Goal: Task Accomplishment & Management: Manage account settings

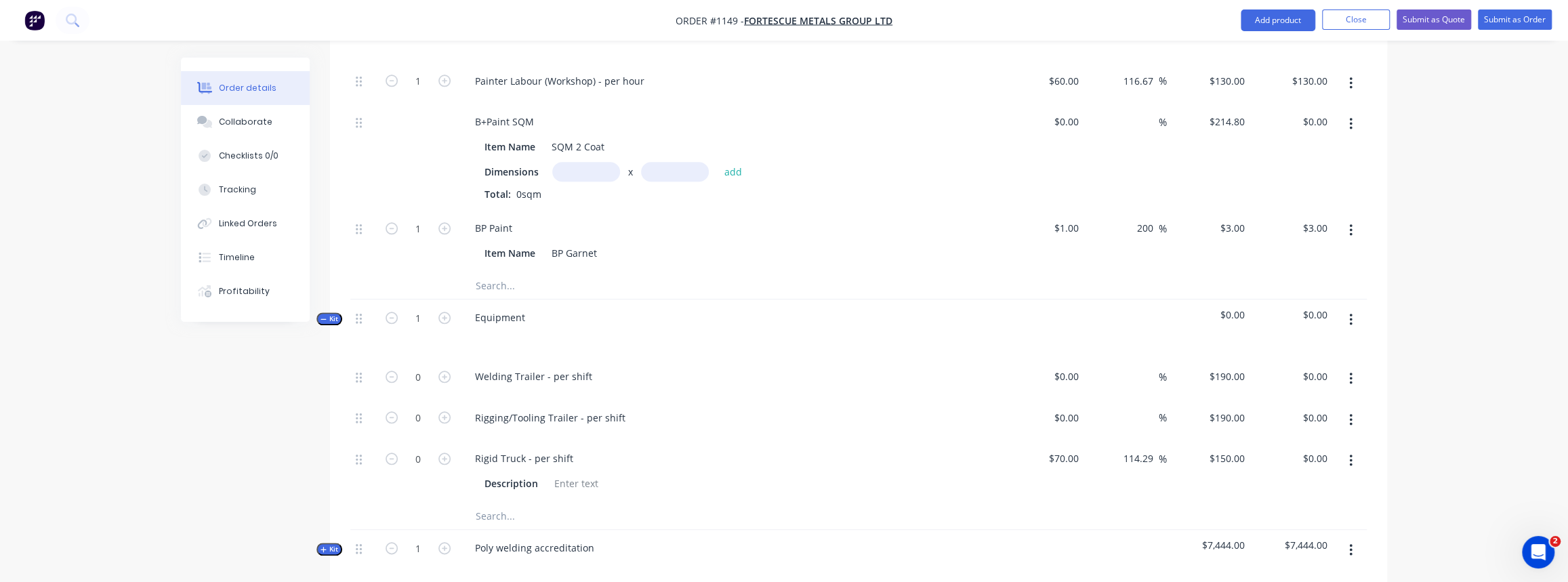
scroll to position [1047, 0]
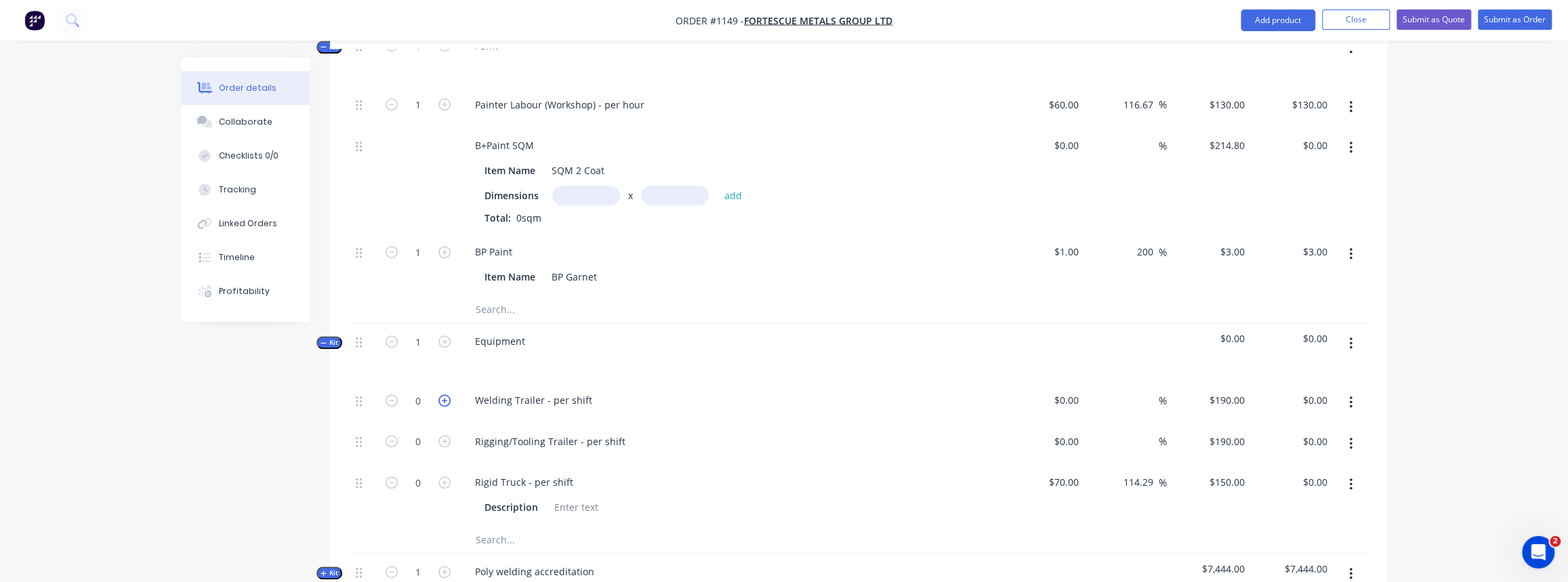
click at [442, 394] on icon "button" at bounding box center [444, 400] width 12 height 12
type input "1"
type input "$190.00"
click at [442, 394] on icon "button" at bounding box center [444, 400] width 12 height 12
type input "2"
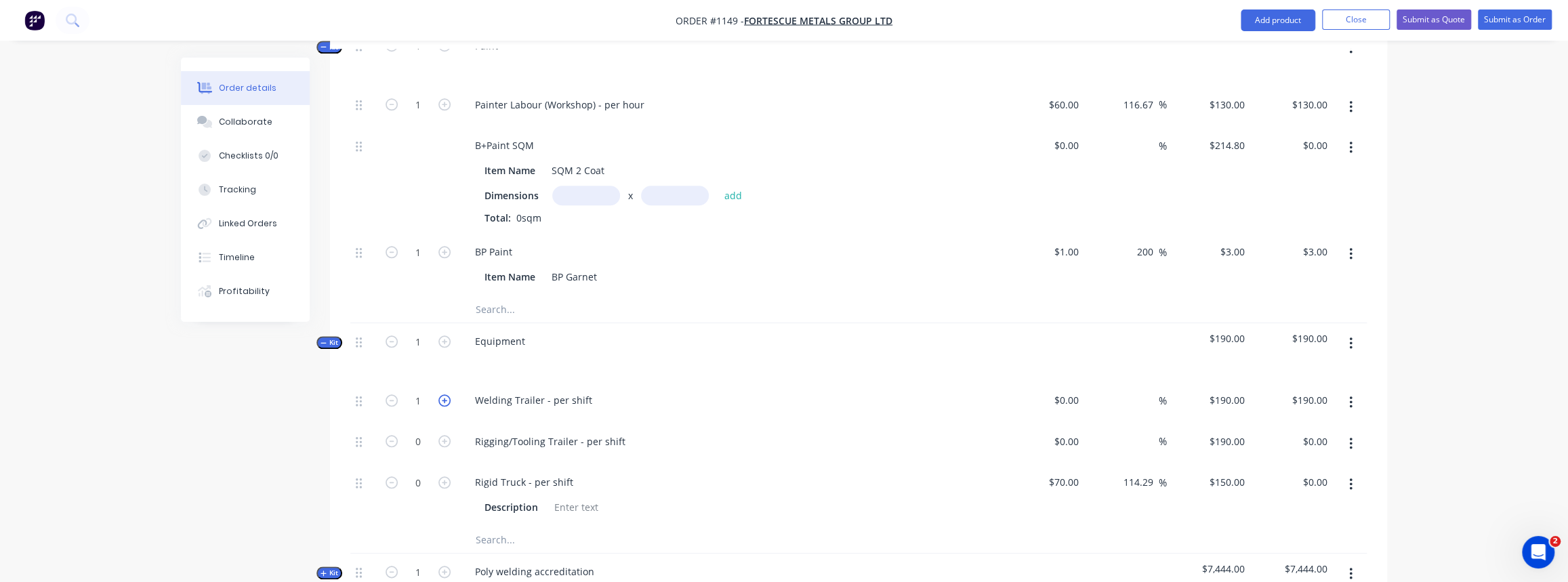
type input "$380.00"
click at [442, 394] on icon "button" at bounding box center [444, 400] width 12 height 12
type input "3"
type input "$570.00"
click at [442, 394] on icon "button" at bounding box center [444, 400] width 12 height 12
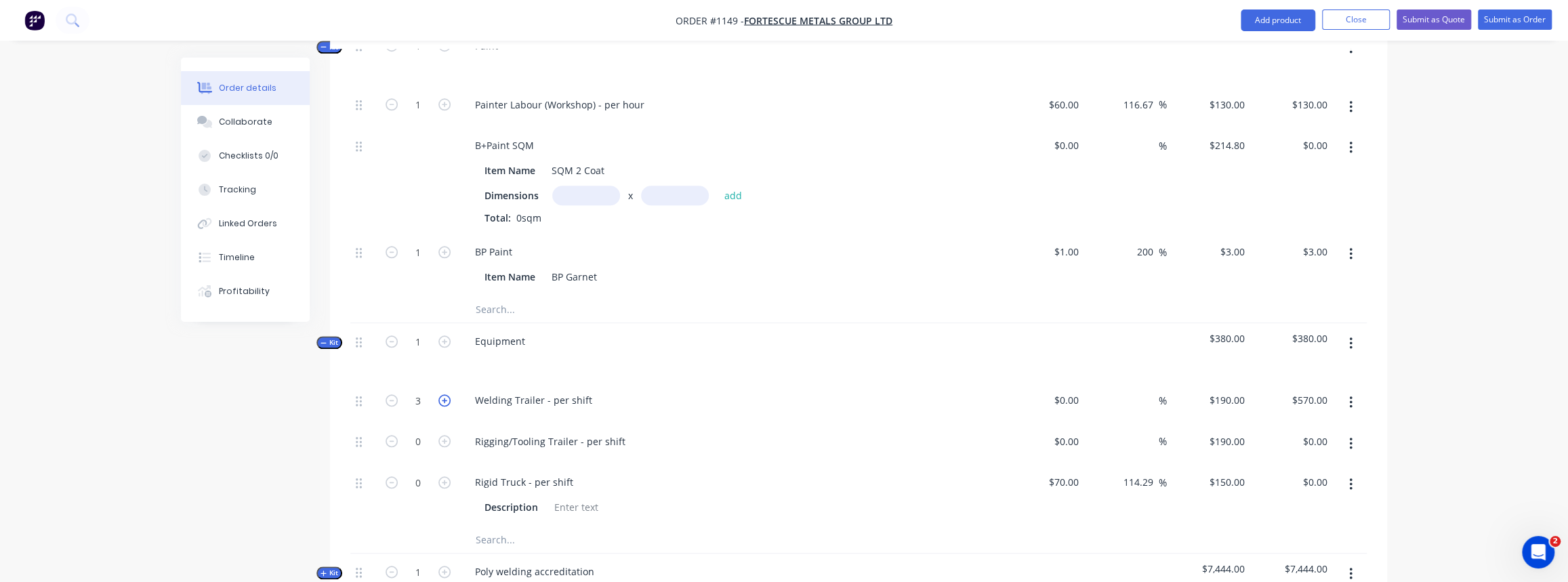
type input "4"
type input "$760.00"
click at [442, 394] on icon "button" at bounding box center [444, 400] width 12 height 12
type input "5"
type input "$950.00"
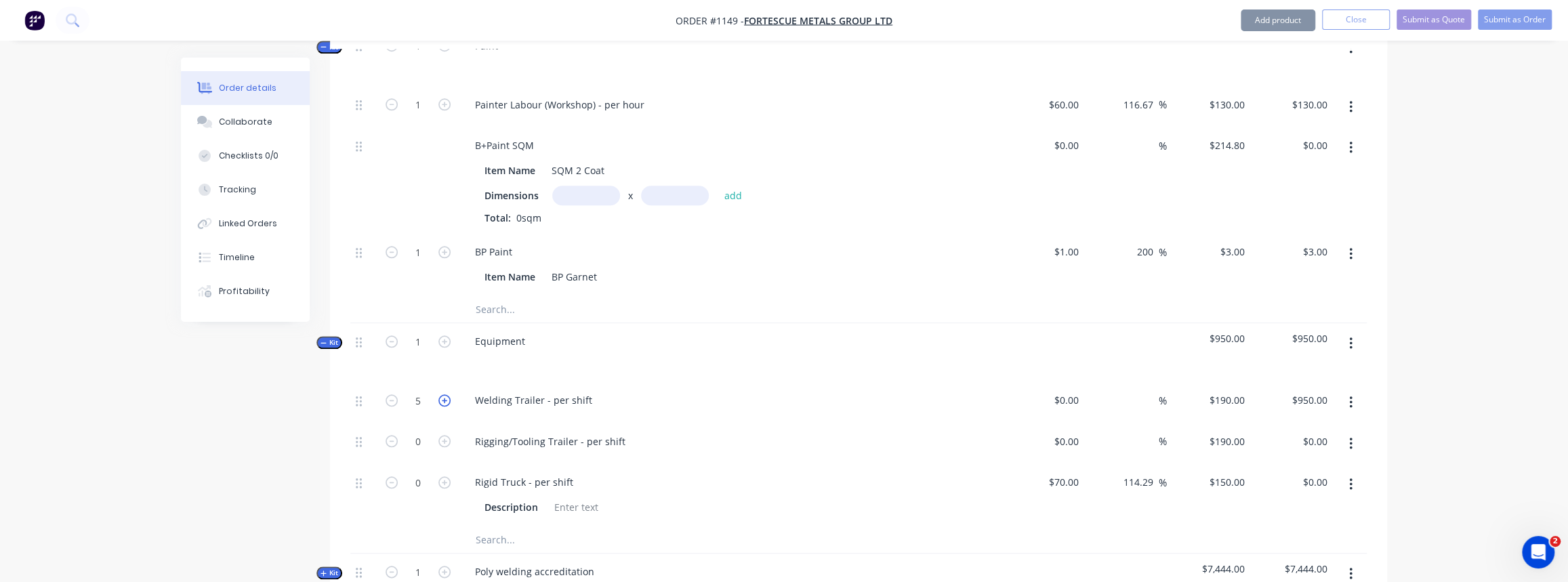
click at [442, 394] on icon "button" at bounding box center [444, 400] width 12 height 12
type input "6"
type input "$1,140.00"
click at [443, 394] on icon "button" at bounding box center [444, 400] width 12 height 12
type input "7"
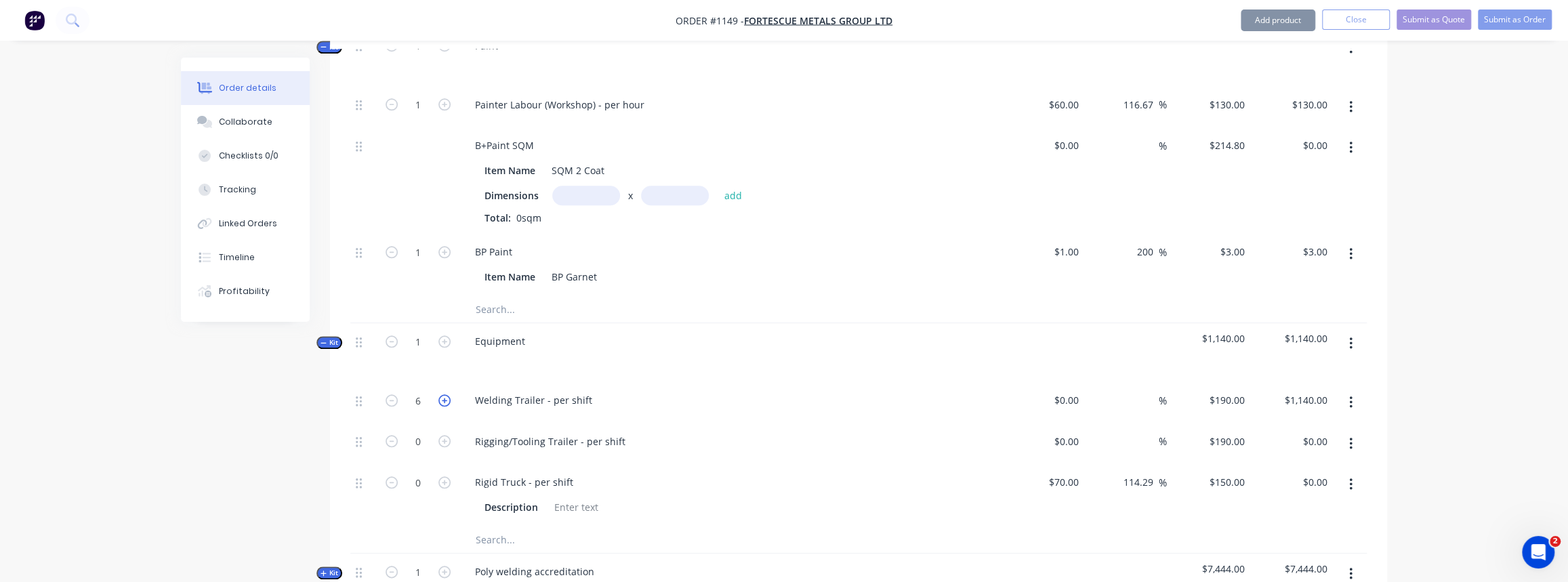
type input "$1,330.00"
click at [1355, 431] on button "button" at bounding box center [1351, 443] width 32 height 24
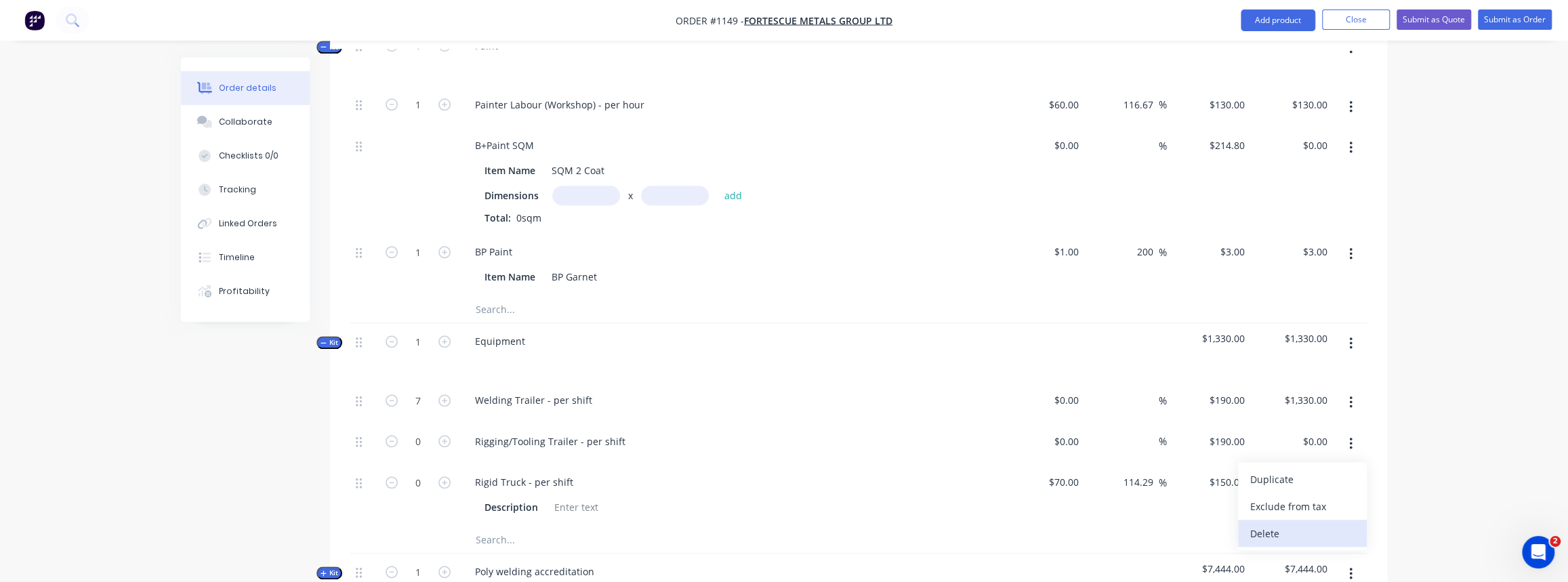
click at [1282, 523] on div "Delete" at bounding box center [1302, 533] width 105 height 20
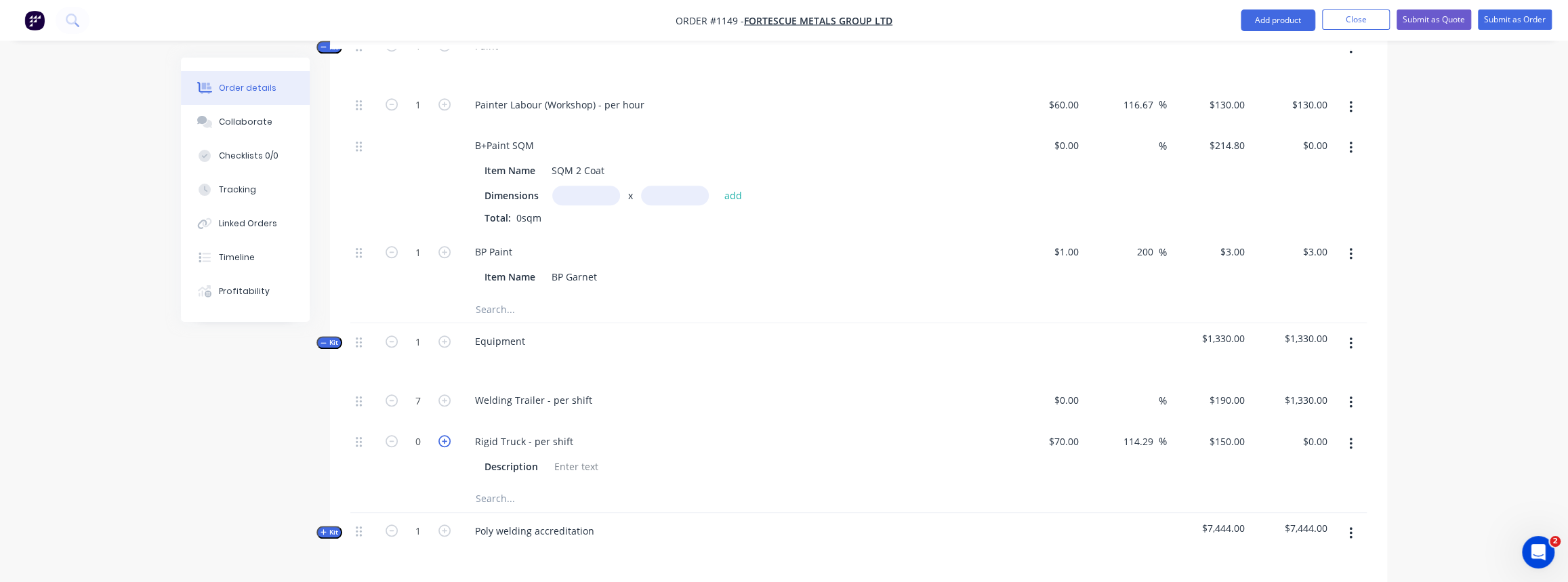
click at [440, 435] on icon "button" at bounding box center [444, 441] width 12 height 12
type input "1"
type input "$150.00"
click at [440, 435] on icon "button" at bounding box center [444, 441] width 12 height 12
type input "2"
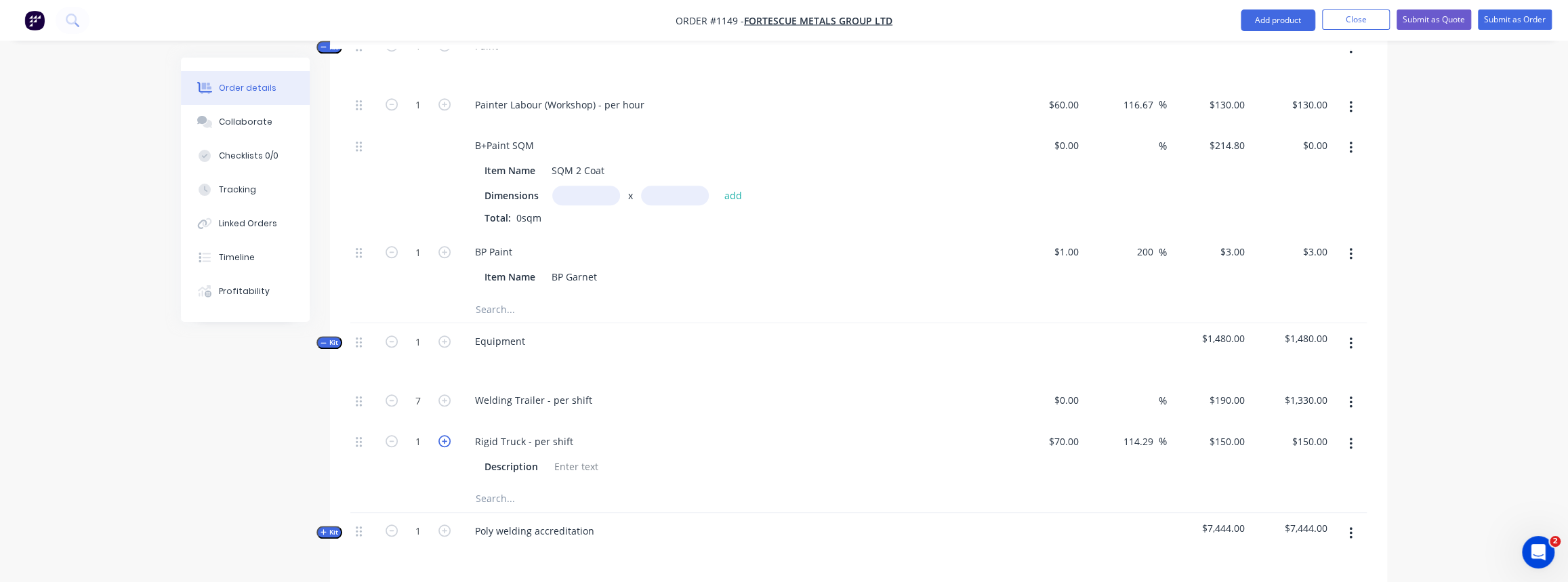
type input "$300.00"
click at [440, 435] on icon "button" at bounding box center [444, 441] width 12 height 12
type input "3"
type input "$450.00"
click at [440, 435] on icon "button" at bounding box center [444, 441] width 12 height 12
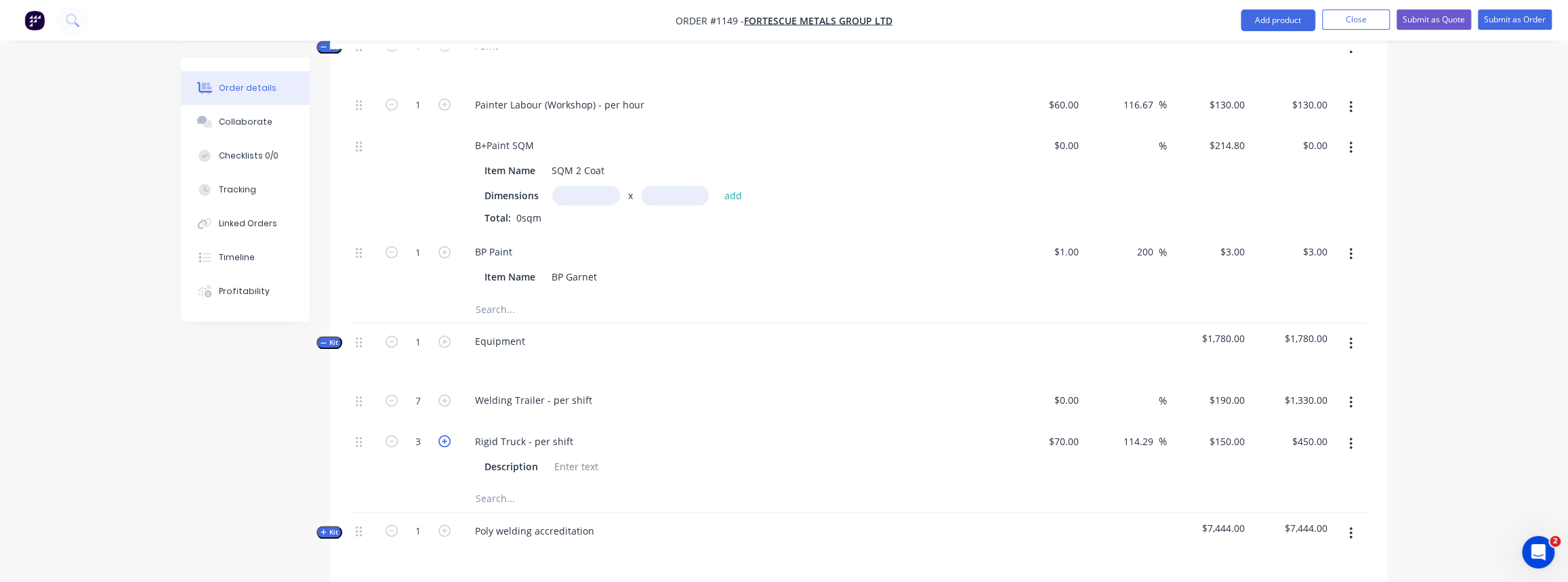
type input "4"
type input "$600.00"
click at [440, 435] on icon "button" at bounding box center [444, 441] width 12 height 12
type input "5"
type input "$750.00"
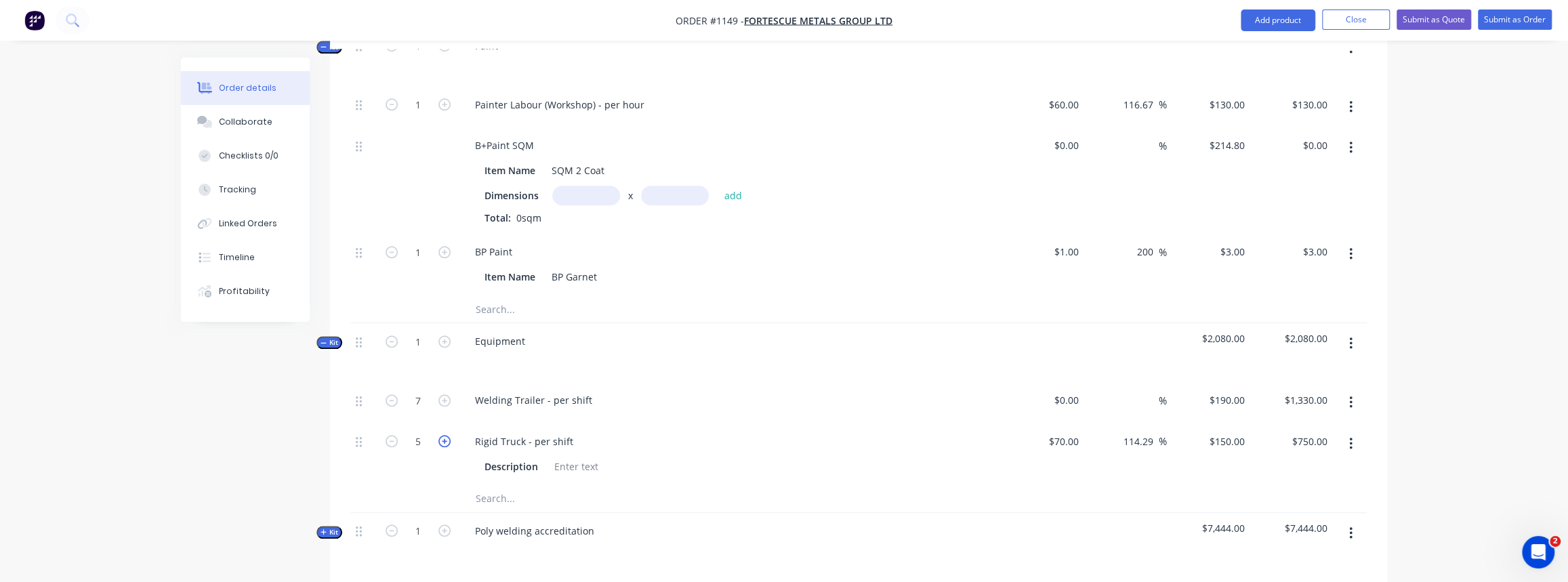
click at [445, 435] on icon "button" at bounding box center [444, 441] width 12 height 12
type input "6"
type input "$900.00"
click at [445, 435] on icon "button" at bounding box center [444, 441] width 12 height 12
type input "7"
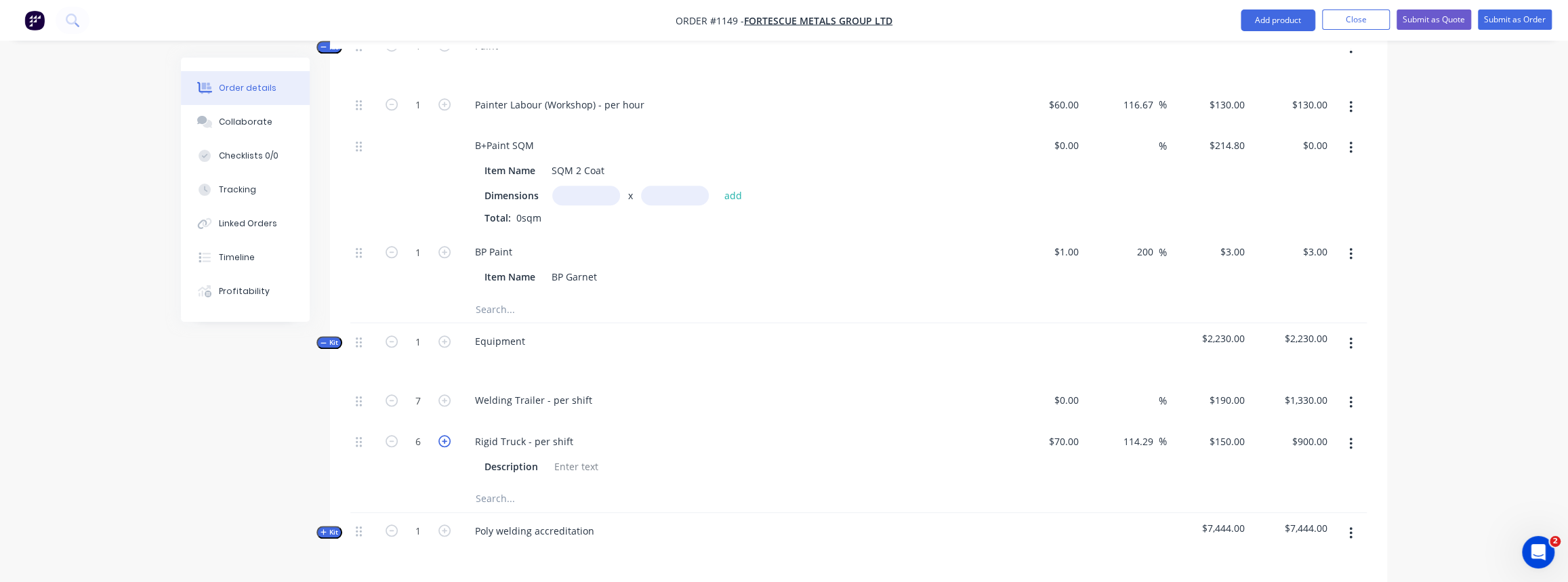
type input "$1,050.00"
click at [490, 485] on input "text" at bounding box center [610, 499] width 271 height 27
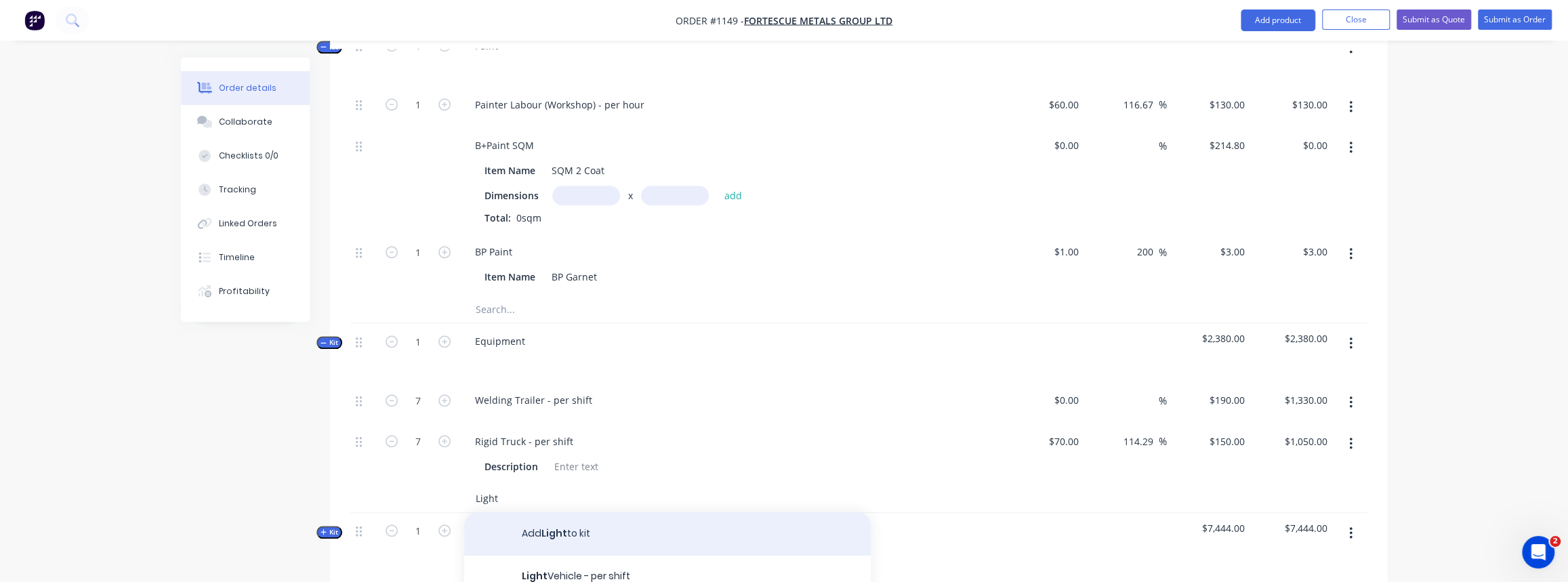
scroll to position [61, 0]
type input "Light"
click at [560, 499] on div "Light Vehicle - per shift Product" at bounding box center [667, 523] width 407 height 57
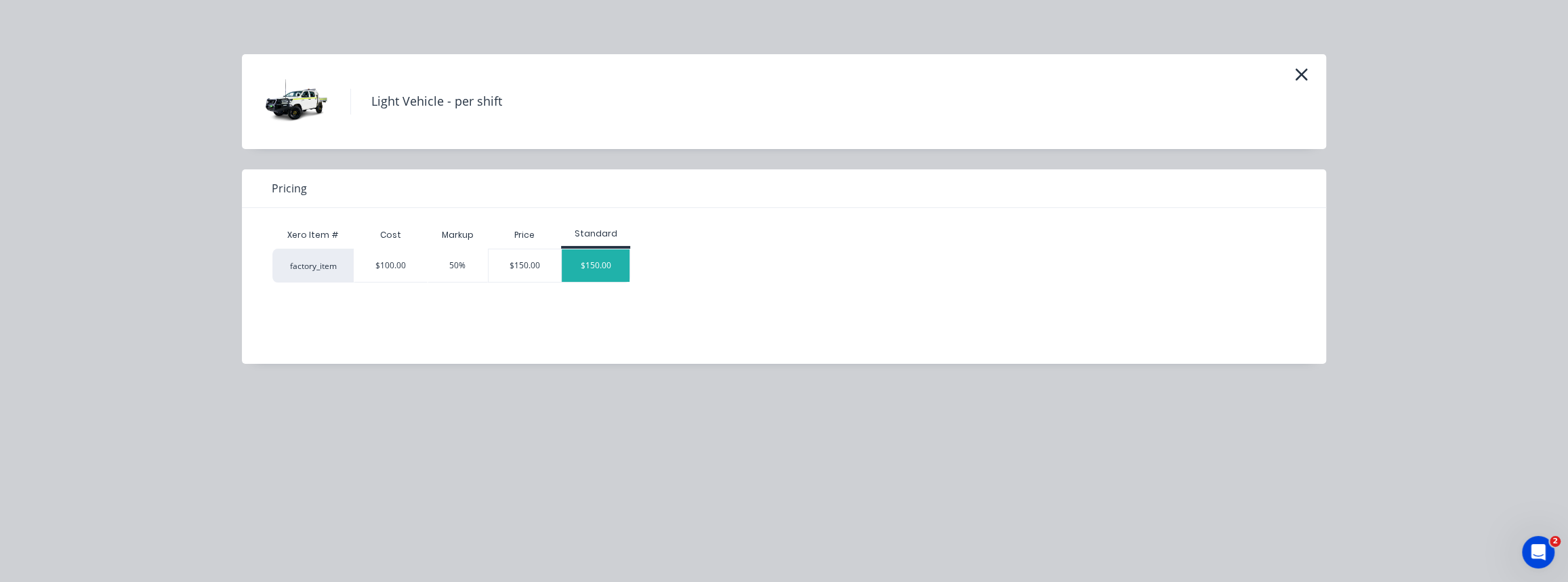
click at [605, 265] on div "$150.00" at bounding box center [595, 265] width 67 height 32
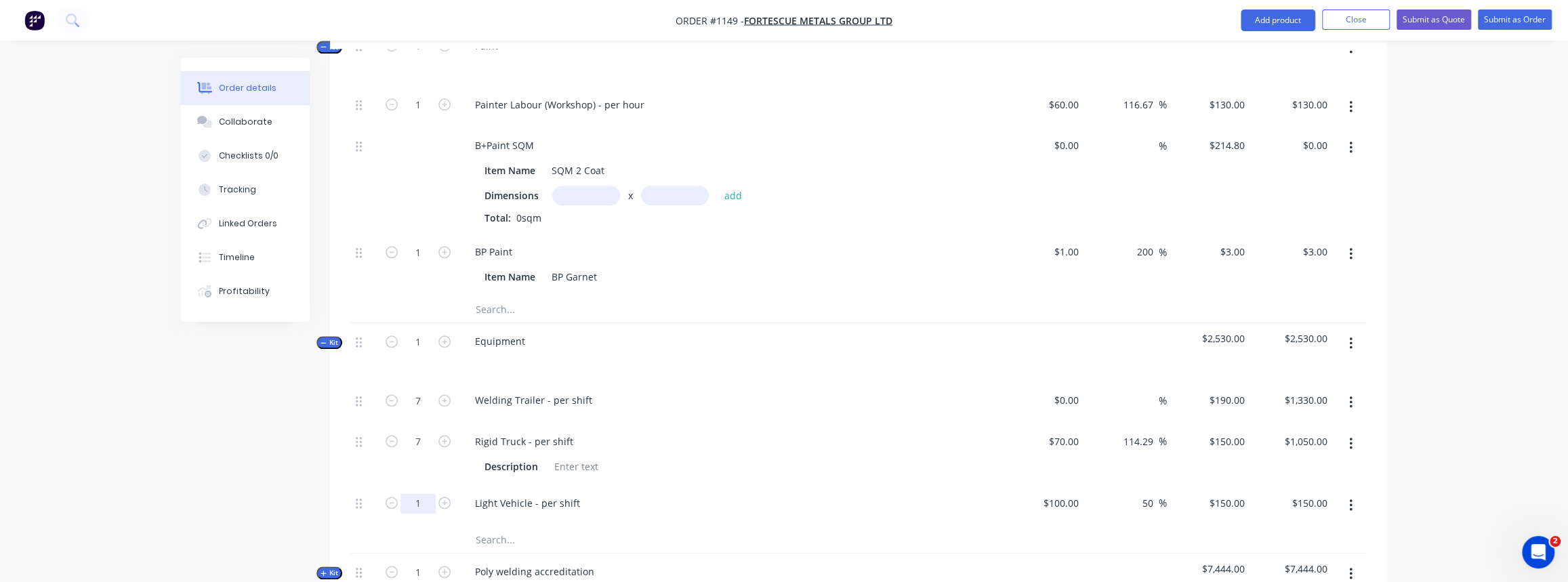
click at [421, 493] on input "1" at bounding box center [418, 503] width 35 height 21
type input "14"
type input "$2,100.00"
click at [428, 526] on div at bounding box center [418, 540] width 81 height 27
click at [507, 526] on input "text" at bounding box center [610, 540] width 271 height 27
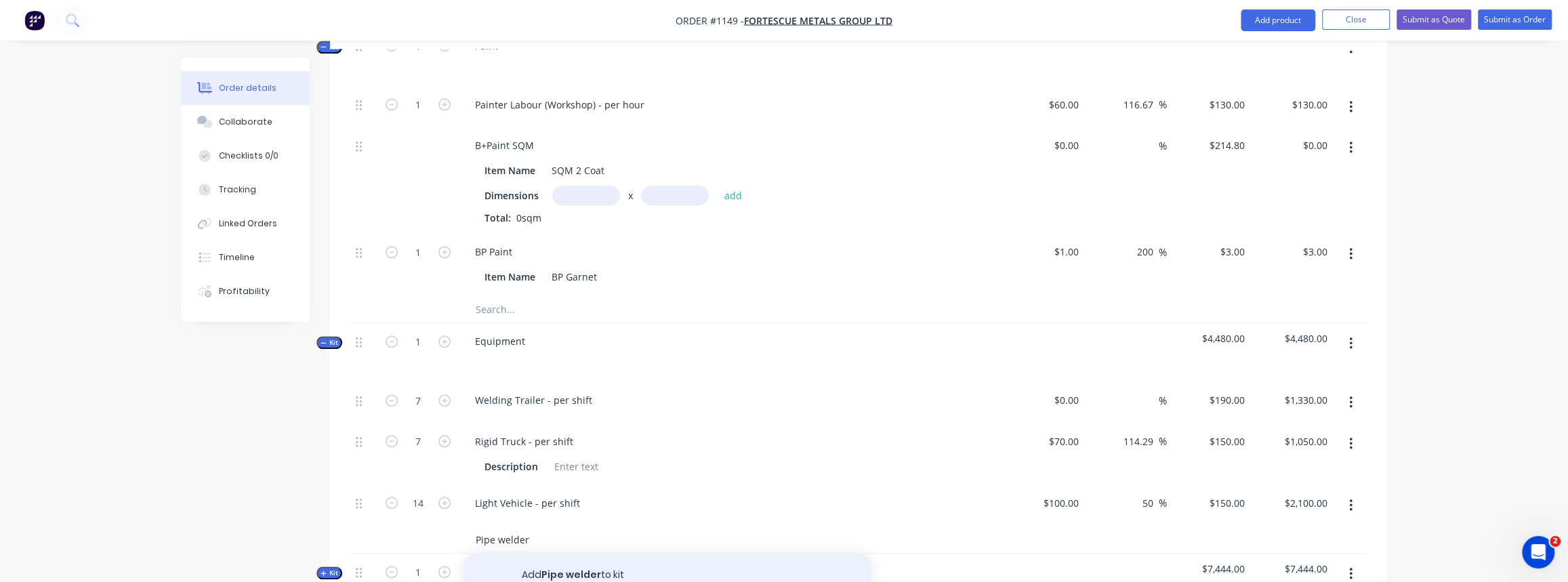
type input "Pipe welder"
click at [576, 553] on button "Add Pipe welder to kit" at bounding box center [667, 574] width 407 height 43
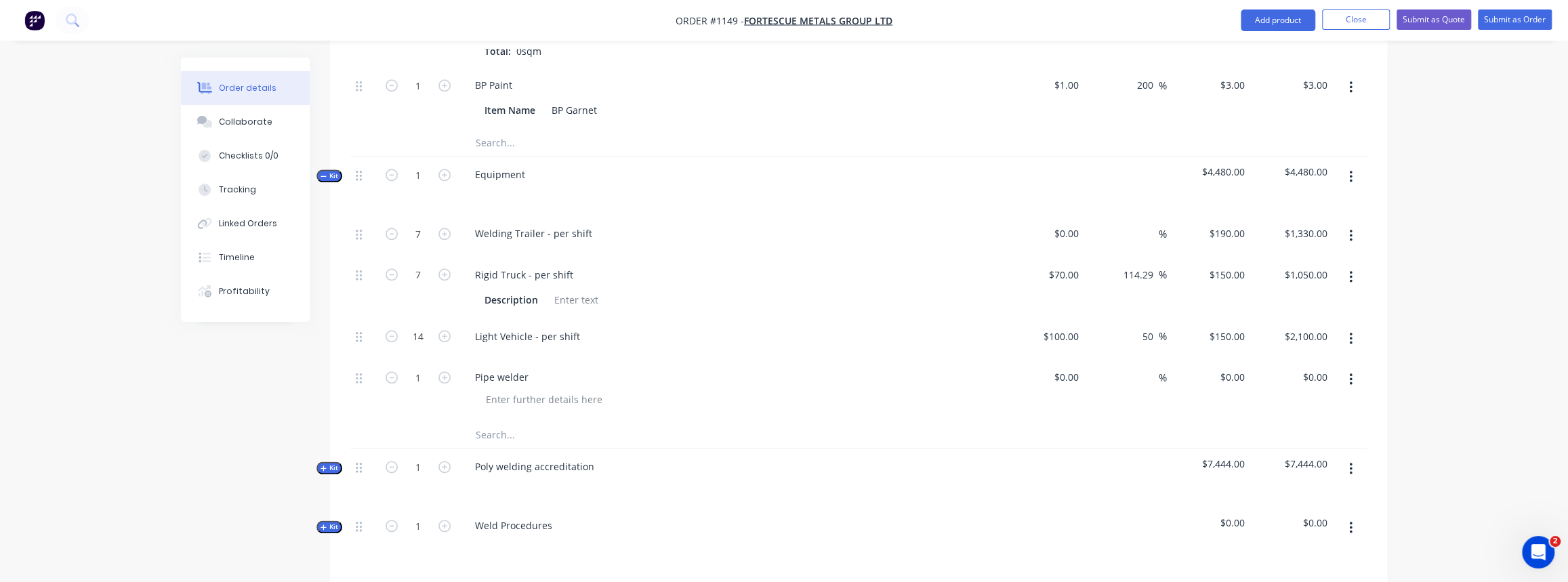
scroll to position [1231, 0]
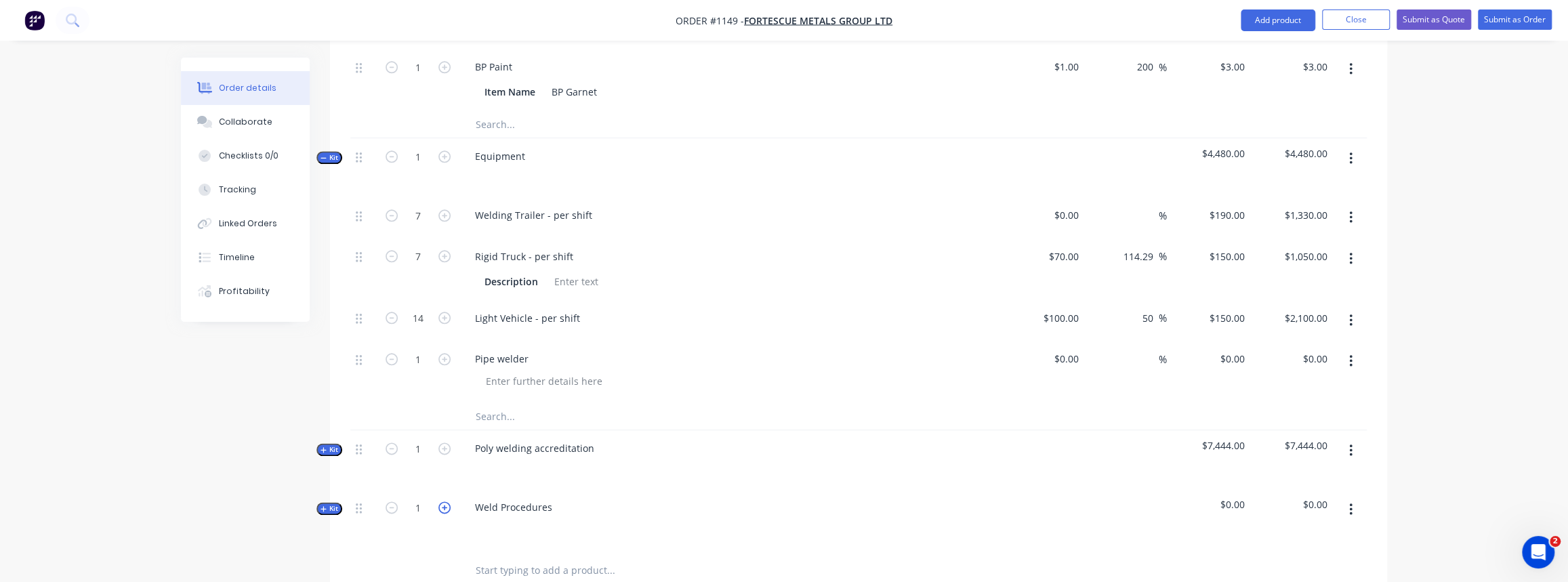
click at [446, 502] on icon "button" at bounding box center [444, 508] width 12 height 12
click at [393, 502] on icon "button" at bounding box center [391, 508] width 12 height 12
type input "1"
click at [334, 504] on span "Kit" at bounding box center [330, 509] width 18 height 10
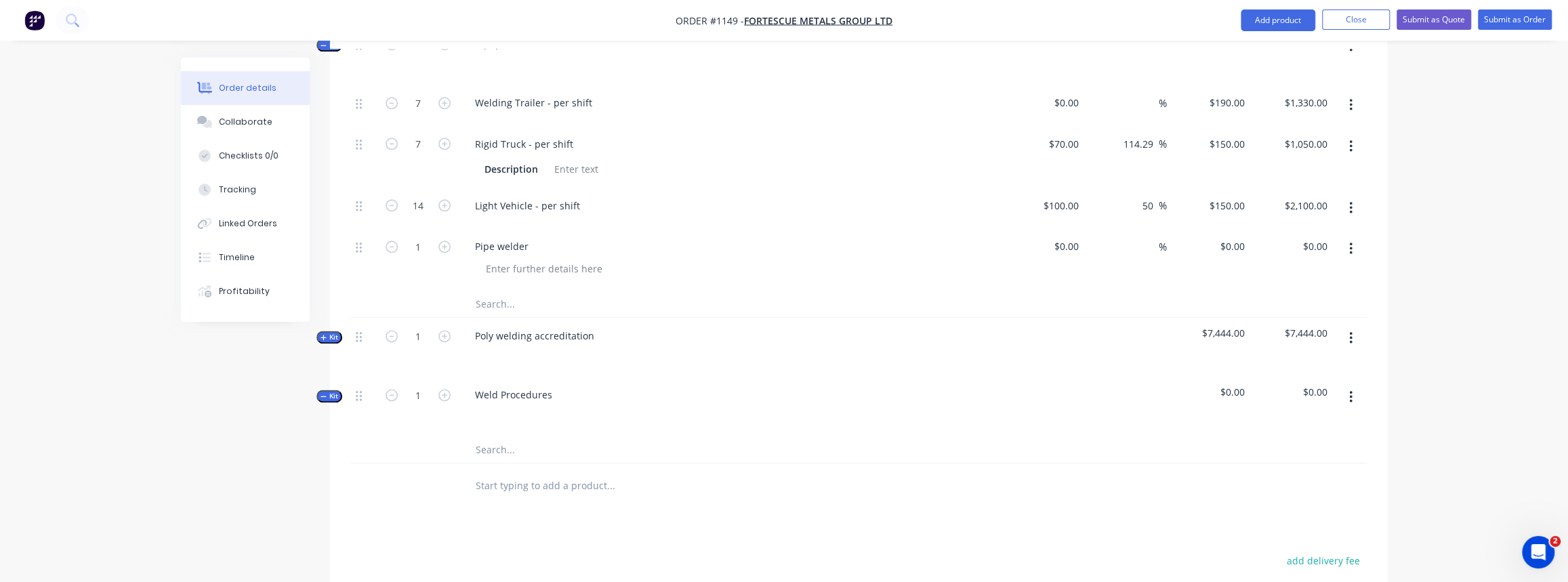
scroll to position [1355, 0]
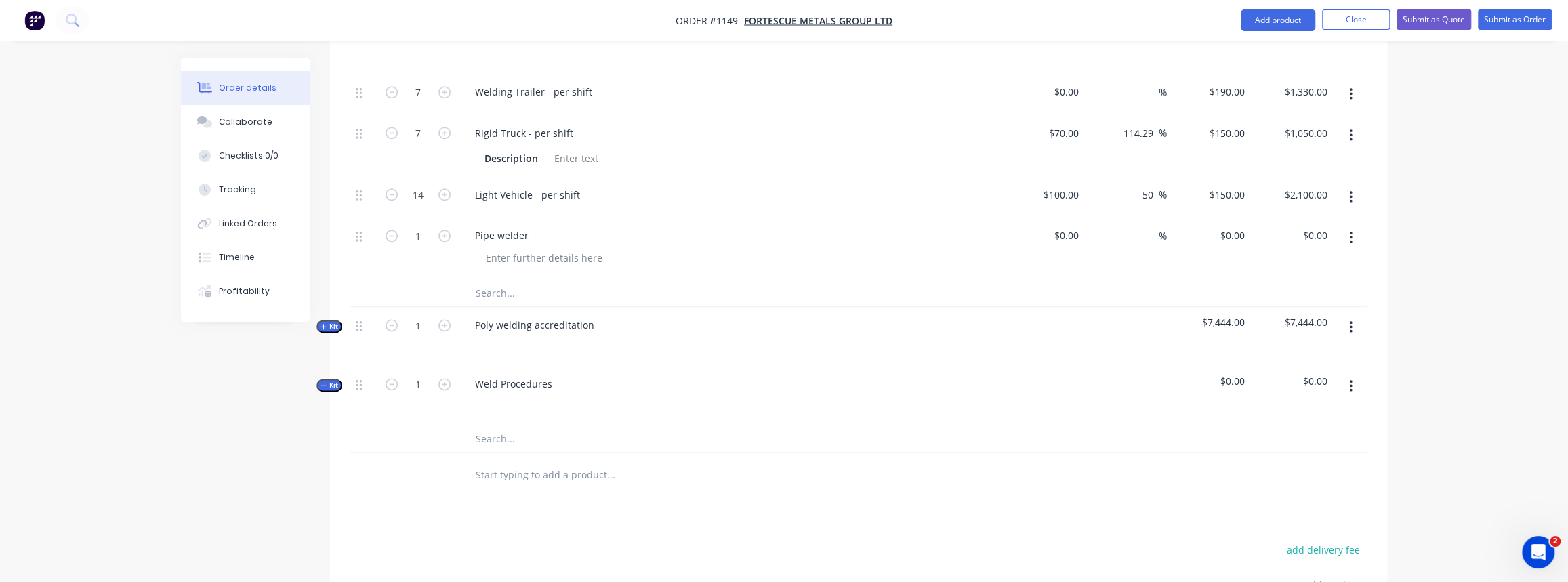
click at [488, 425] on input "text" at bounding box center [610, 438] width 271 height 27
click at [498, 425] on input "text" at bounding box center [610, 438] width 271 height 27
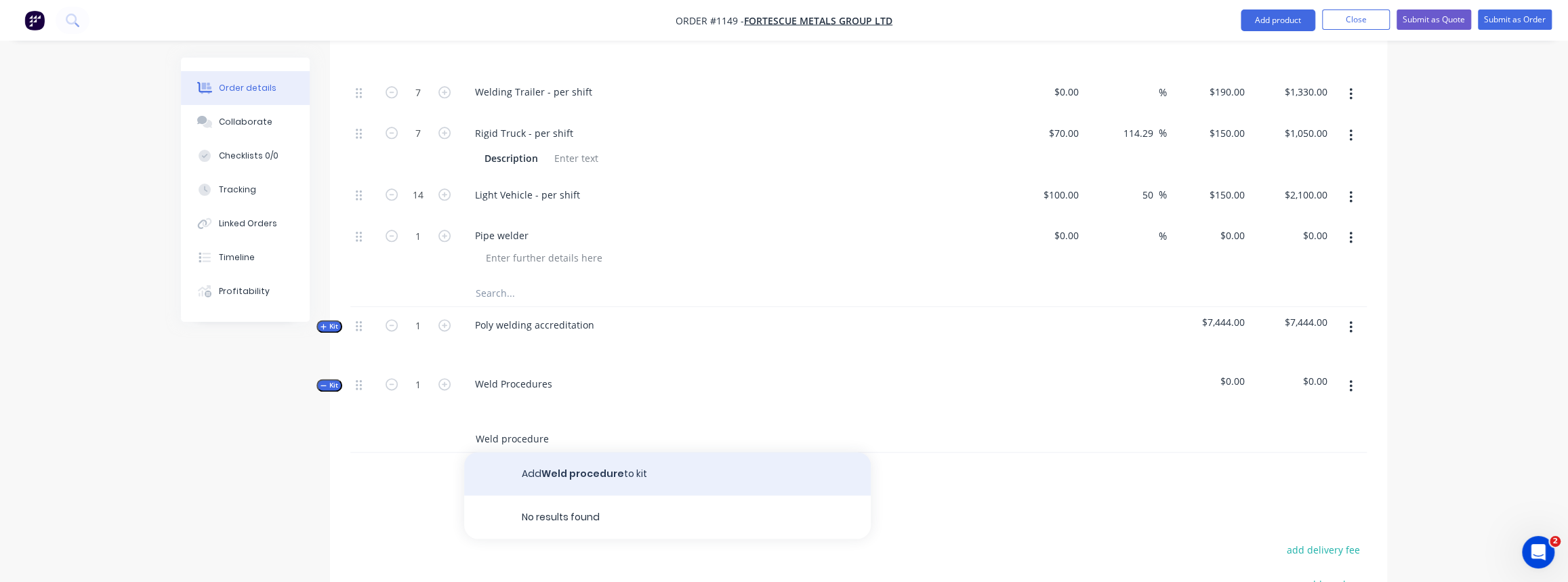
type input "Weld procedure"
click at [567, 453] on button "Add Weld procedure to kit" at bounding box center [667, 473] width 407 height 43
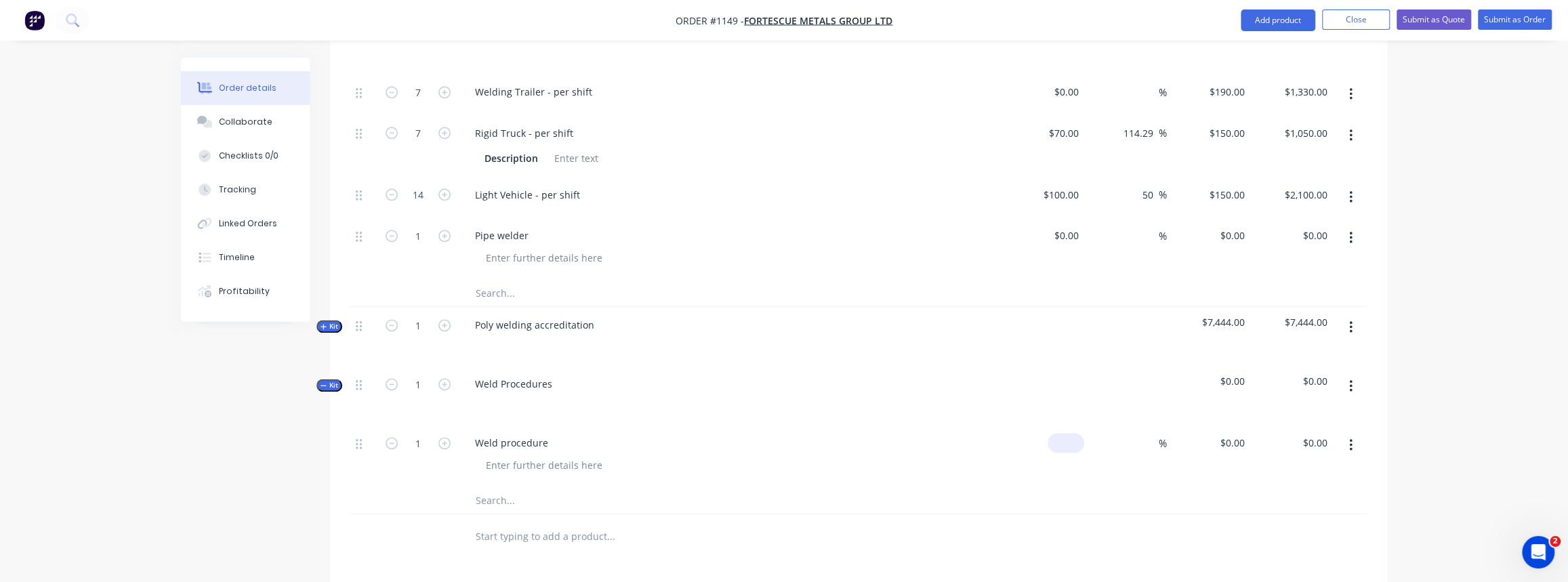
click at [1077, 433] on input at bounding box center [1068, 443] width 31 height 20
type input "$1,500.00"
click at [1140, 433] on div "%" at bounding box center [1152, 443] width 29 height 20
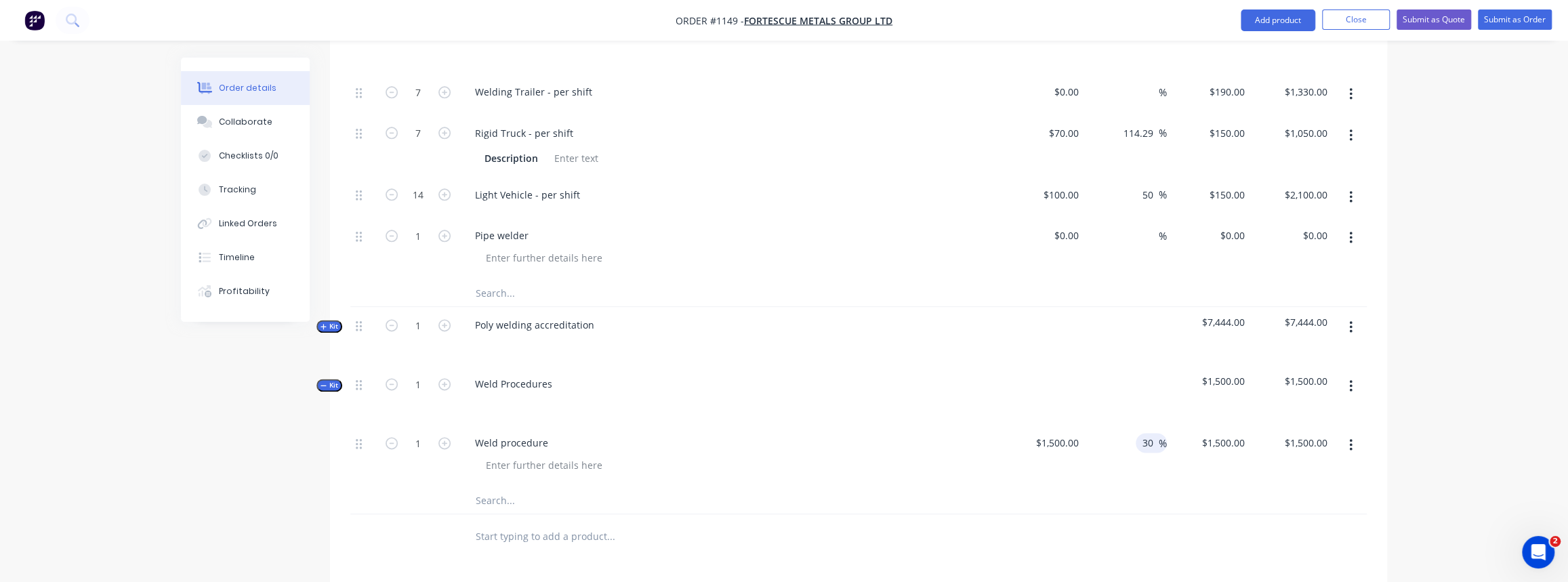
type input "30"
type input "$1,950.00"
click at [1156, 486] on div at bounding box center [858, 500] width 1016 height 27
click at [1349, 437] on icon "button" at bounding box center [1350, 444] width 3 height 15
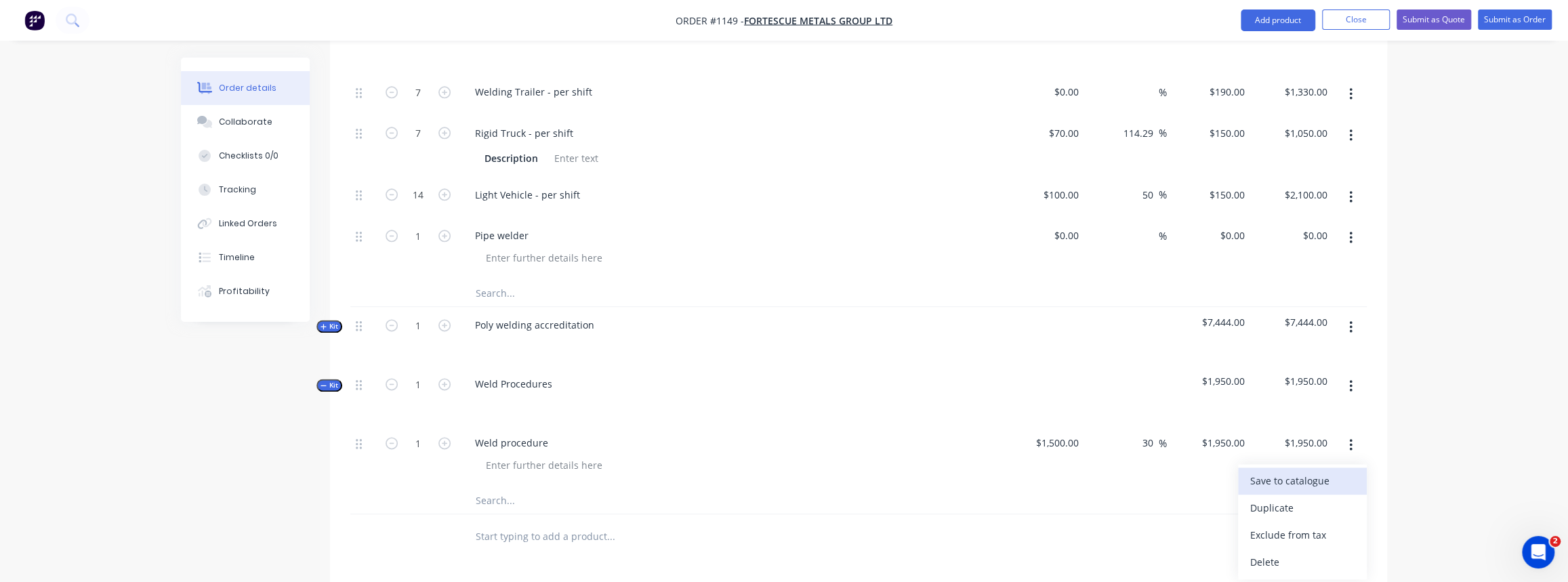
click at [1305, 470] on div "Save to catalogue" at bounding box center [1302, 480] width 105 height 20
click at [328, 381] on span "Kit" at bounding box center [330, 385] width 18 height 10
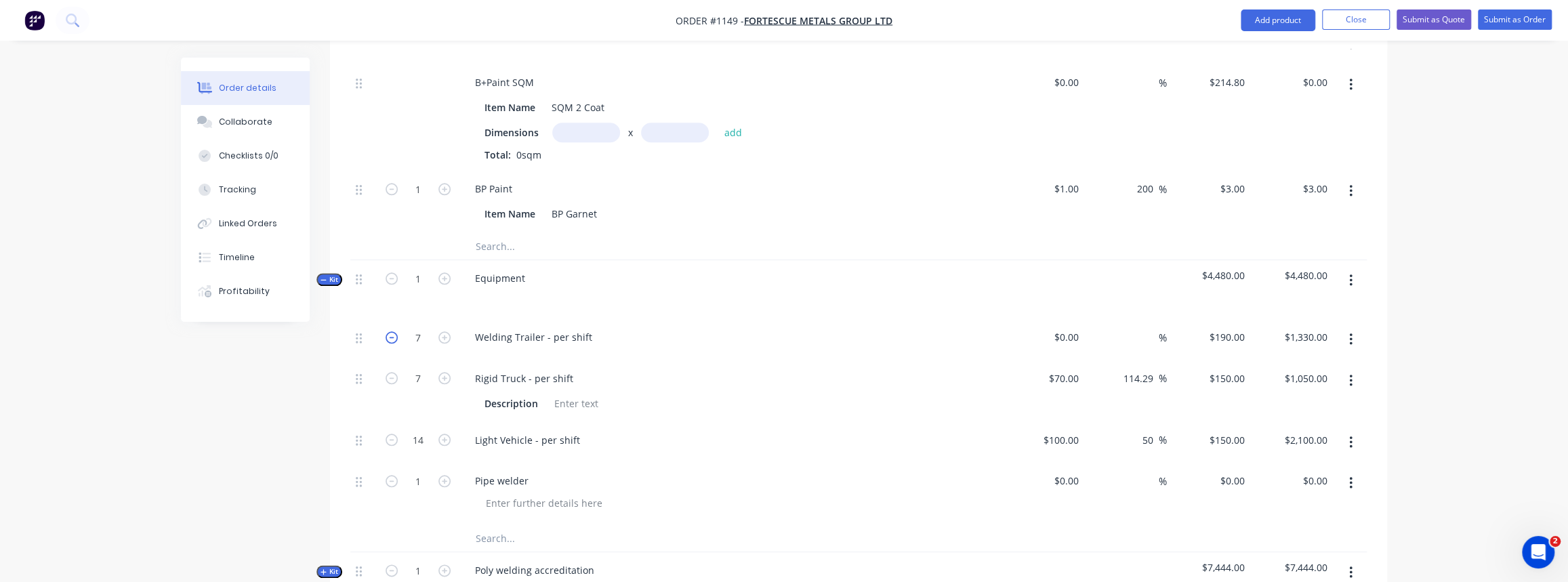
scroll to position [1108, 0]
click at [328, 276] on span "Kit" at bounding box center [330, 281] width 18 height 10
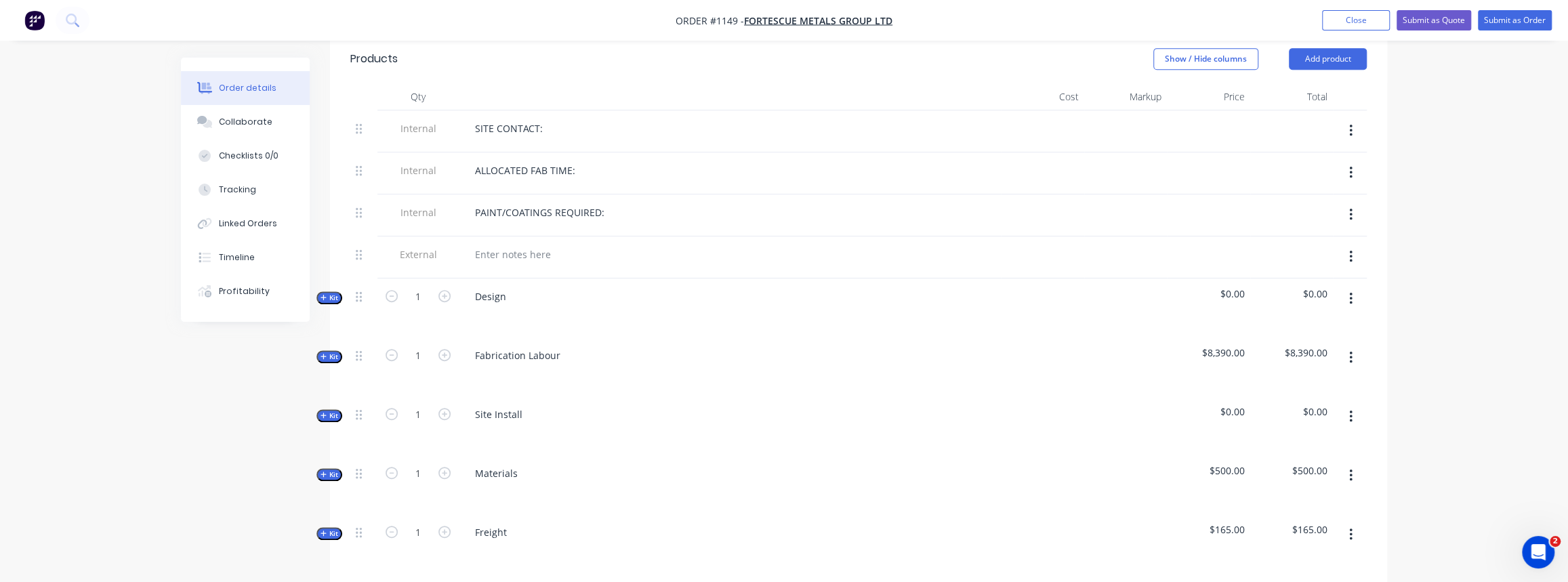
scroll to position [493, 0]
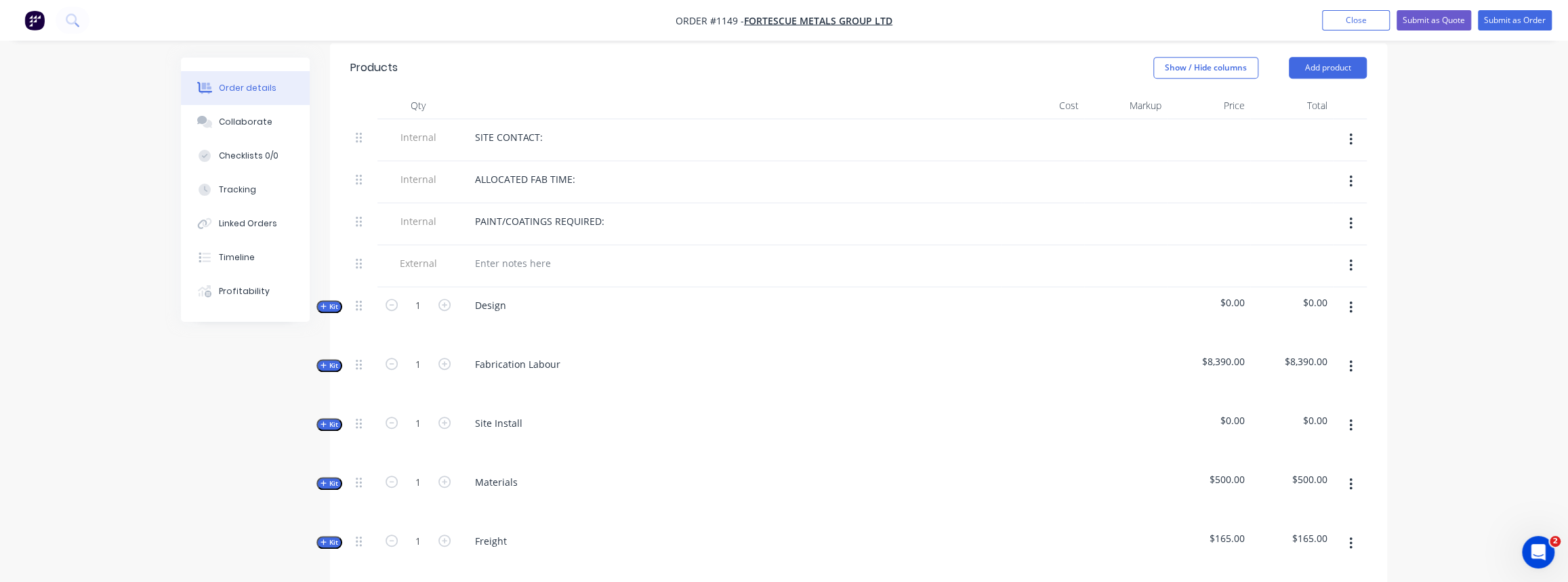
click at [325, 362] on icon "button" at bounding box center [324, 365] width 6 height 7
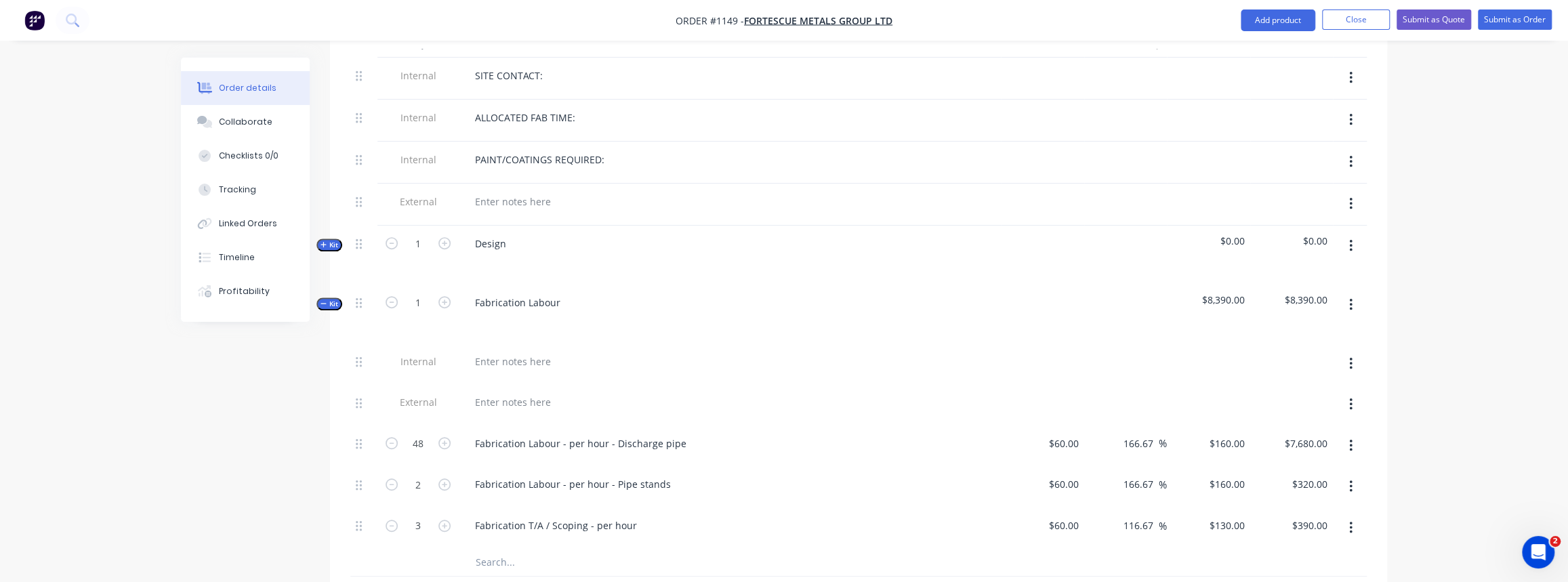
click at [323, 303] on icon "button" at bounding box center [324, 303] width 6 height 1
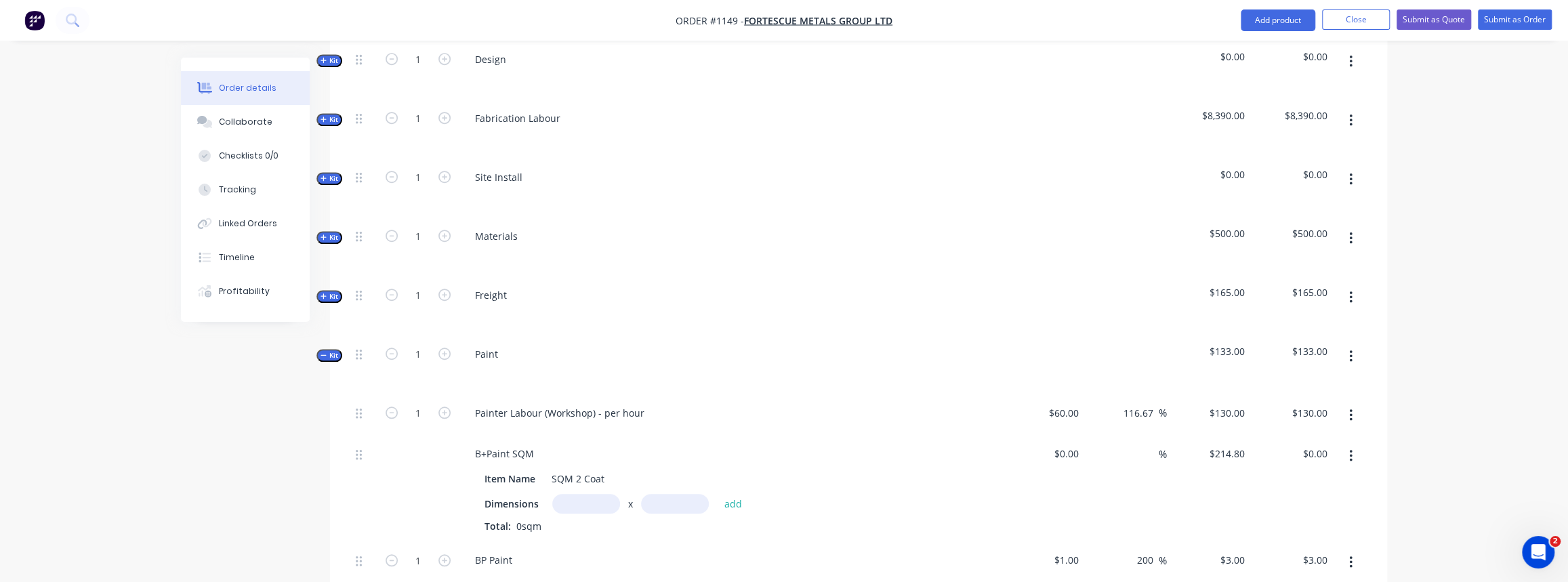
scroll to position [678, 0]
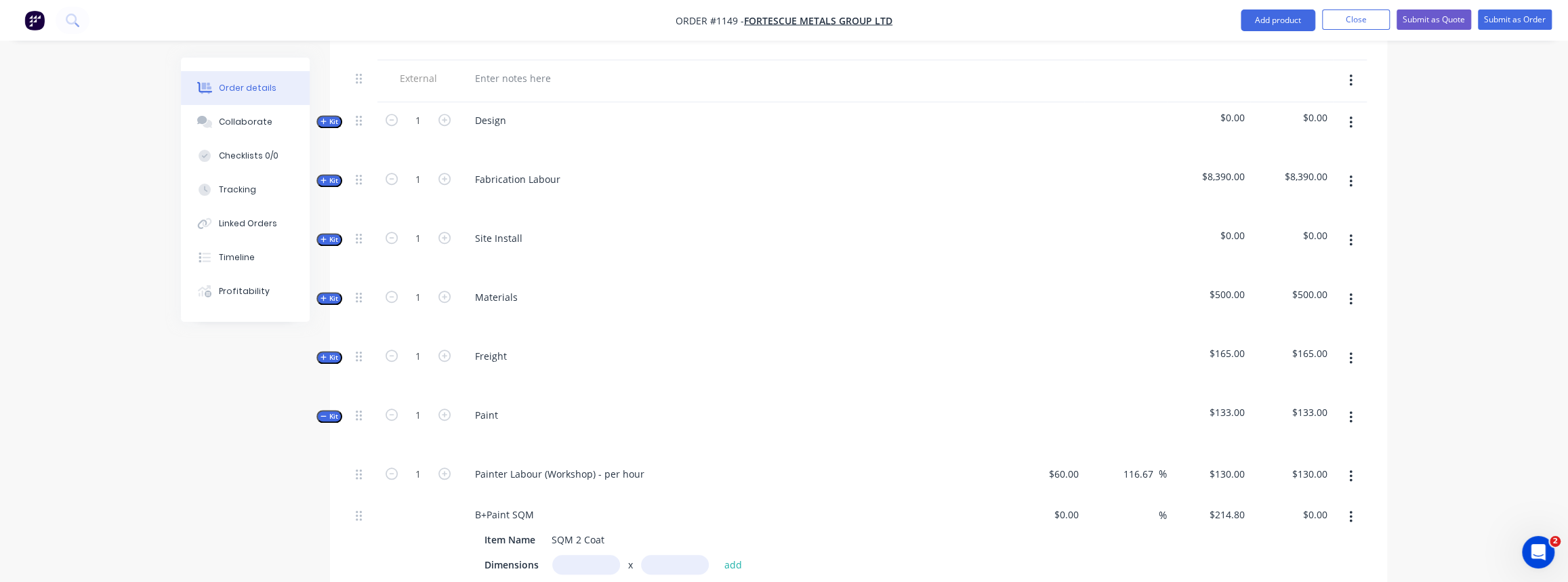
click at [325, 413] on icon "button" at bounding box center [324, 416] width 6 height 7
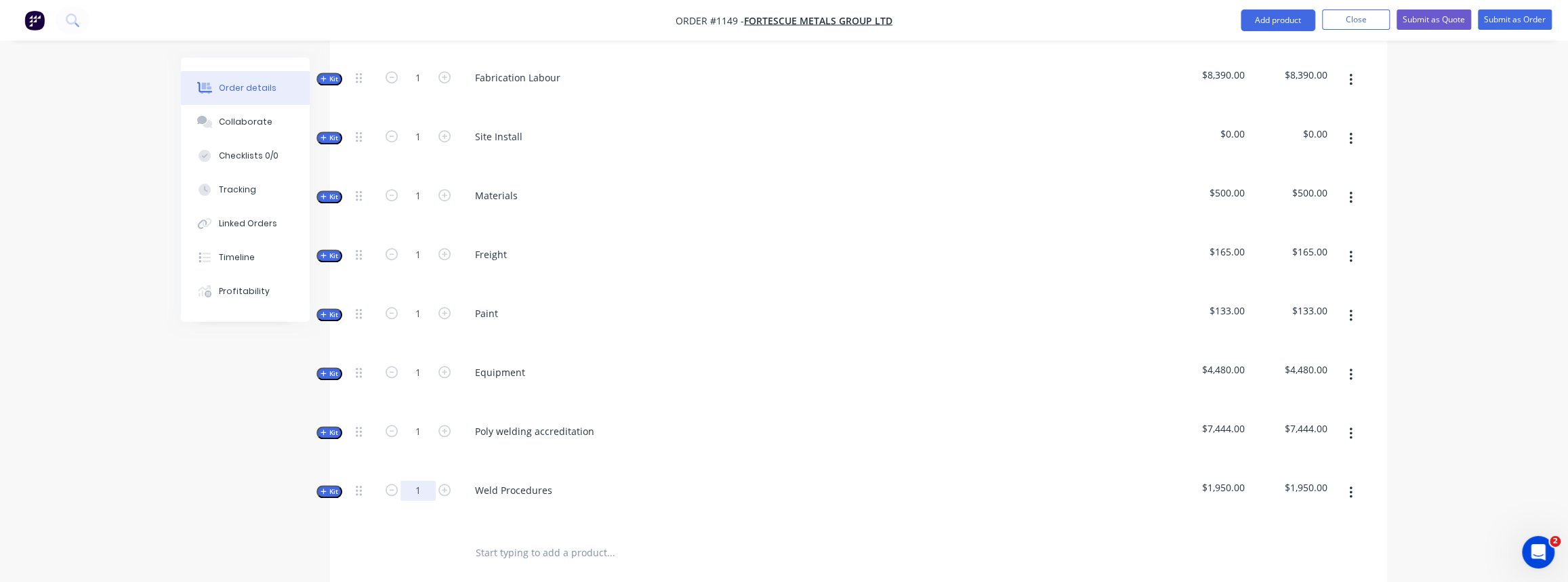
scroll to position [800, 0]
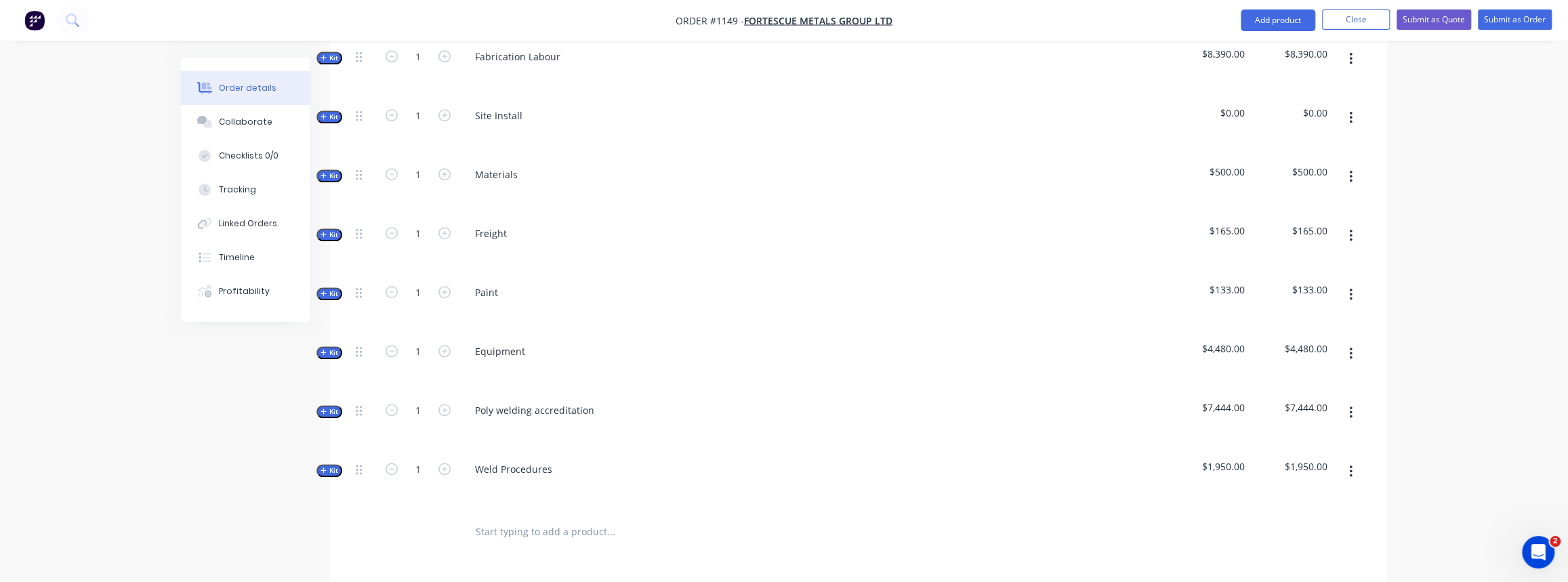
click at [326, 407] on span "Kit" at bounding box center [330, 412] width 18 height 10
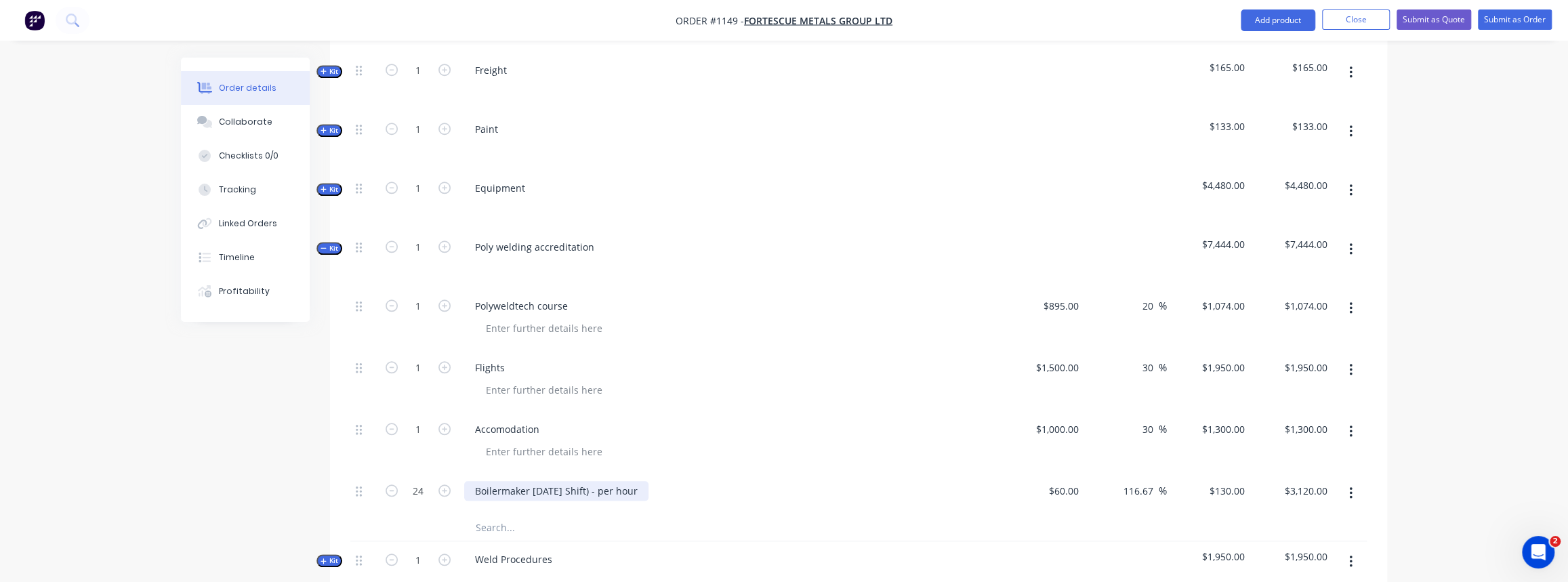
scroll to position [985, 0]
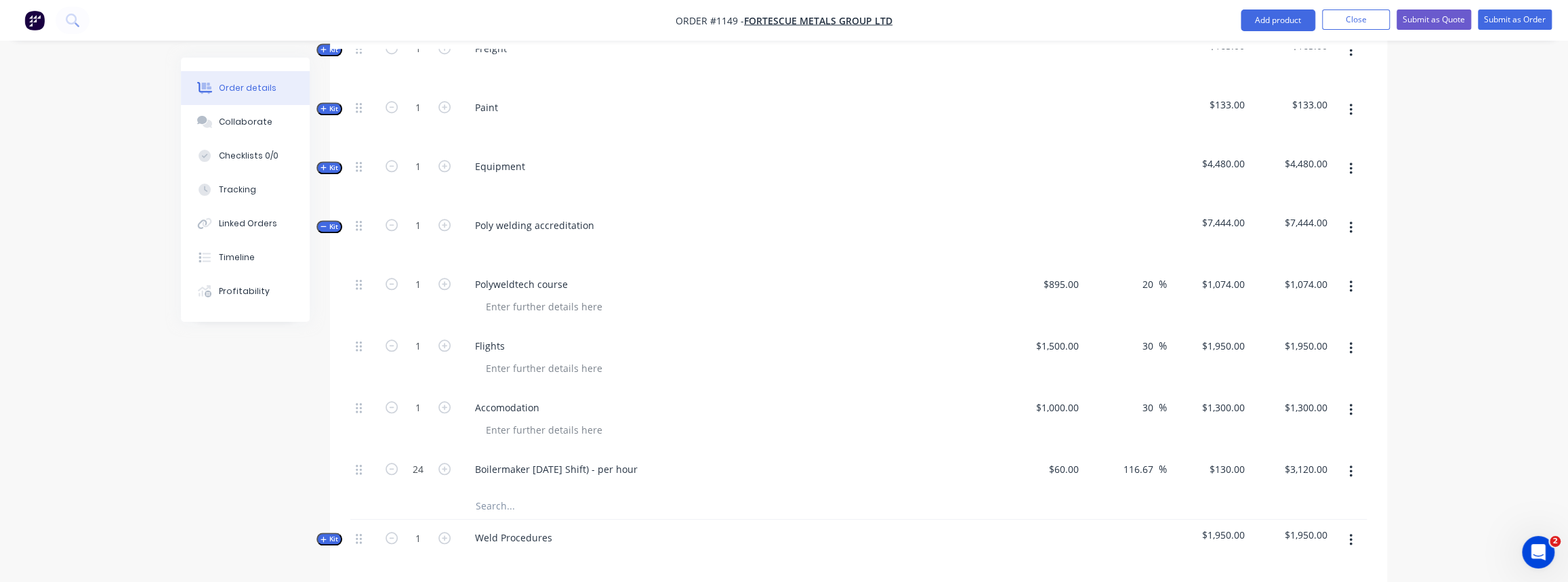
click at [496, 492] on input "text" at bounding box center [610, 506] width 271 height 27
click at [649, 460] on div "Boilermaker Labour (Day Shift) - per hour" at bounding box center [556, 470] width 184 height 20
click at [539, 492] on input "text" at bounding box center [610, 506] width 271 height 27
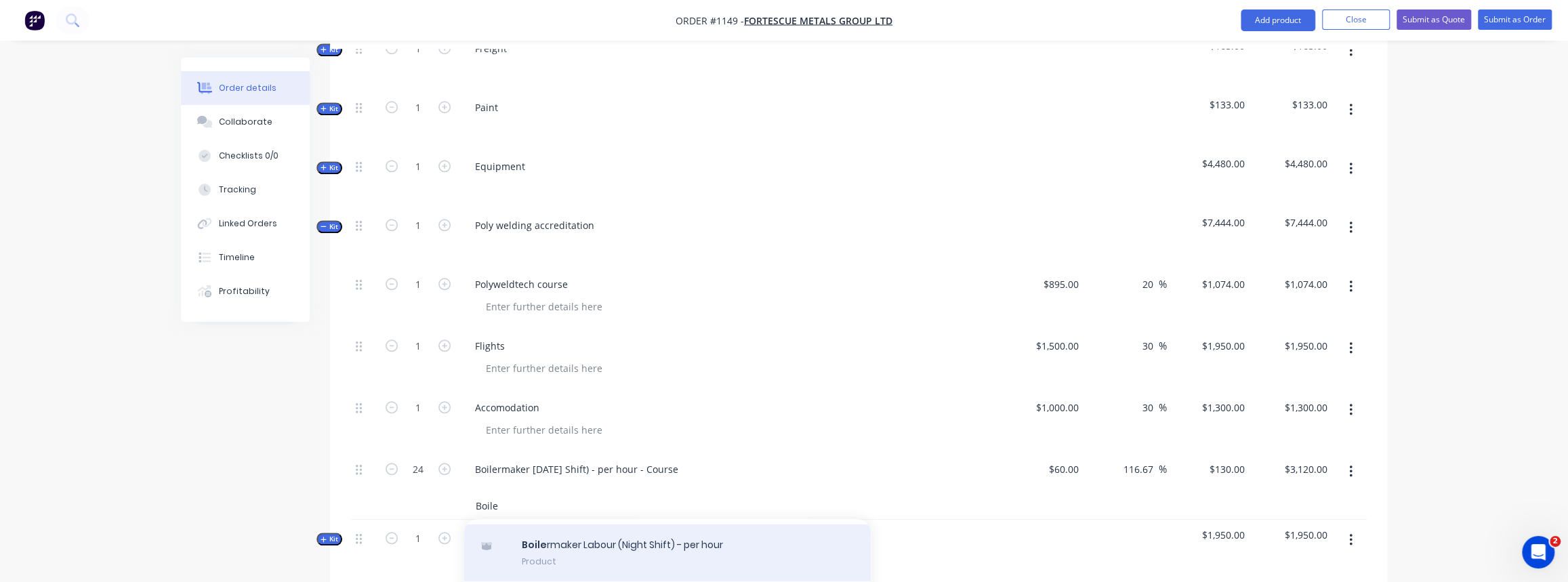
scroll to position [54, 0]
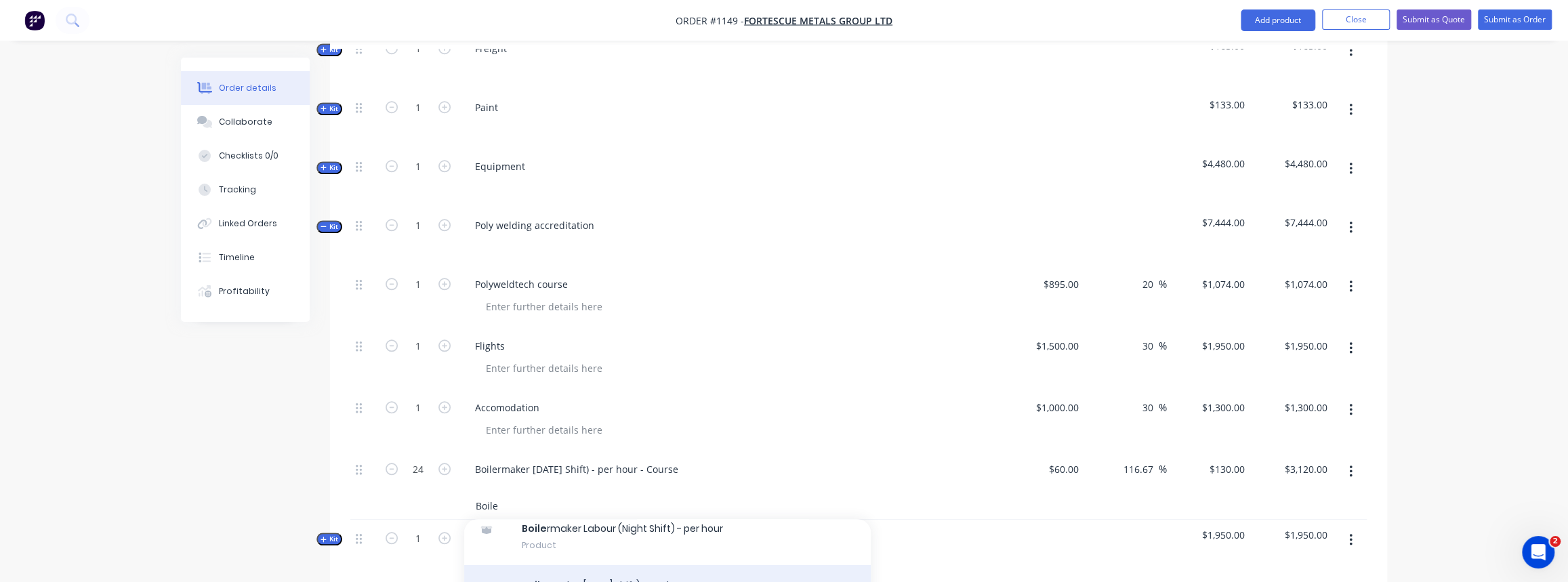
type input "Boile"
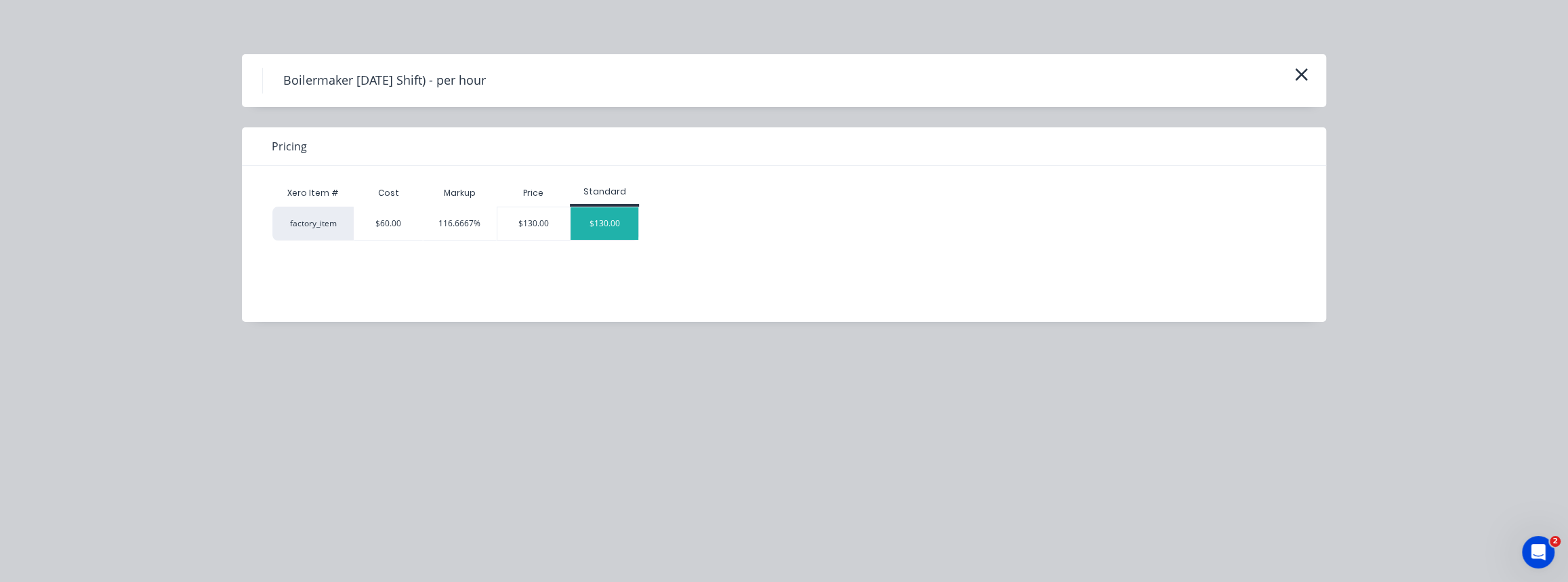
click at [583, 217] on div "$130.00" at bounding box center [604, 223] width 67 height 32
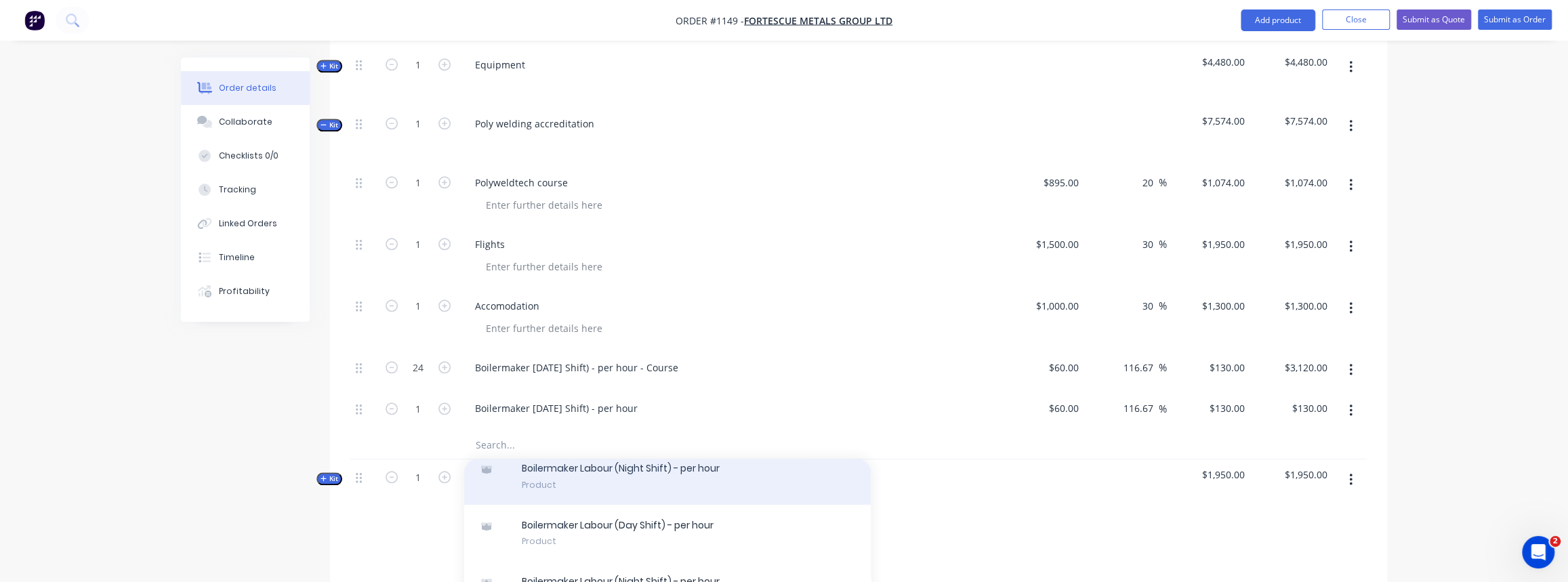
scroll to position [1108, 0]
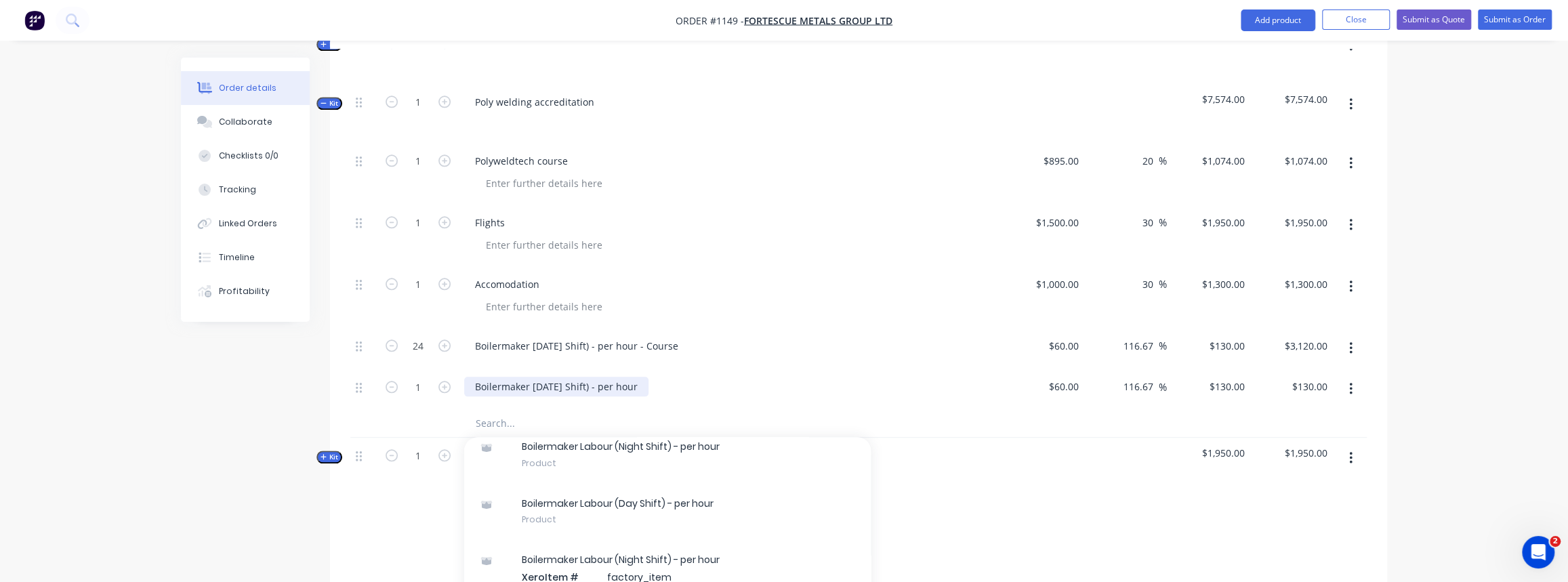
click at [649, 377] on div "Boilermaker Labour (Day Shift) - per hour" at bounding box center [556, 386] width 184 height 20
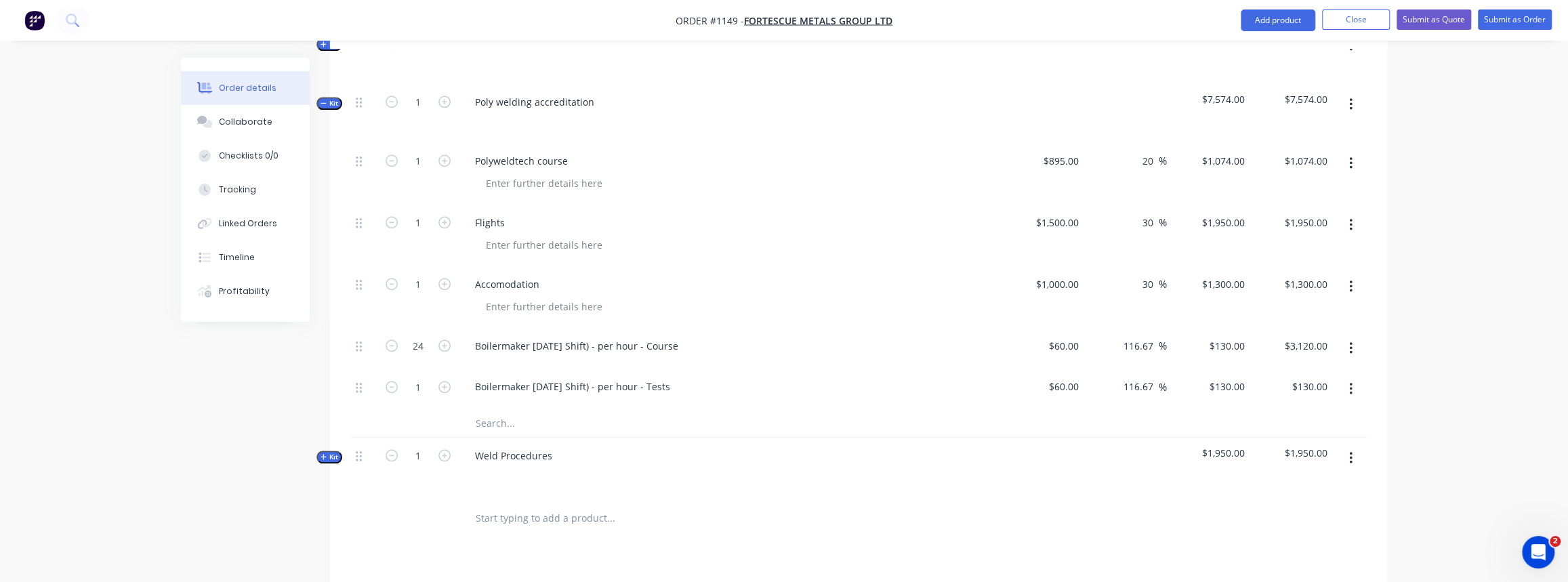
click at [684, 410] on input "text" at bounding box center [610, 424] width 271 height 27
click at [426, 377] on input "1" at bounding box center [418, 386] width 35 height 21
type input "12"
type input "$1,560.00"
click at [557, 384] on div "Boilermaker Labour (Day Shift) - per hour - Tests" at bounding box center [730, 389] width 542 height 41
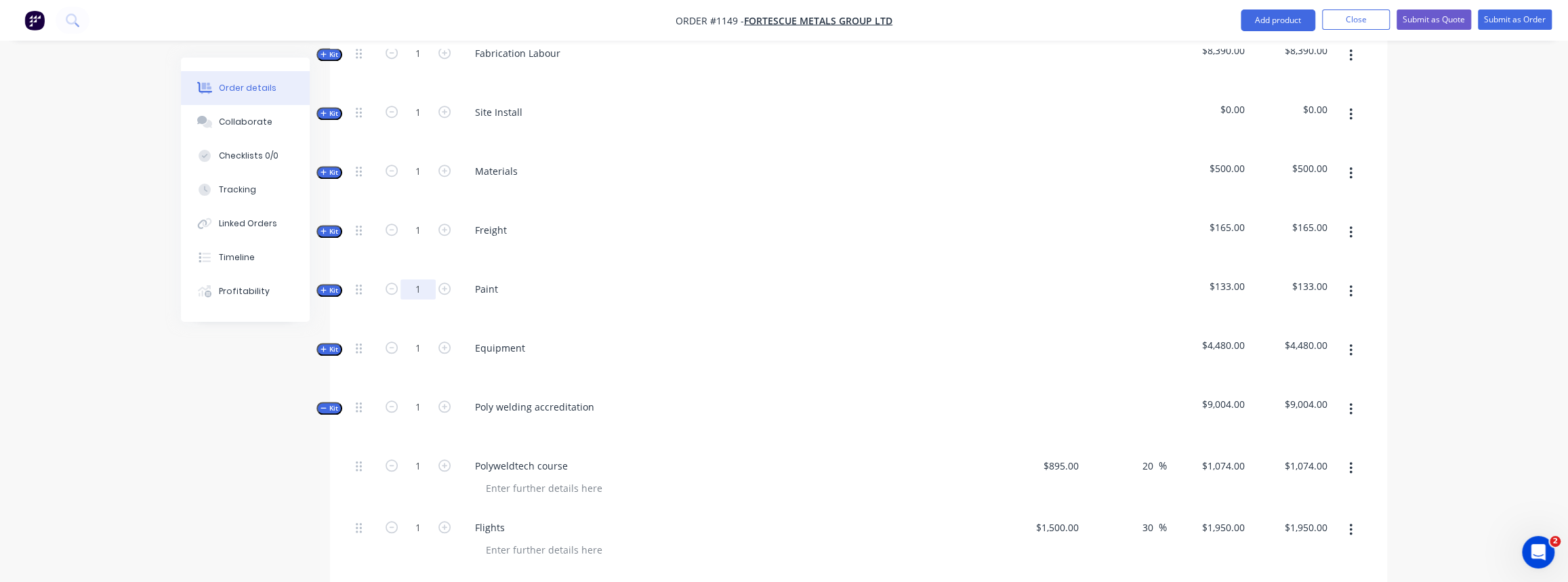
scroll to position [800, 0]
click at [323, 172] on icon "button" at bounding box center [324, 175] width 6 height 7
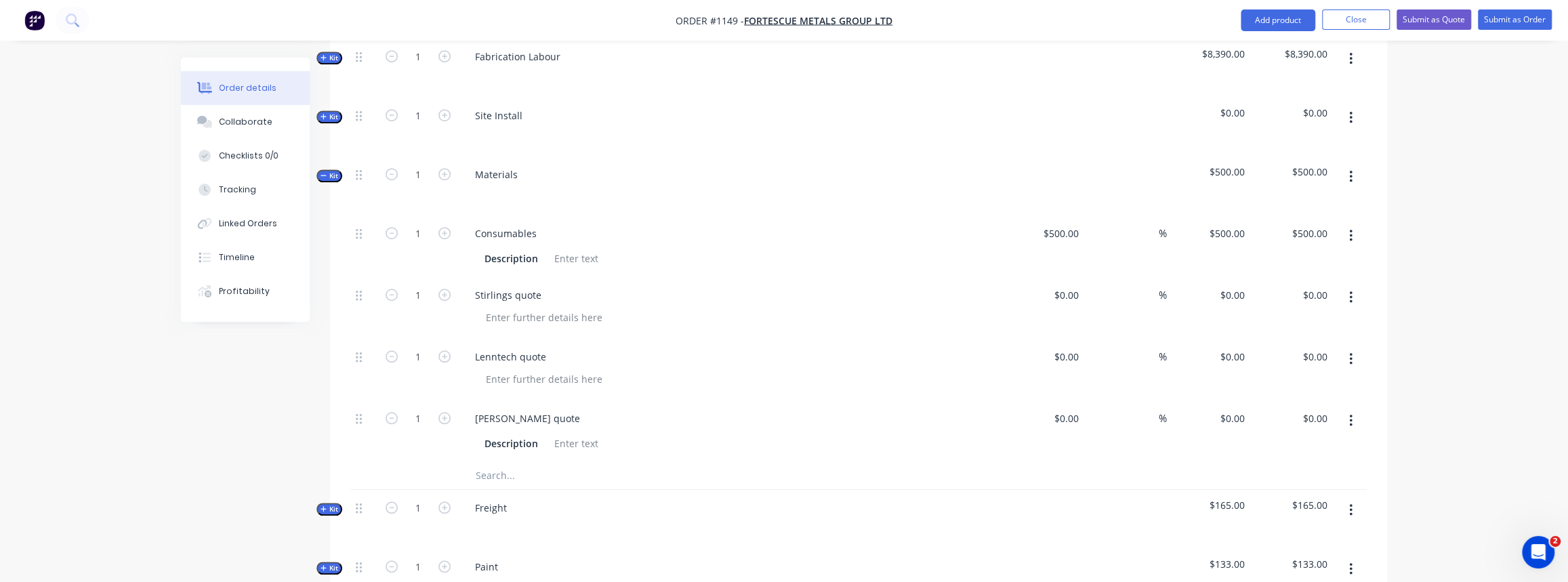
click at [502, 462] on input "text" at bounding box center [610, 475] width 271 height 27
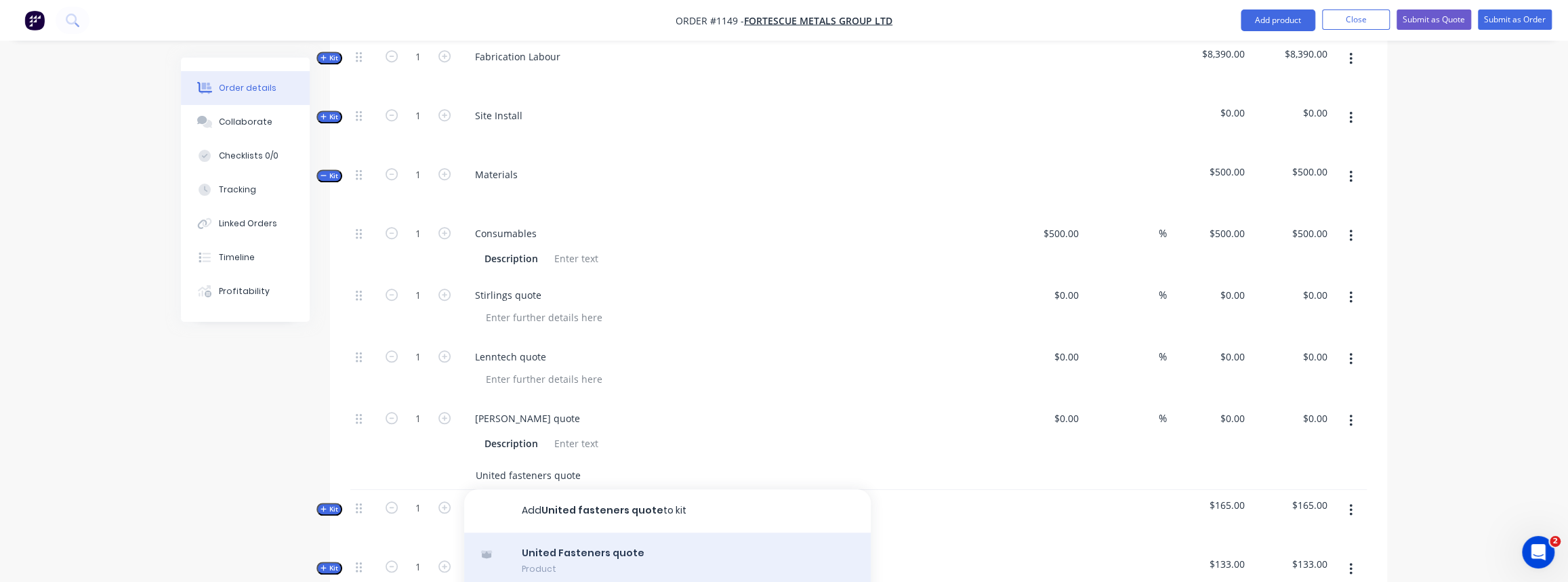
type input "United fasteners quote"
click at [596, 532] on div "United Fasteners quote Product" at bounding box center [667, 560] width 407 height 57
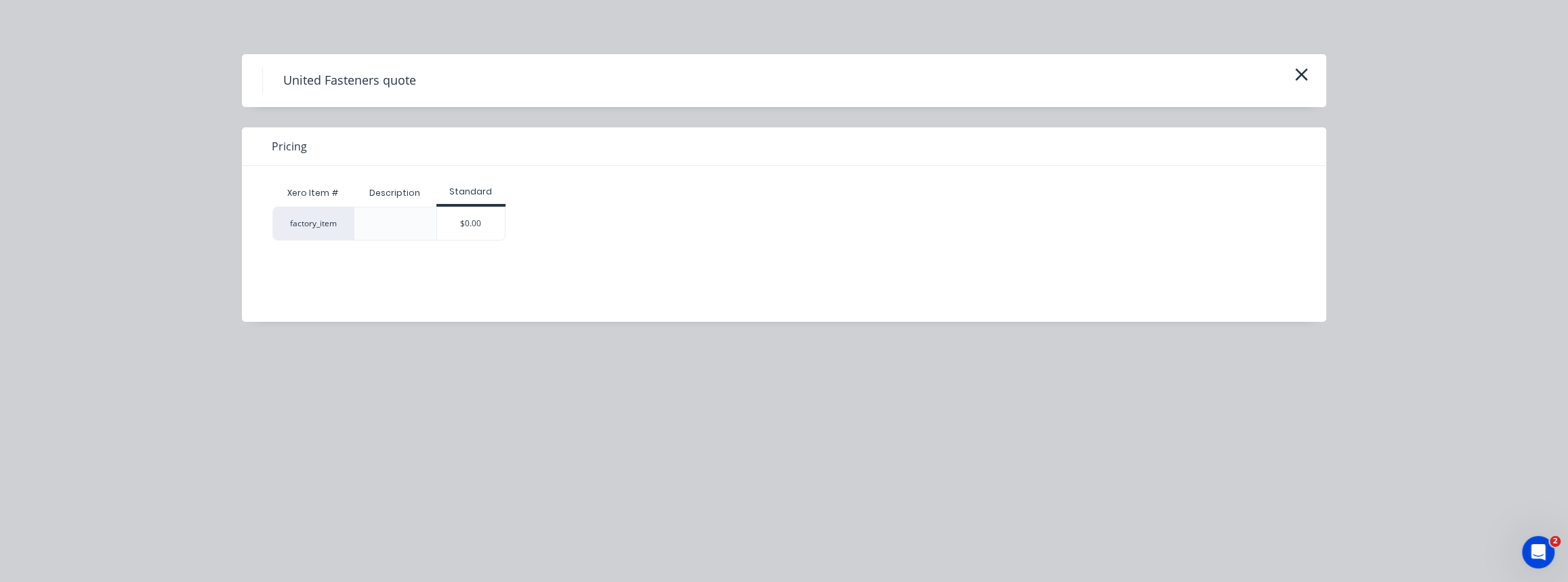
click at [485, 217] on div "$0.00" at bounding box center [470, 223] width 67 height 32
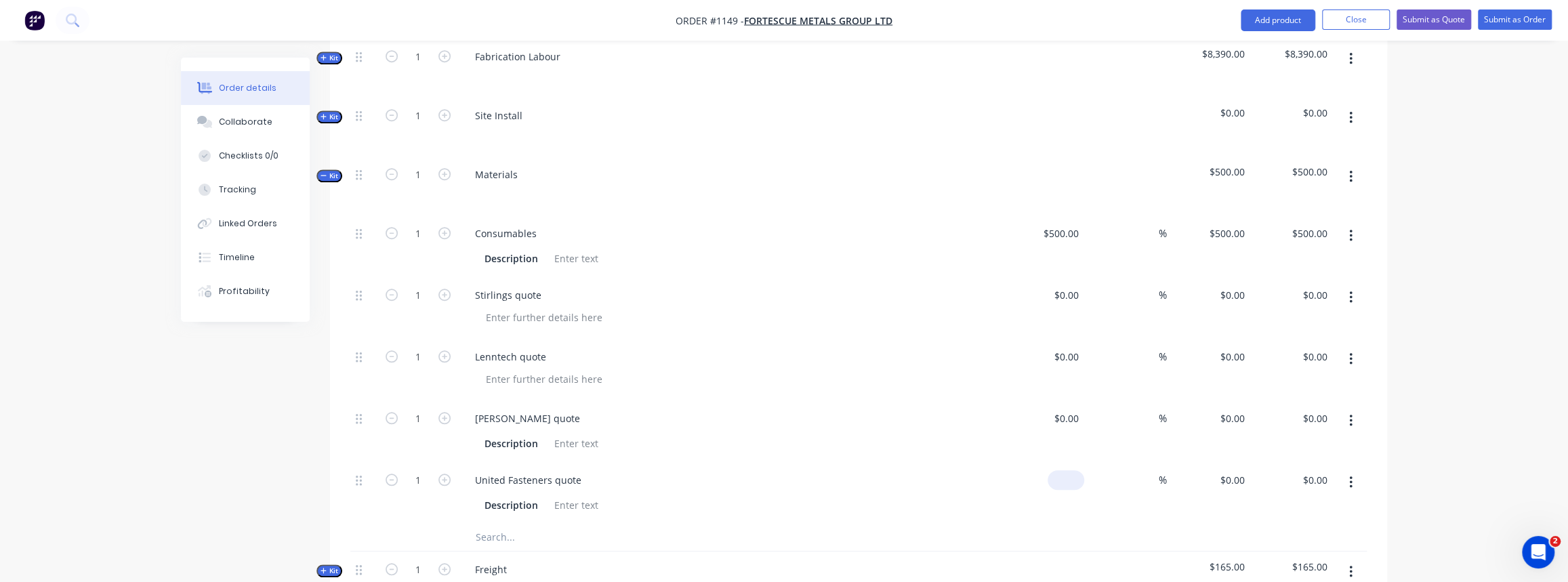
click at [1075, 470] on input at bounding box center [1068, 480] width 31 height 20
type input "$152.00"
click at [1148, 470] on input at bounding box center [1151, 480] width 16 height 20
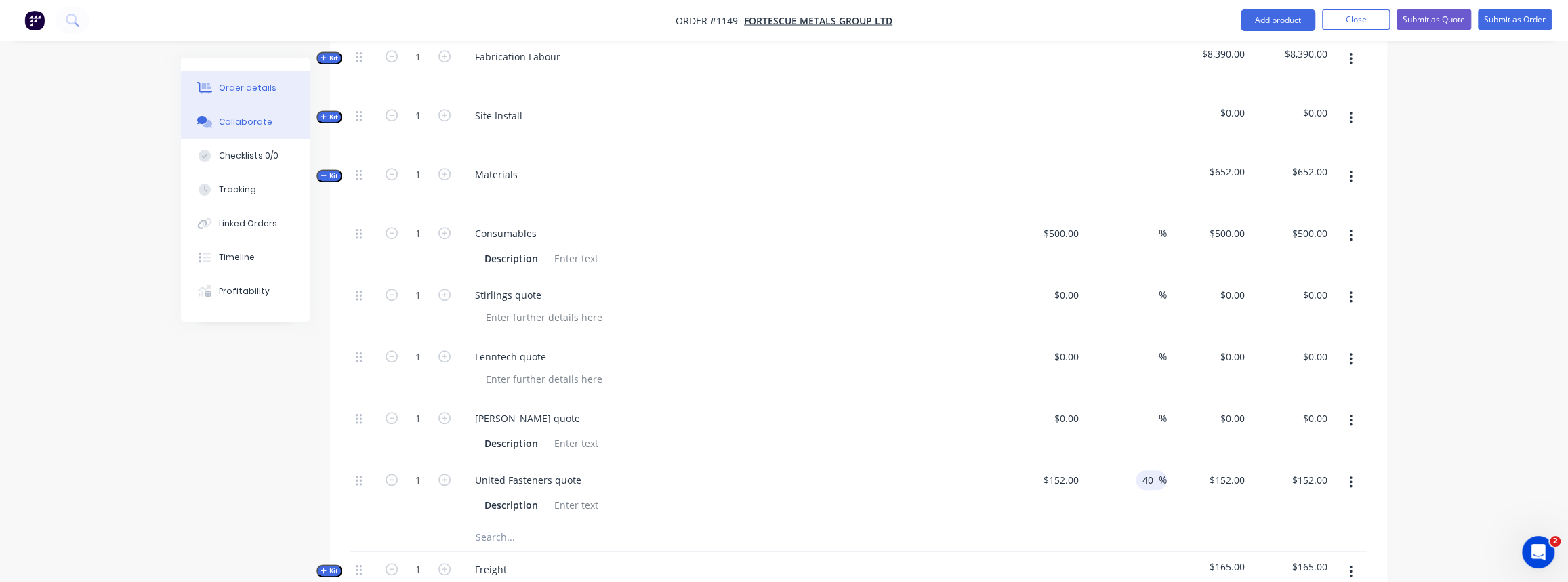
type input "40"
type input "$212.80"
drag, startPoint x: 250, startPoint y: 135, endPoint x: 258, endPoint y: 133, distance: 8.2
click at [251, 135] on button "Collaborate" at bounding box center [246, 121] width 129 height 34
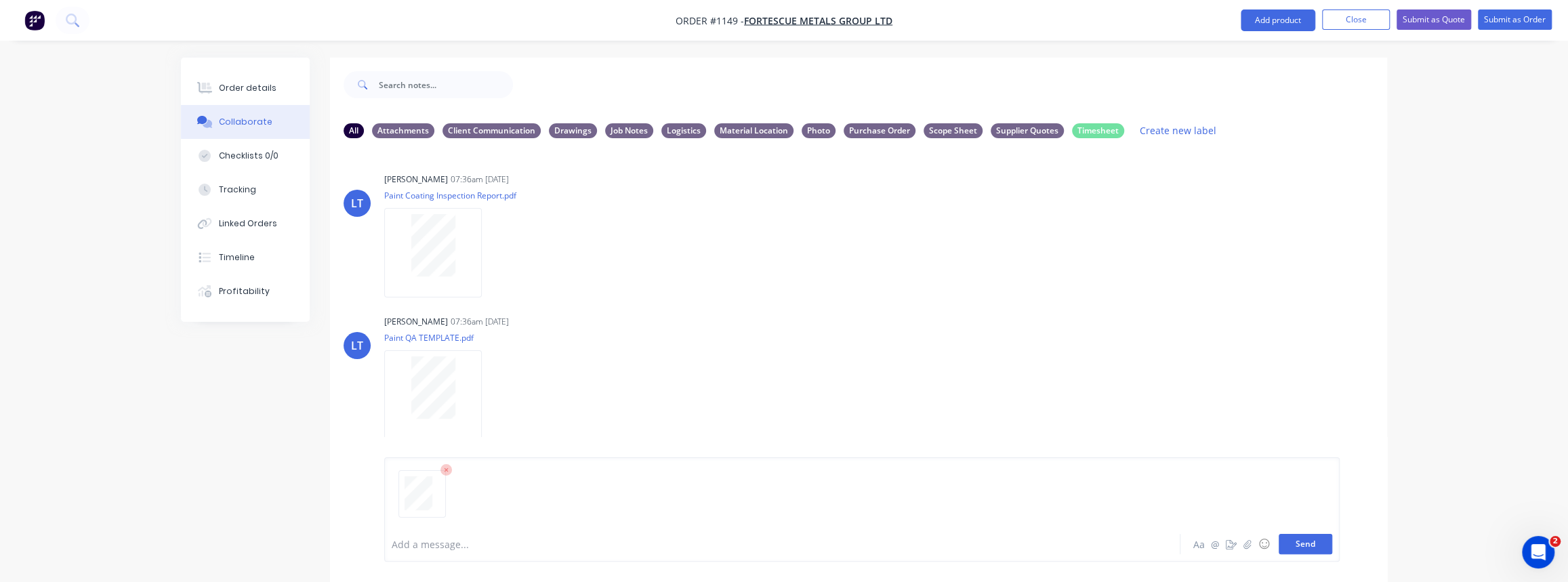
click at [1310, 550] on button "Send" at bounding box center [1305, 544] width 54 height 21
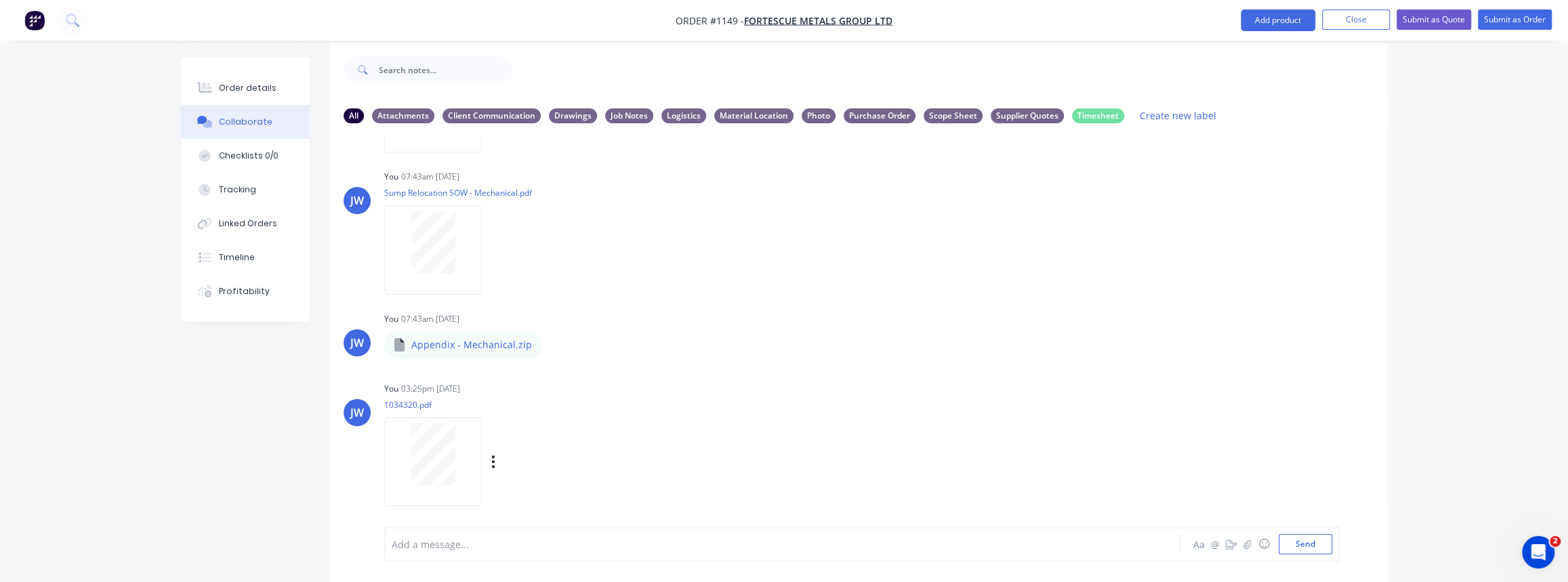
scroll to position [21, 0]
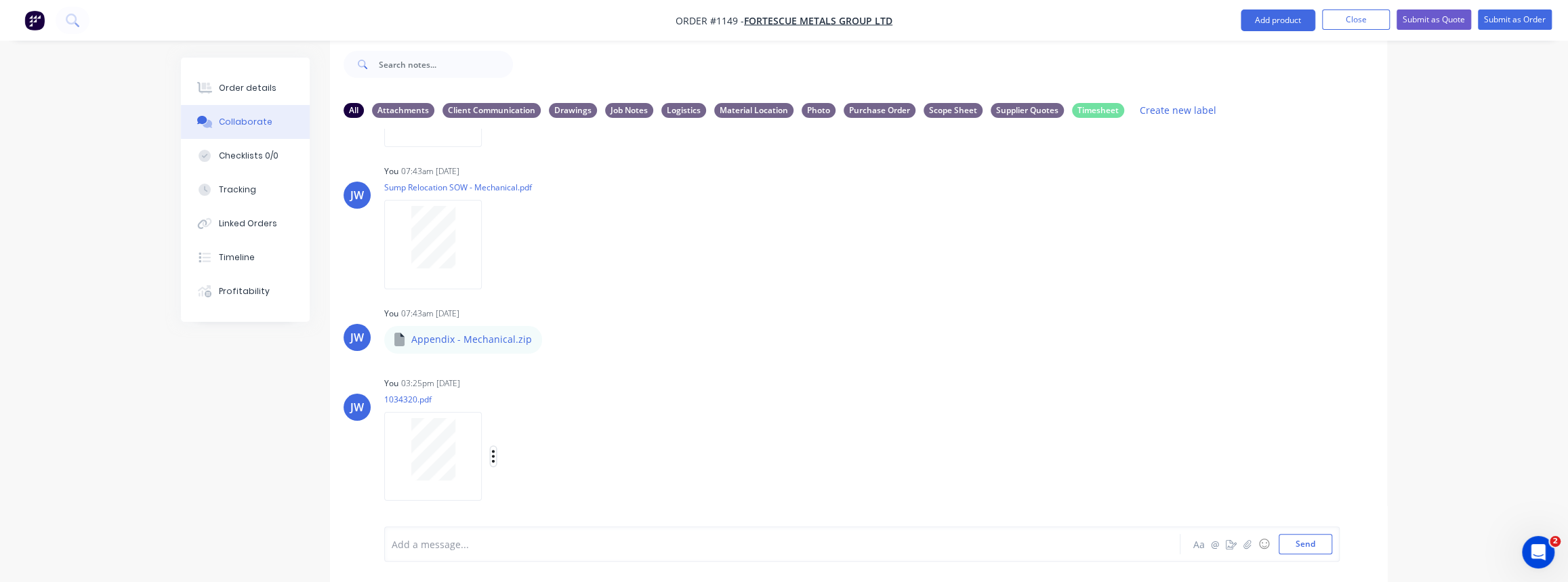
click at [492, 457] on icon "button" at bounding box center [493, 457] width 4 height 16
click at [541, 435] on button "Labels" at bounding box center [582, 426] width 153 height 30
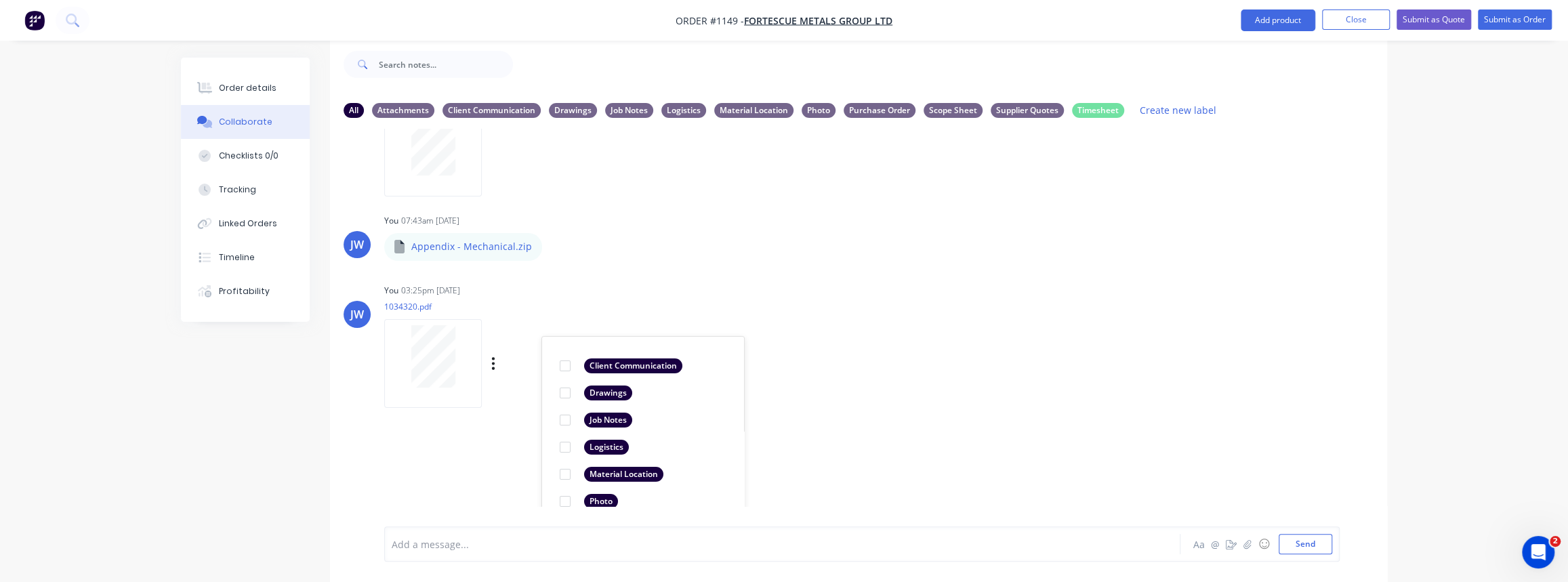
scroll to position [777, 0]
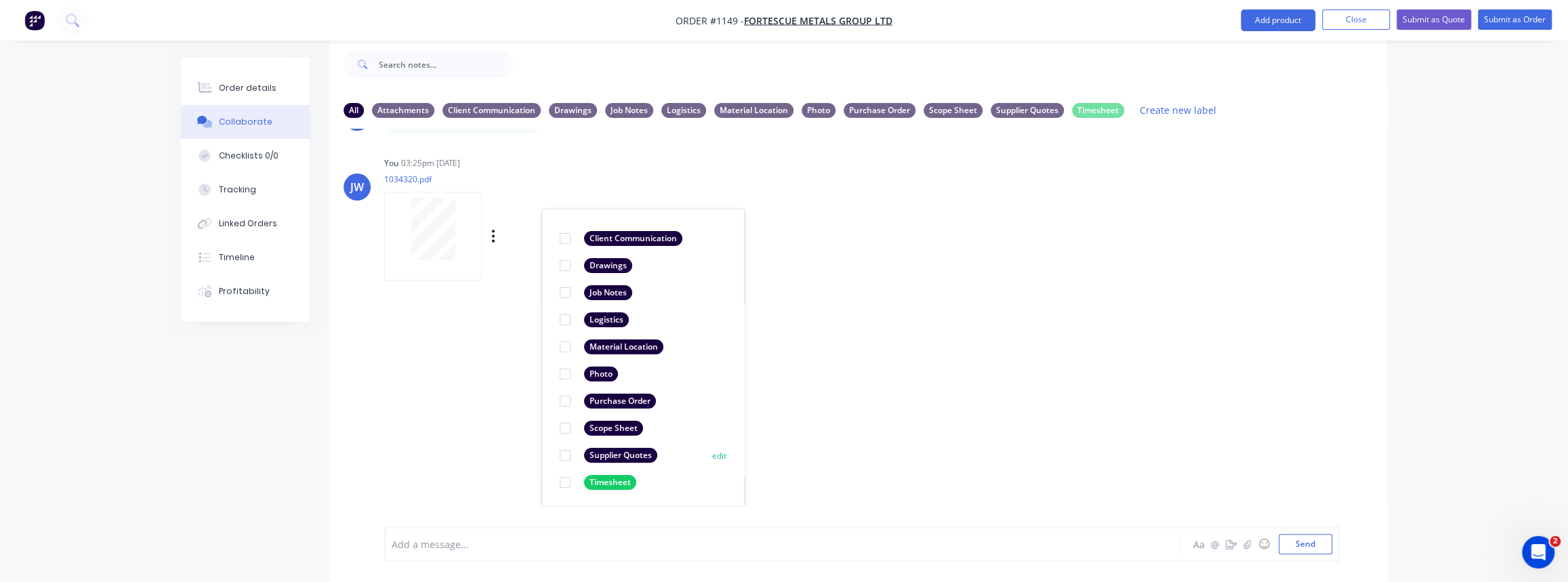
click at [563, 455] on div at bounding box center [565, 456] width 27 height 27
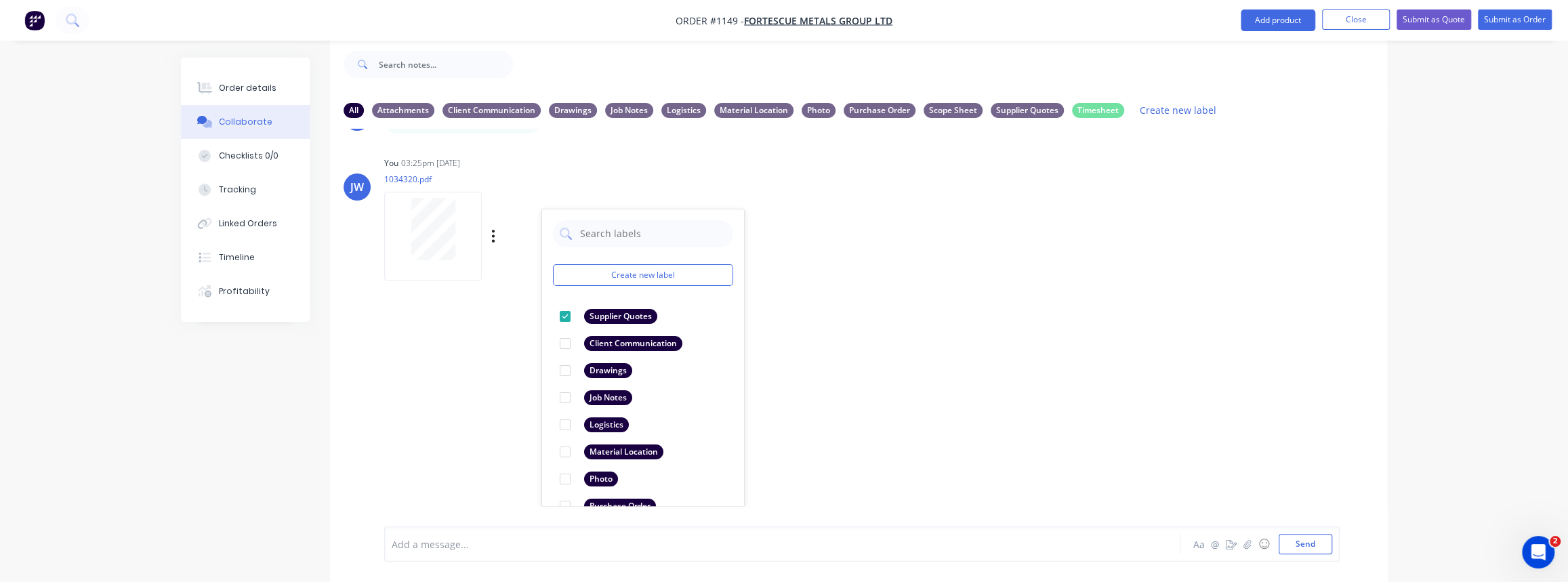
click at [882, 382] on div "LT Leya Thompson 07:36am 24/09/25 Paint Coating Inspection Report.pdf Labels Do…" at bounding box center [858, 318] width 1057 height 378
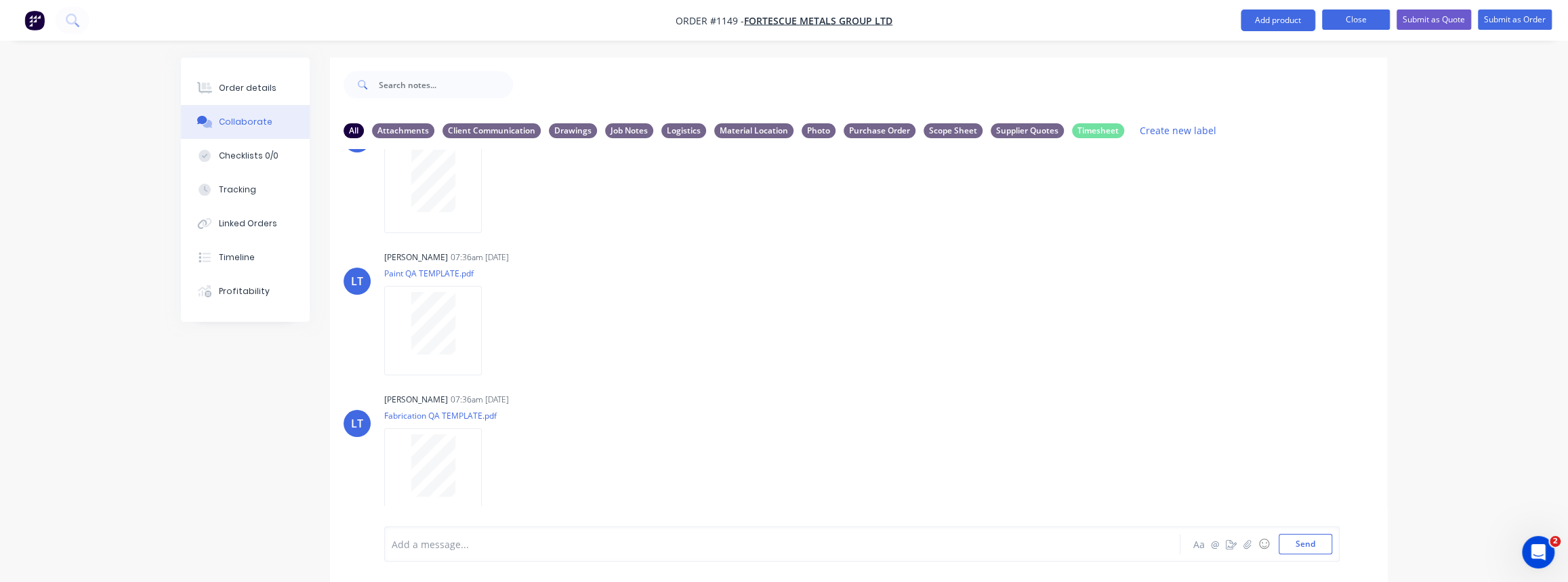
click at [1386, 19] on button "Close" at bounding box center [1355, 20] width 67 height 21
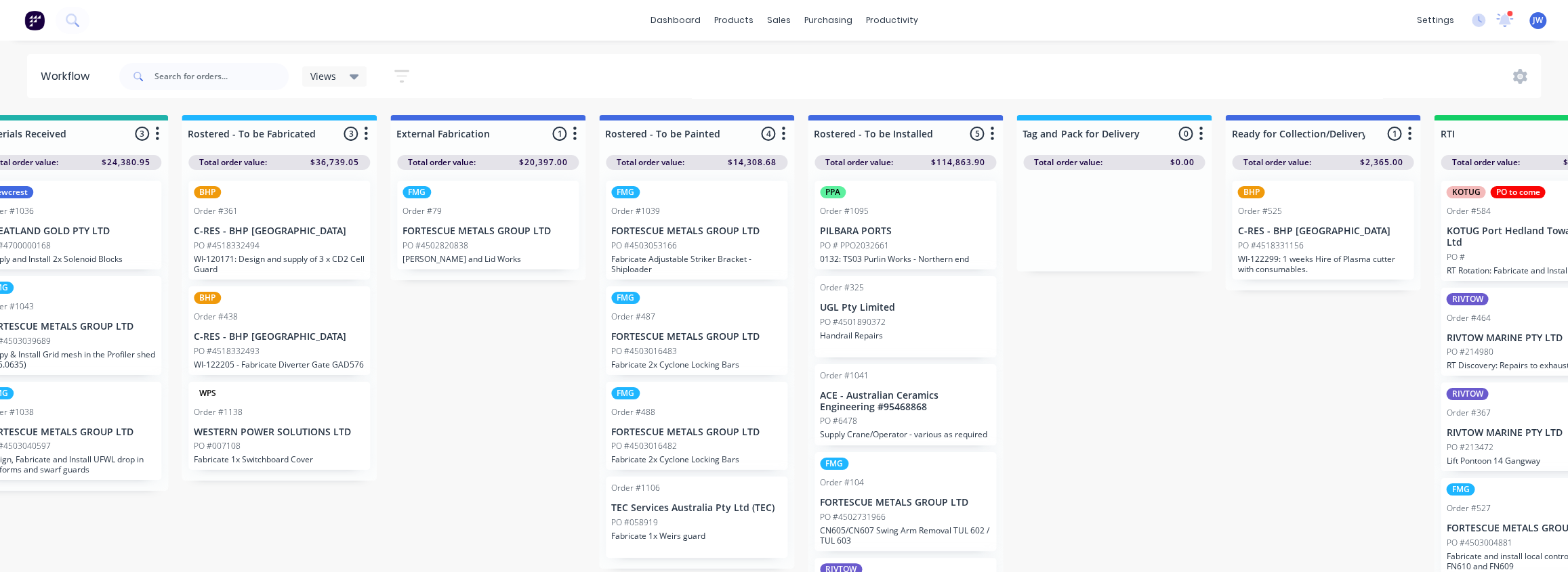
drag, startPoint x: 1081, startPoint y: 296, endPoint x: 1191, endPoint y: 293, distance: 110.0
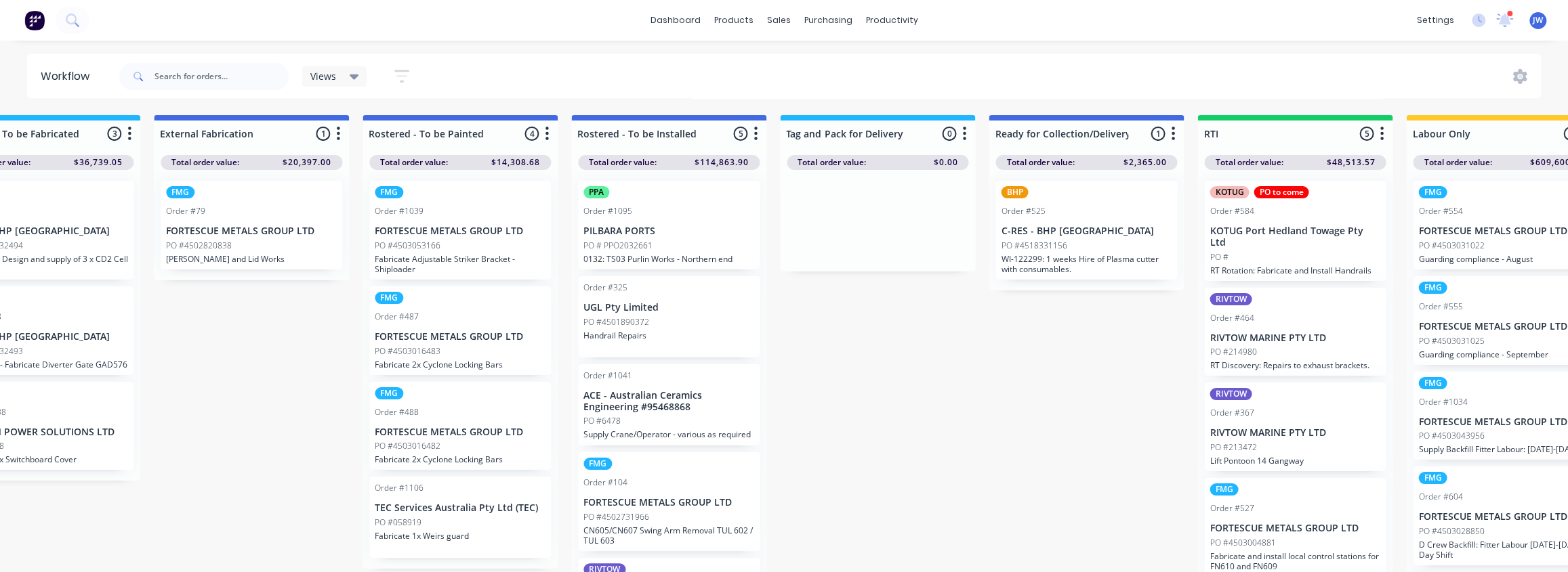
scroll to position [0, 1400]
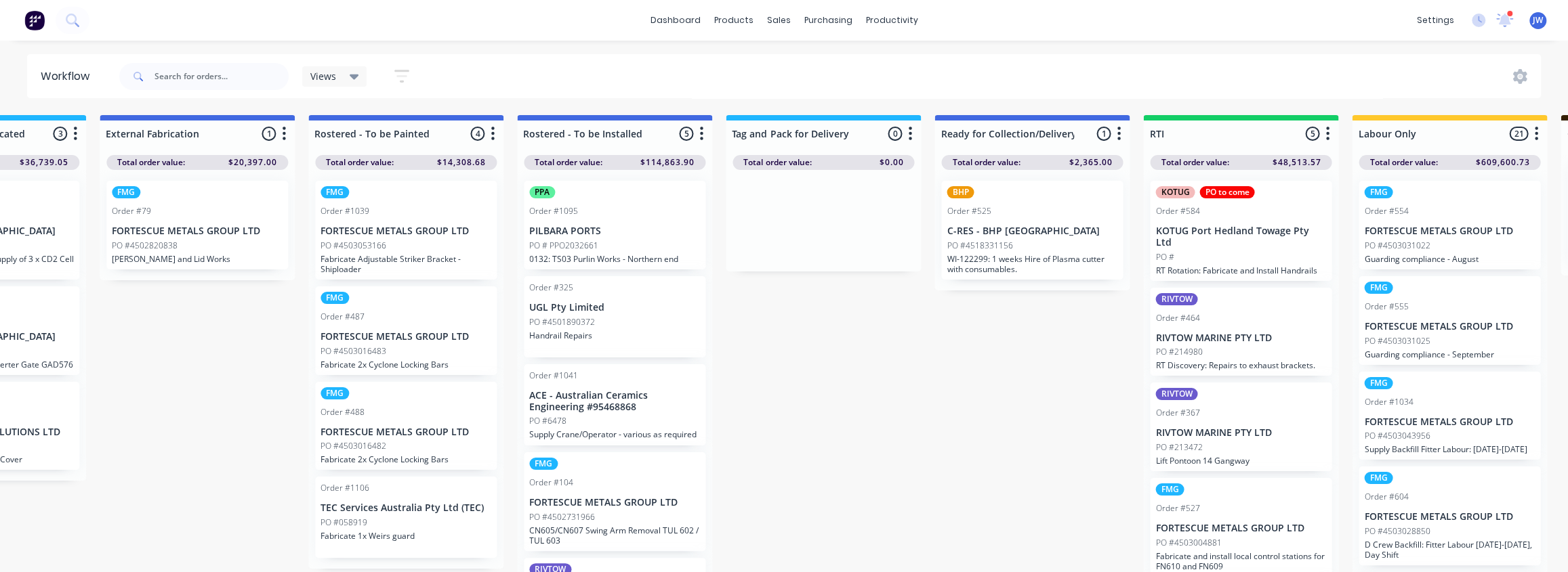
drag, startPoint x: 1042, startPoint y: 267, endPoint x: 1097, endPoint y: 268, distance: 55.0
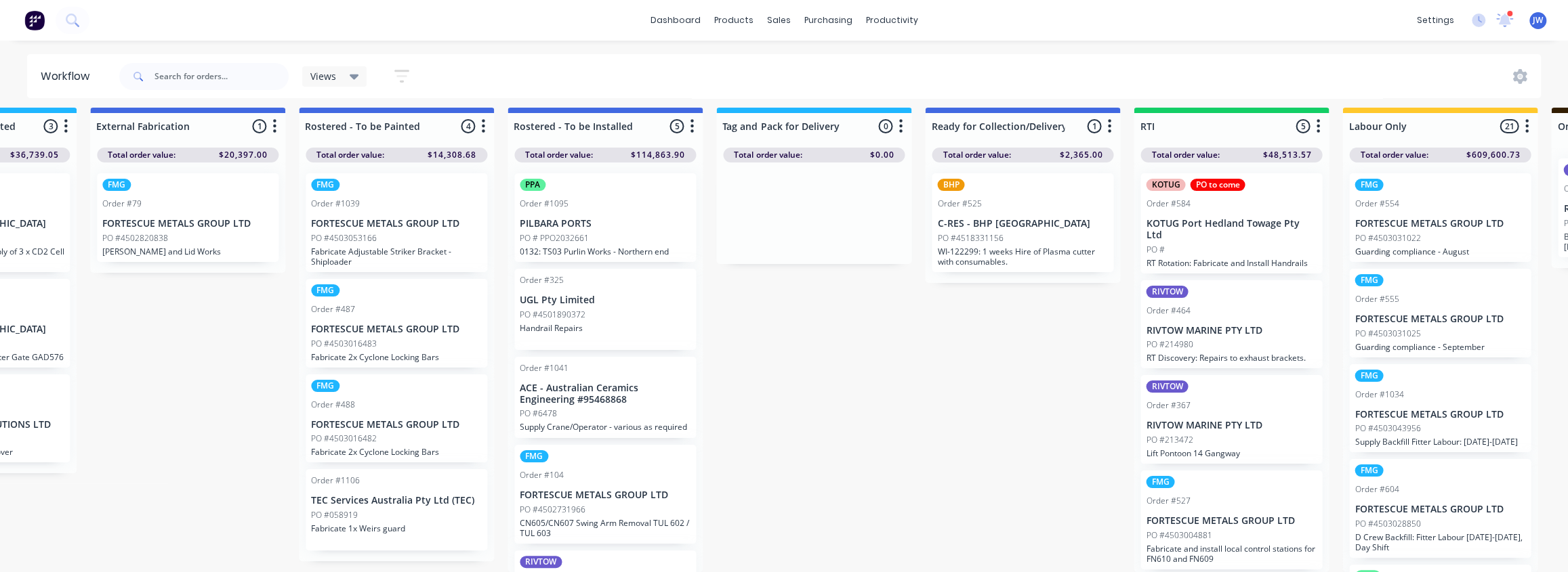
scroll to position [61, 0]
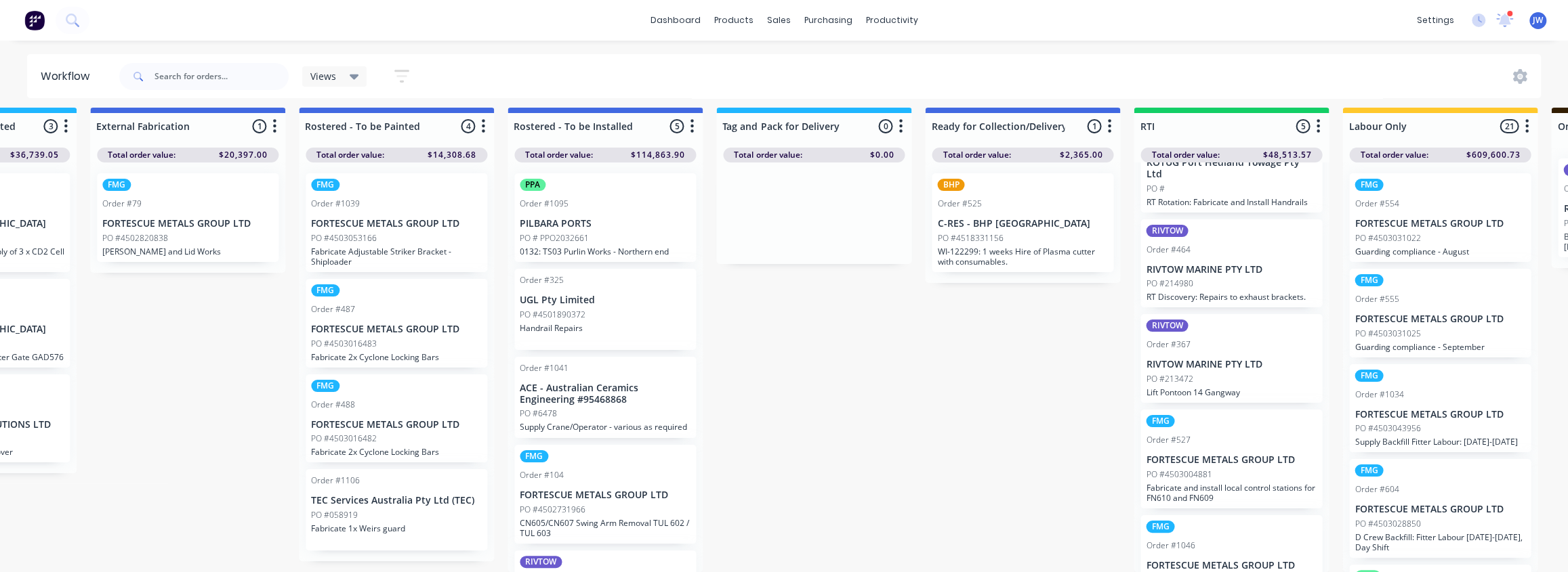
click at [1223, 374] on div "PO #213472" at bounding box center [1231, 379] width 171 height 12
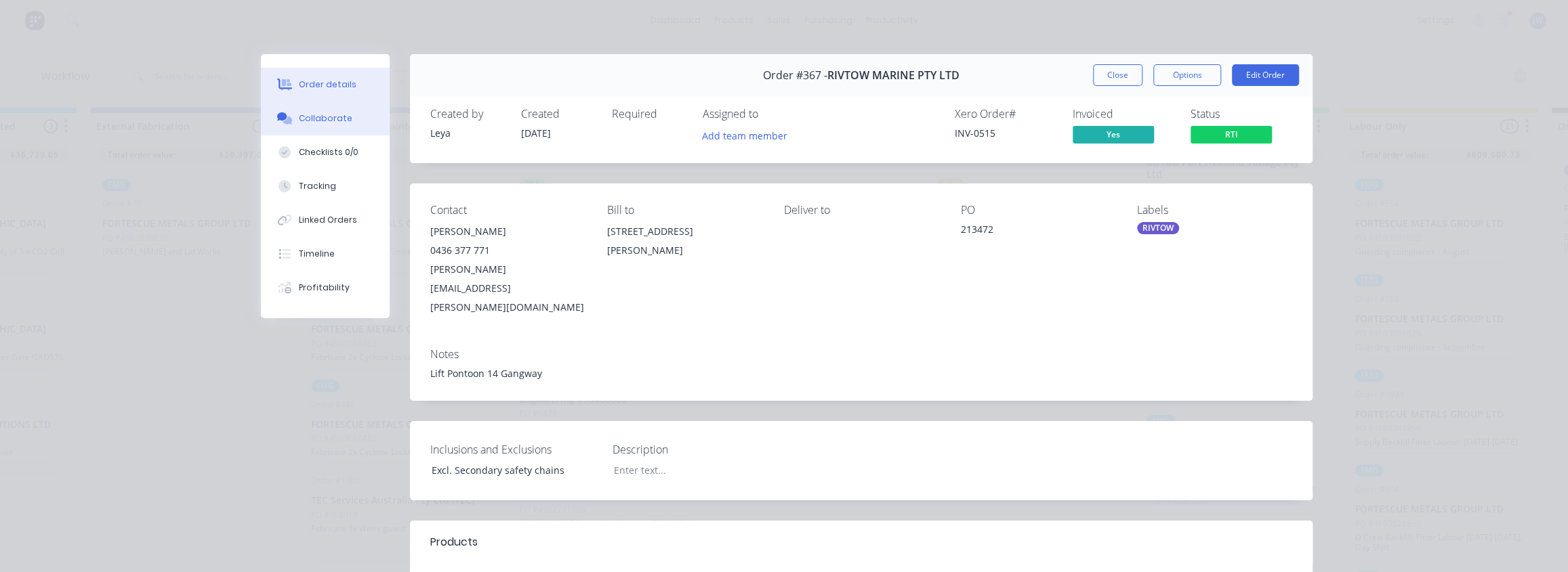
click at [317, 122] on div "Collaborate" at bounding box center [325, 118] width 54 height 12
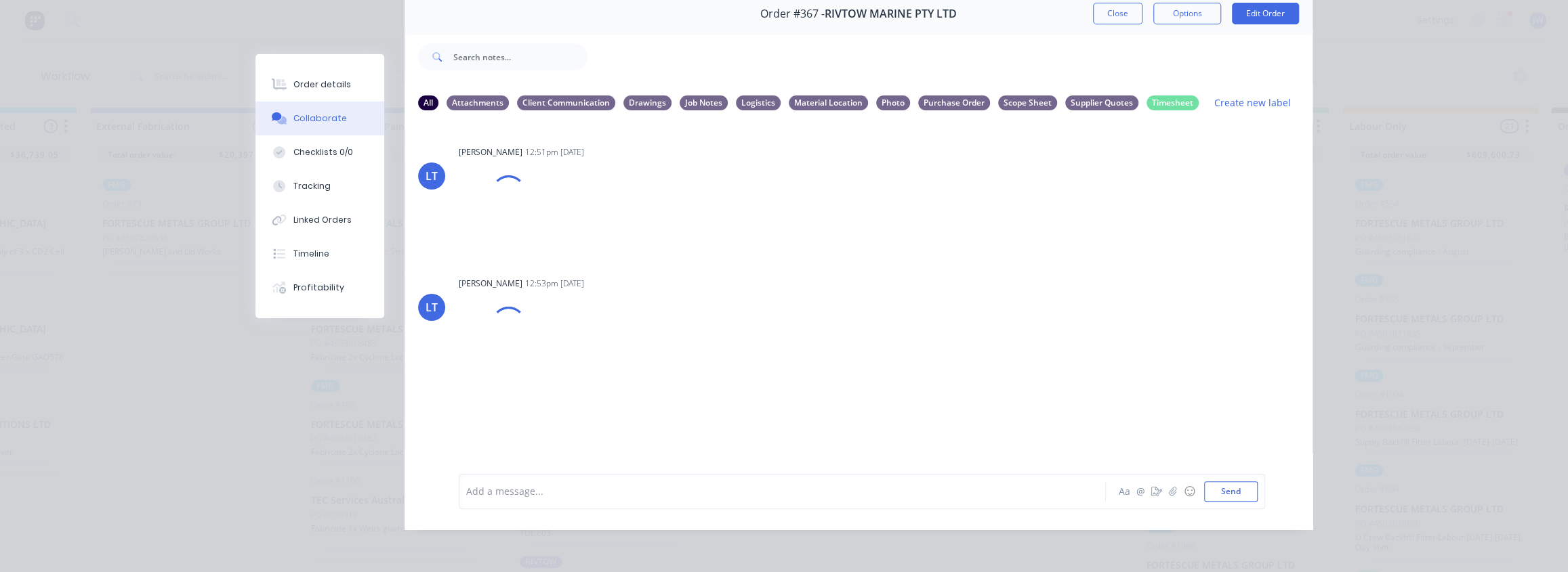
scroll to position [69, 0]
click at [567, 488] on div at bounding box center [763, 491] width 593 height 15
click at [318, 86] on div "Order details" at bounding box center [322, 84] width 58 height 12
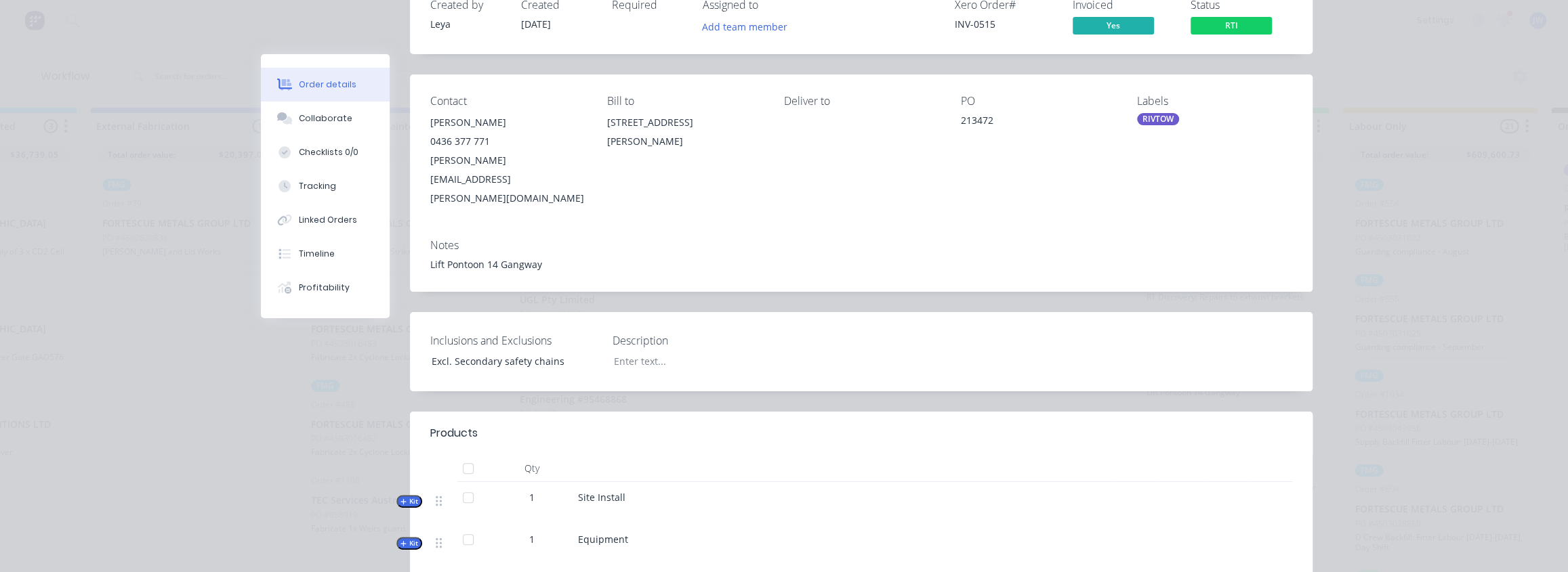
scroll to position [131, 0]
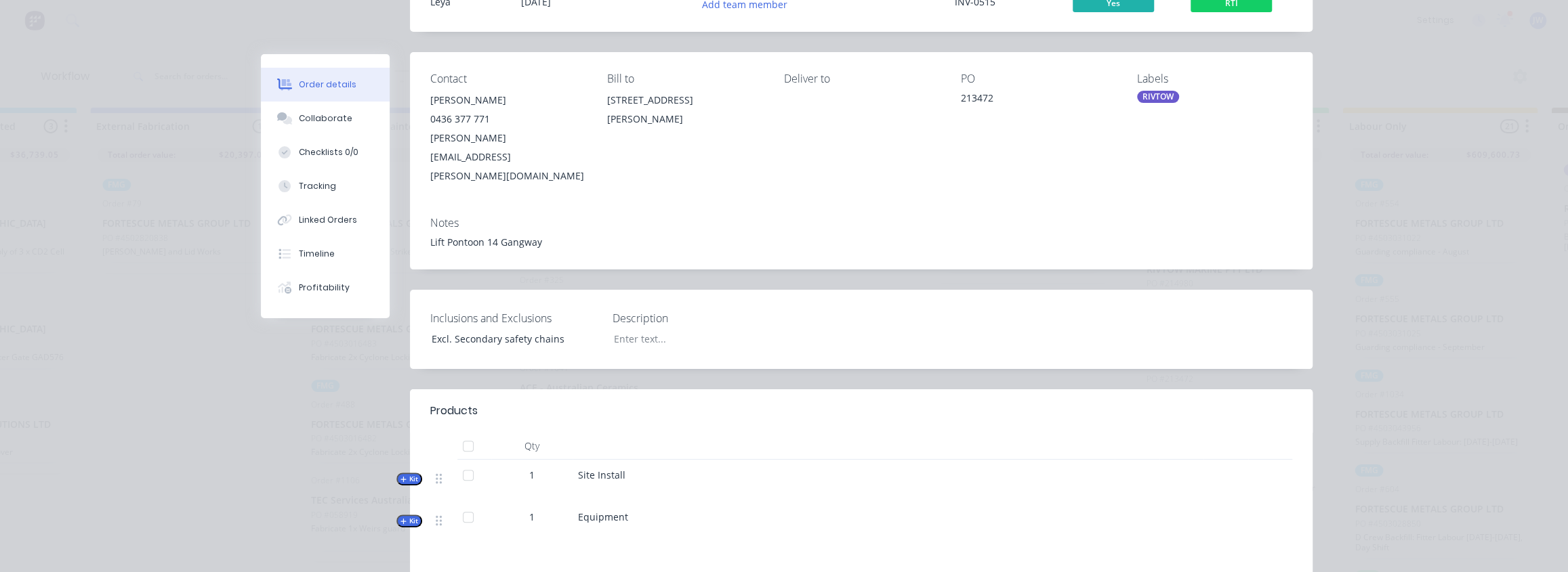
click at [407, 474] on span "Kit" at bounding box center [409, 479] width 18 height 10
click at [411, 516] on span "Kit" at bounding box center [409, 521] width 18 height 10
click at [406, 474] on span "Kit" at bounding box center [409, 479] width 18 height 10
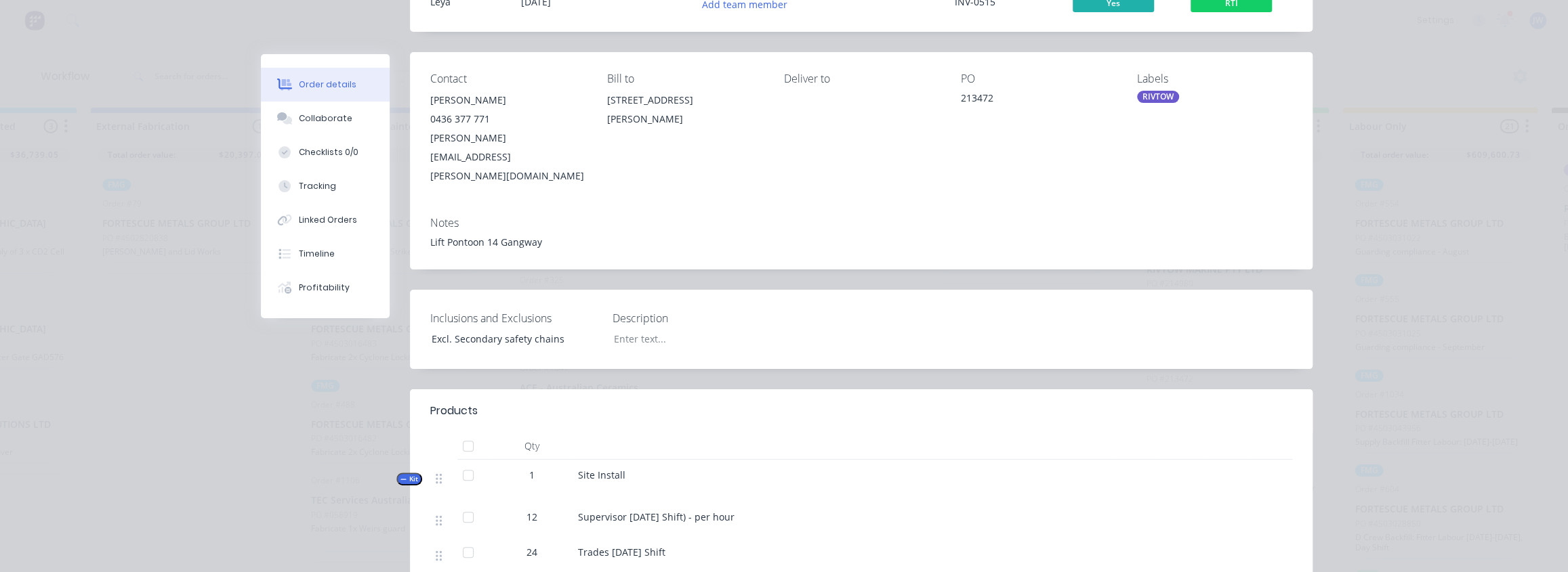
click at [406, 474] on span "Kit" at bounding box center [409, 479] width 18 height 10
click at [316, 119] on div "Collaborate" at bounding box center [325, 118] width 54 height 12
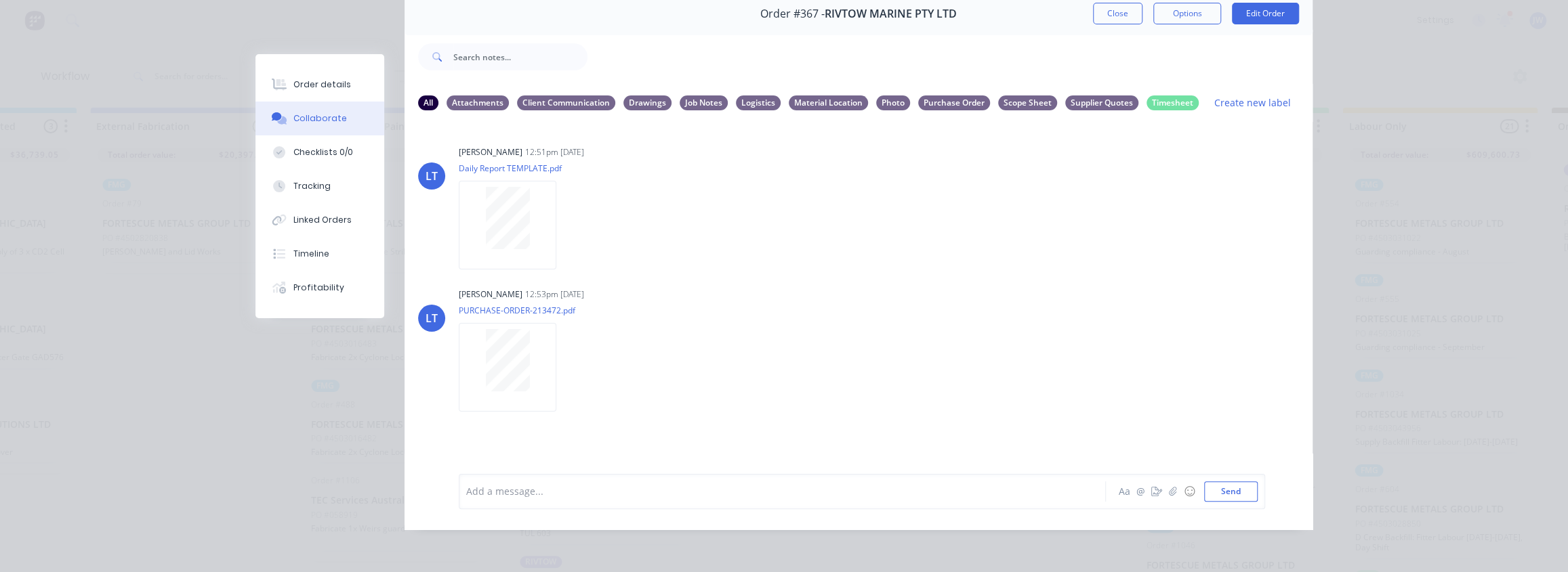
scroll to position [69, 0]
click at [497, 495] on div at bounding box center [763, 491] width 593 height 15
click at [1232, 502] on button "Send" at bounding box center [1231, 491] width 54 height 21
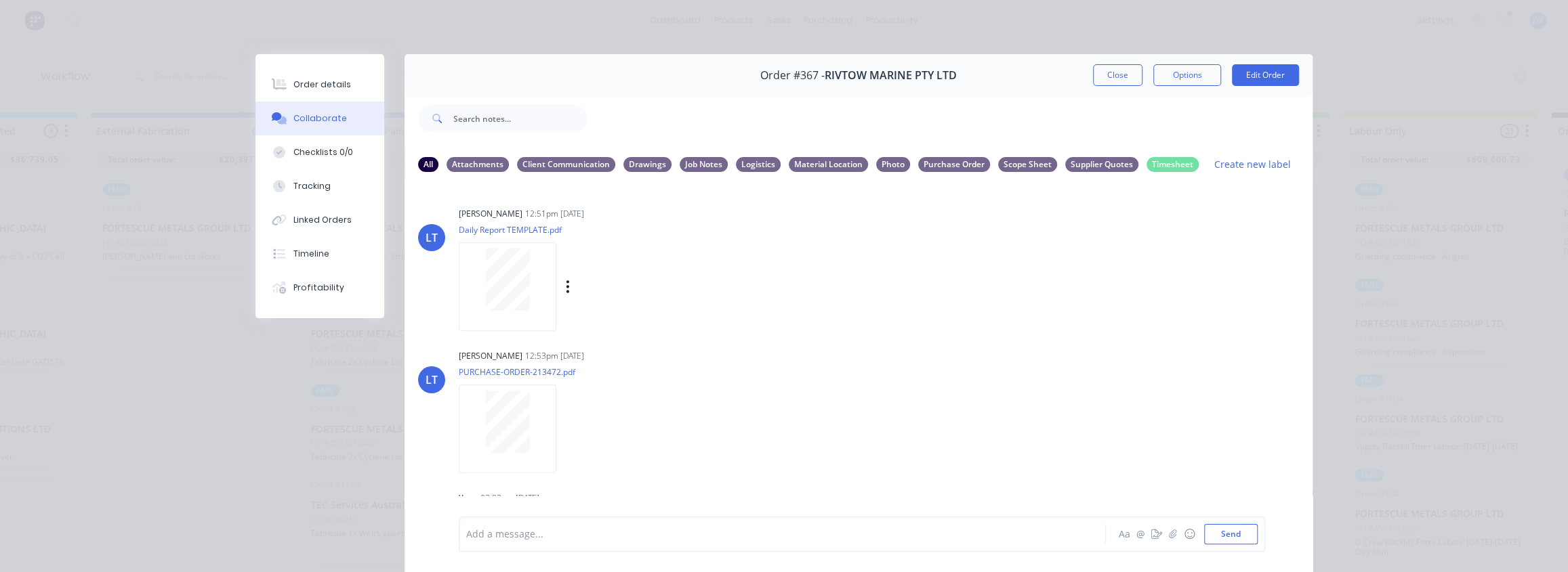
scroll to position [0, 1400]
click at [157, 86] on div "Order details Collaborate Checklists 0/0 Tracking Linked Orders Timeline Profit…" at bounding box center [784, 286] width 1568 height 572
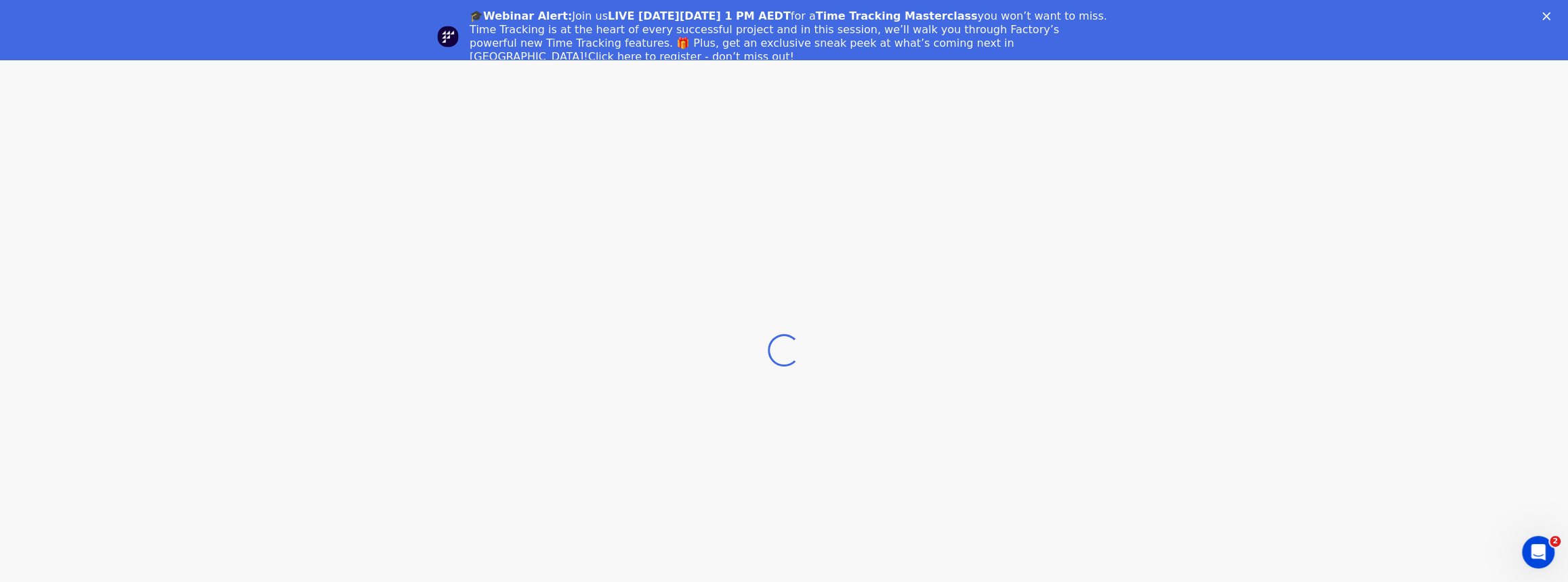
scroll to position [16, 0]
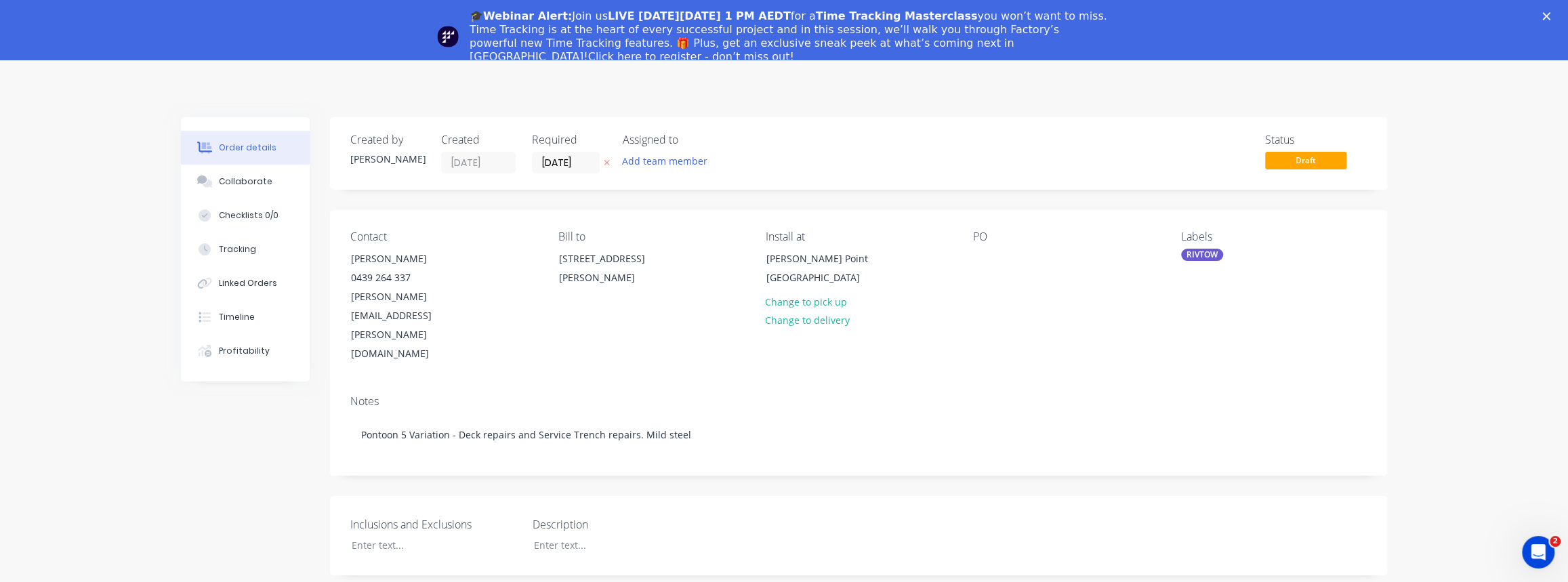
scroll to position [22, 0]
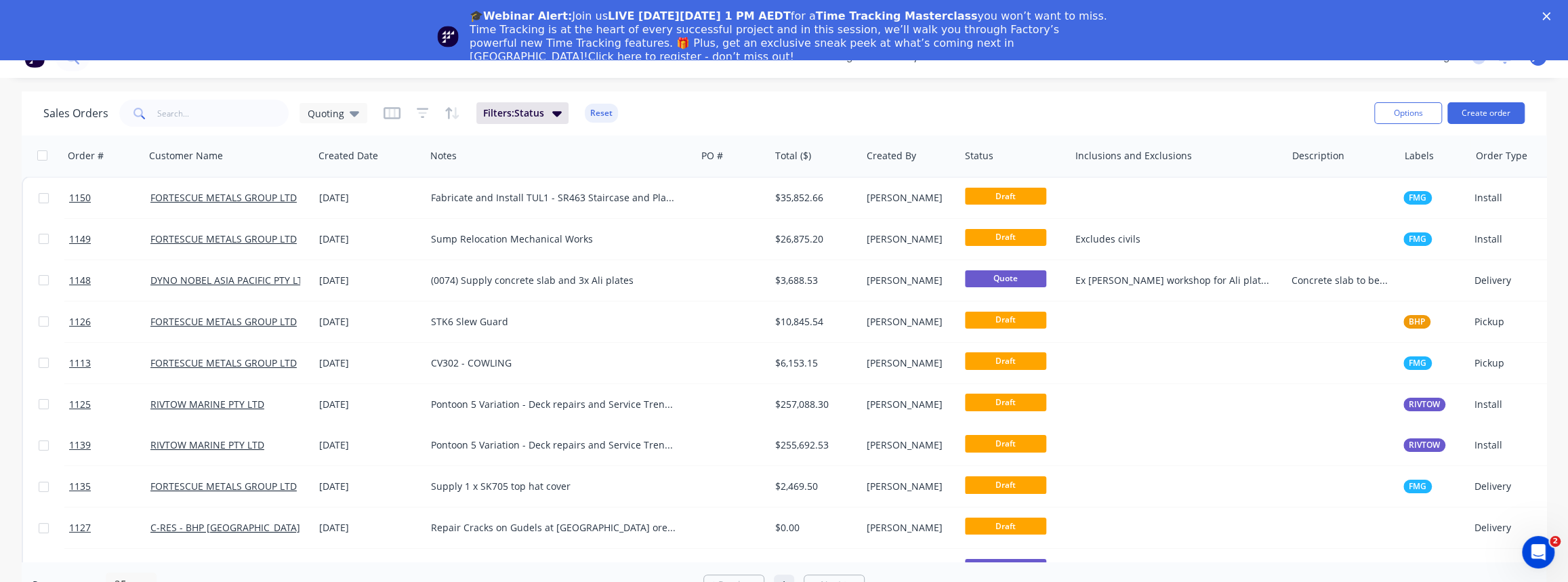
click at [1550, 17] on icon "Close" at bounding box center [1546, 16] width 8 height 8
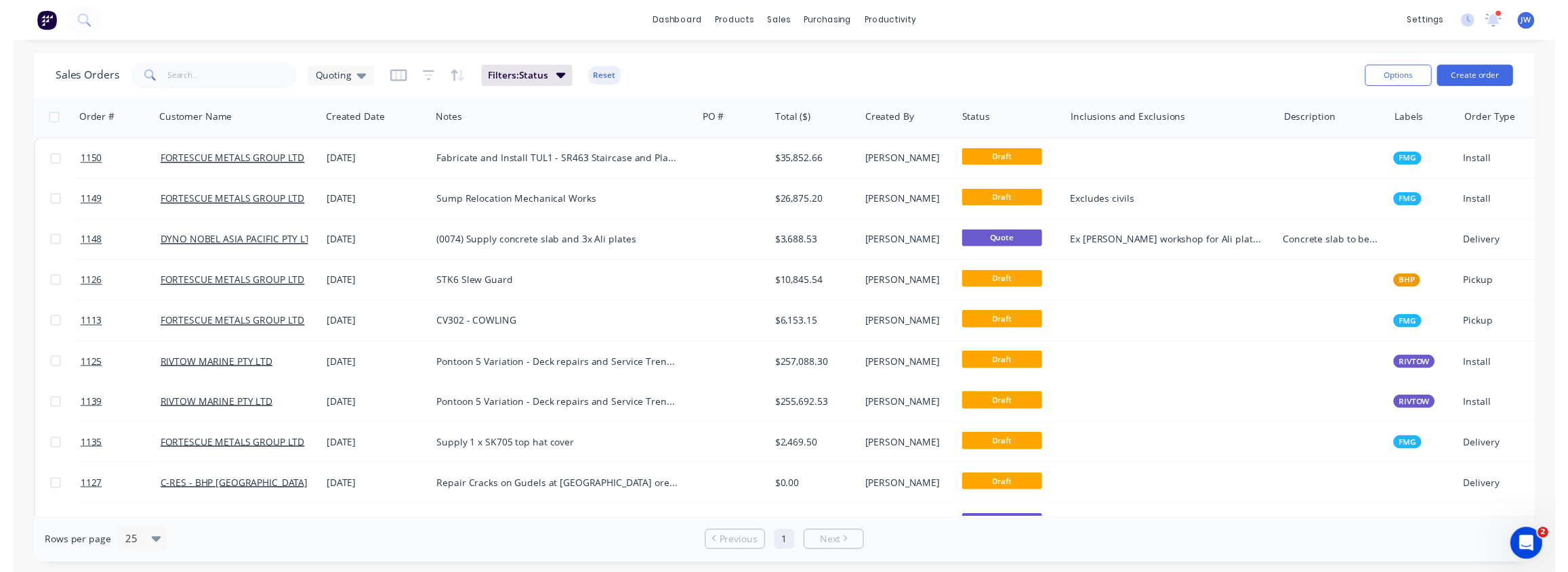
scroll to position [0, 0]
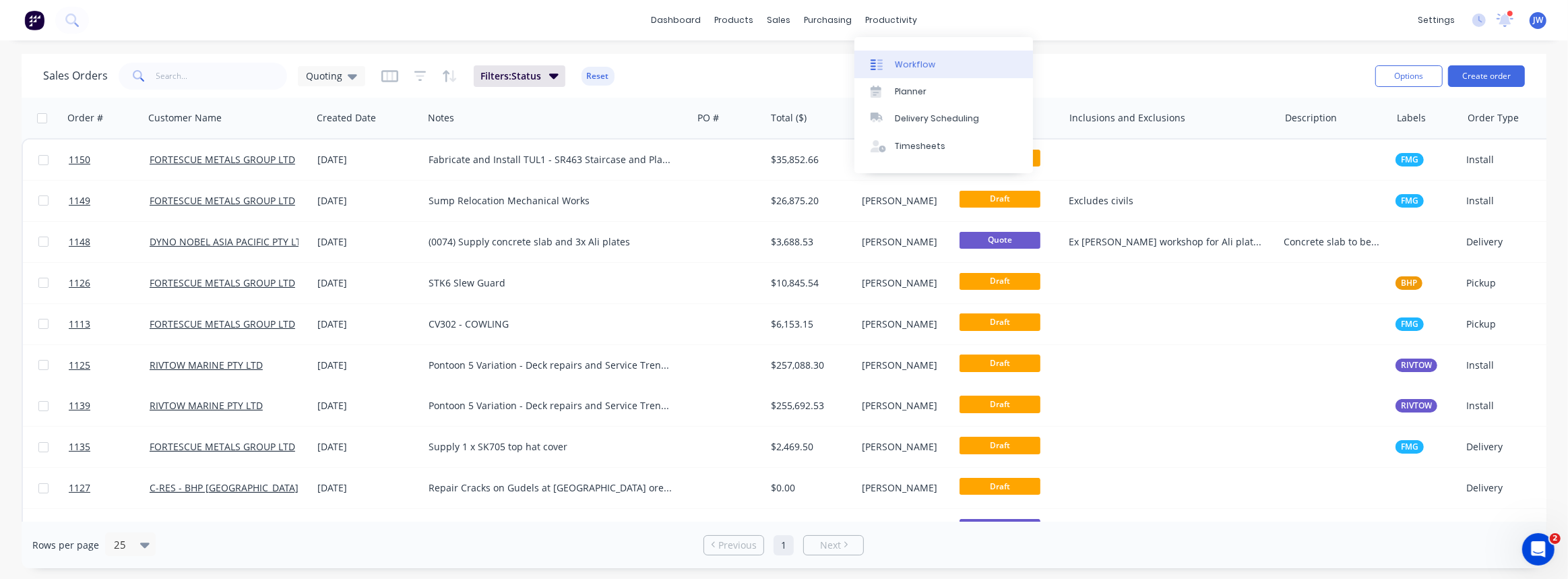
click at [897, 56] on link "Workflow" at bounding box center [944, 64] width 179 height 27
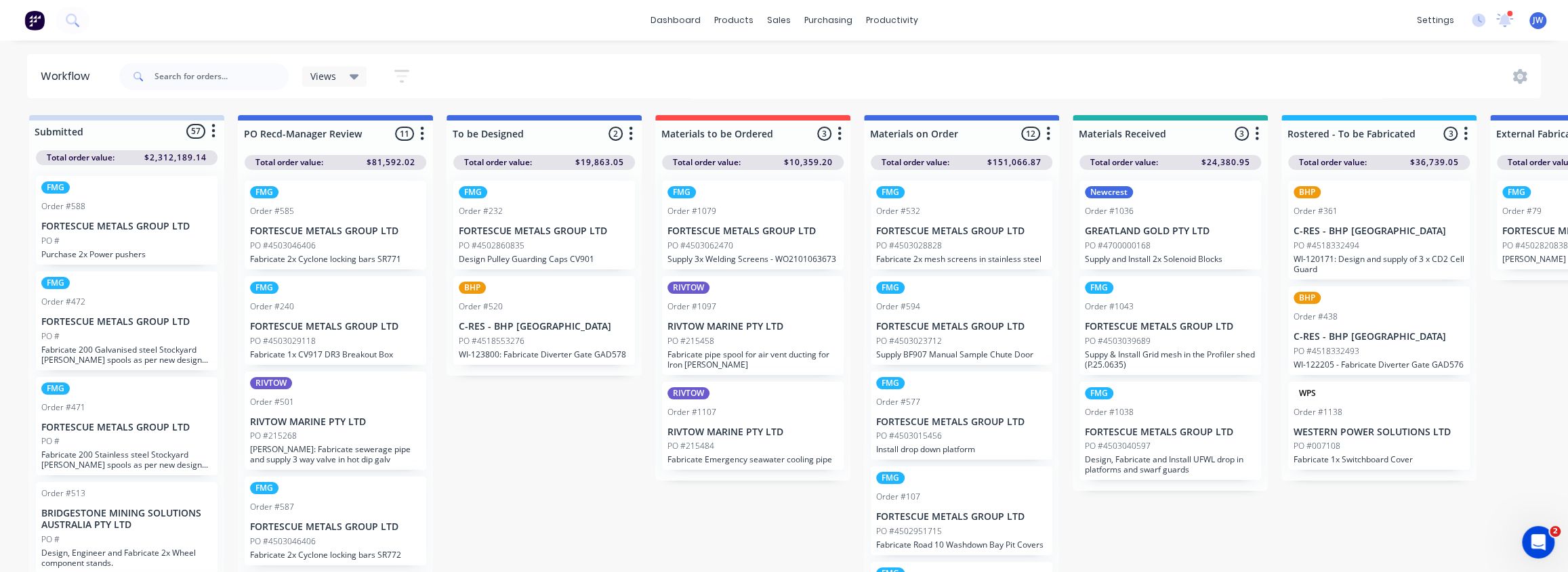
scroll to position [0, 73]
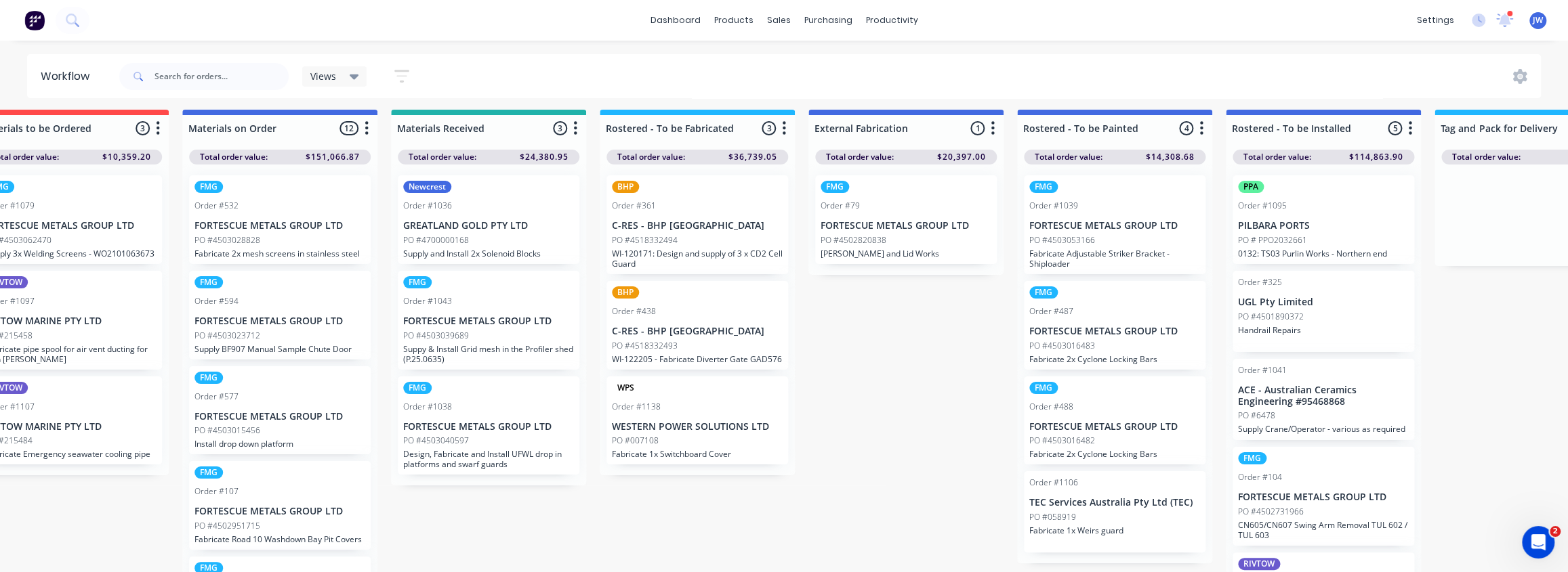
drag, startPoint x: 711, startPoint y: 287, endPoint x: 758, endPoint y: 294, distance: 47.5
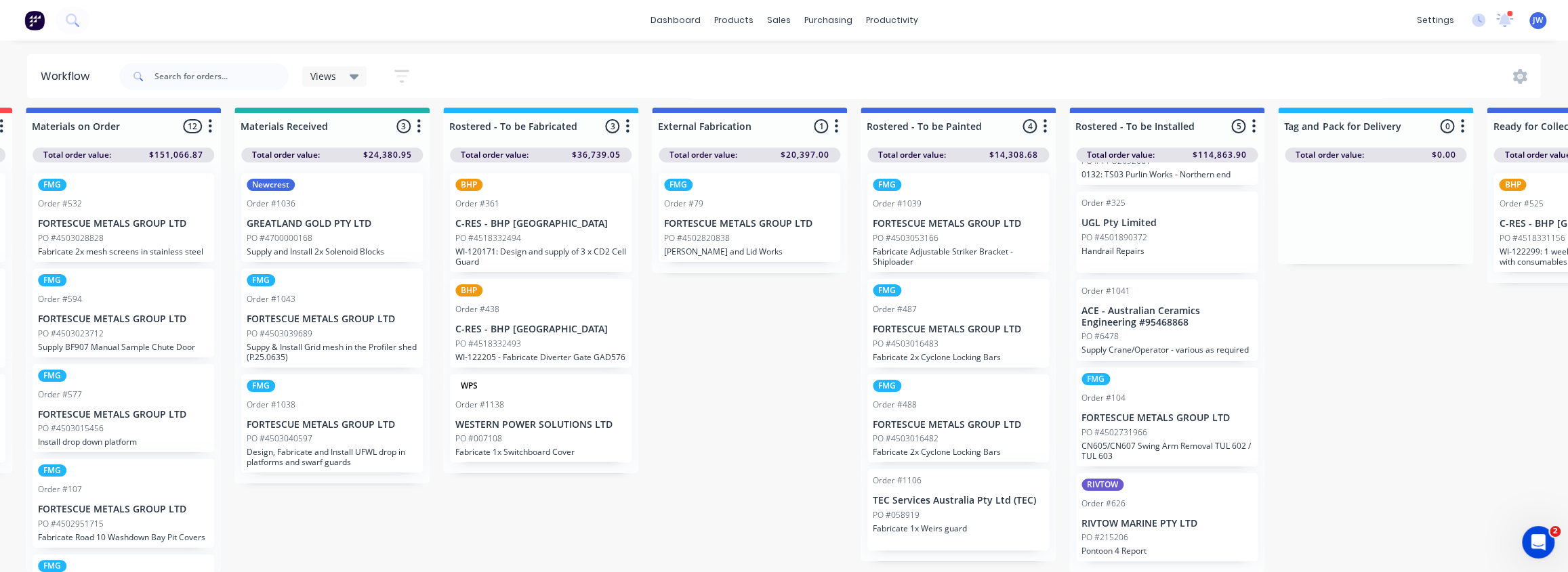
scroll to position [16, 0]
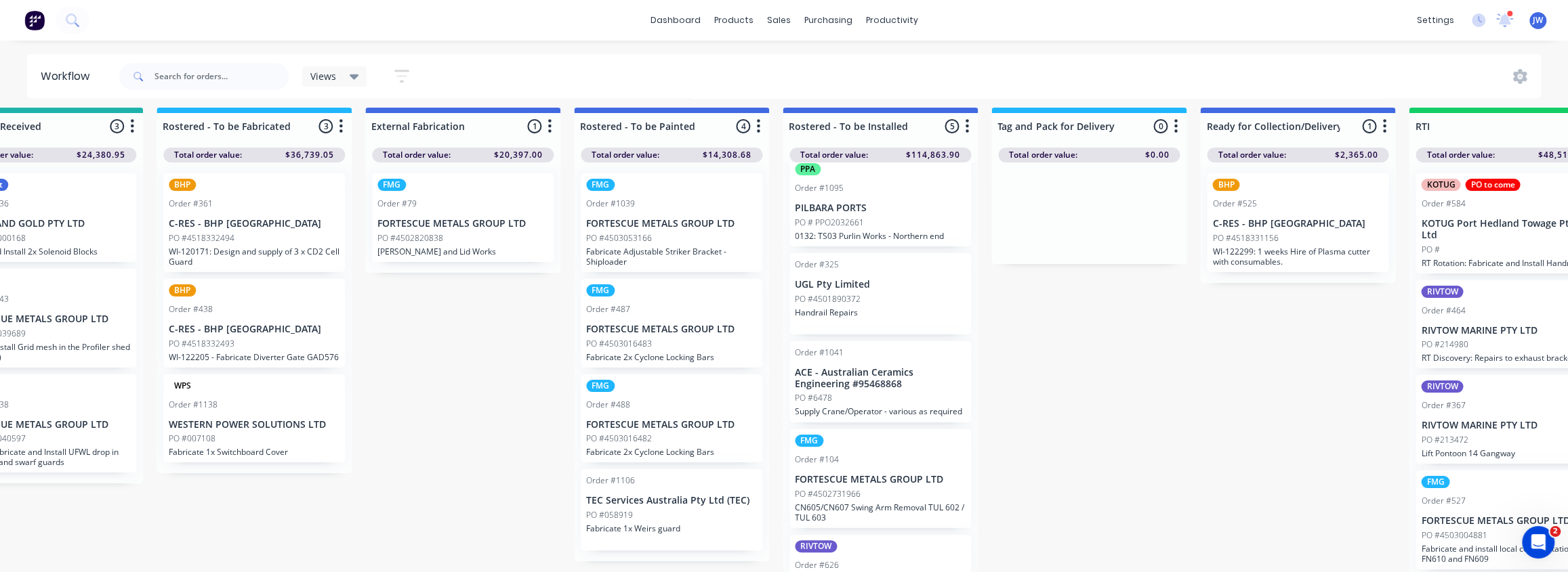
drag, startPoint x: 1125, startPoint y: 411, endPoint x: 1193, endPoint y: 411, distance: 68.0
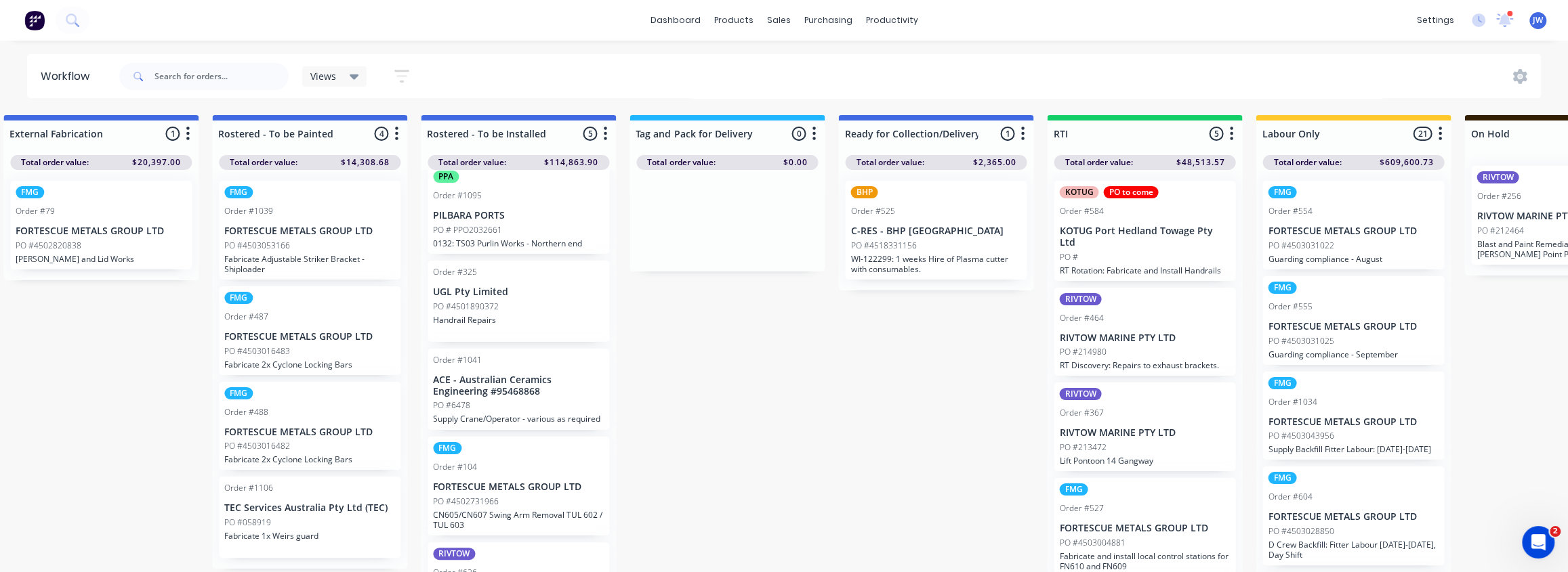
drag, startPoint x: 1250, startPoint y: 330, endPoint x: 1311, endPoint y: 338, distance: 61.5
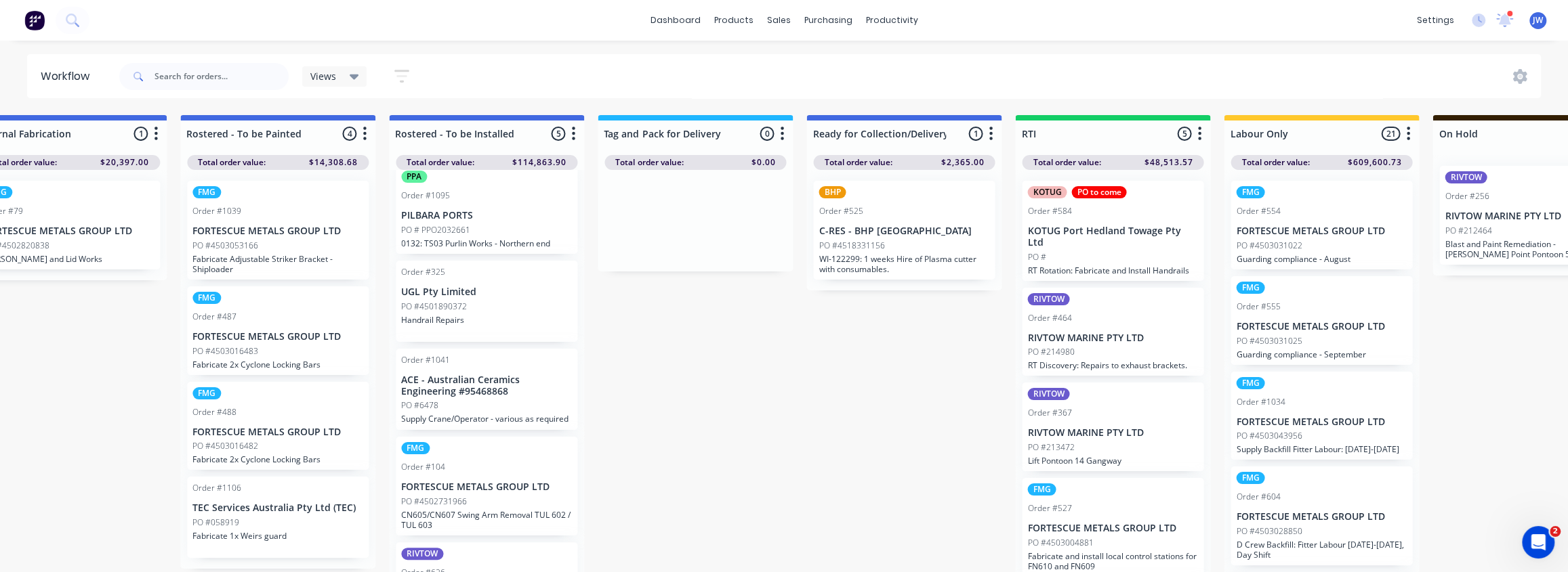
scroll to position [61, 0]
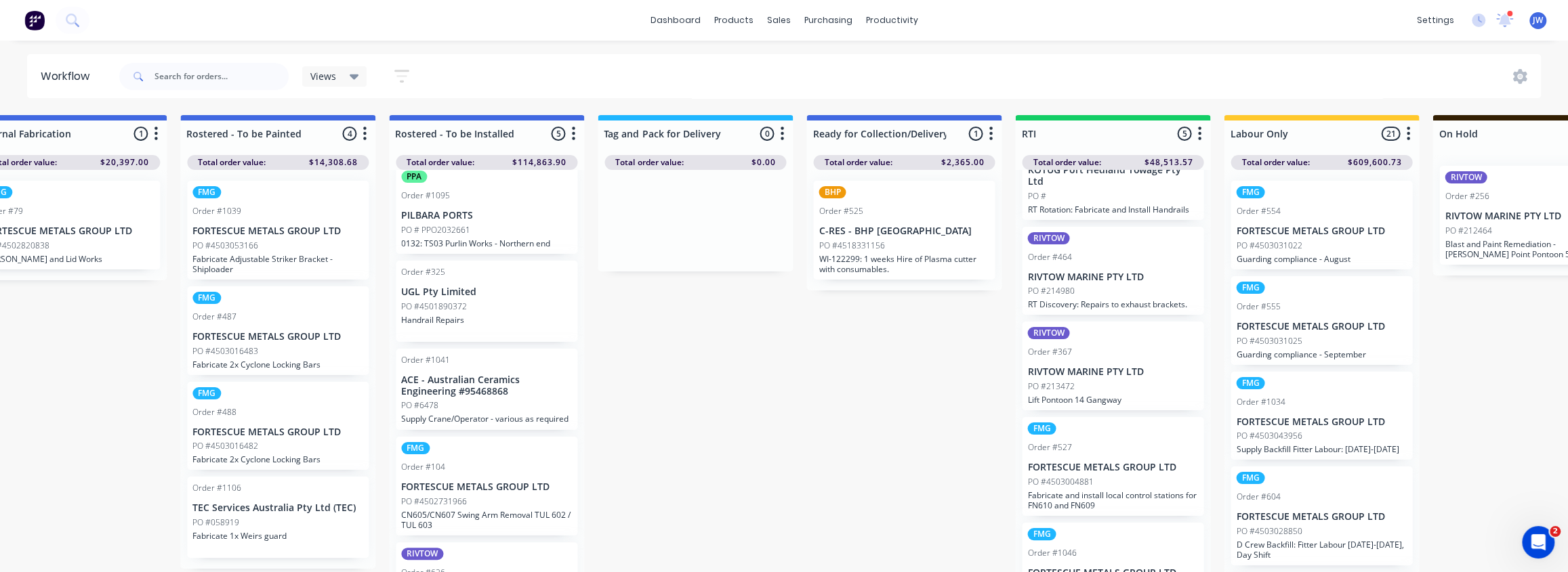
click at [1096, 377] on div "RIVTOW Order #367 RIVTOW MARINE PTY LTD PO #213472 Lift Pontoon 14 Gangway" at bounding box center [1113, 366] width 182 height 89
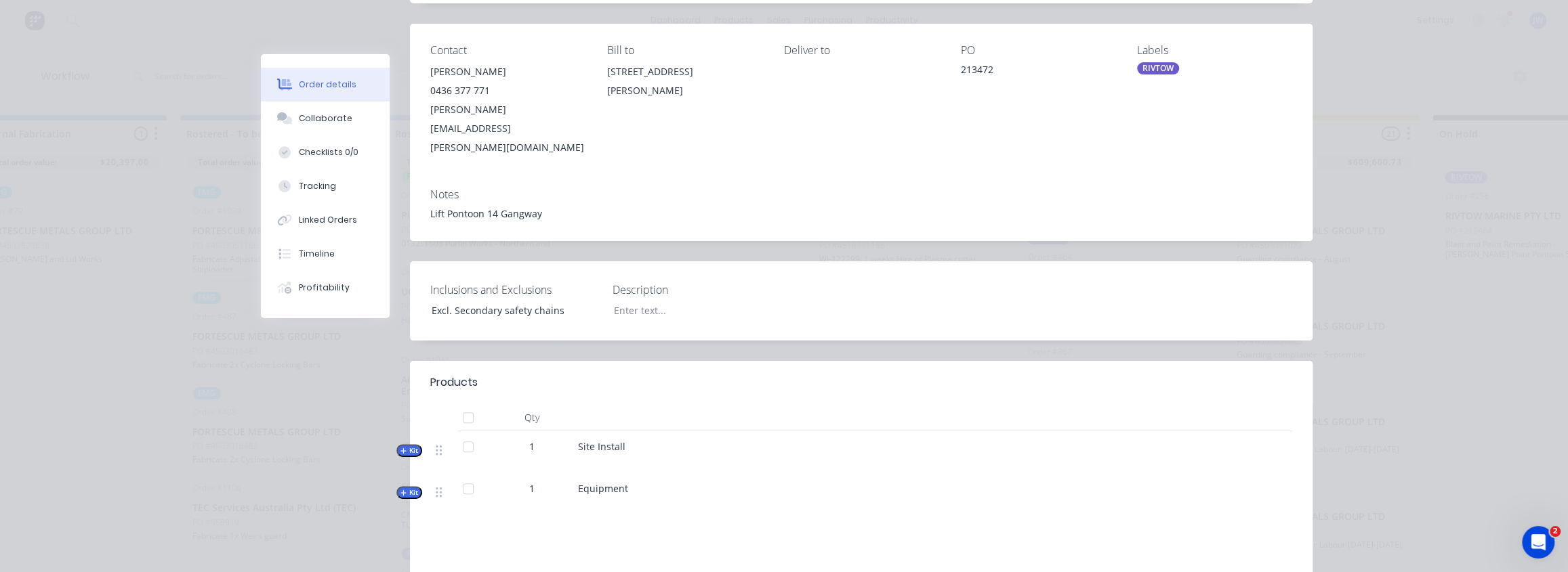
scroll to position [348, 0]
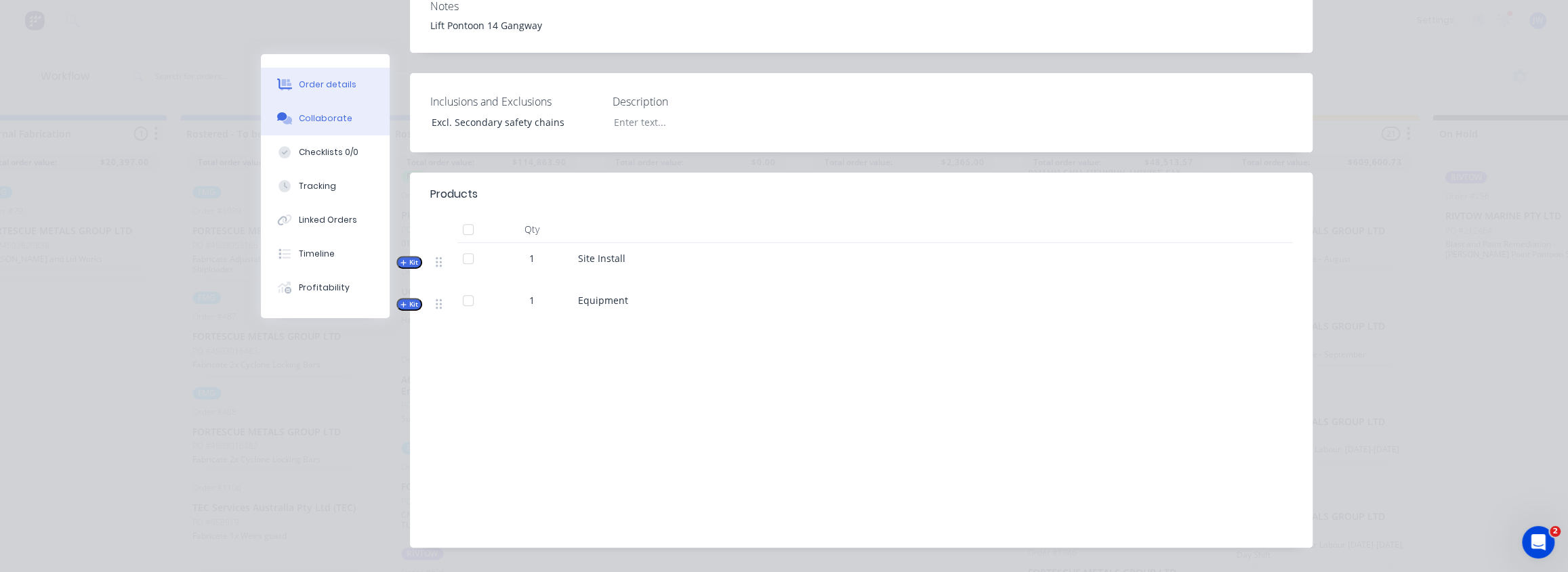
click at [299, 116] on div "Collaborate" at bounding box center [325, 118] width 54 height 12
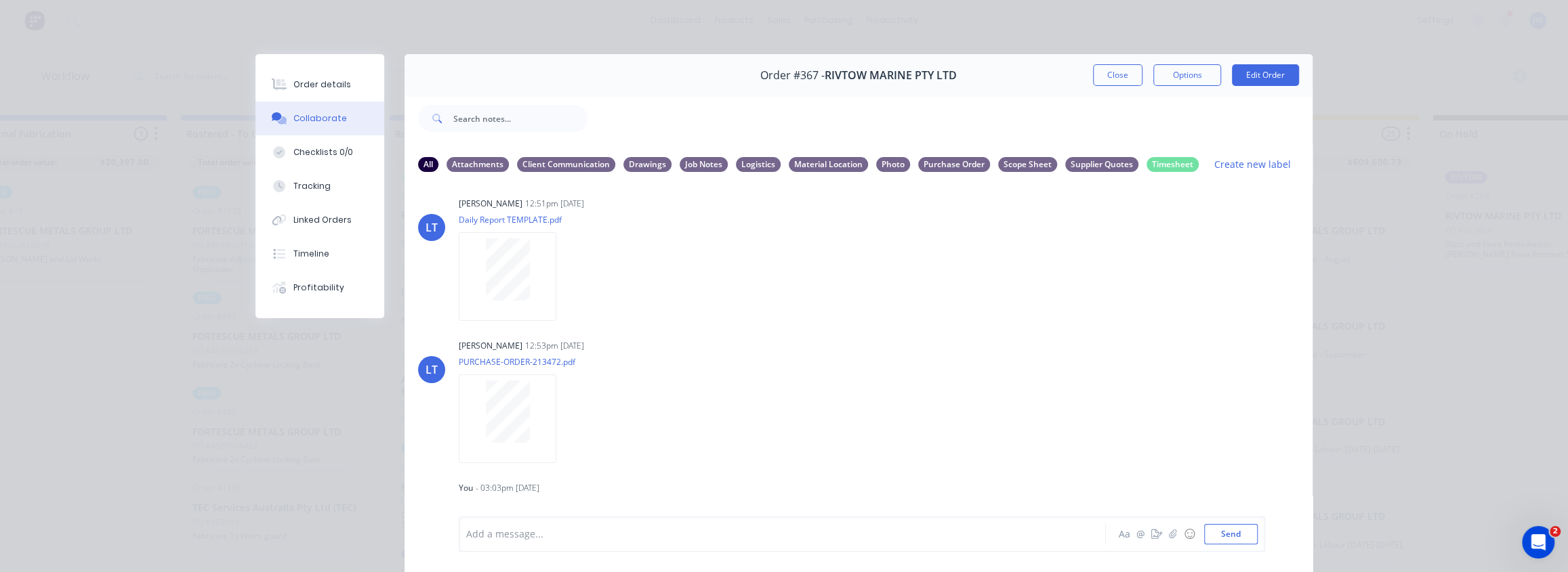
scroll to position [69, 0]
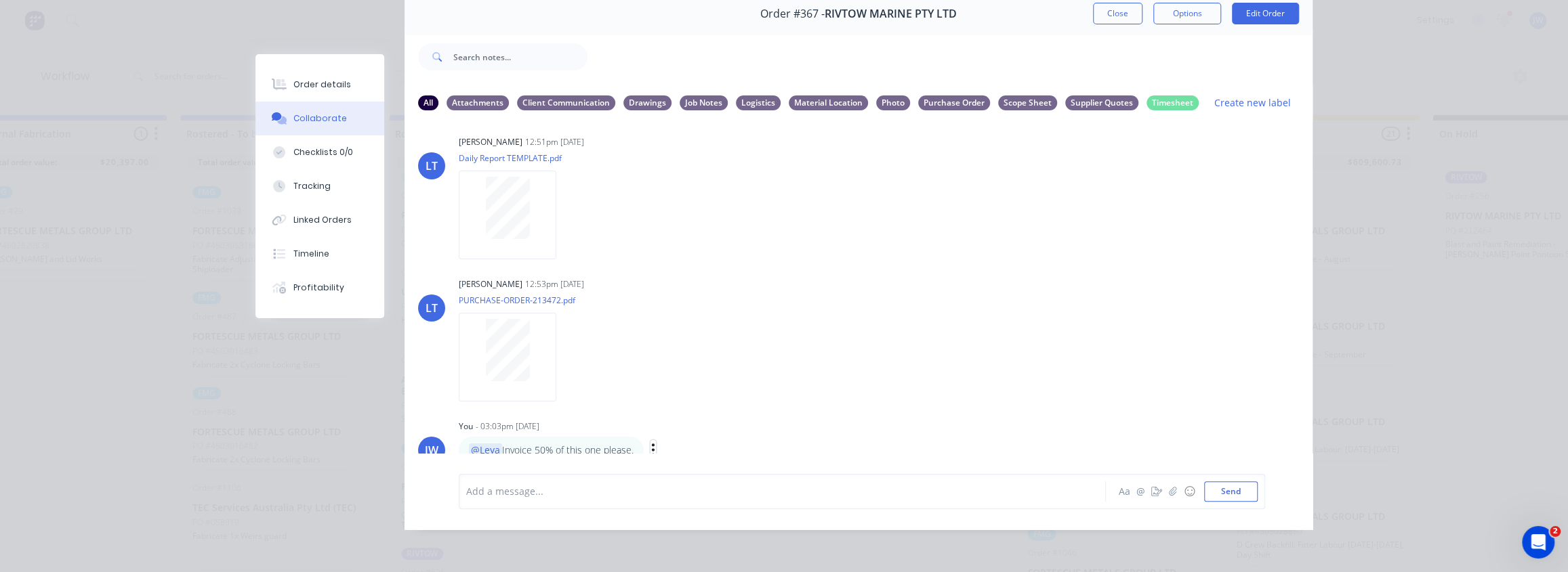
click at [651, 442] on icon "button" at bounding box center [653, 450] width 4 height 16
click at [684, 437] on button "Delete" at bounding box center [702, 448] width 85 height 22
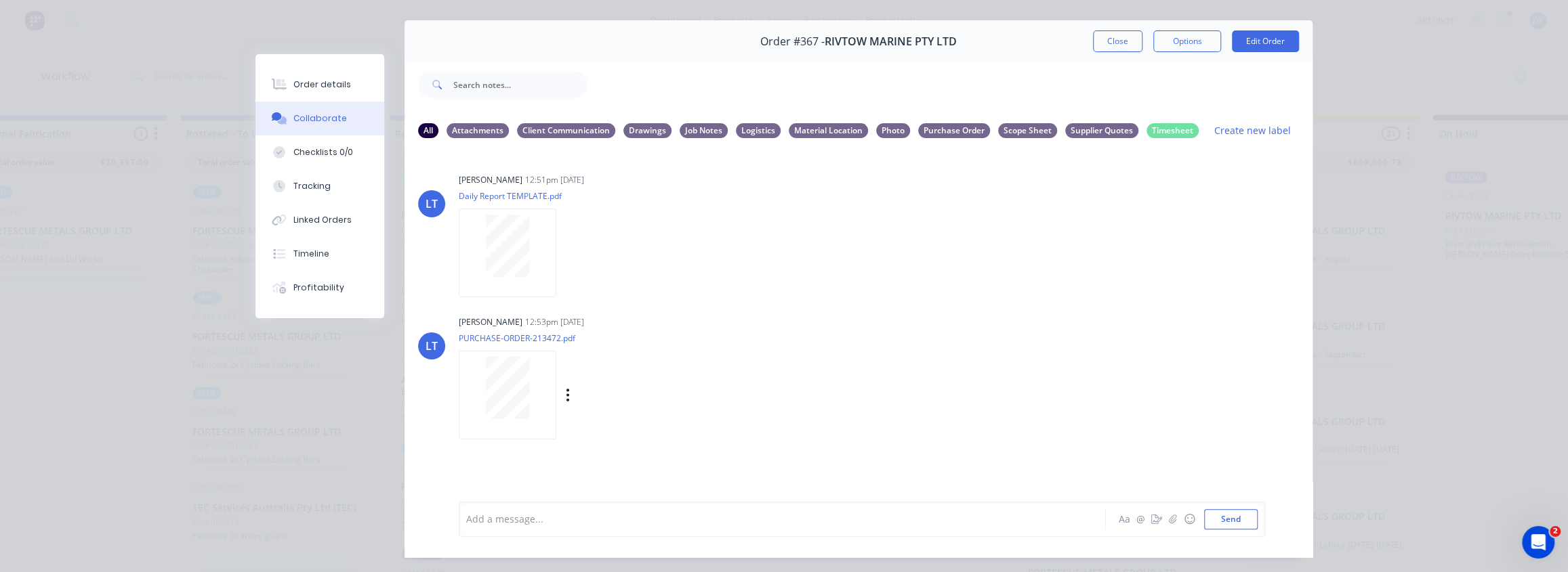
scroll to position [0, 0]
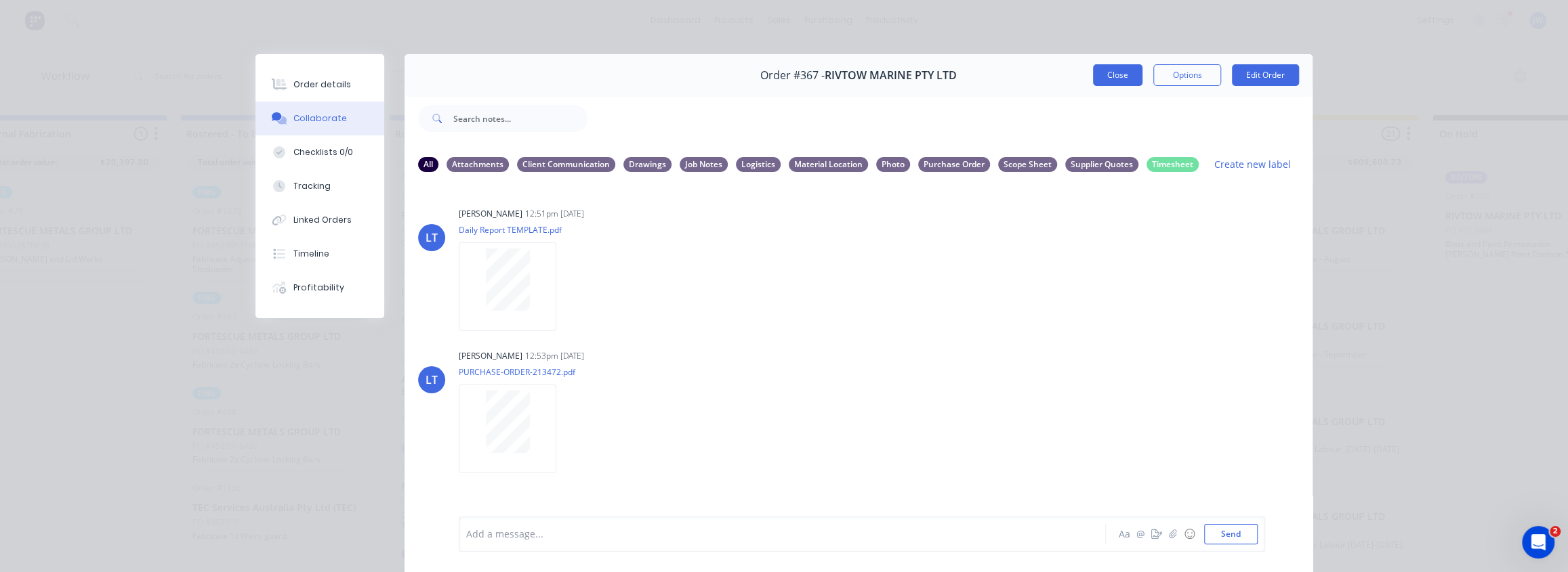
click at [1110, 69] on button "Close" at bounding box center [1117, 75] width 50 height 22
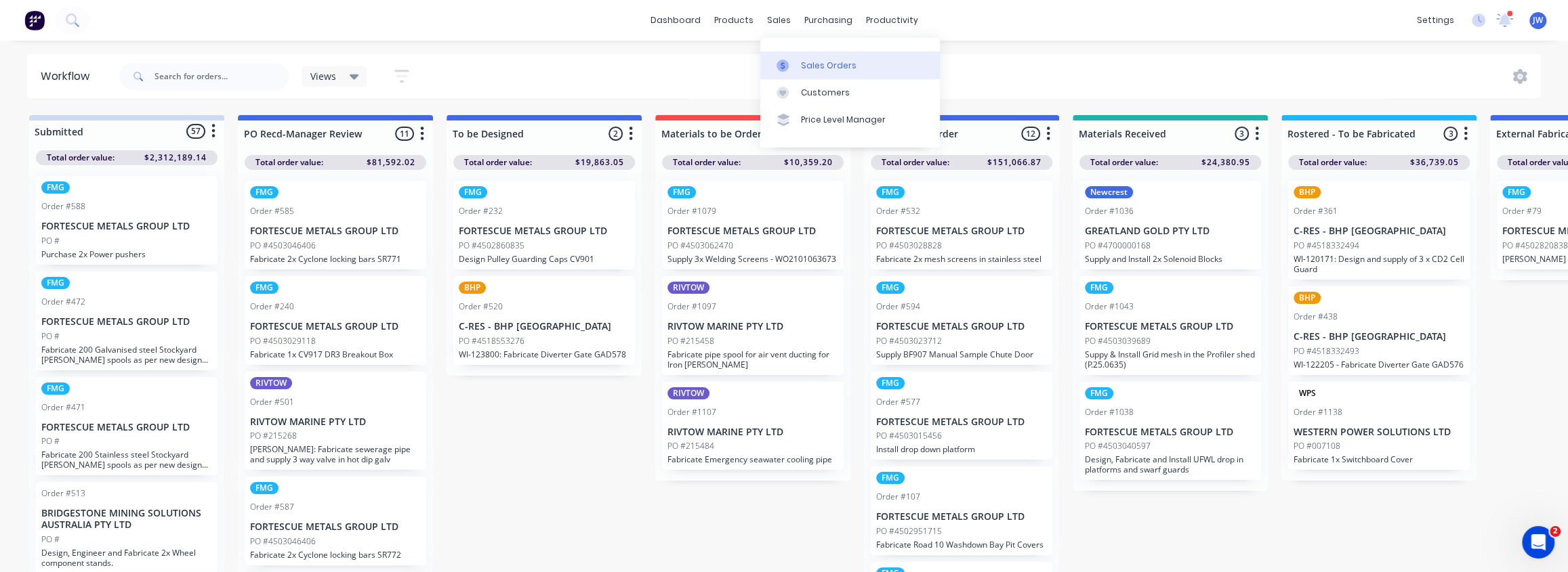
click at [799, 60] on link "Sales Orders" at bounding box center [850, 66] width 180 height 27
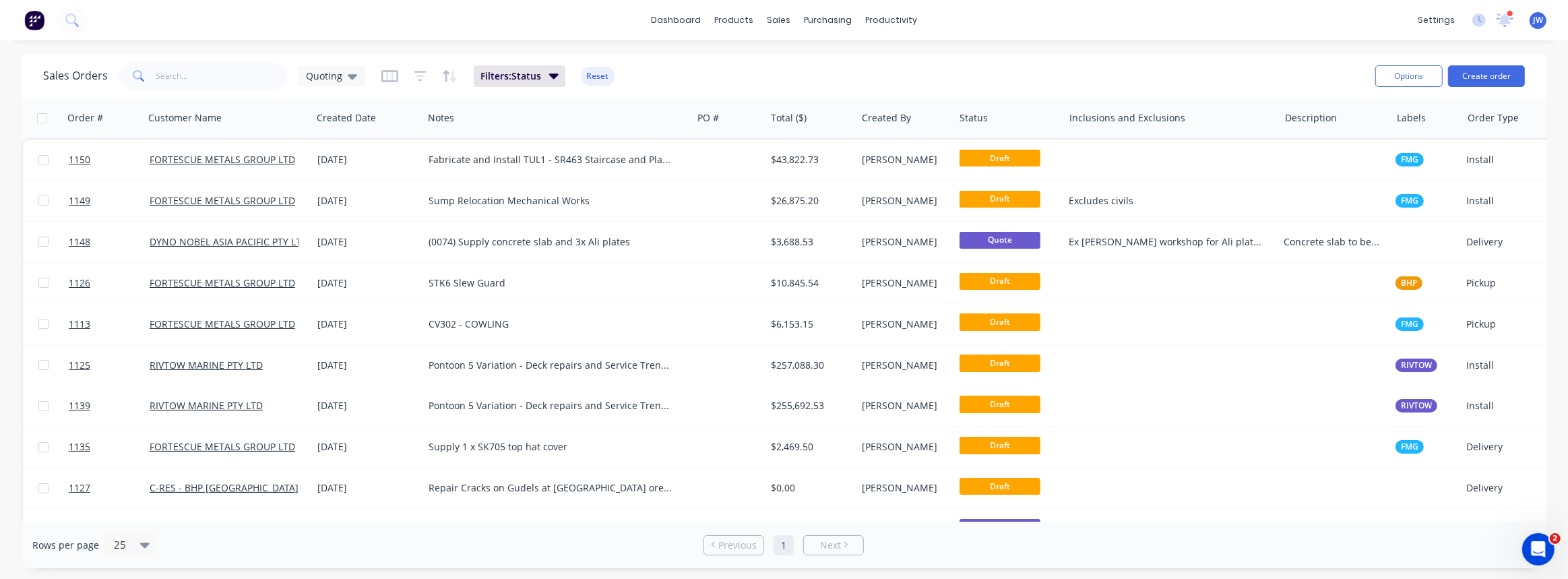
click at [208, 91] on div "Sales Orders Quoting Filters: Status Reset" at bounding box center [703, 76] width 1321 height 33
click at [207, 80] on input "text" at bounding box center [222, 76] width 131 height 27
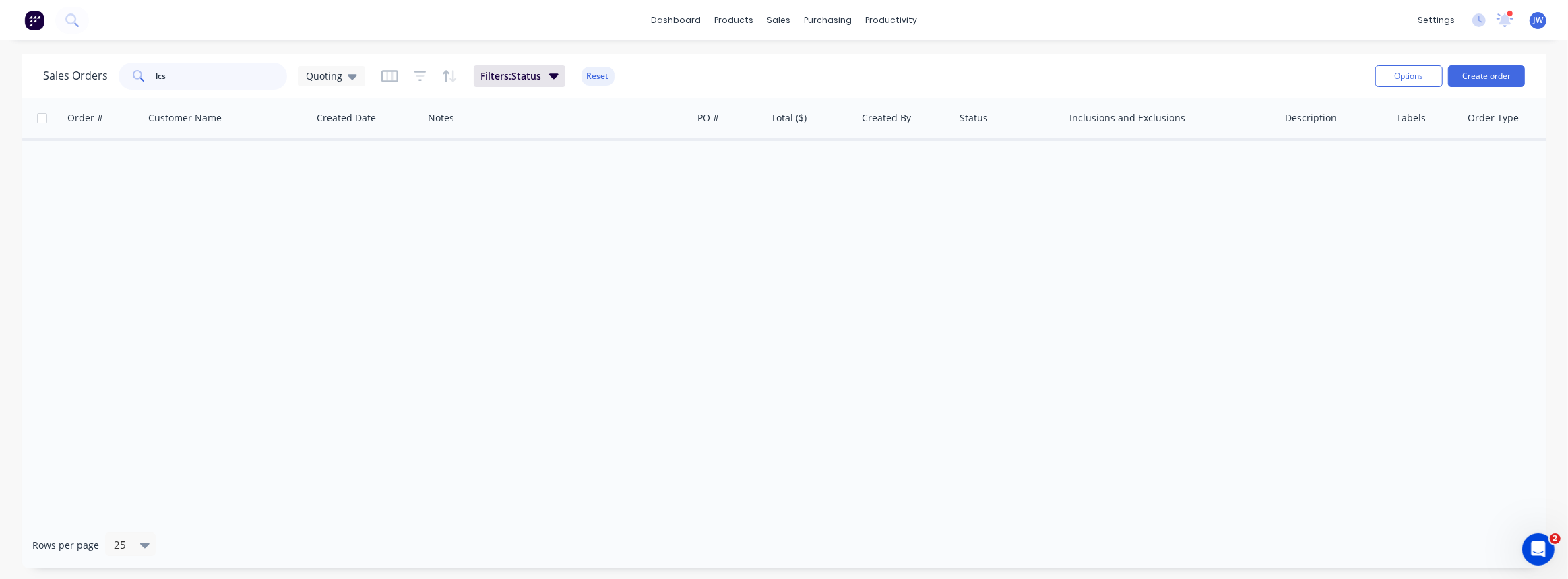
drag, startPoint x: 208, startPoint y: 80, endPoint x: 140, endPoint y: 77, distance: 68.1
click at [140, 77] on div "lcs" at bounding box center [202, 76] width 168 height 27
drag, startPoint x: 181, startPoint y: 76, endPoint x: 143, endPoint y: 76, distance: 38.0
click at [143, 76] on div "control" at bounding box center [202, 76] width 168 height 27
click at [330, 76] on span "Quoting" at bounding box center [323, 76] width 36 height 15
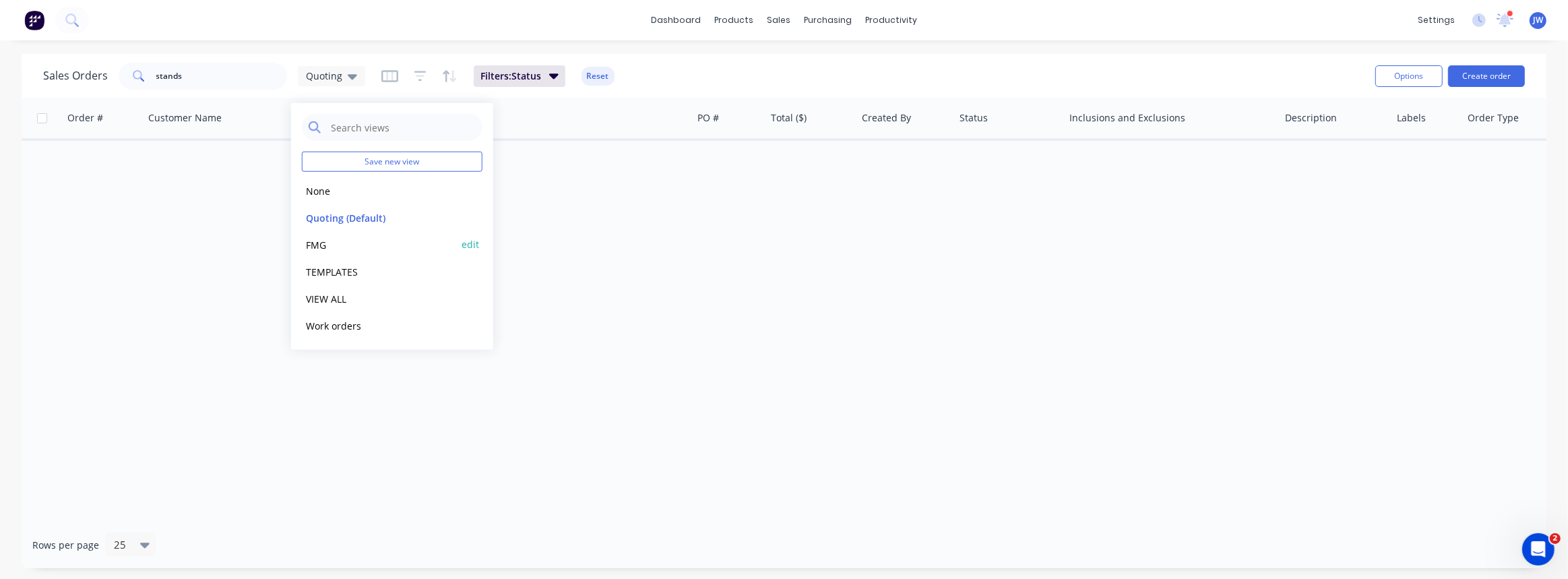
click at [312, 249] on button "FMG" at bounding box center [378, 244] width 154 height 16
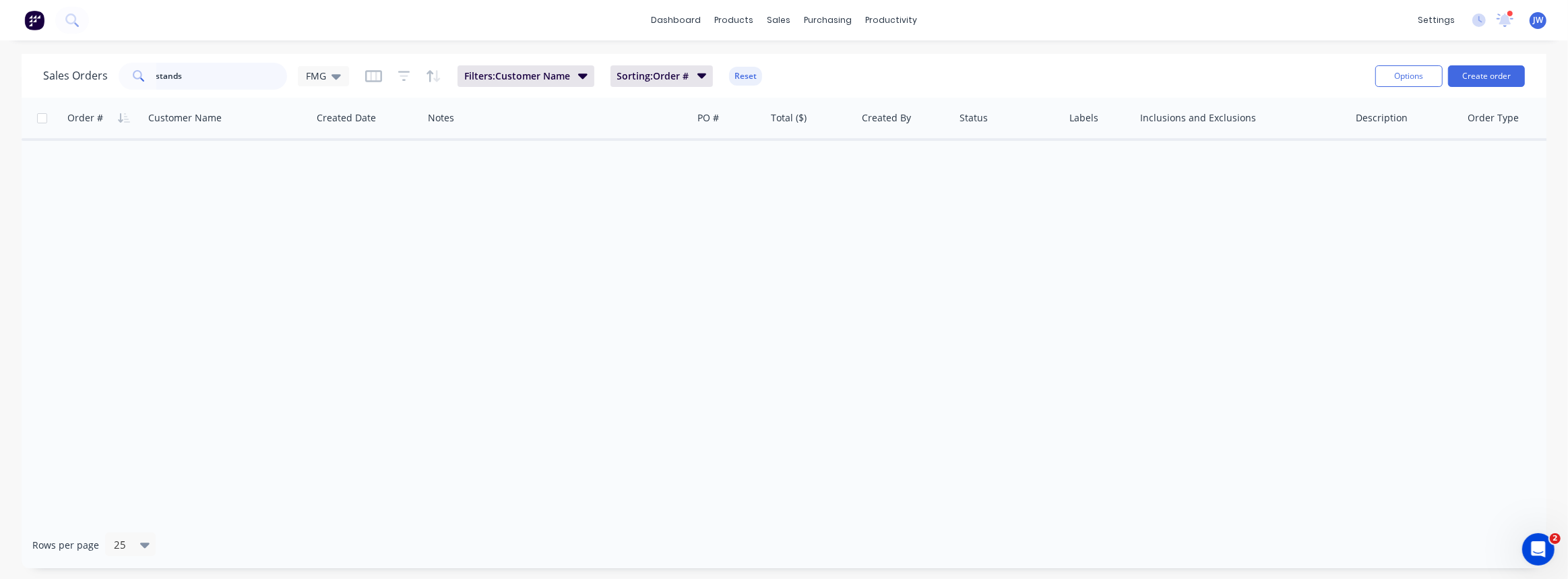
click at [255, 83] on input "stands" at bounding box center [222, 76] width 131 height 27
drag, startPoint x: 233, startPoint y: 81, endPoint x: -44, endPoint y: 87, distance: 277.1
click at [0, 87] on html "dashboard products sales purchasing productivity dashboard products Product Cat…" at bounding box center [784, 289] width 1568 height 579
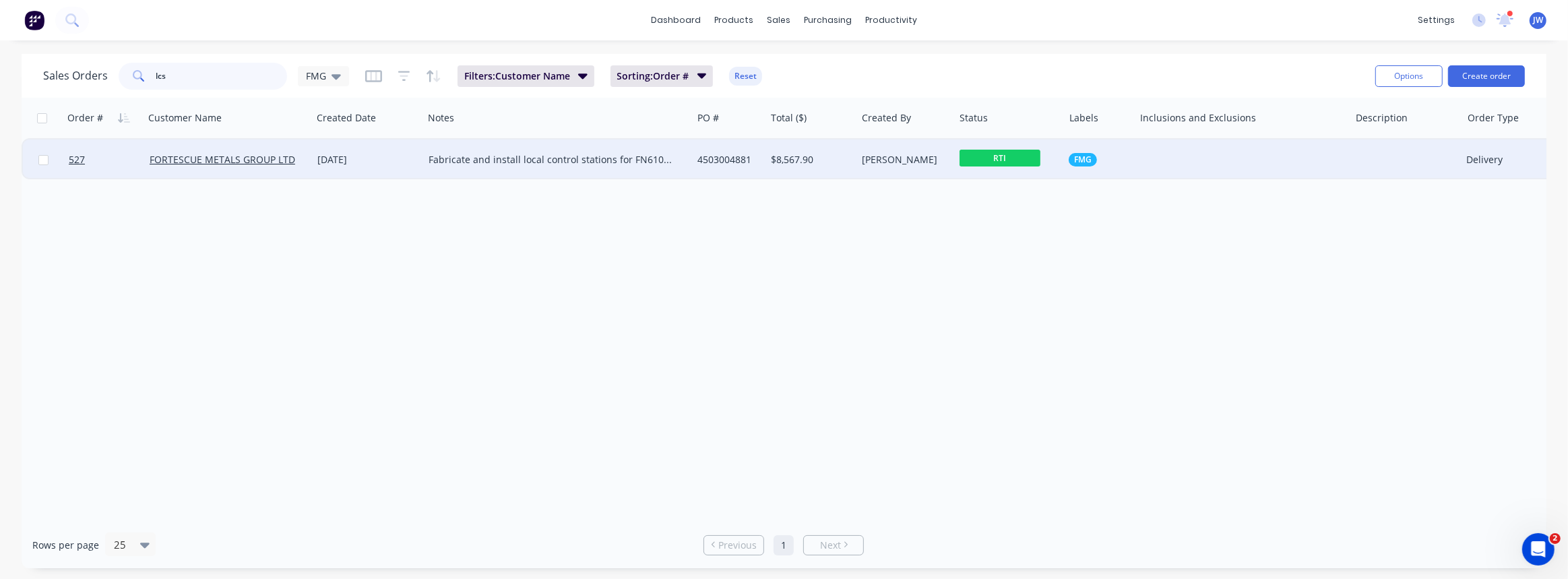
type input "lcs"
click at [731, 160] on div "4503004881" at bounding box center [727, 160] width 59 height 14
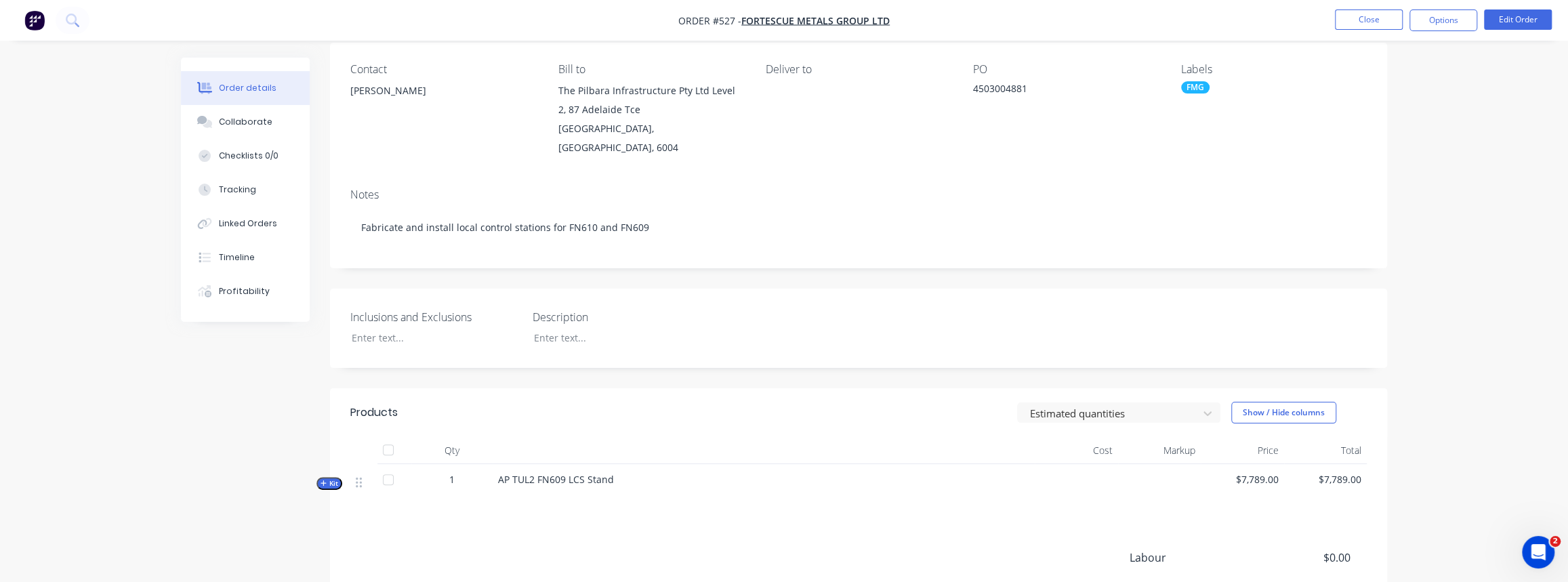
scroll to position [184, 0]
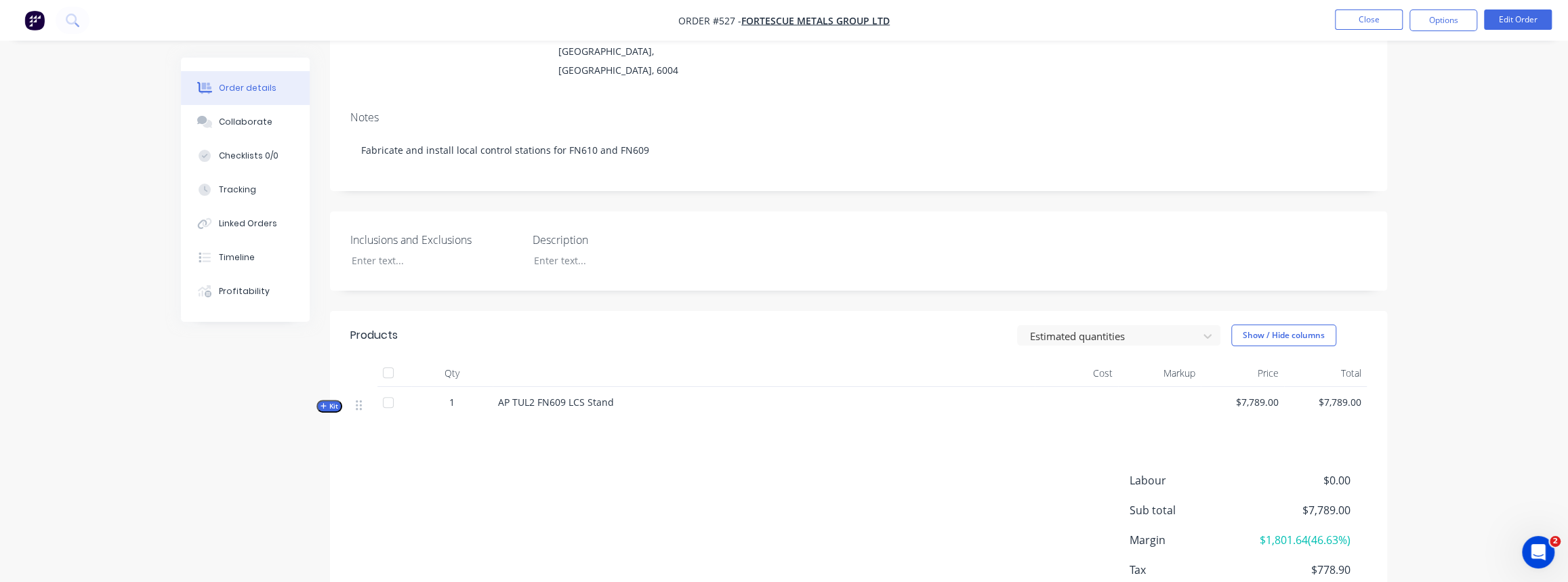
click at [322, 402] on icon "button" at bounding box center [324, 405] width 6 height 7
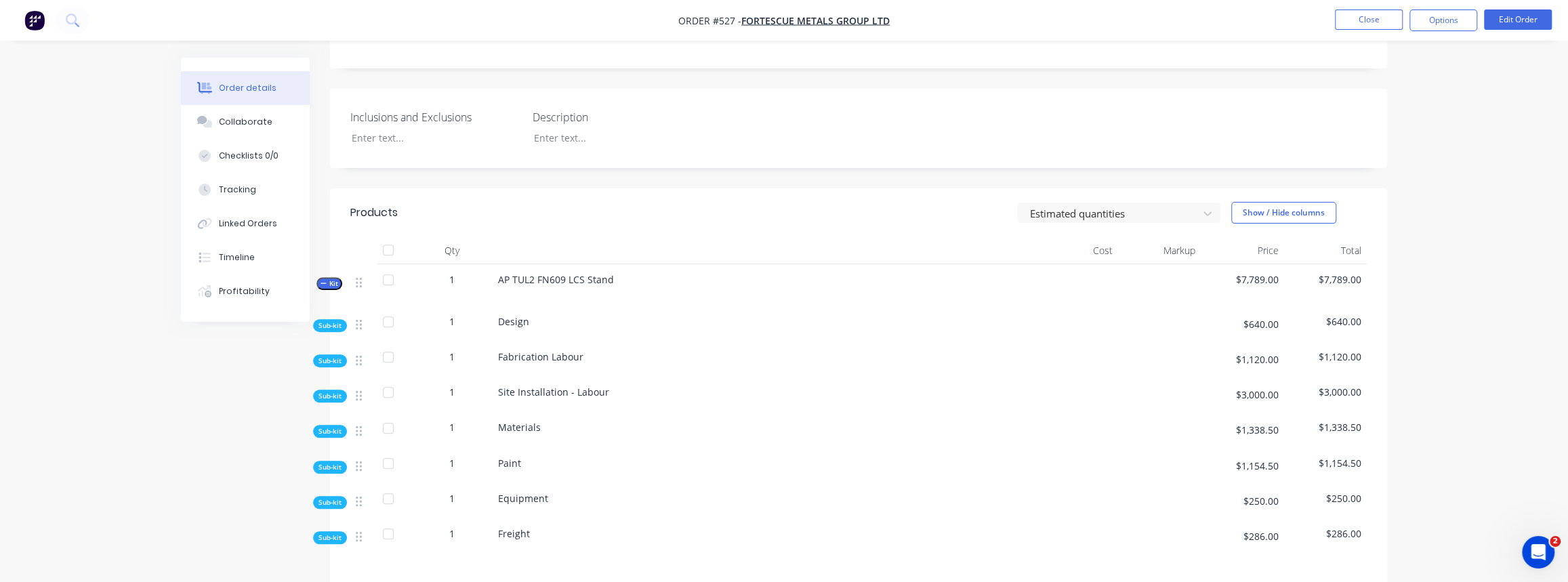
scroll to position [307, 0]
click at [321, 390] on span "Sub-kit" at bounding box center [331, 395] width 23 height 10
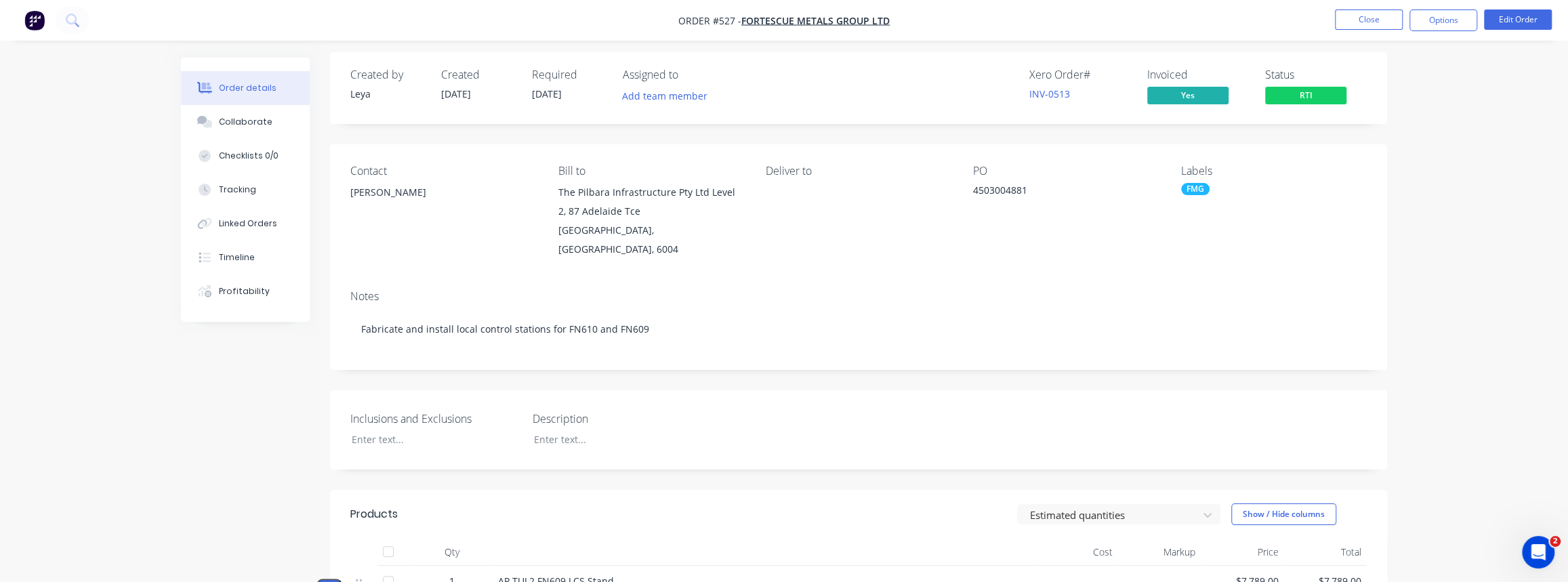
scroll to position [0, 0]
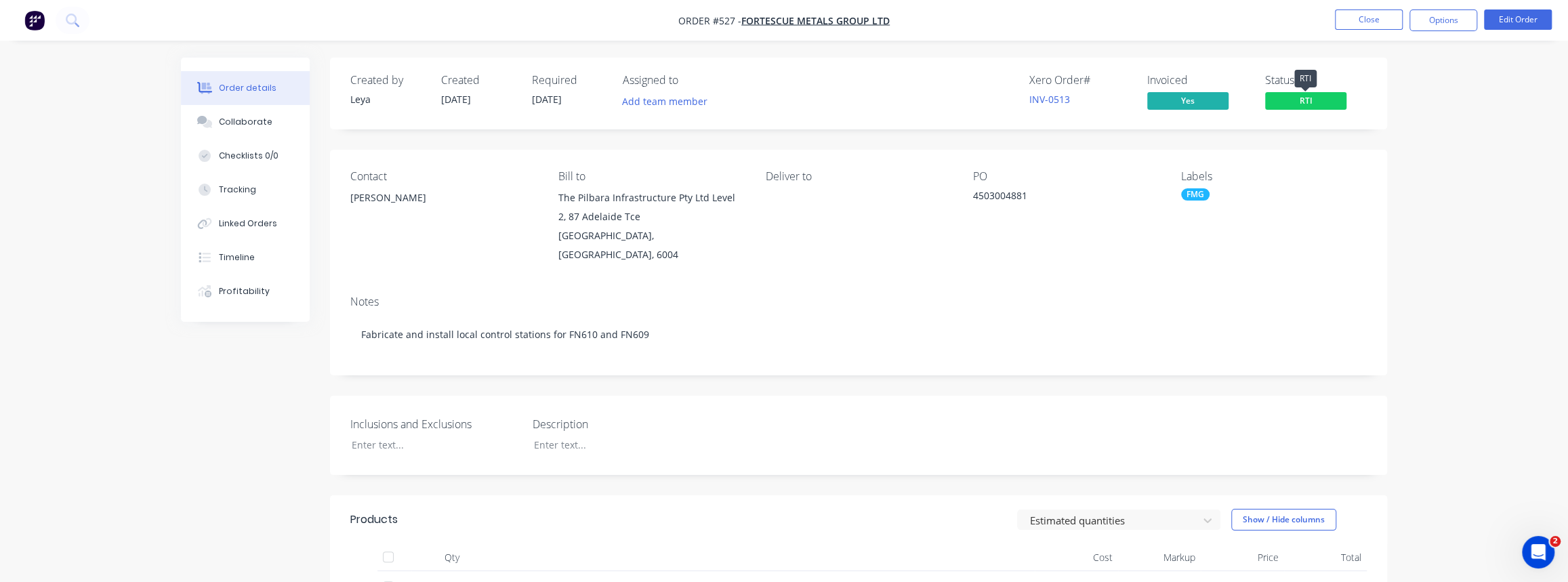
click at [1315, 96] on span "RTI" at bounding box center [1305, 100] width 81 height 17
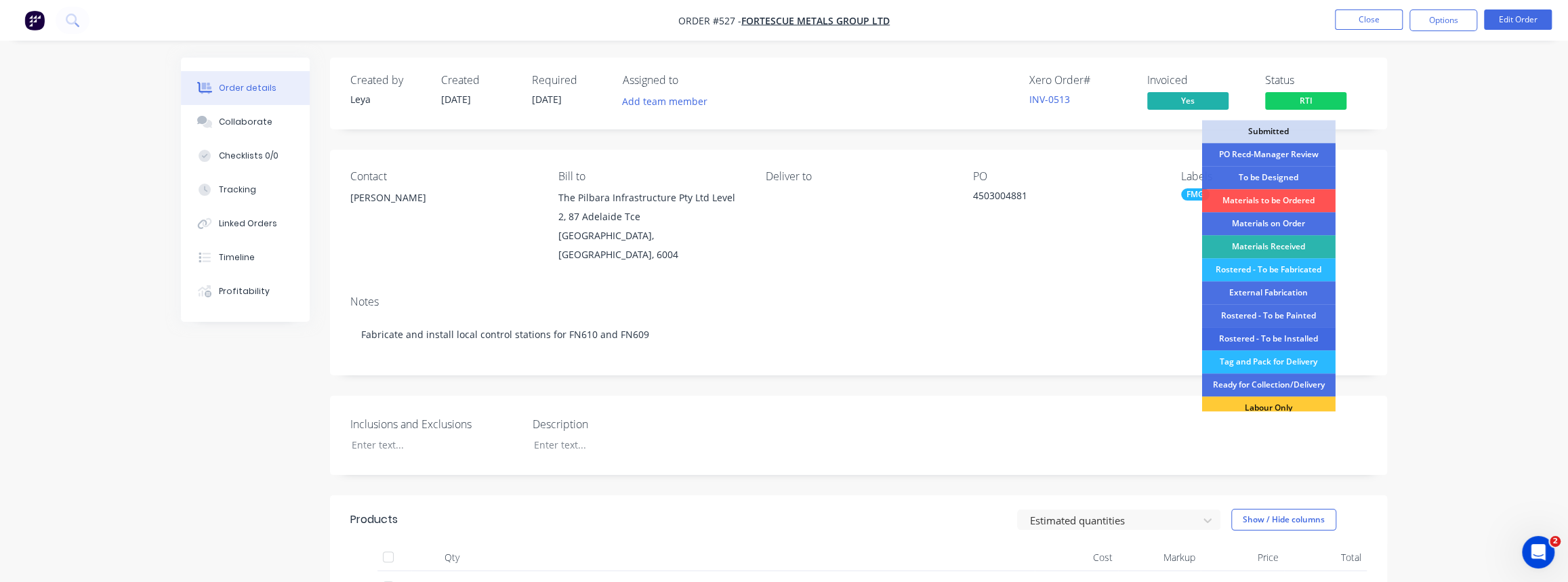
click at [1279, 342] on div "Rostered - To be Installed" at bounding box center [1269, 339] width 133 height 23
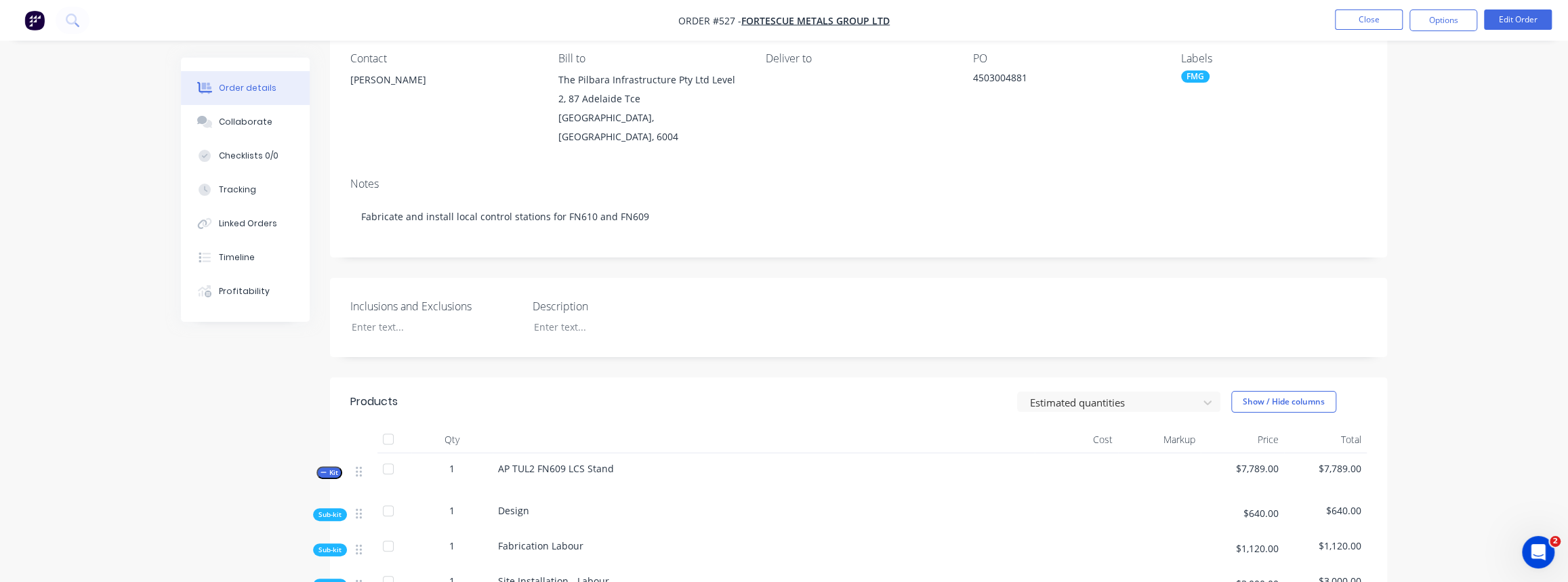
scroll to position [122, 0]
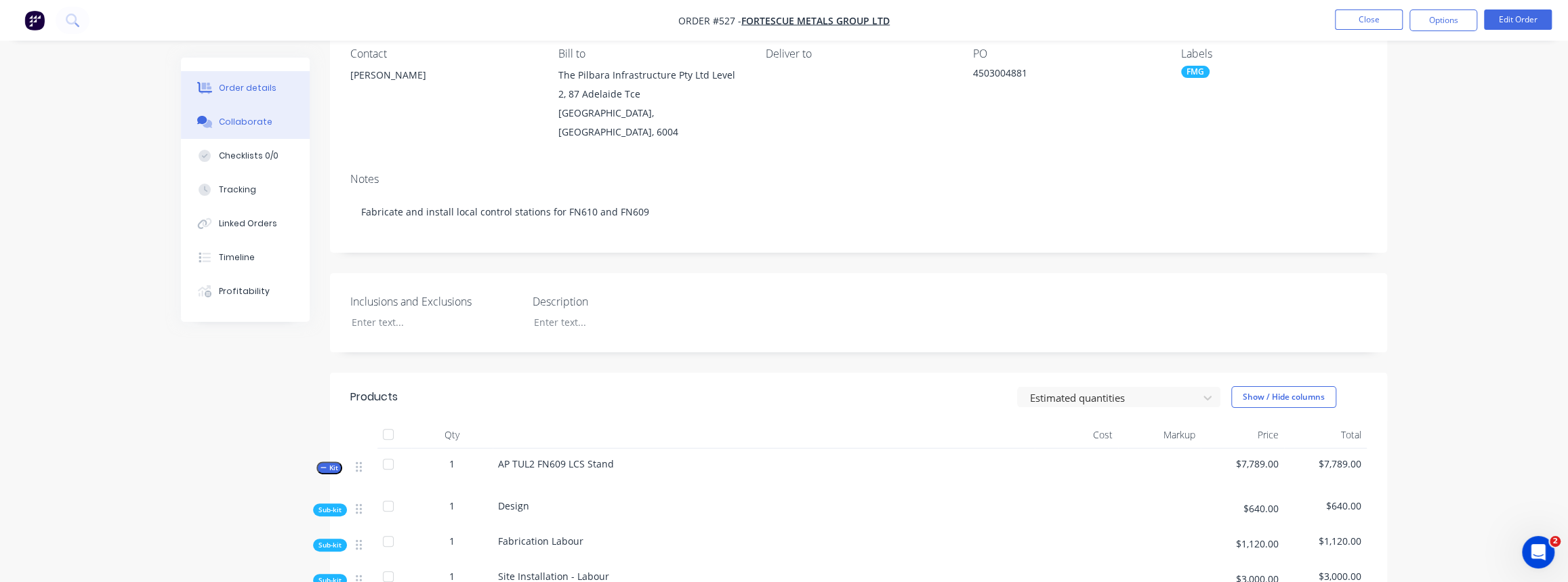
click at [258, 129] on button "Collaborate" at bounding box center [246, 121] width 129 height 34
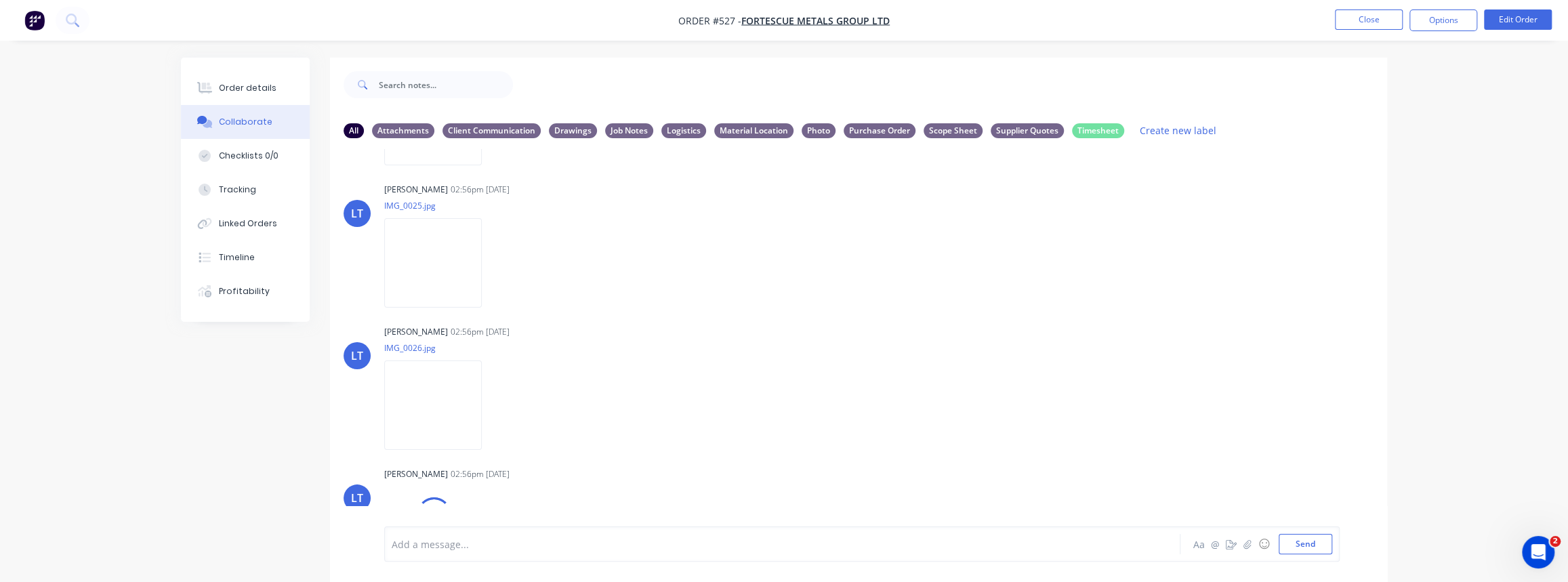
scroll to position [739, 0]
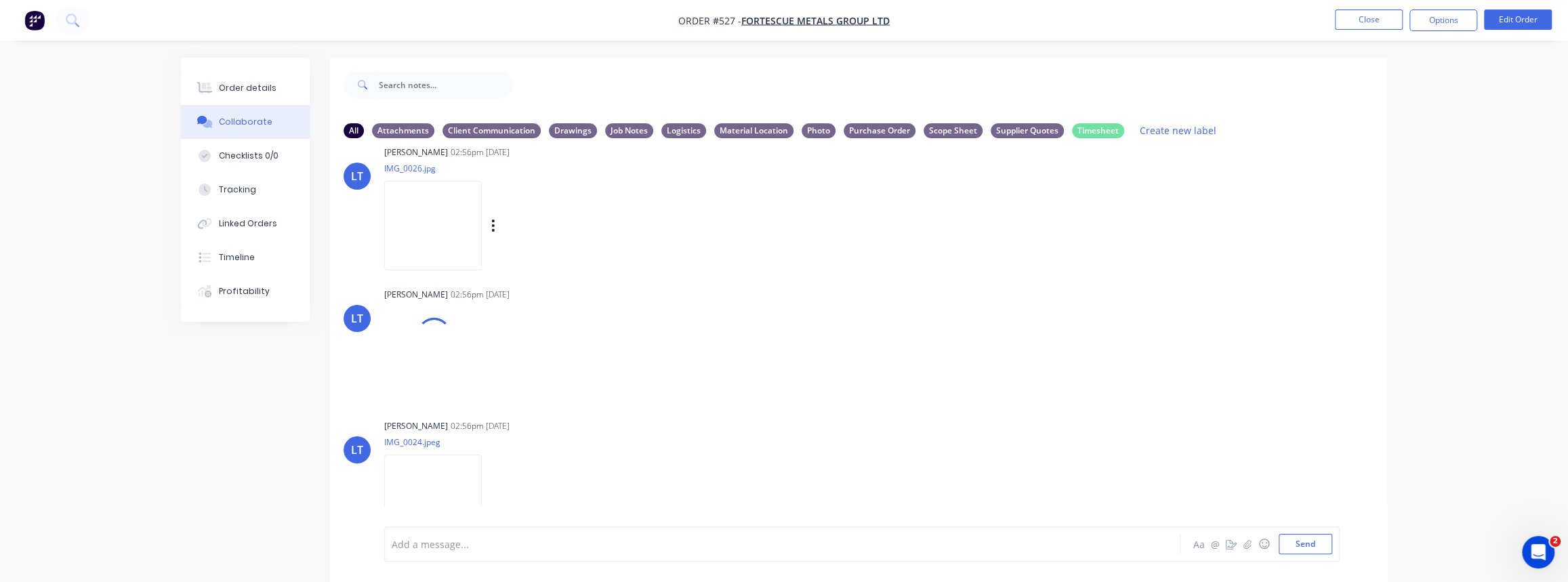
click at [437, 235] on img at bounding box center [433, 225] width 98 height 89
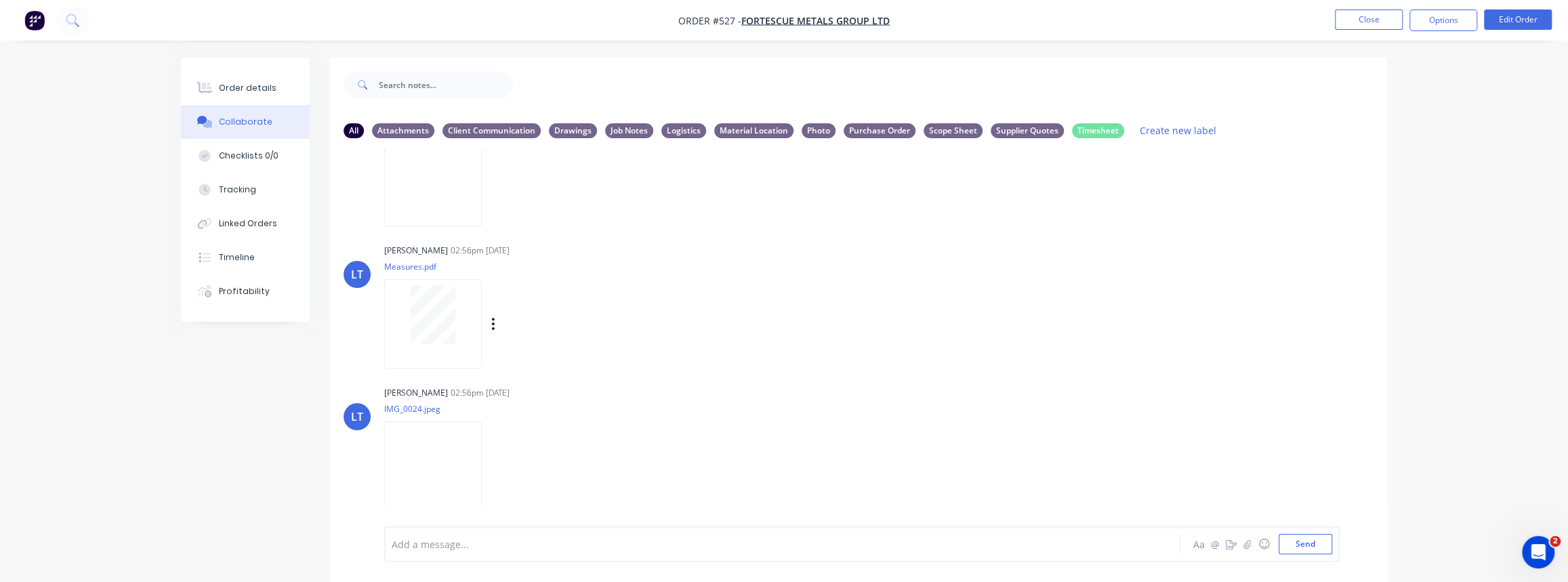
scroll to position [906, 0]
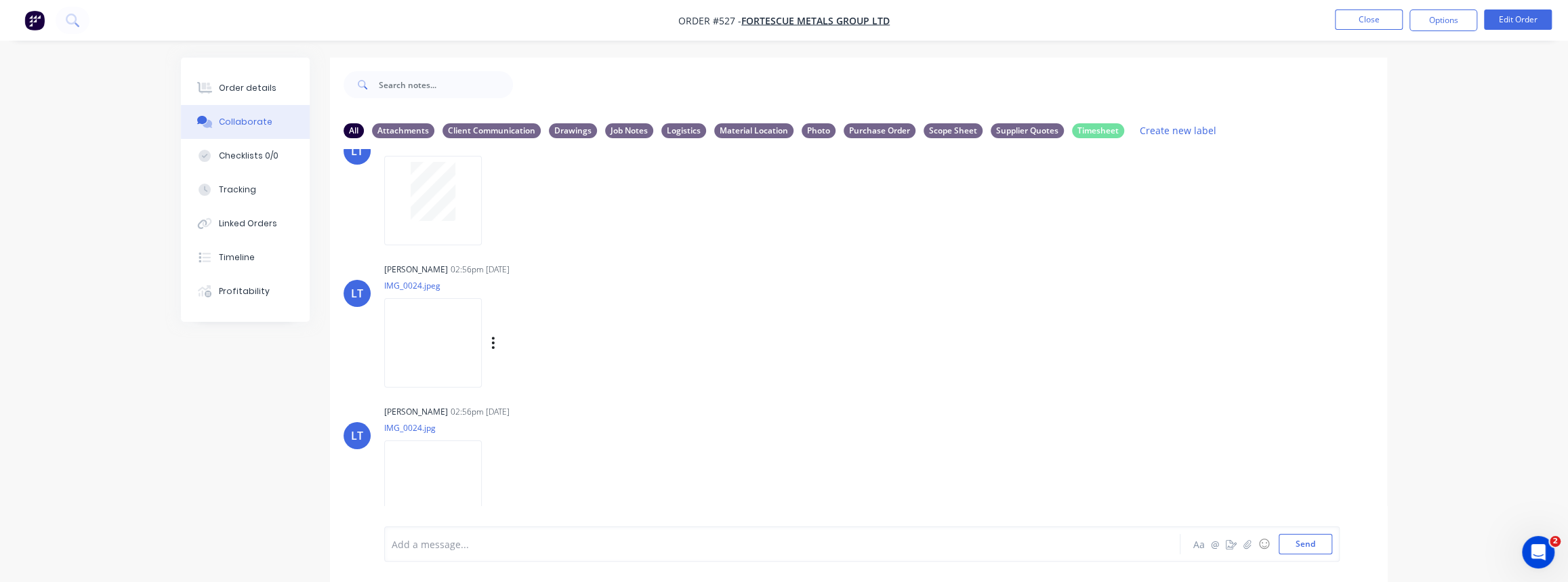
click at [455, 340] on img at bounding box center [433, 342] width 98 height 89
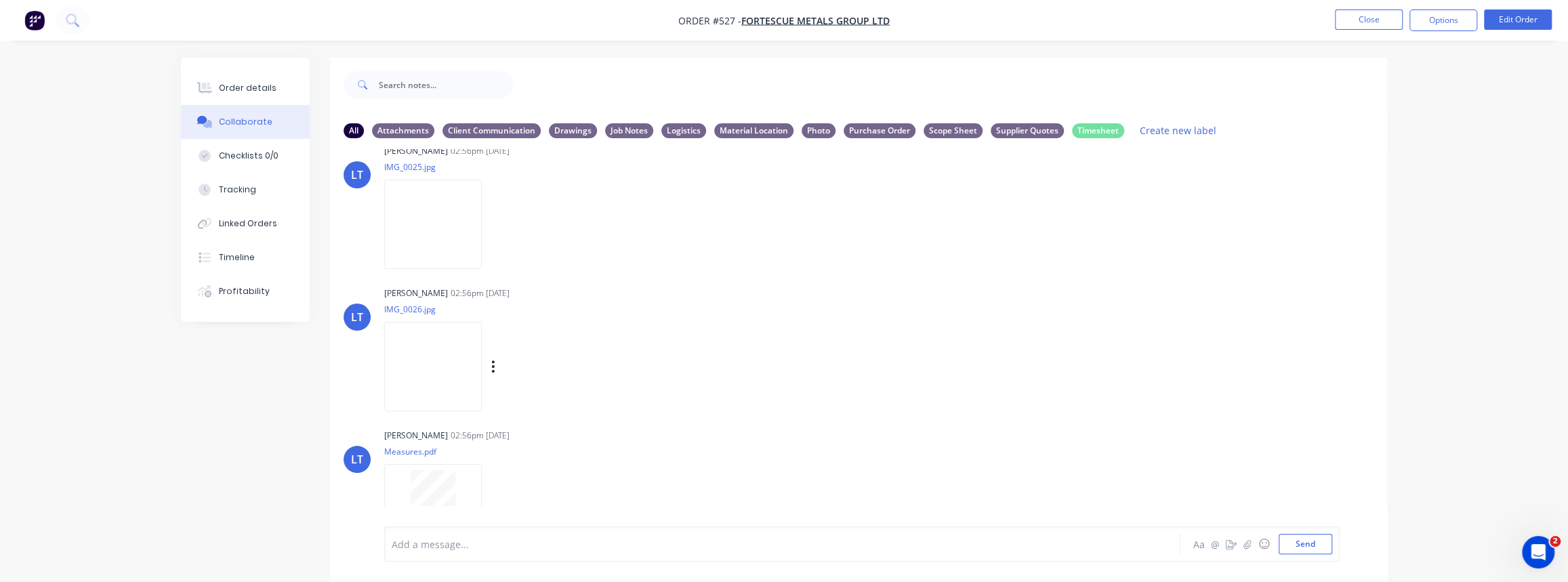
scroll to position [474, 0]
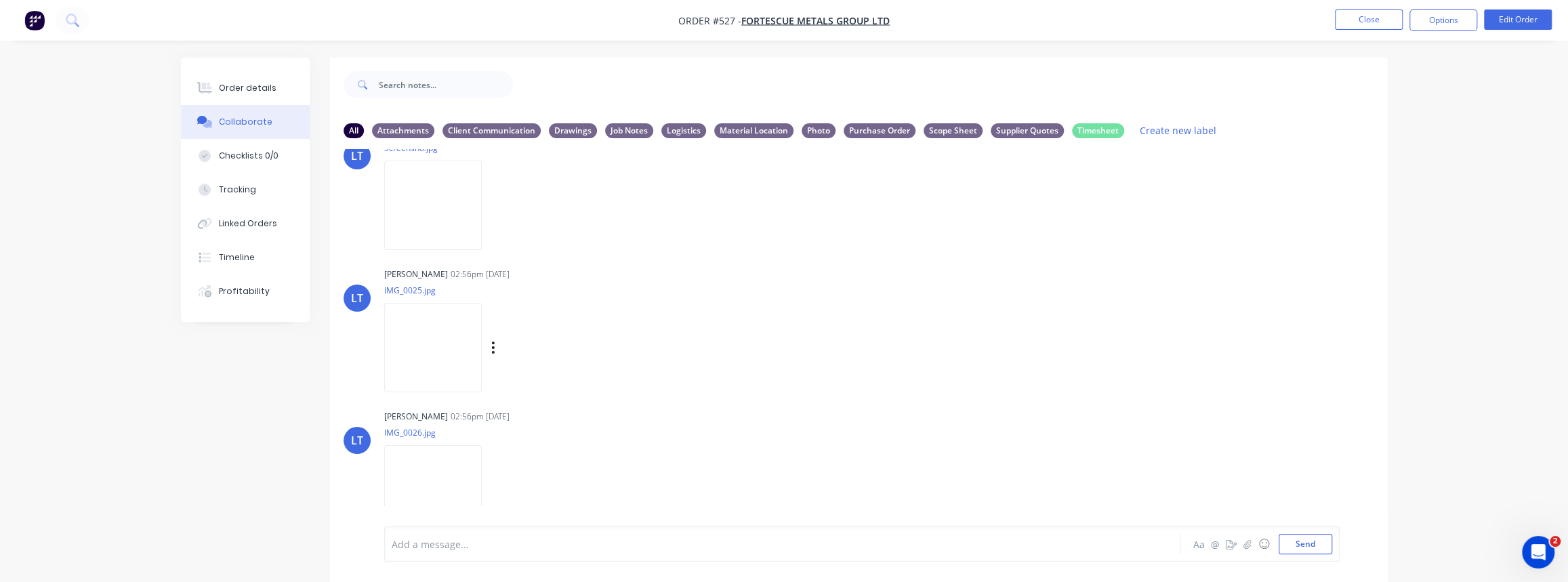
click at [454, 368] on img at bounding box center [433, 347] width 98 height 89
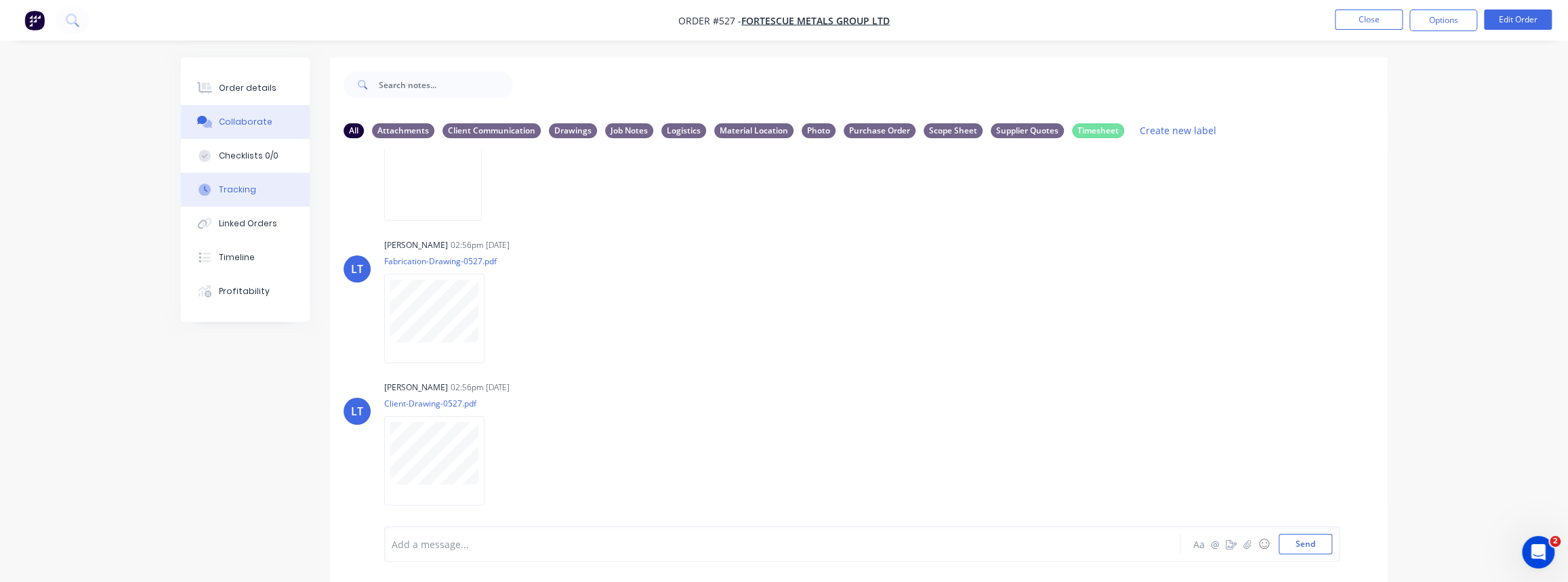
scroll to position [0, 0]
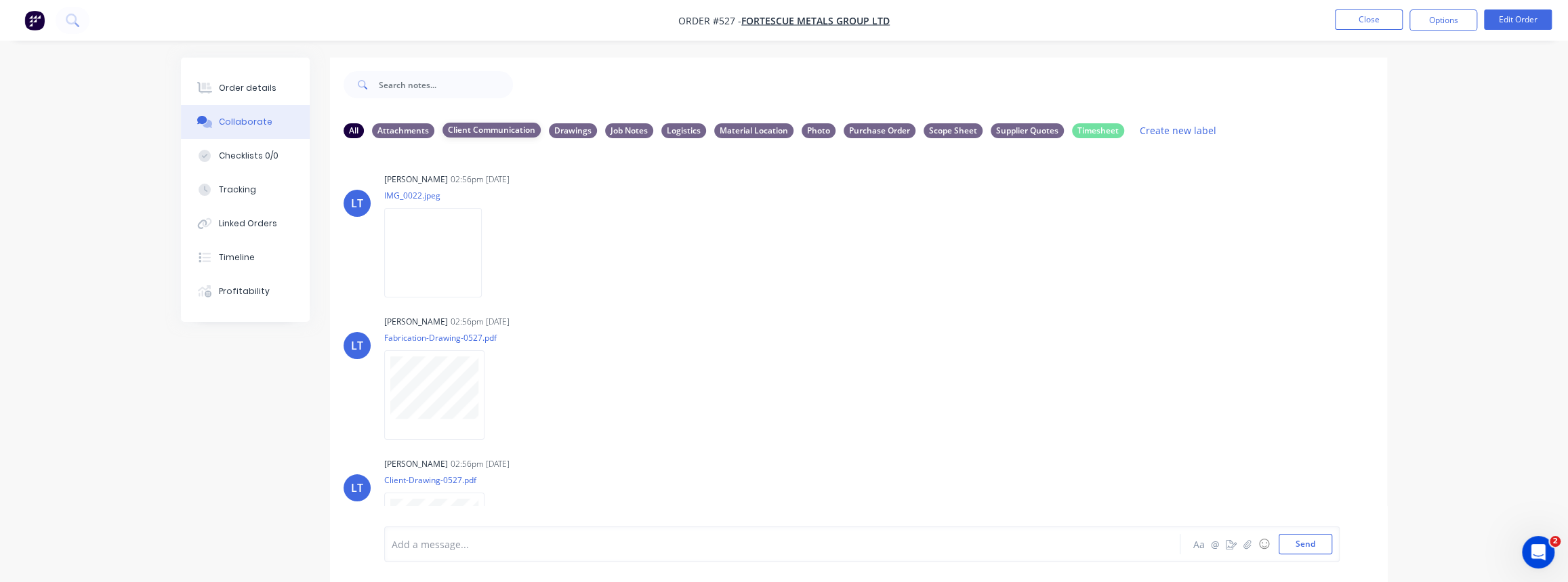
click at [481, 124] on div "Client Communication" at bounding box center [491, 129] width 98 height 15
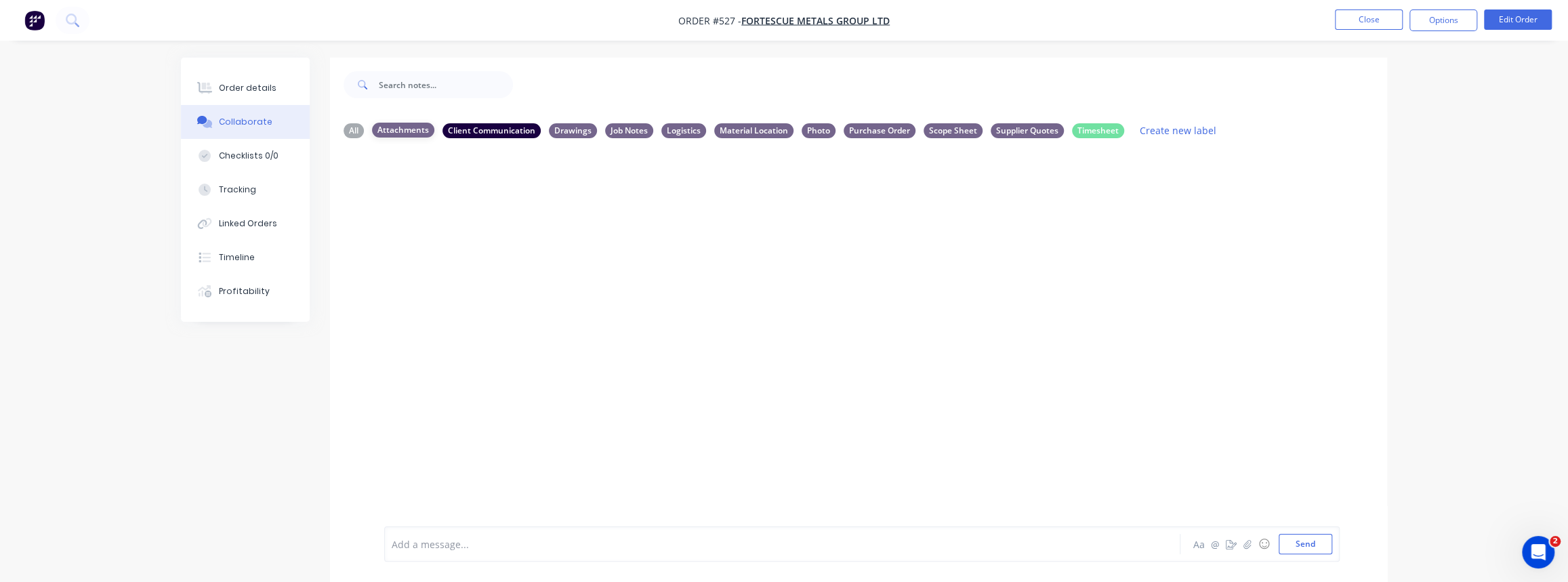
click at [401, 129] on div "Attachments" at bounding box center [403, 129] width 63 height 15
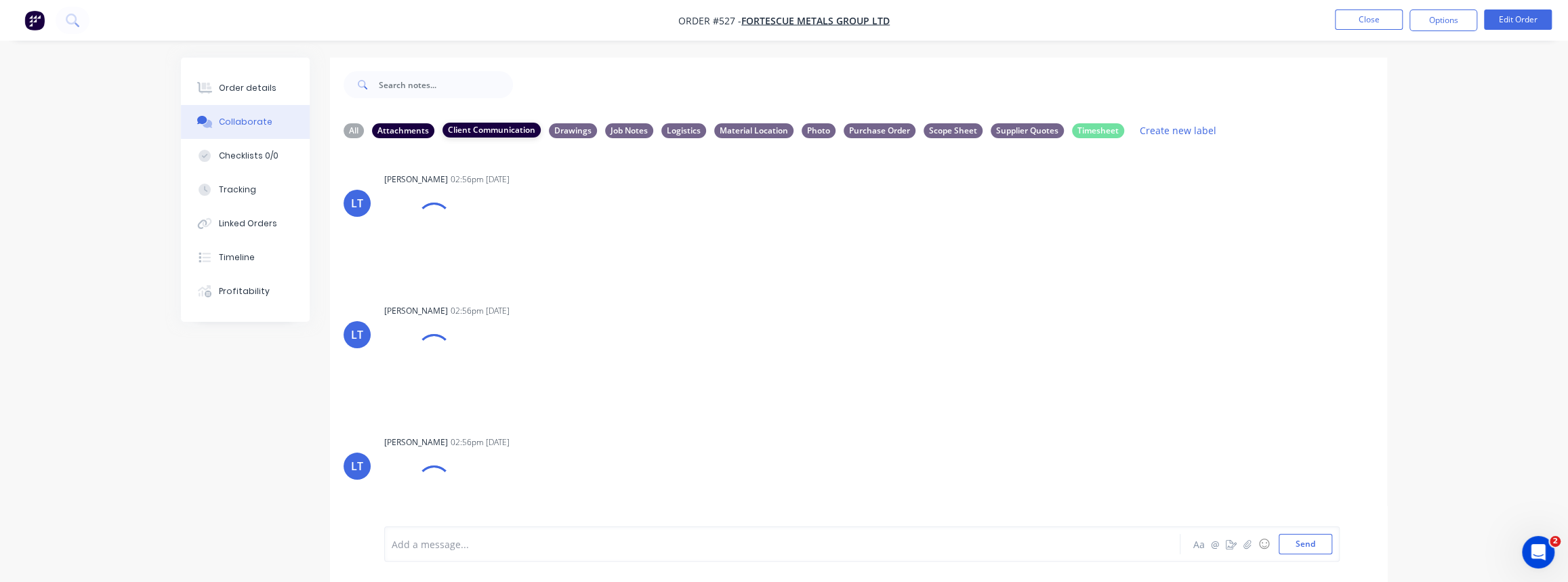
click at [474, 127] on div "Client Communication" at bounding box center [491, 129] width 98 height 15
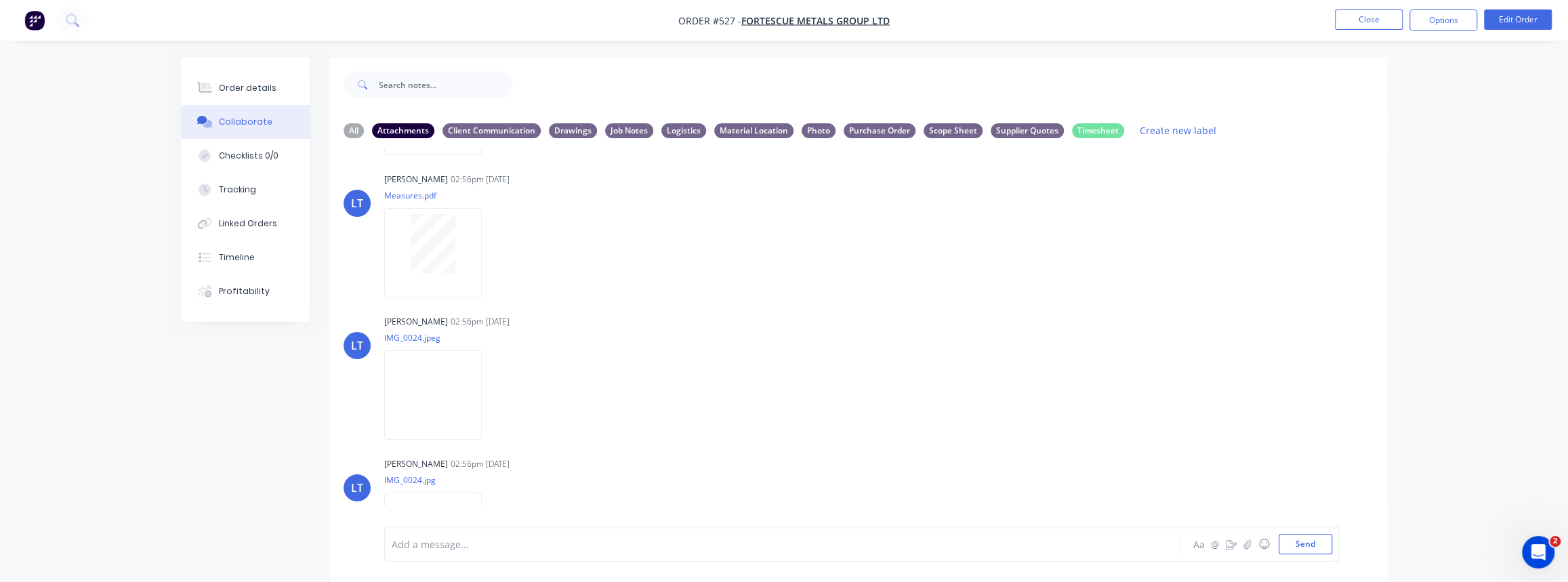
scroll to position [873, 0]
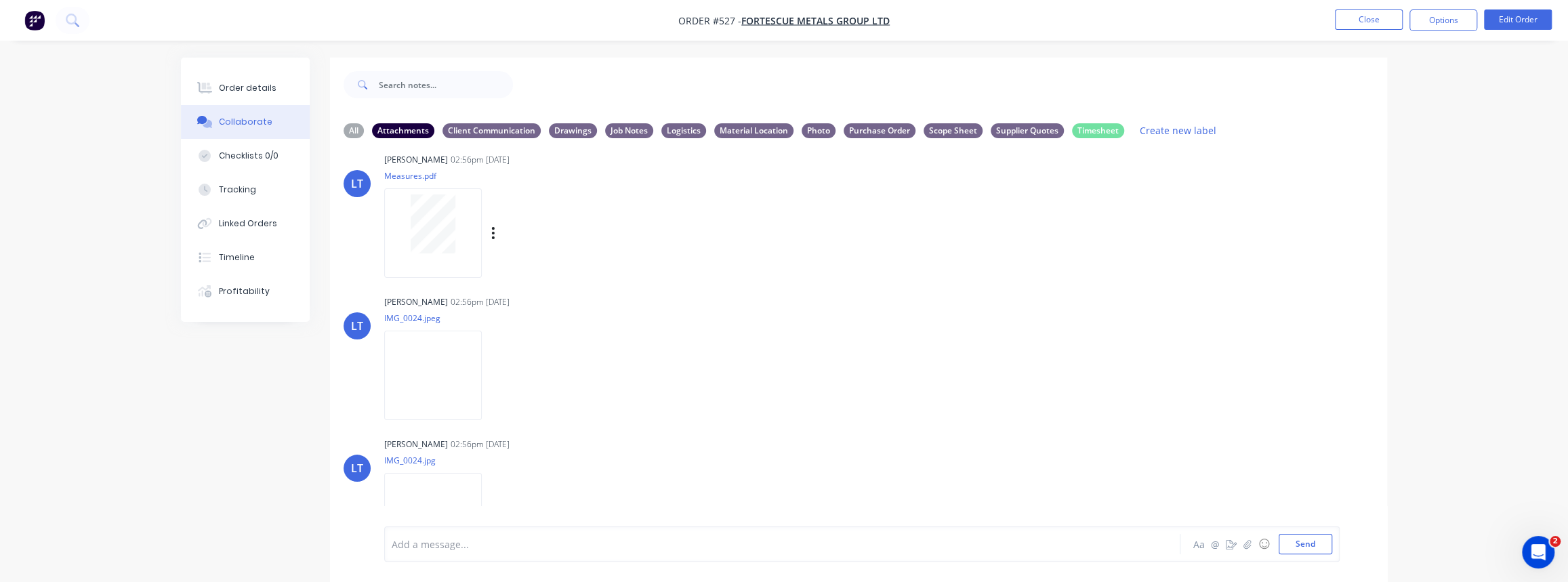
click at [453, 253] on div at bounding box center [433, 233] width 98 height 89
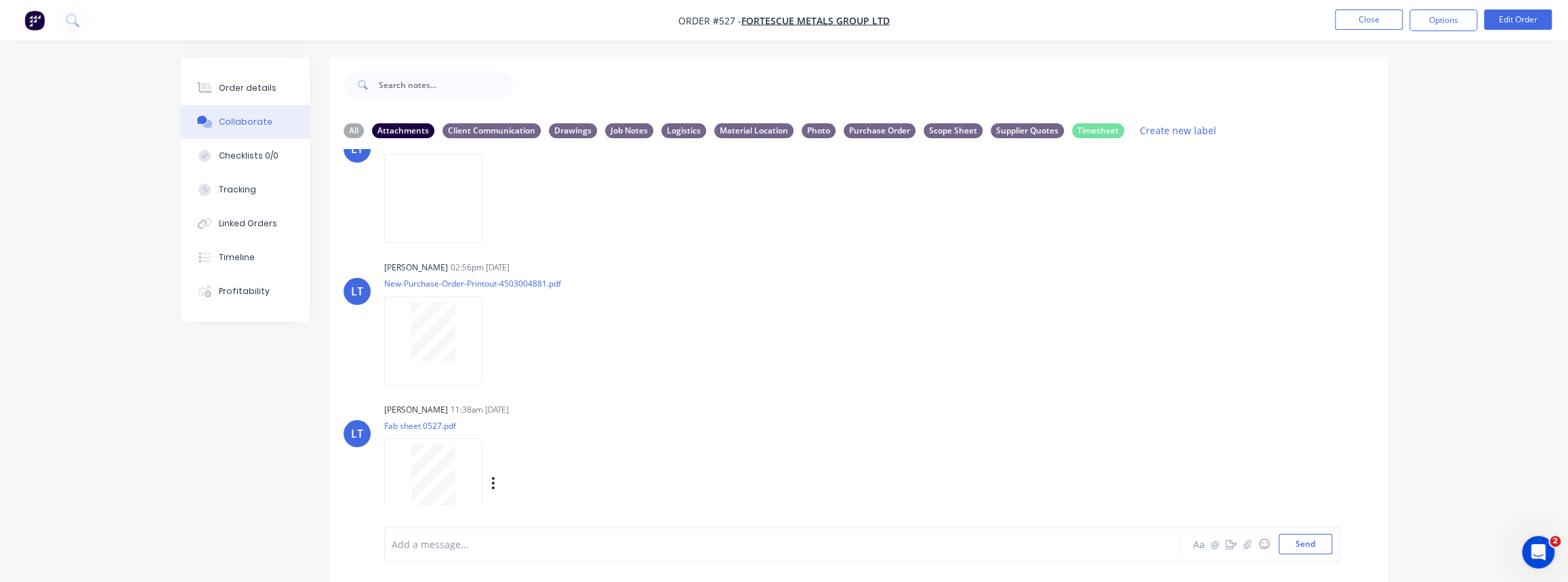
scroll to position [1489, 0]
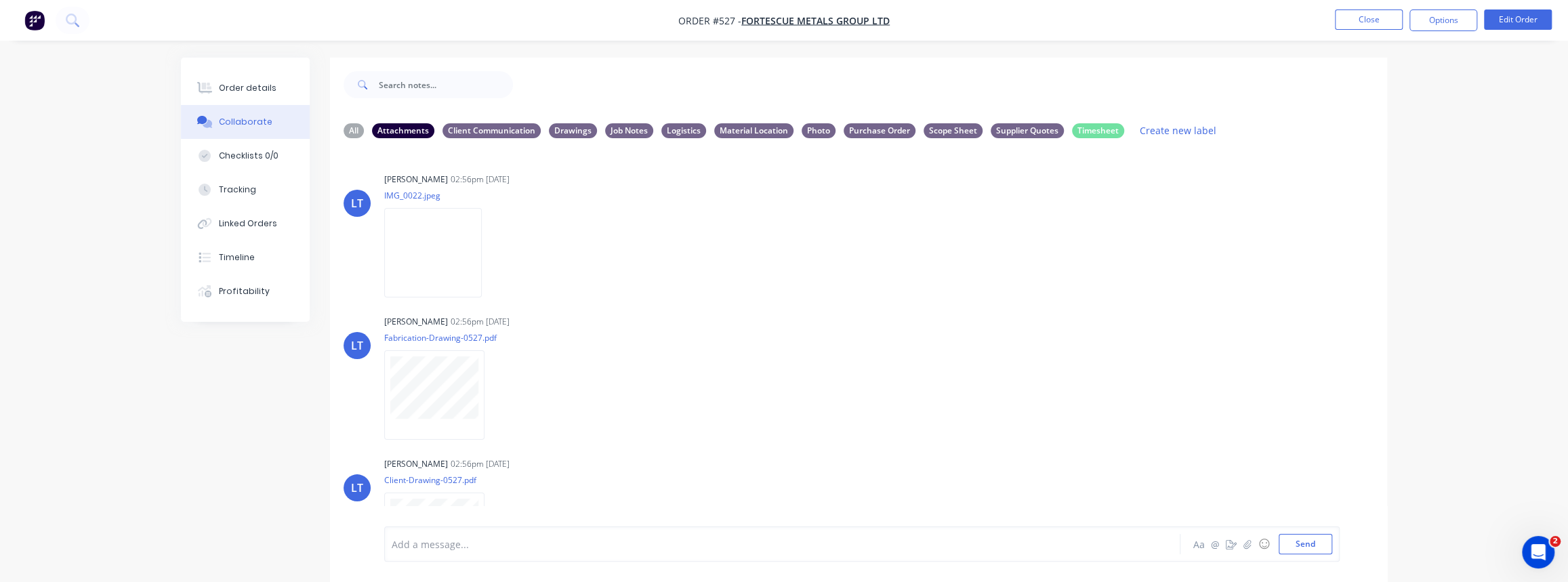
scroll to position [1489, 0]
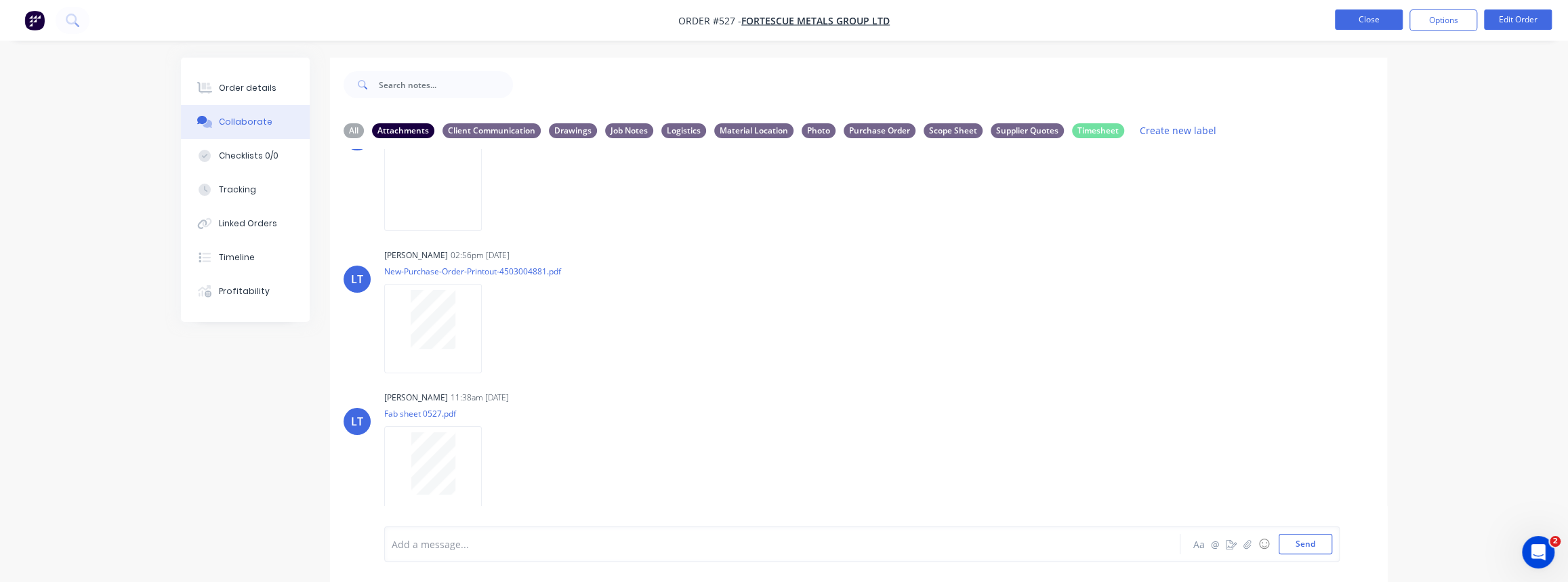
click at [1362, 14] on button "Close" at bounding box center [1368, 20] width 67 height 21
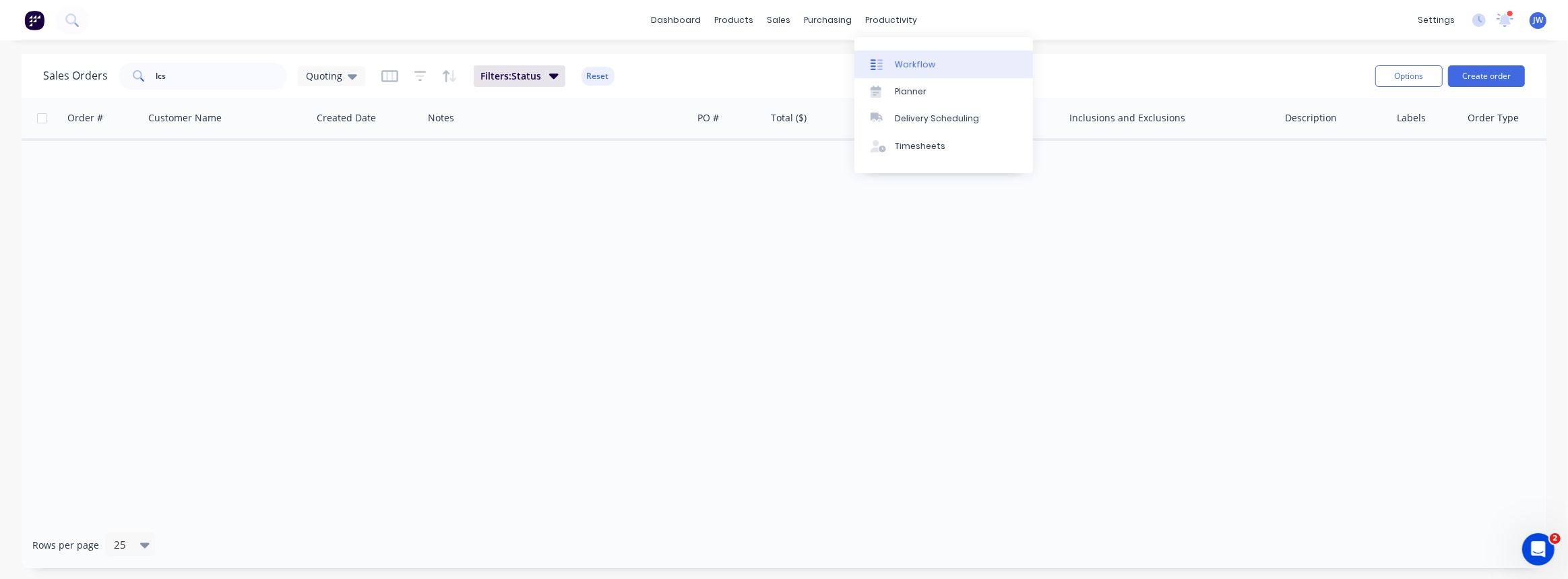
click at [910, 58] on div "Workflow" at bounding box center [915, 64] width 41 height 12
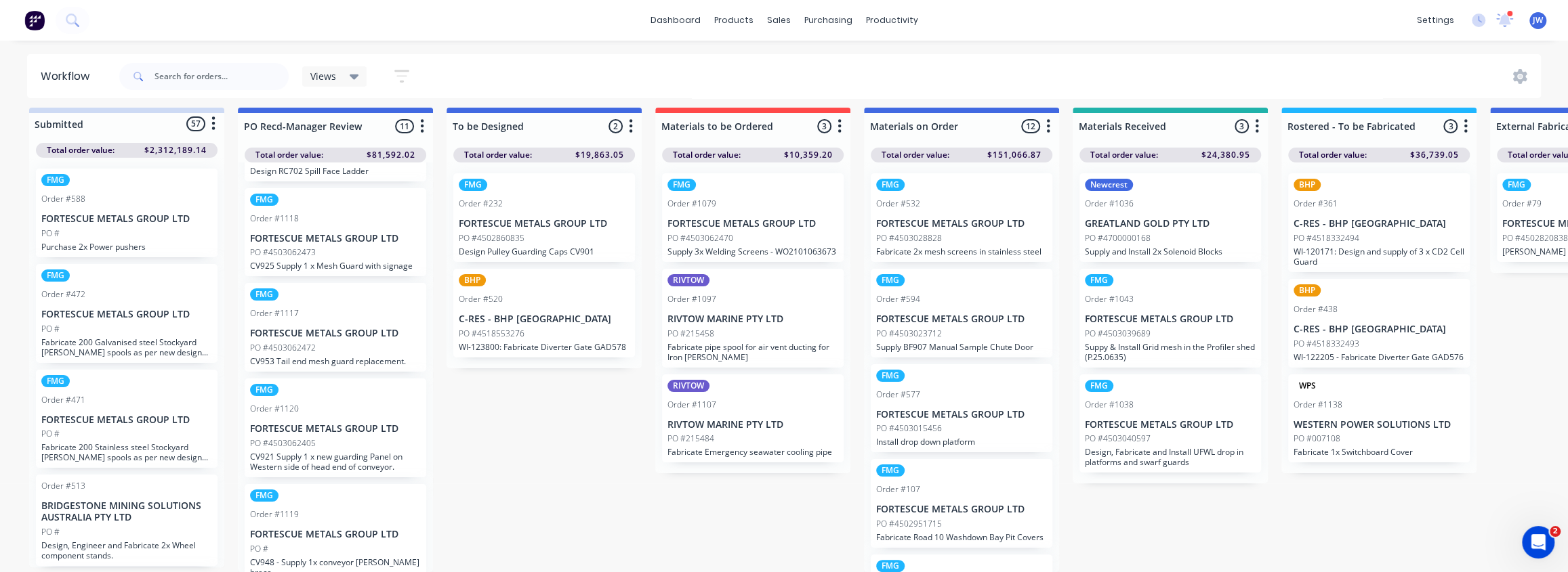
scroll to position [664, 0]
click at [356, 543] on div "PO #" at bounding box center [336, 549] width 171 height 12
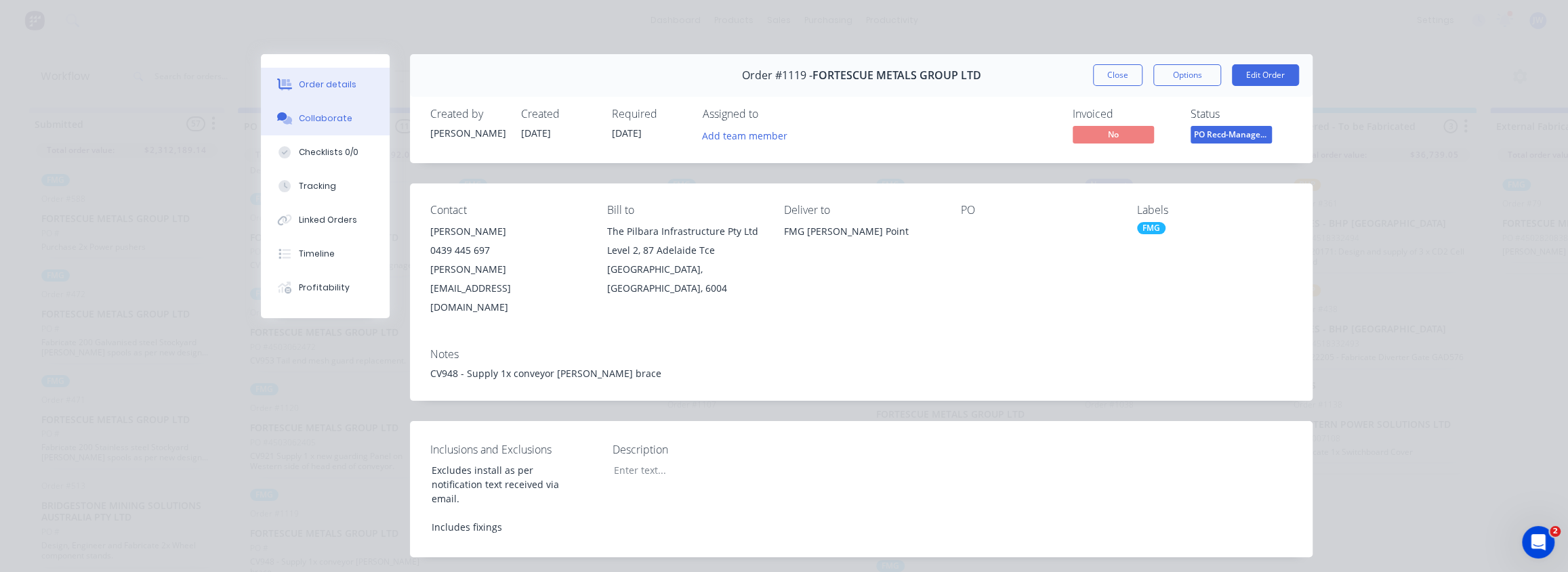
click at [311, 120] on div "Collaborate" at bounding box center [325, 118] width 54 height 12
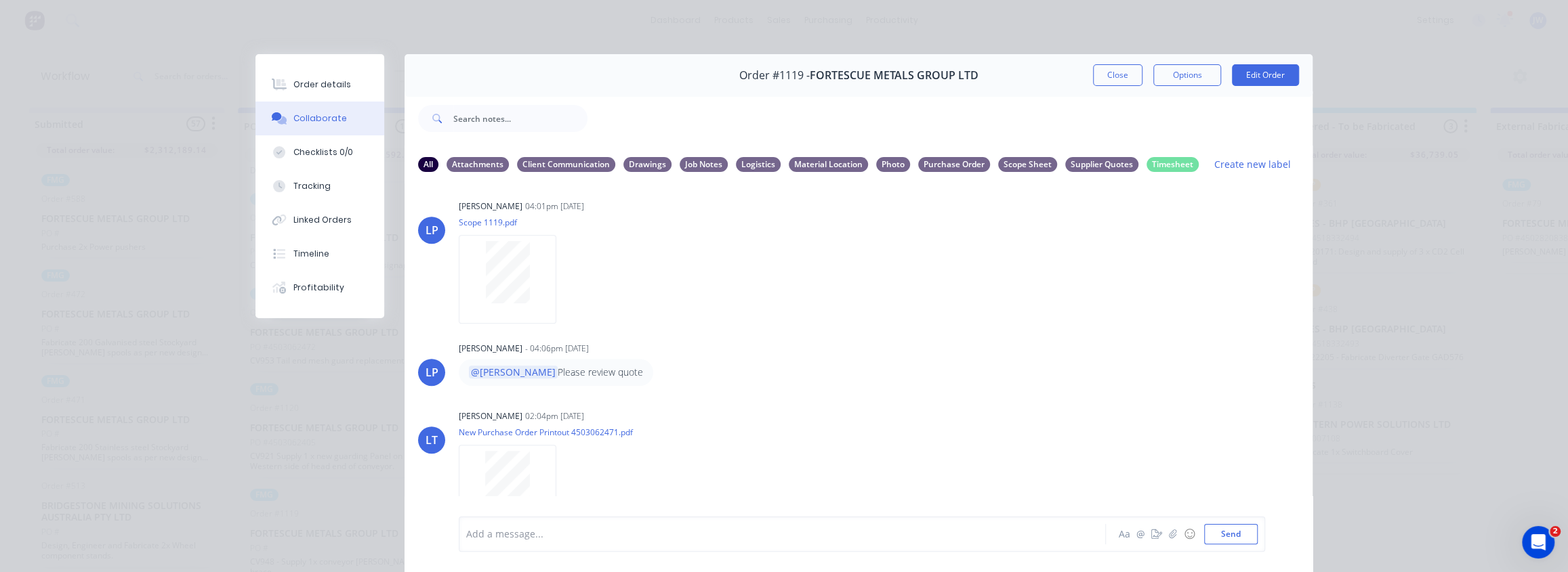
scroll to position [549, 0]
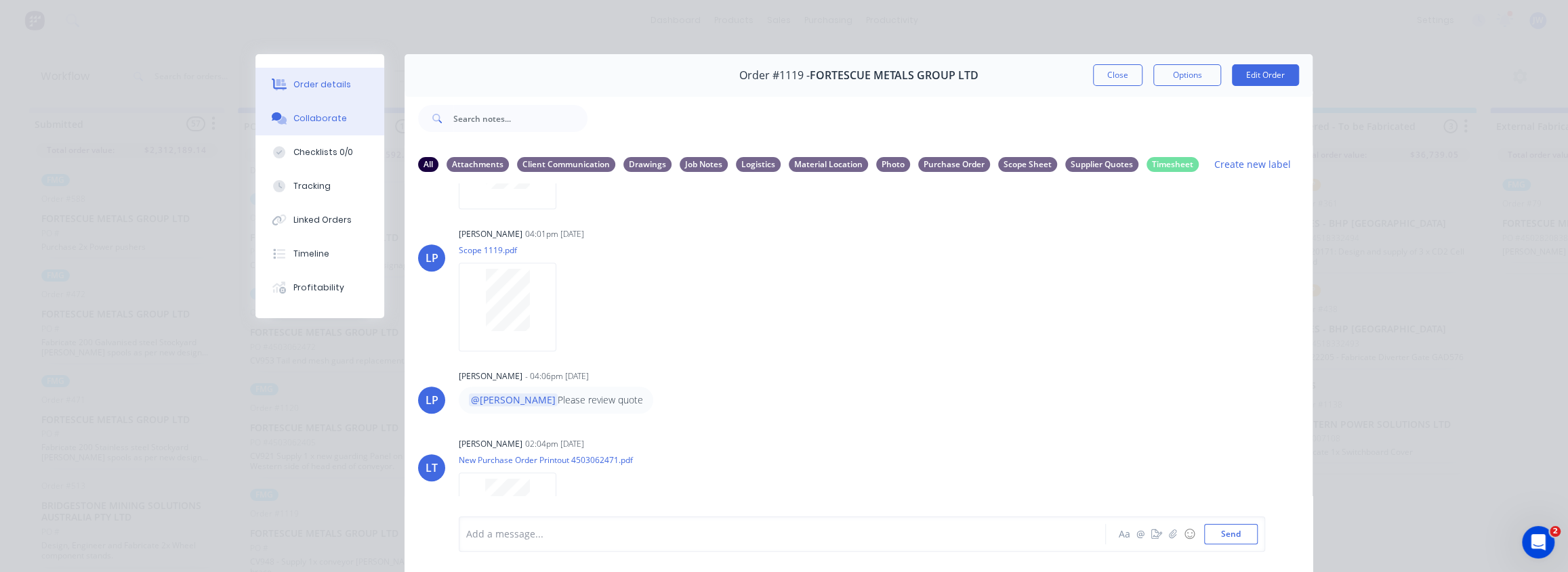
click at [298, 89] on div "Order details" at bounding box center [322, 84] width 58 height 12
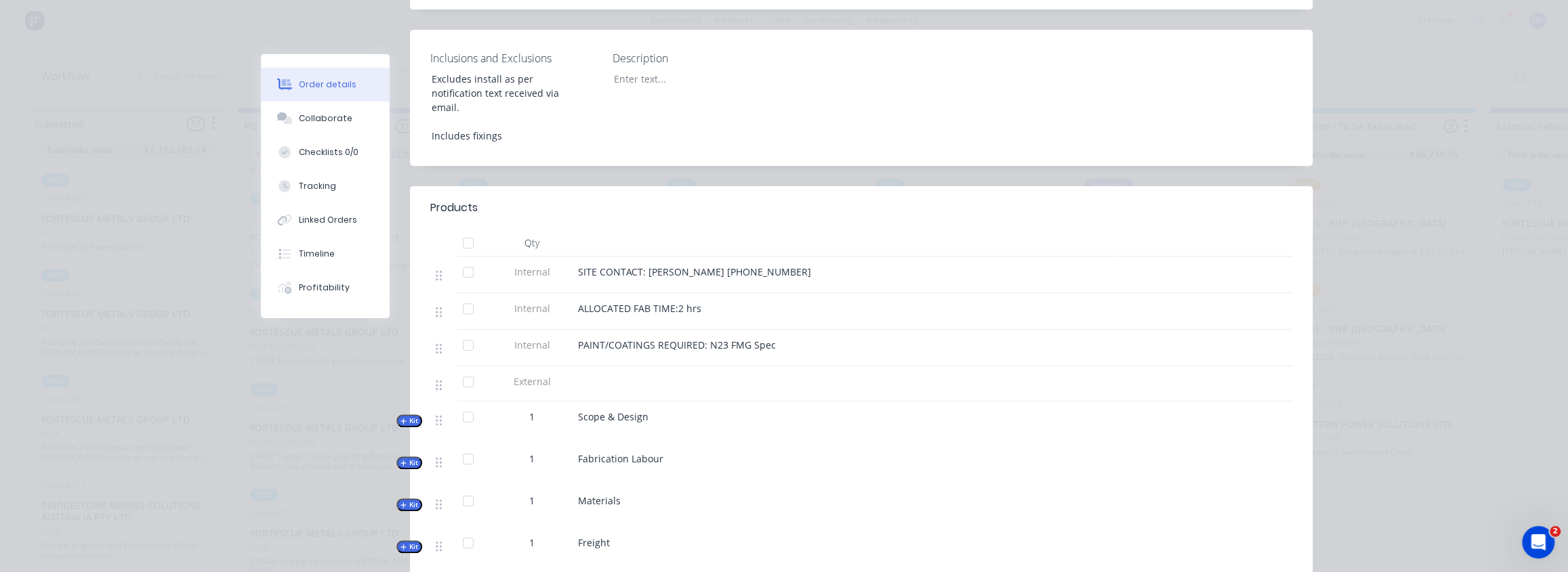
scroll to position [369, 0]
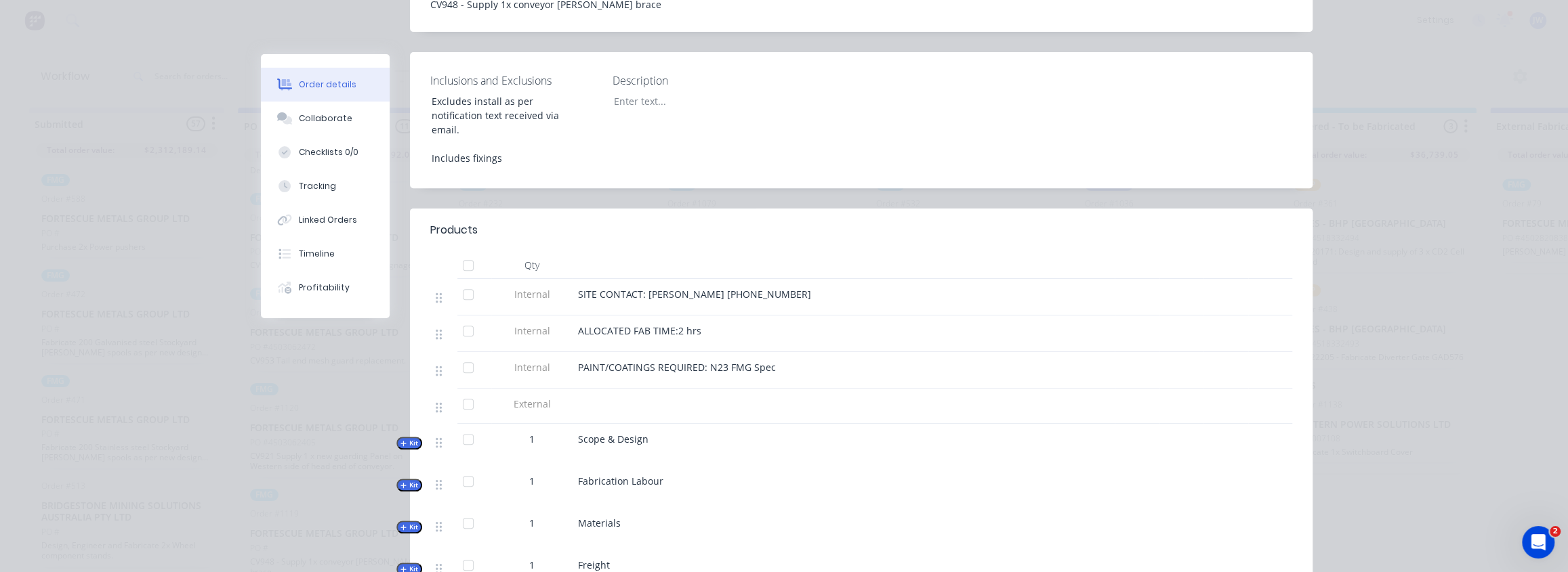
click at [412, 447] on div "Qty Internal SITE CONTACT: [PERSON_NAME] [PHONE_NUMBER] Internal ALLOCATED FAB …" at bounding box center [861, 443] width 903 height 382
click at [414, 521] on button "Kit" at bounding box center [409, 527] width 25 height 13
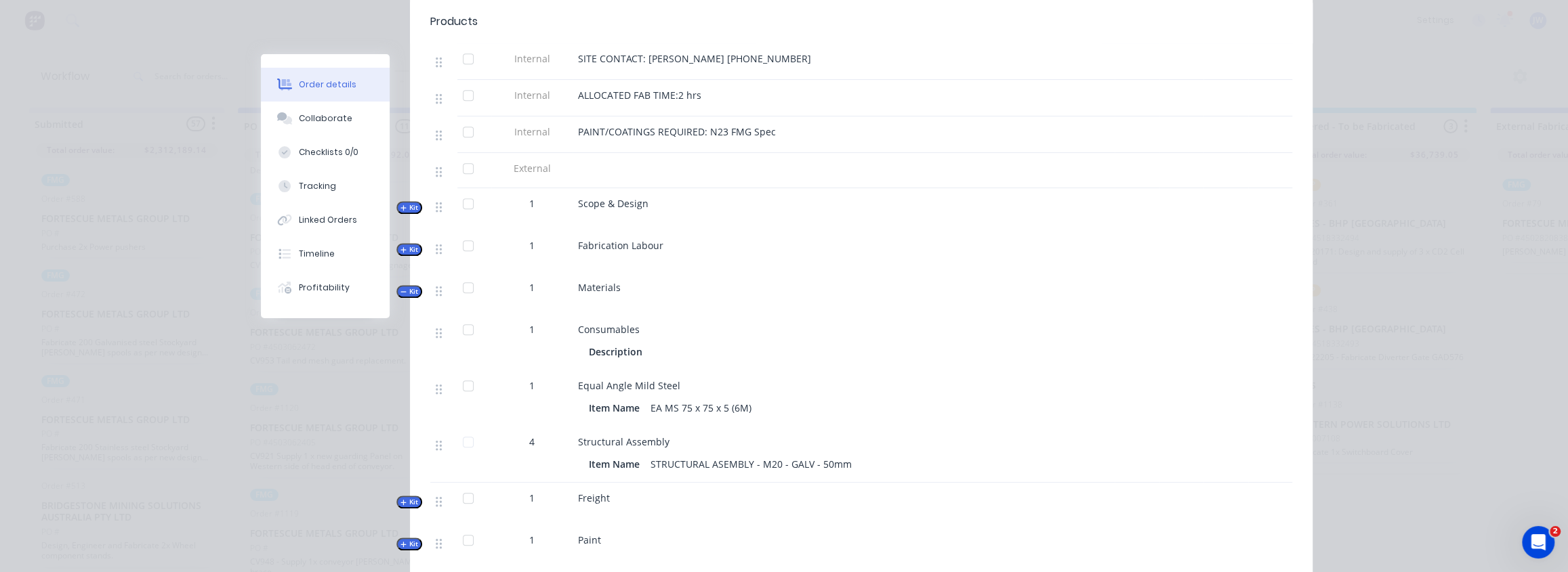
scroll to position [616, 0]
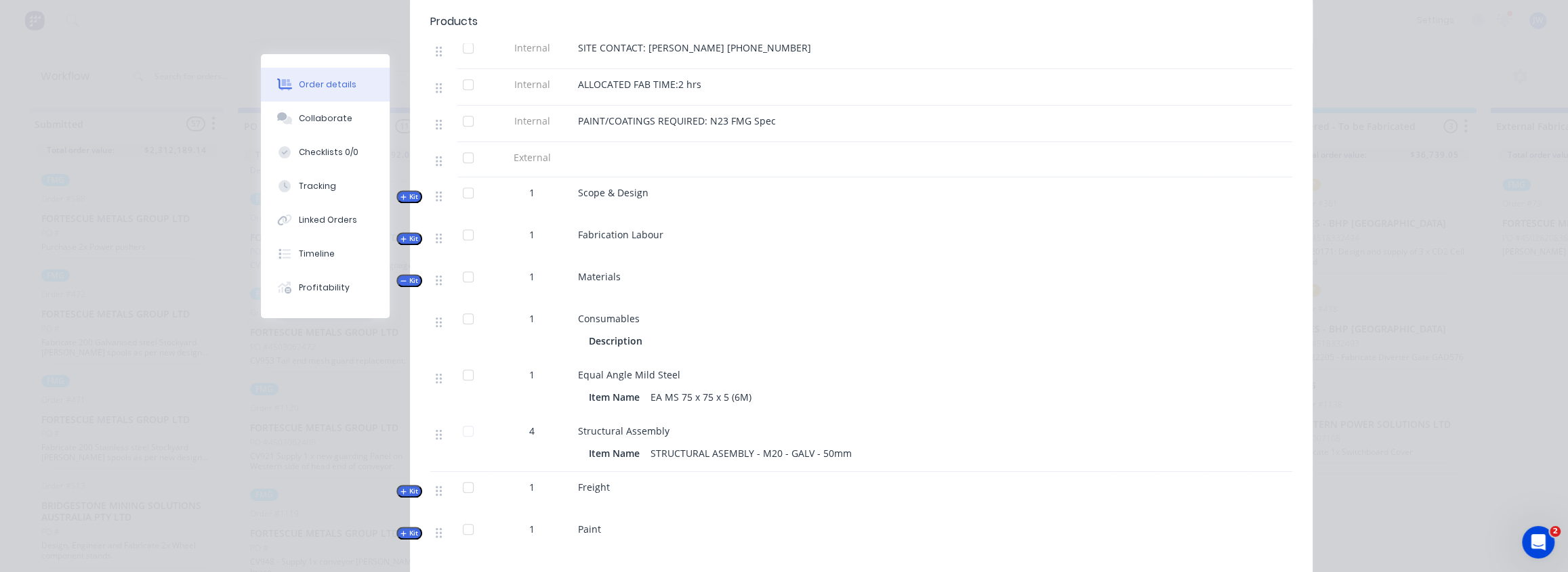
click at [272, 389] on div "Order #1119 - FORTESCUE METALS GROUP LTD Close Options Edit Order Created by [P…" at bounding box center [786, 117] width 1052 height 1358
click at [321, 120] on div "Collaborate" at bounding box center [325, 118] width 54 height 12
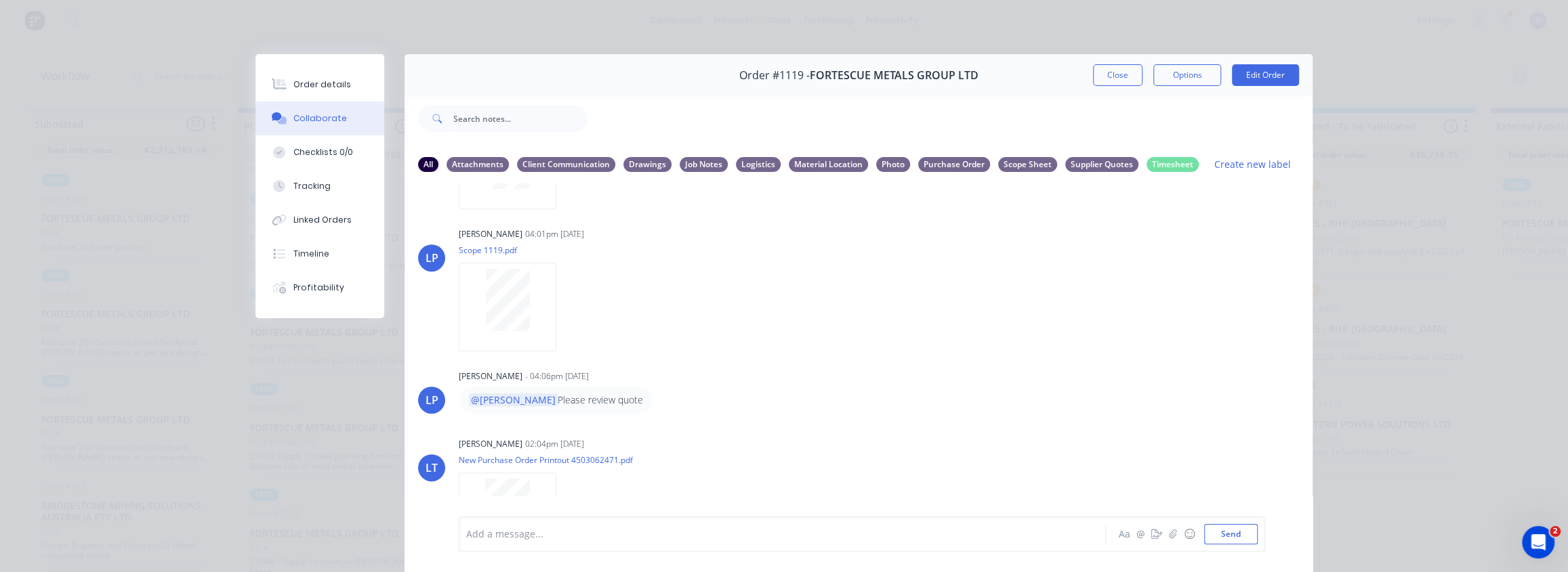
scroll to position [0, 0]
click at [1116, 73] on button "Close" at bounding box center [1117, 75] width 50 height 22
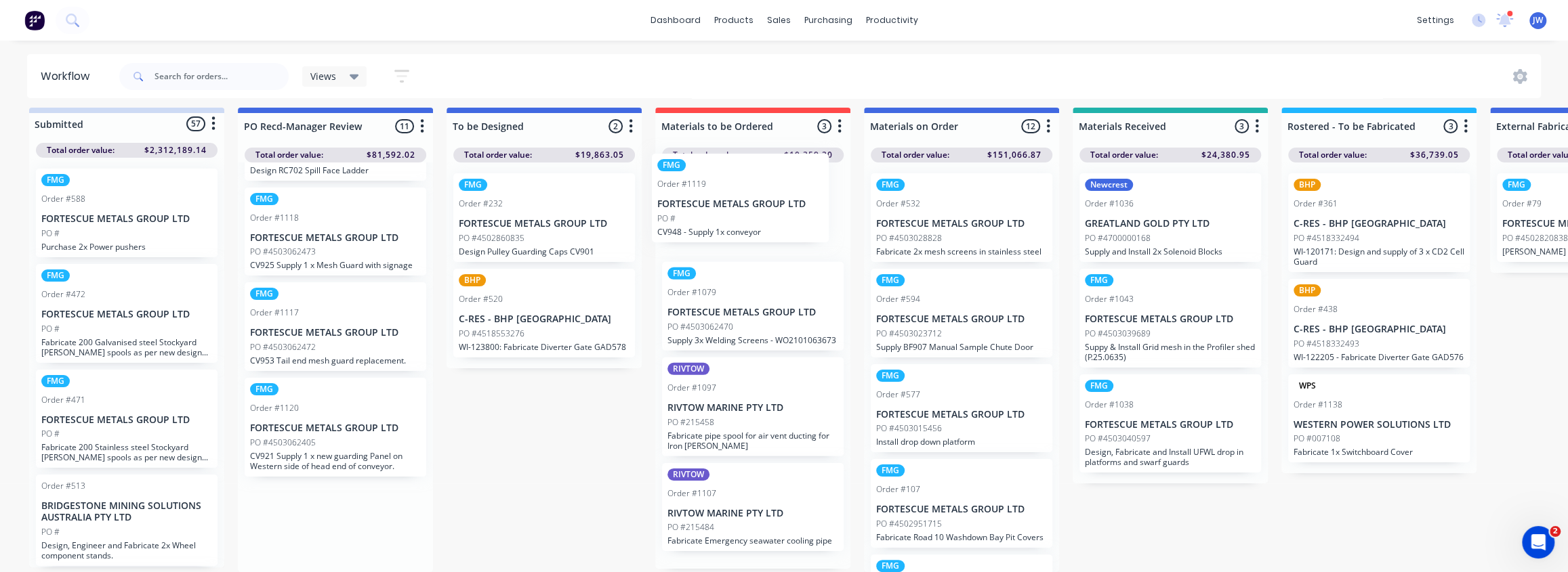
drag, startPoint x: 363, startPoint y: 539, endPoint x: 775, endPoint y: 217, distance: 522.9
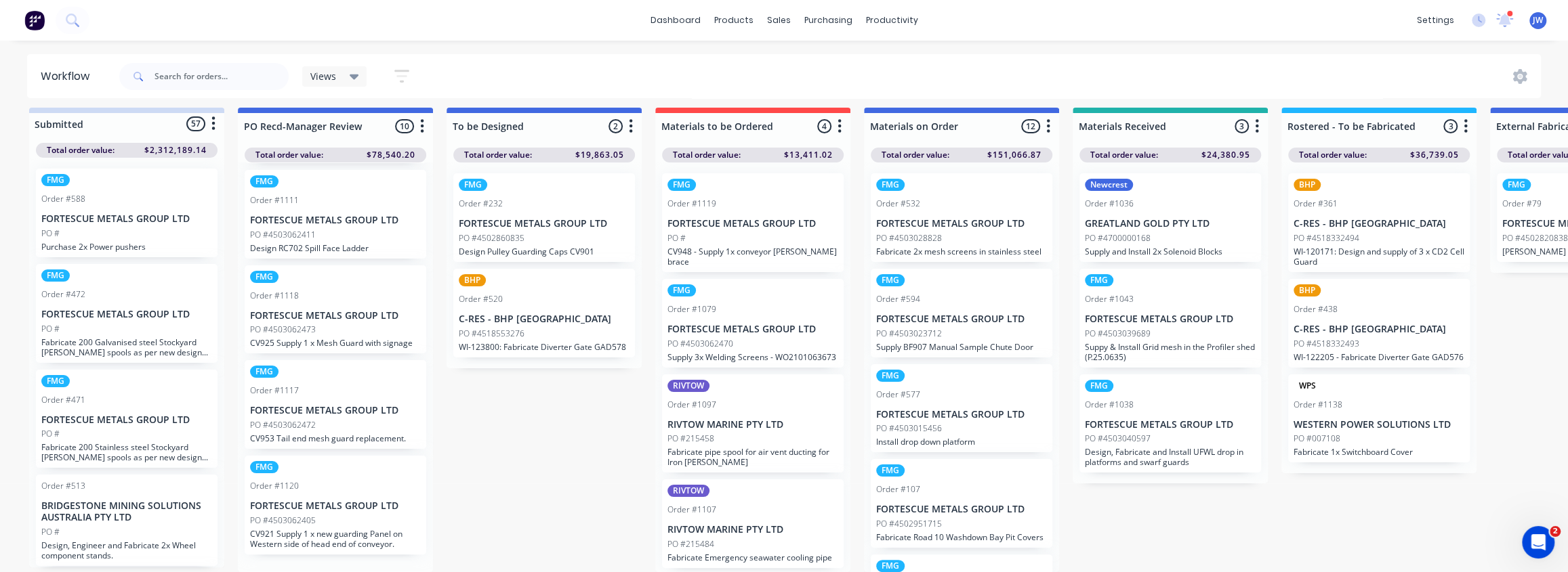
scroll to position [569, 0]
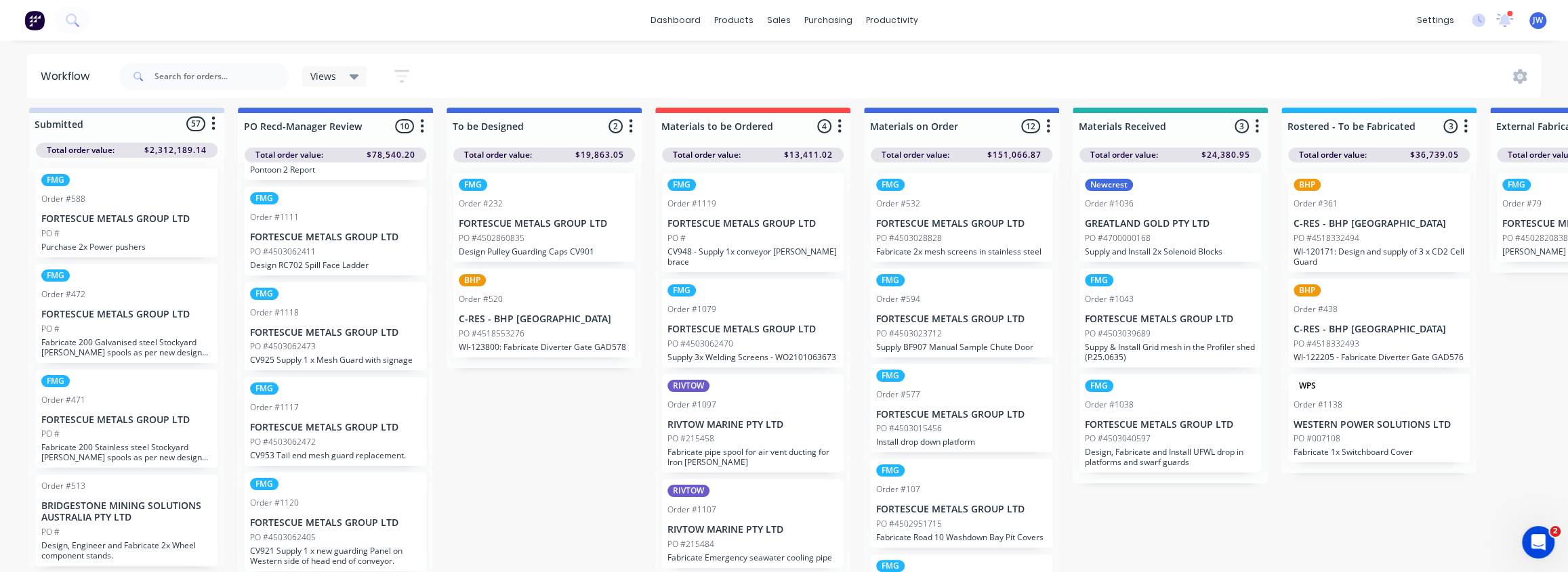
click at [351, 519] on div "FMG Order #1120 FORTESCUE METALS GROUP LTD PO #4503062405 CV921 Supply 1 x new …" at bounding box center [336, 521] width 182 height 99
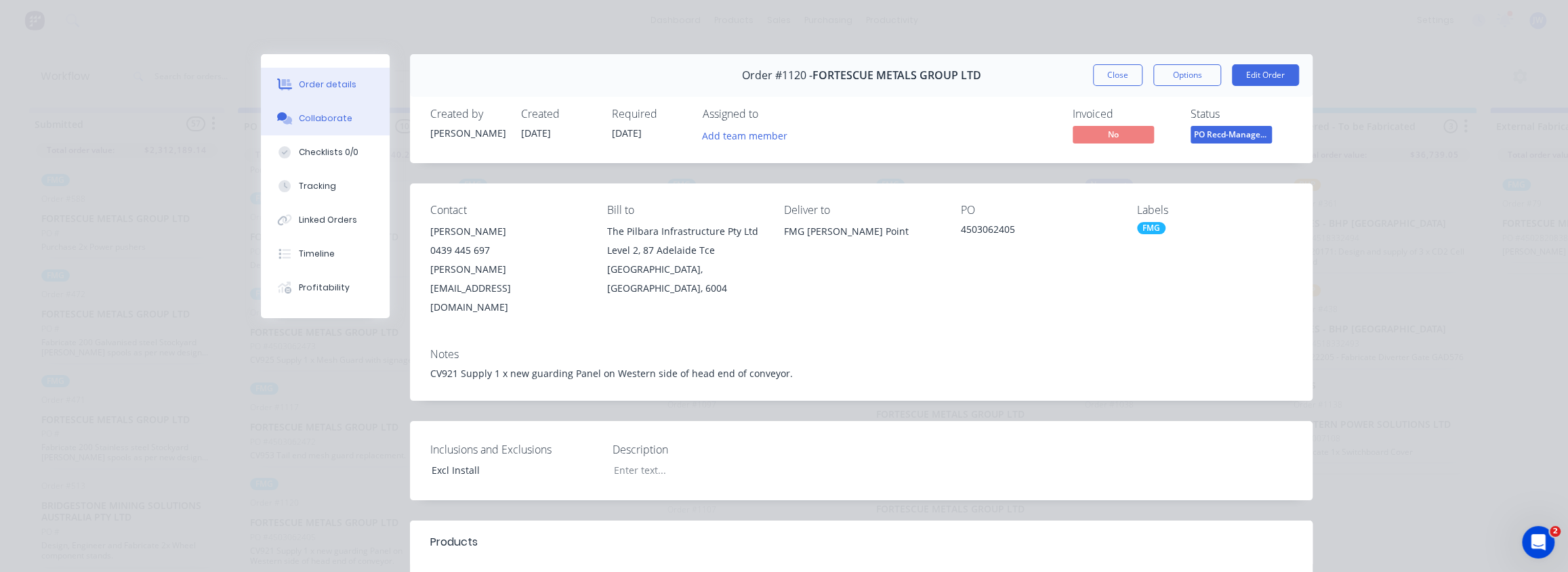
click at [316, 122] on div "Collaborate" at bounding box center [325, 118] width 54 height 12
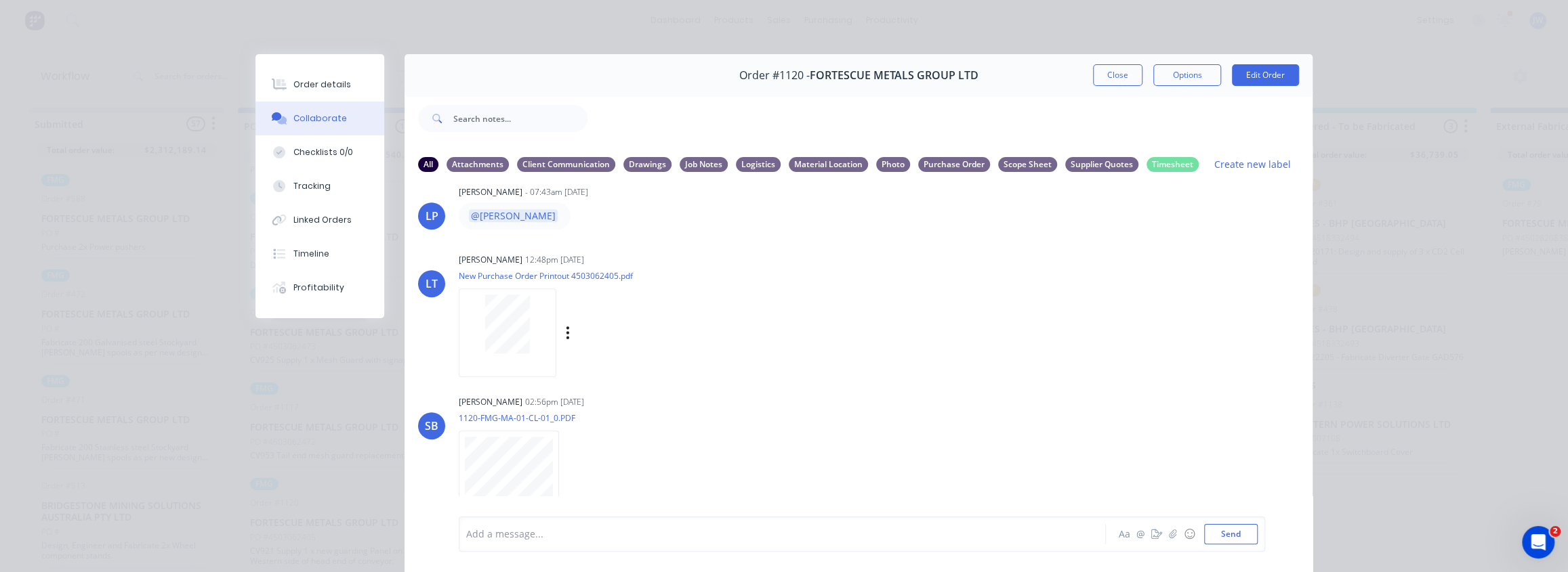
scroll to position [733, 0]
click at [304, 88] on div "Order details" at bounding box center [322, 84] width 58 height 12
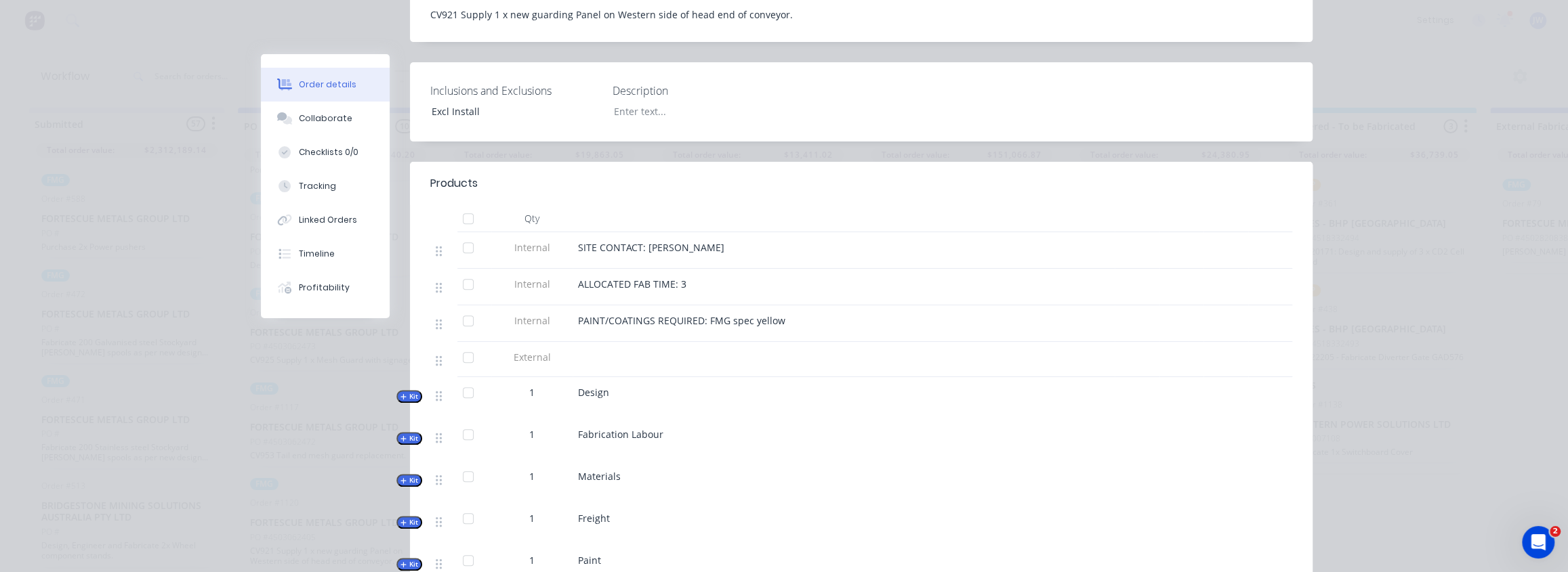
scroll to position [431, 0]
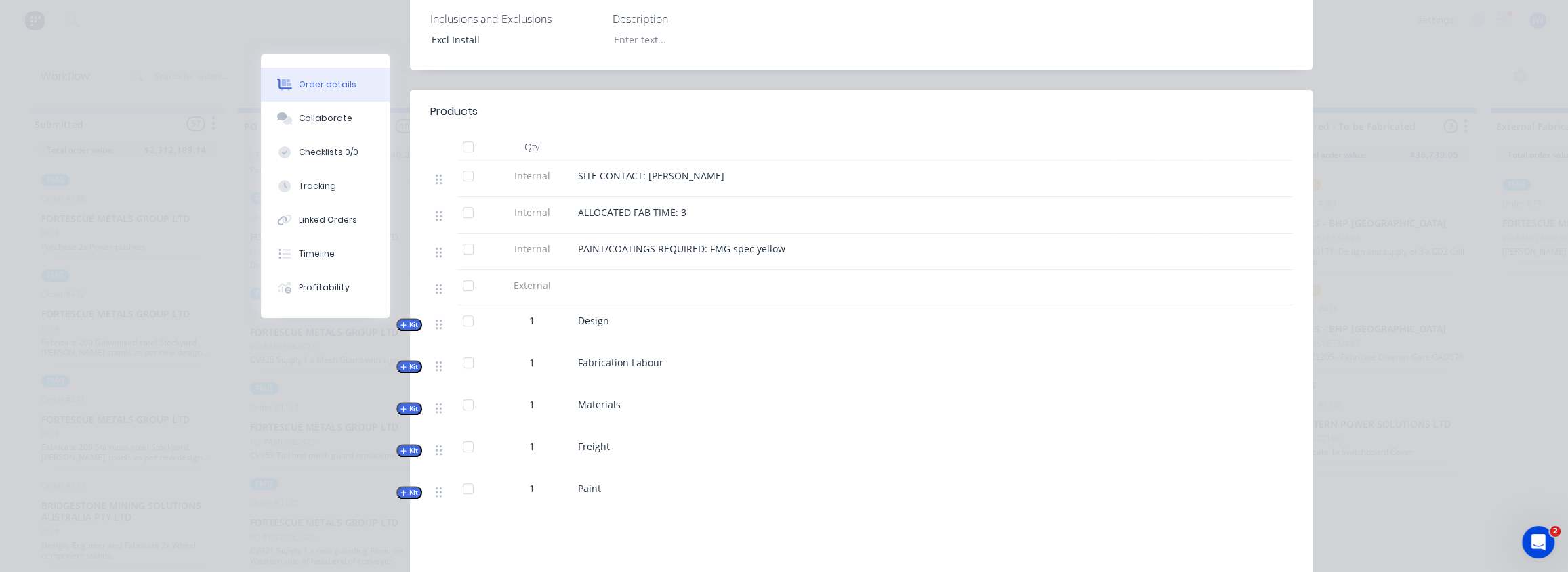
click at [400, 364] on icon "button" at bounding box center [403, 367] width 6 height 7
click at [405, 404] on span "Kit" at bounding box center [409, 409] width 18 height 10
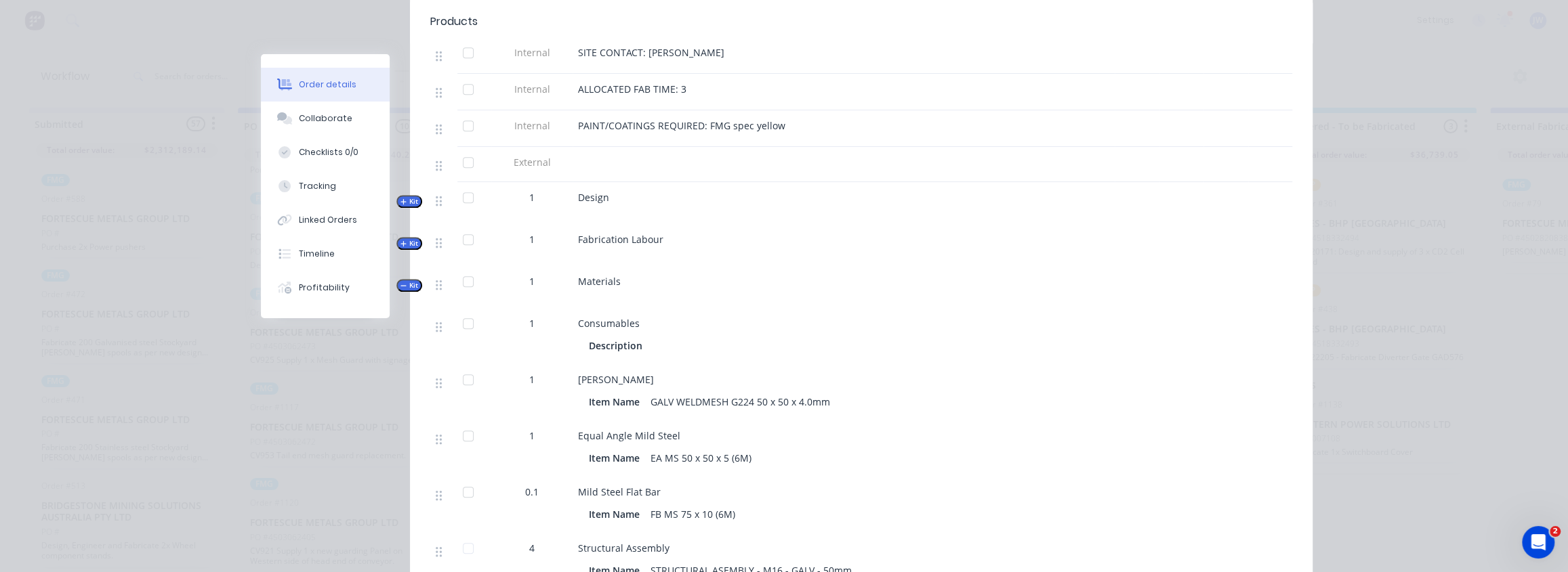
scroll to position [616, 0]
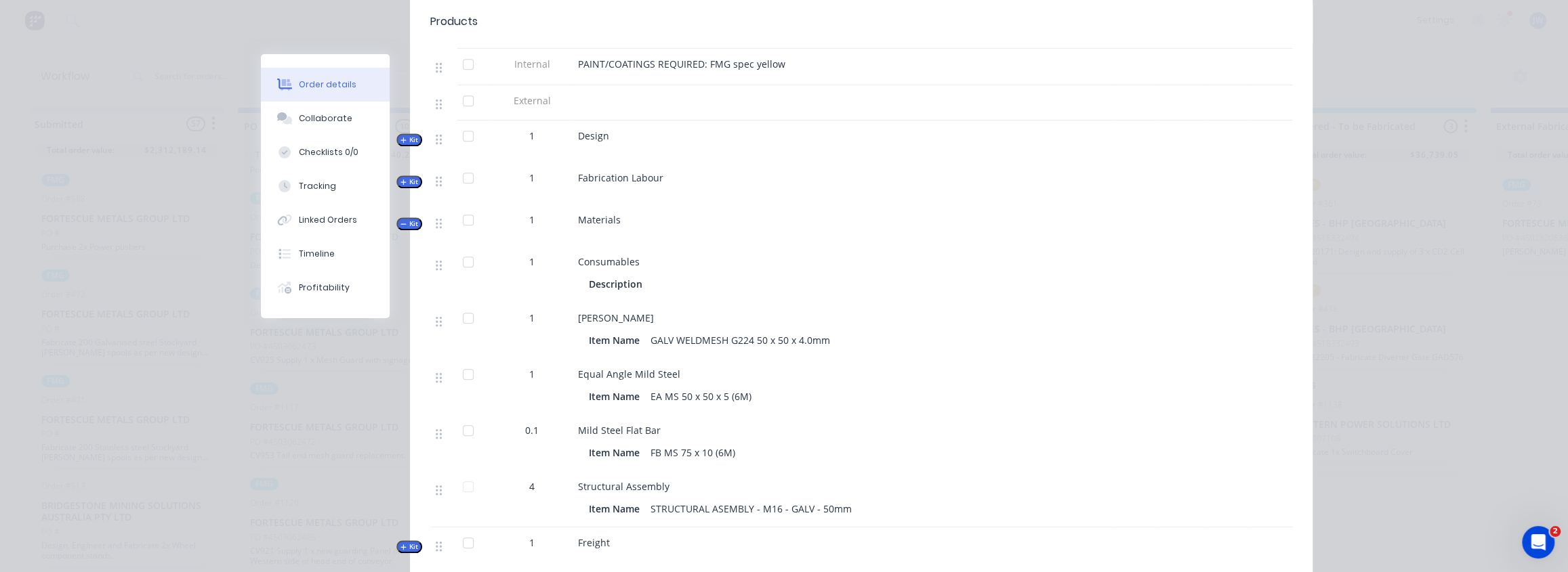
click at [534, 423] on div "0.1" at bounding box center [532, 430] width 70 height 15
click at [529, 479] on span "4" at bounding box center [532, 486] width 6 height 15
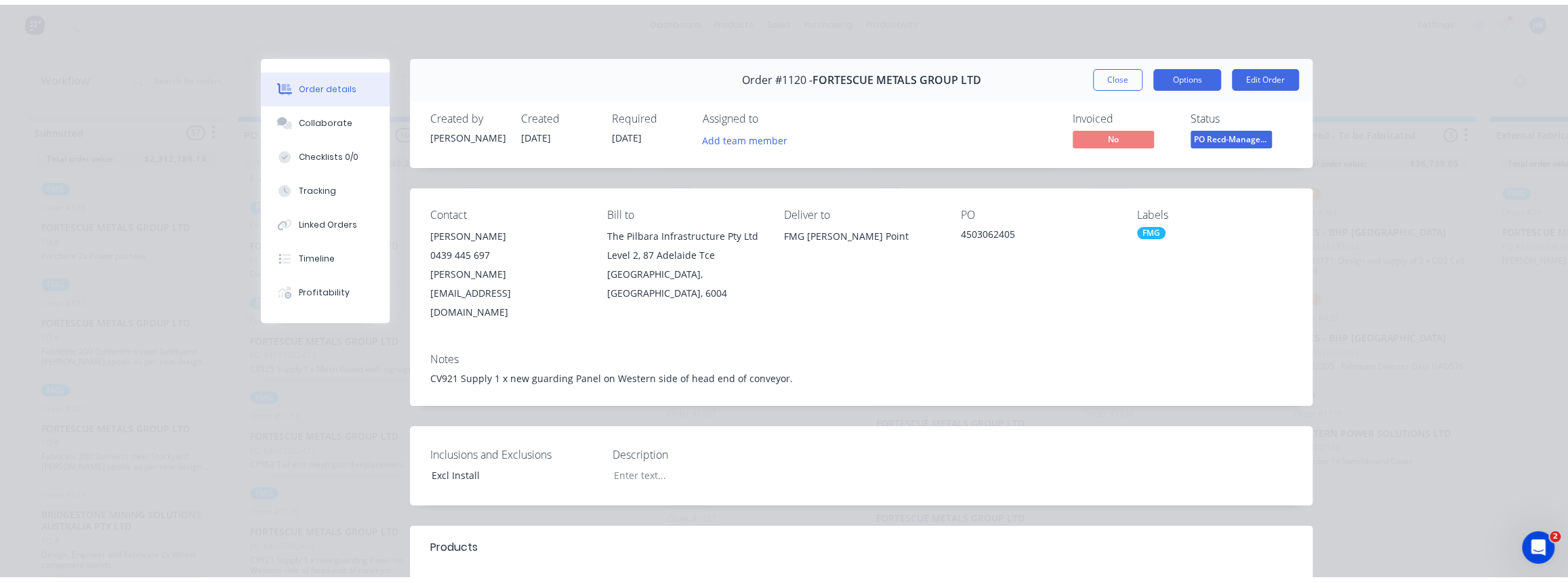
scroll to position [0, 0]
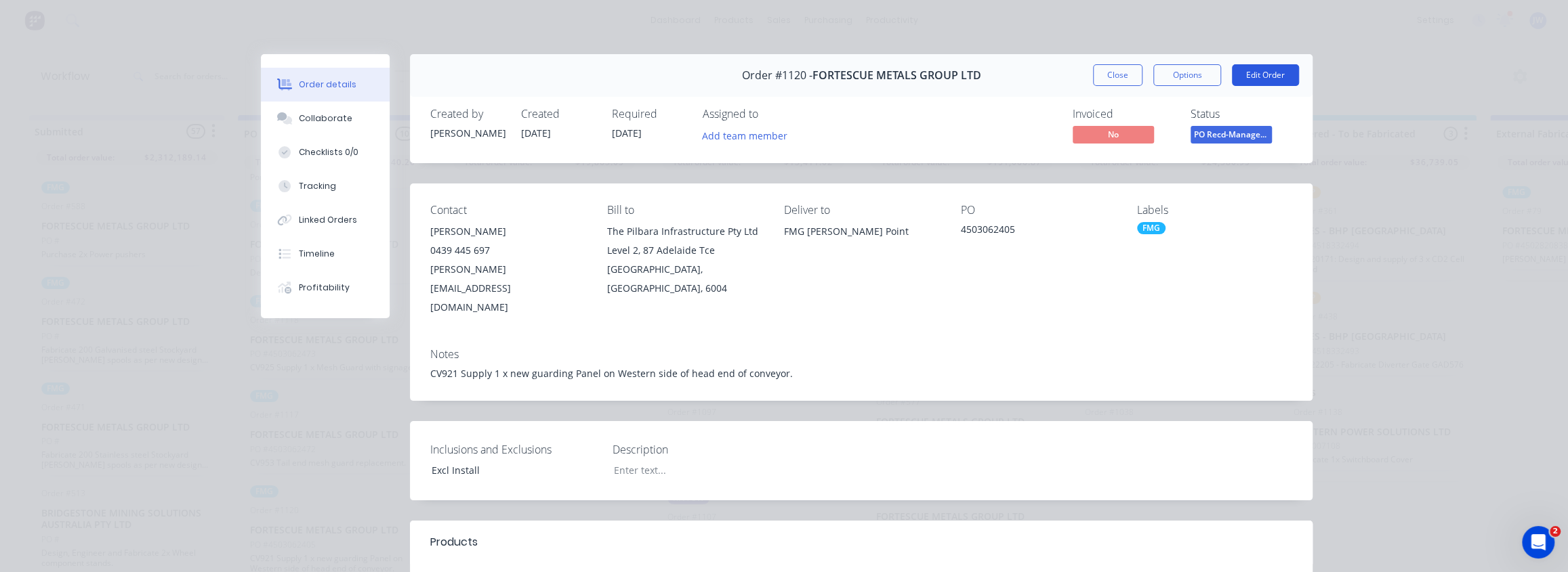
click at [1236, 73] on button "Edit Order" at bounding box center [1265, 75] width 67 height 22
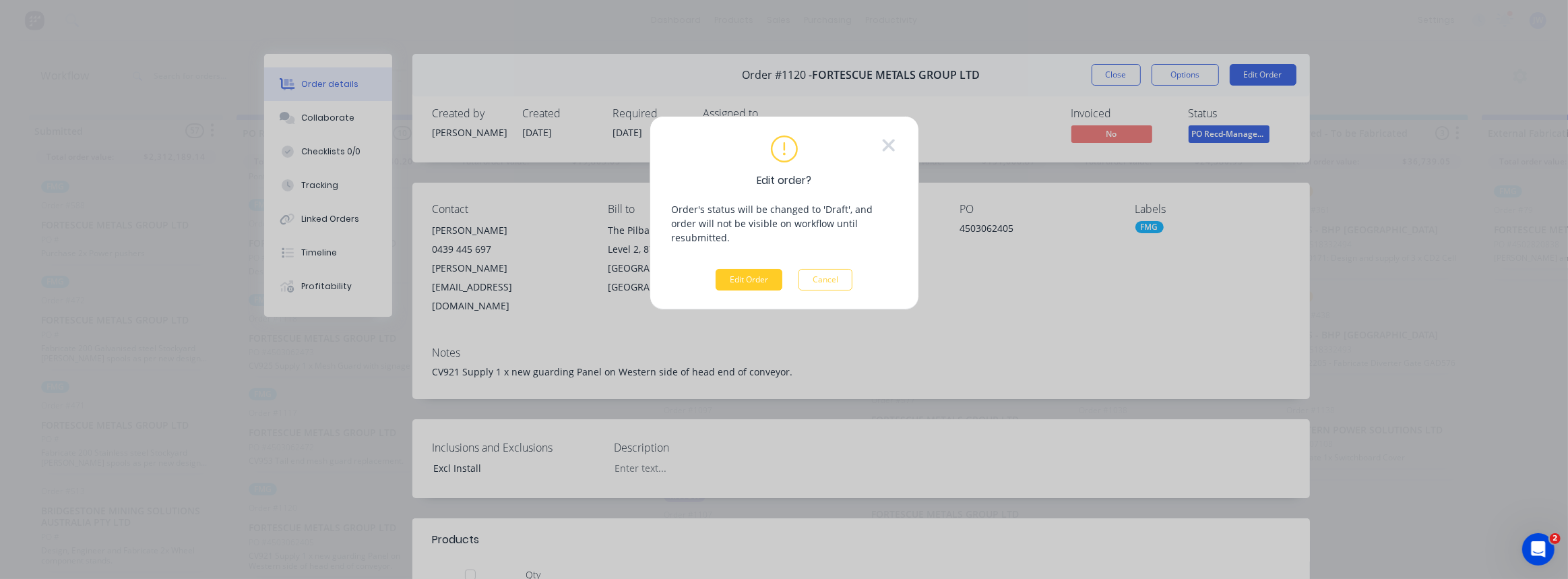
click at [740, 269] on button "Edit Order" at bounding box center [749, 279] width 67 height 21
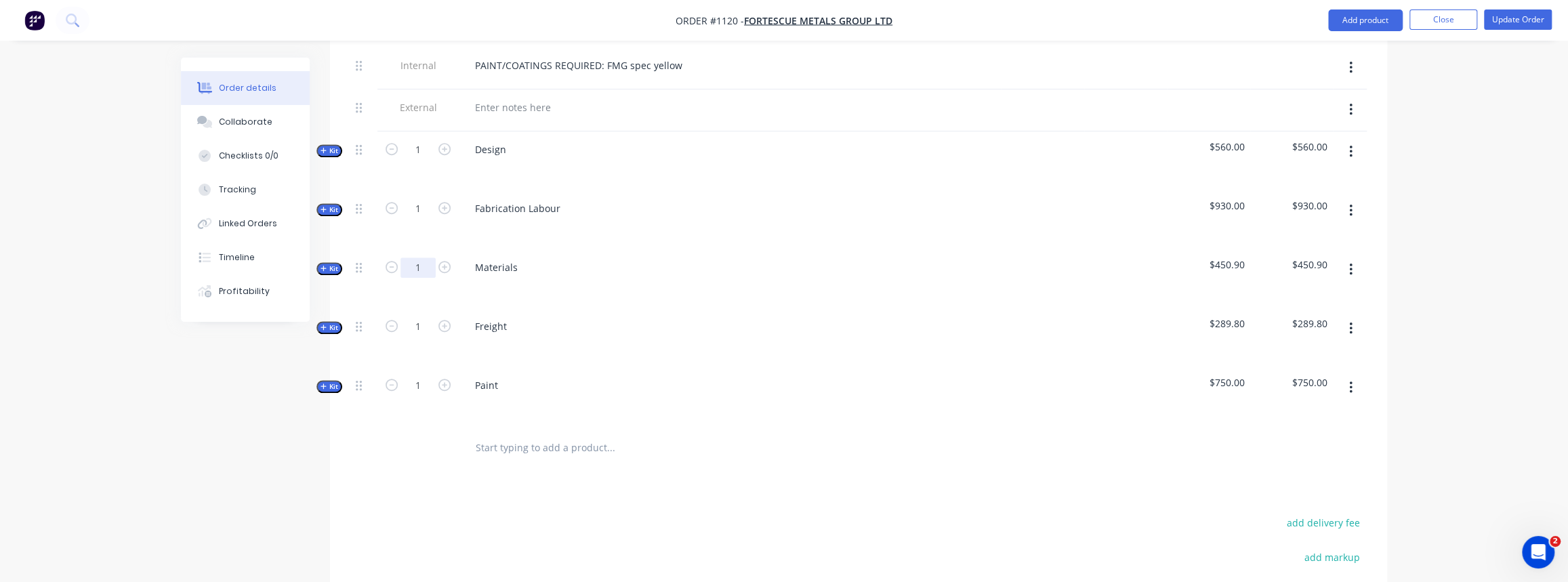
scroll to position [616, 0]
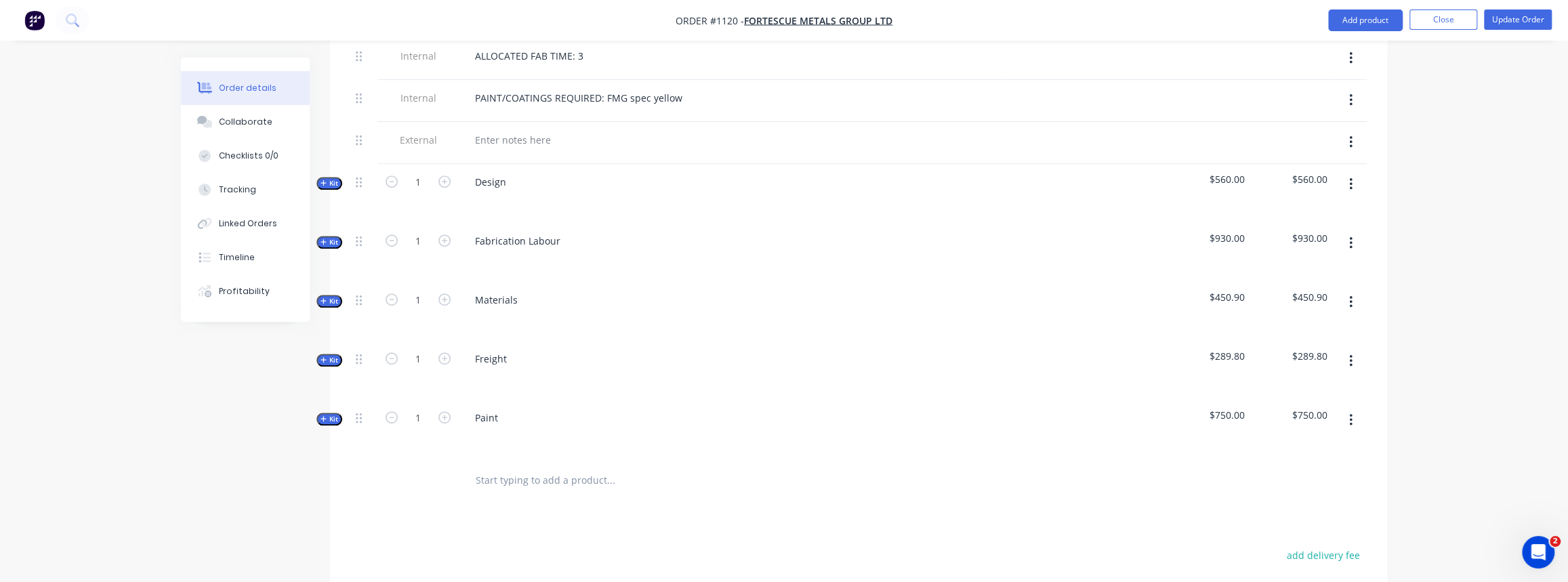
click at [328, 296] on span "Kit" at bounding box center [330, 301] width 18 height 10
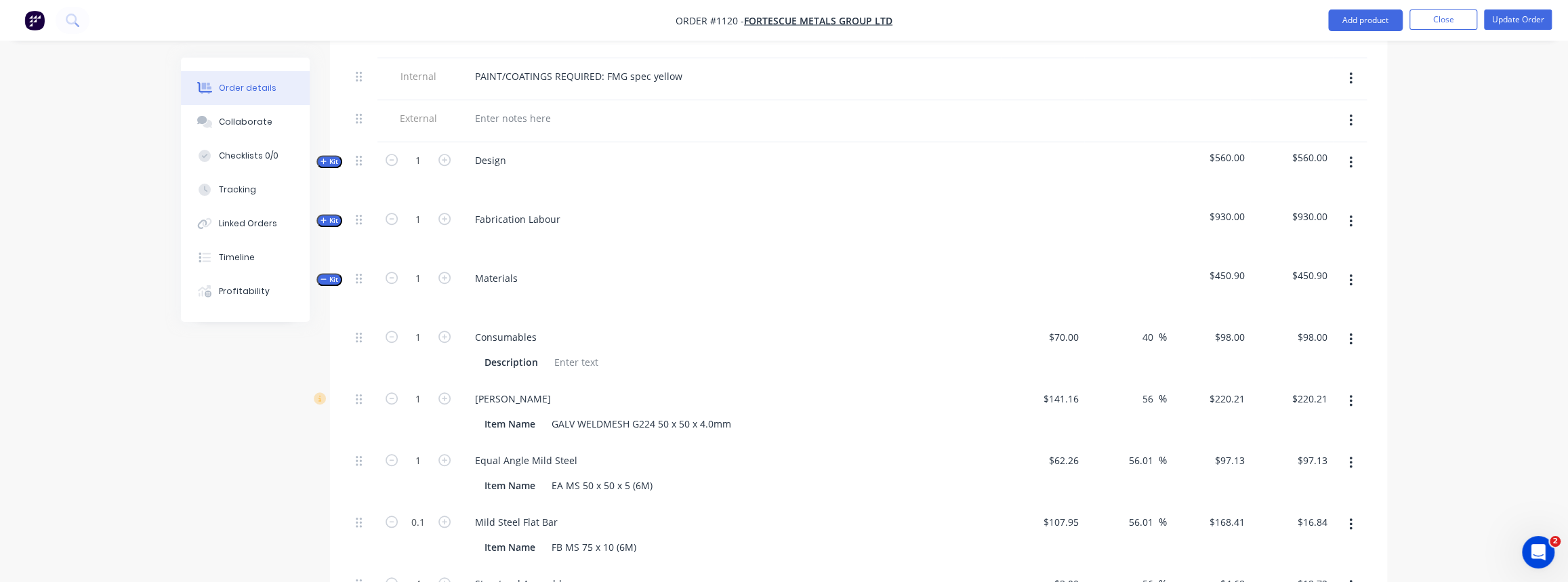
scroll to position [678, 0]
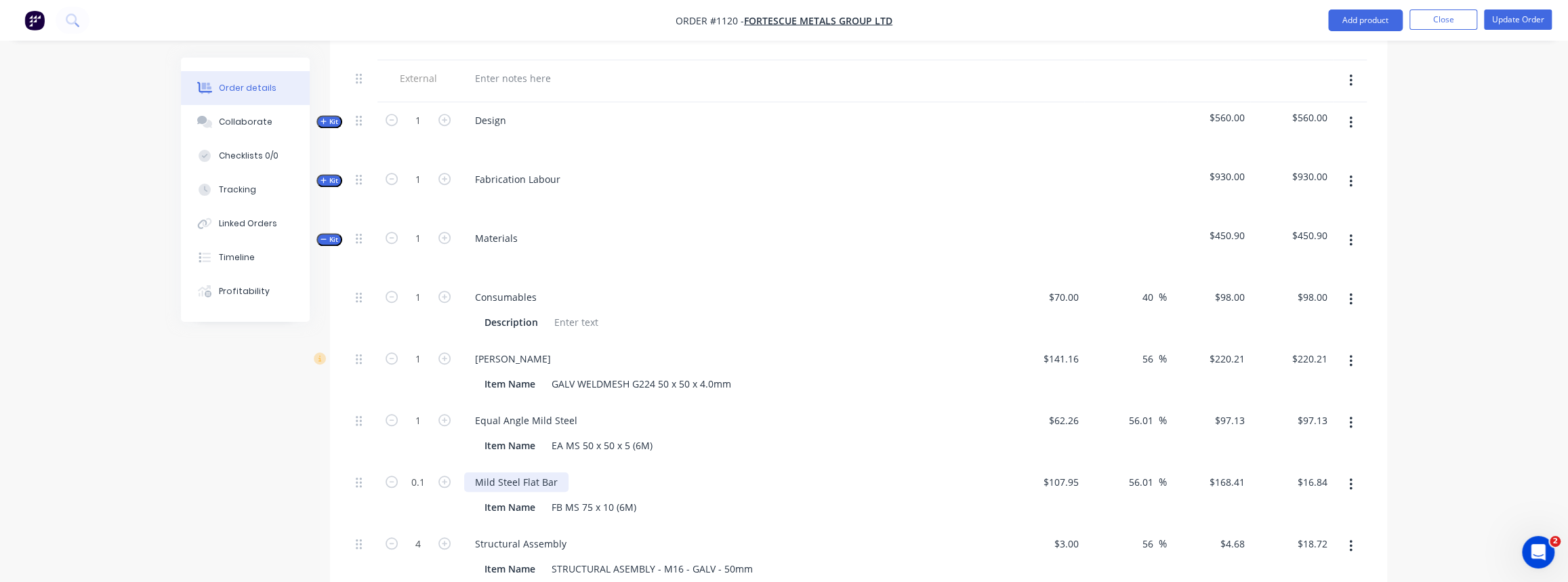
click at [553, 472] on div "Mild Steel Flat Bar" at bounding box center [515, 482] width 105 height 20
click at [596, 472] on div "Mild Steel Flat Bar - ORDER LENGTH" at bounding box center [556, 482] width 184 height 20
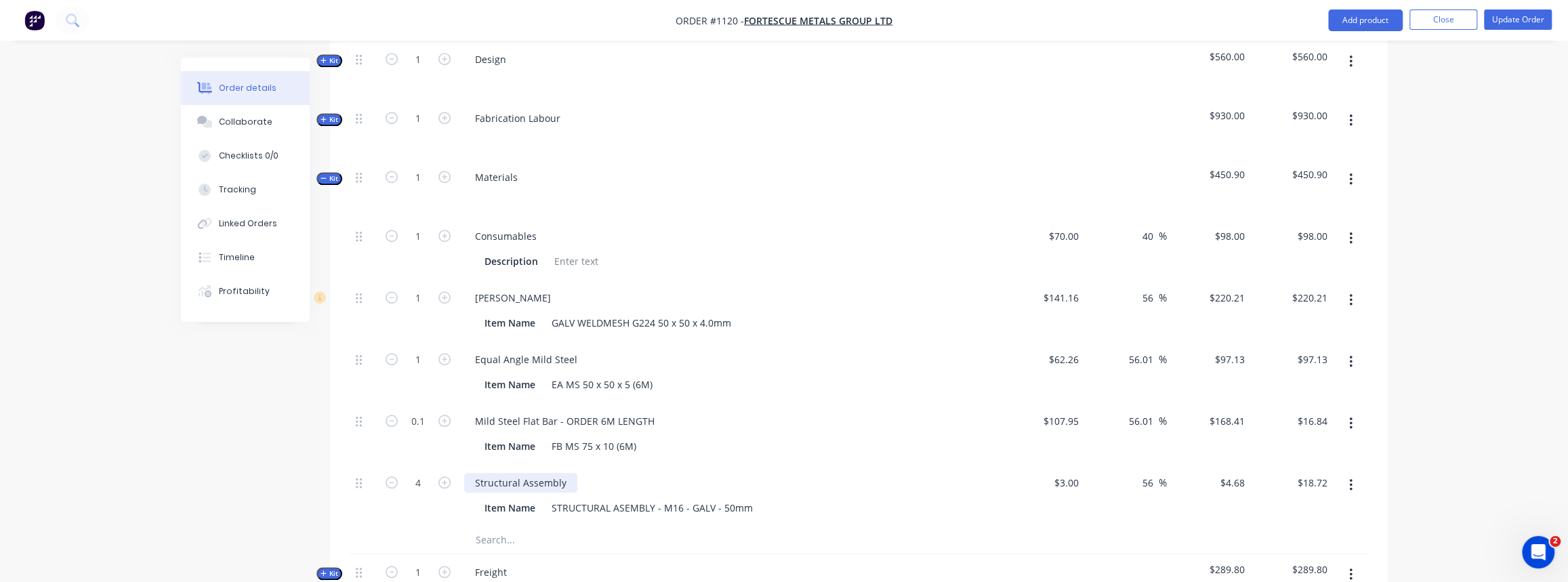
click at [565, 472] on div "Structural Assembly" at bounding box center [520, 482] width 113 height 20
drag, startPoint x: 664, startPoint y: 462, endPoint x: 563, endPoint y: 458, distance: 101.1
click at [563, 472] on div "Structural Assembly - STOCK DONT ORDER" at bounding box center [572, 482] width 217 height 20
copy div "- STOCK DONT ORDER"
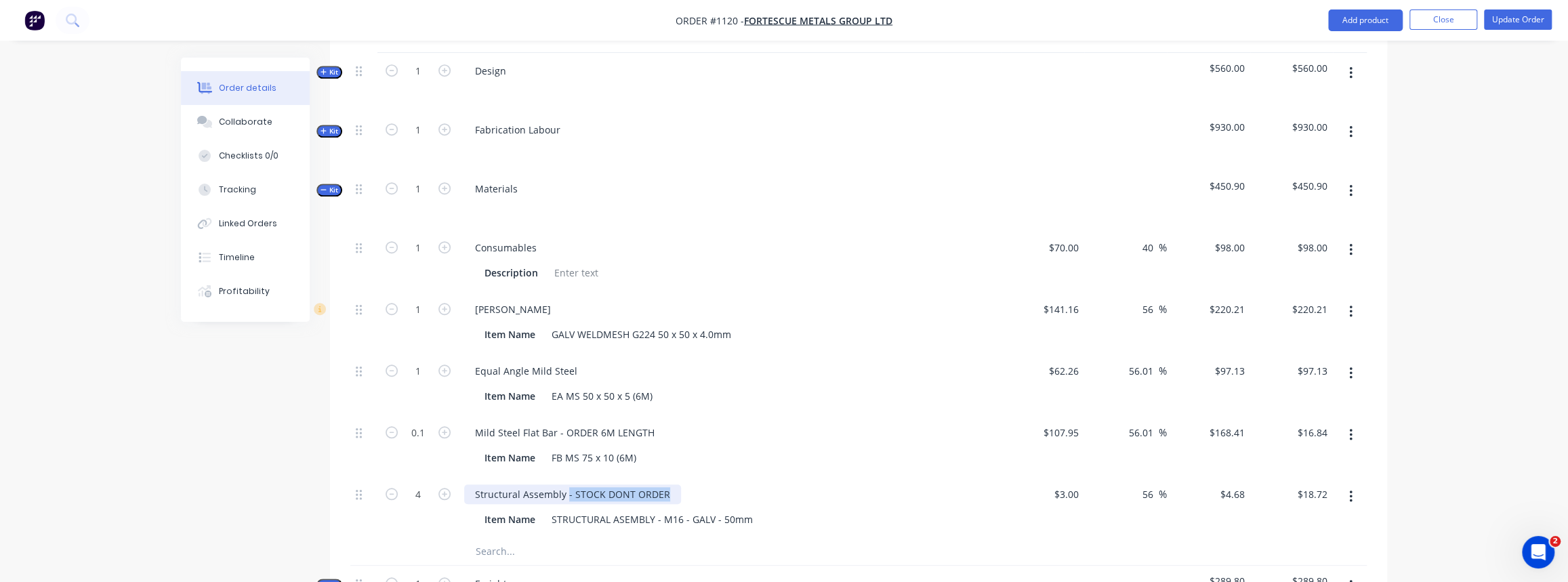
scroll to position [678, 0]
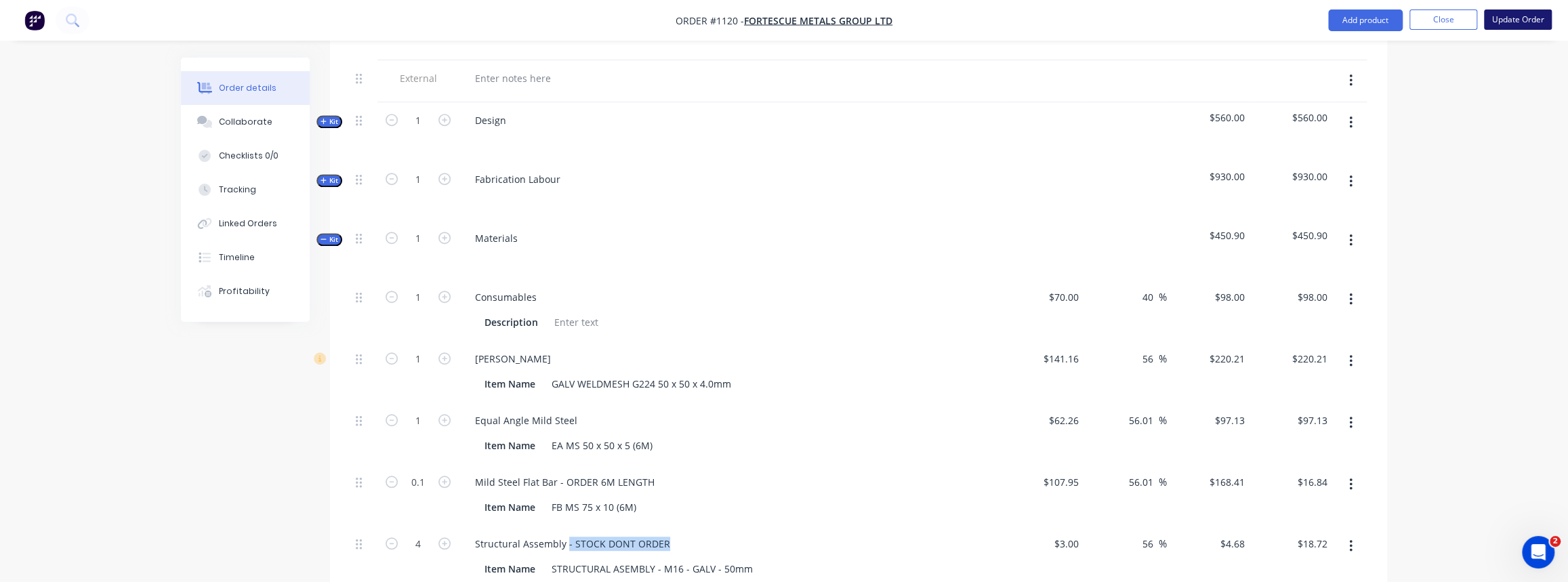
click at [1498, 19] on button "Update Order" at bounding box center [1517, 20] width 67 height 21
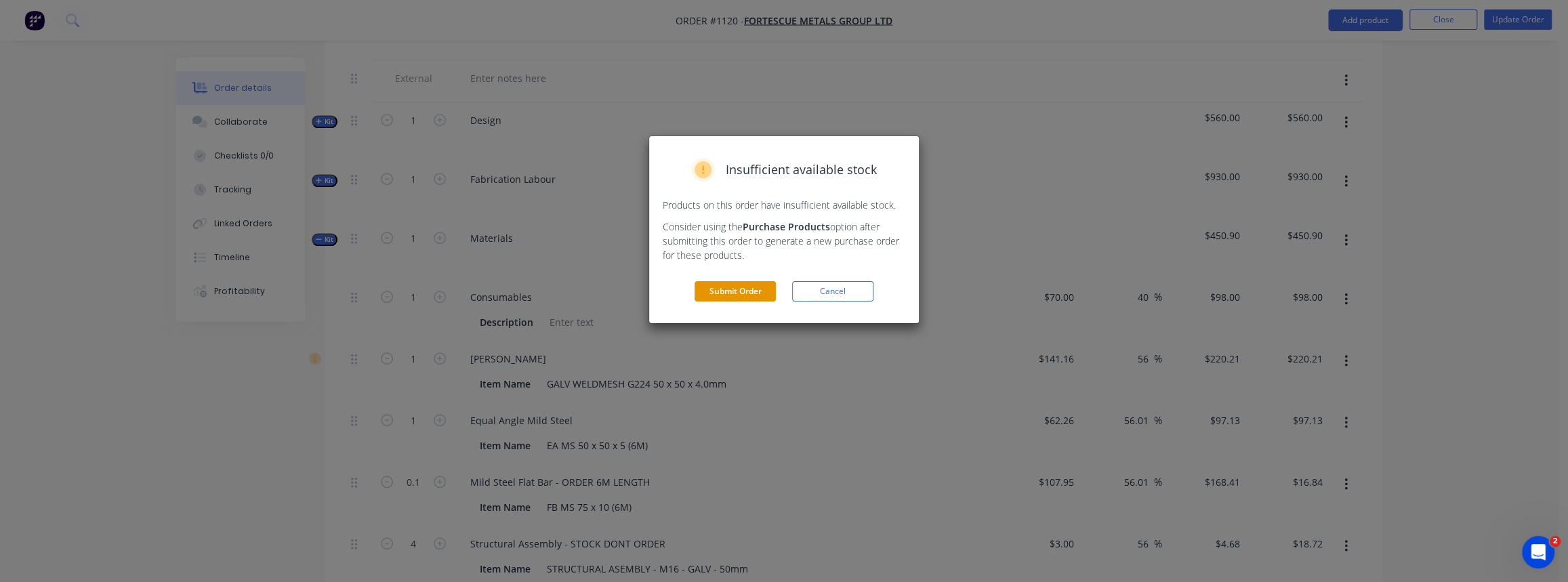
click at [735, 291] on button "Submit Order" at bounding box center [735, 291] width 81 height 21
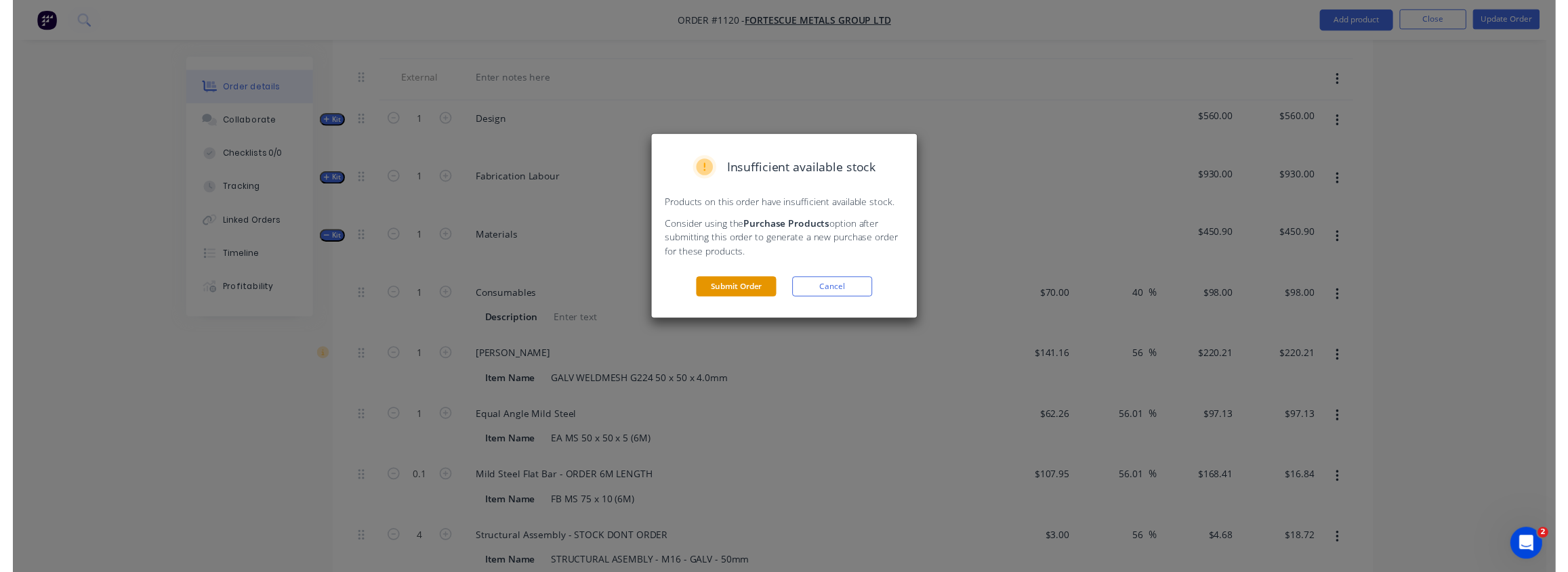
scroll to position [0, 0]
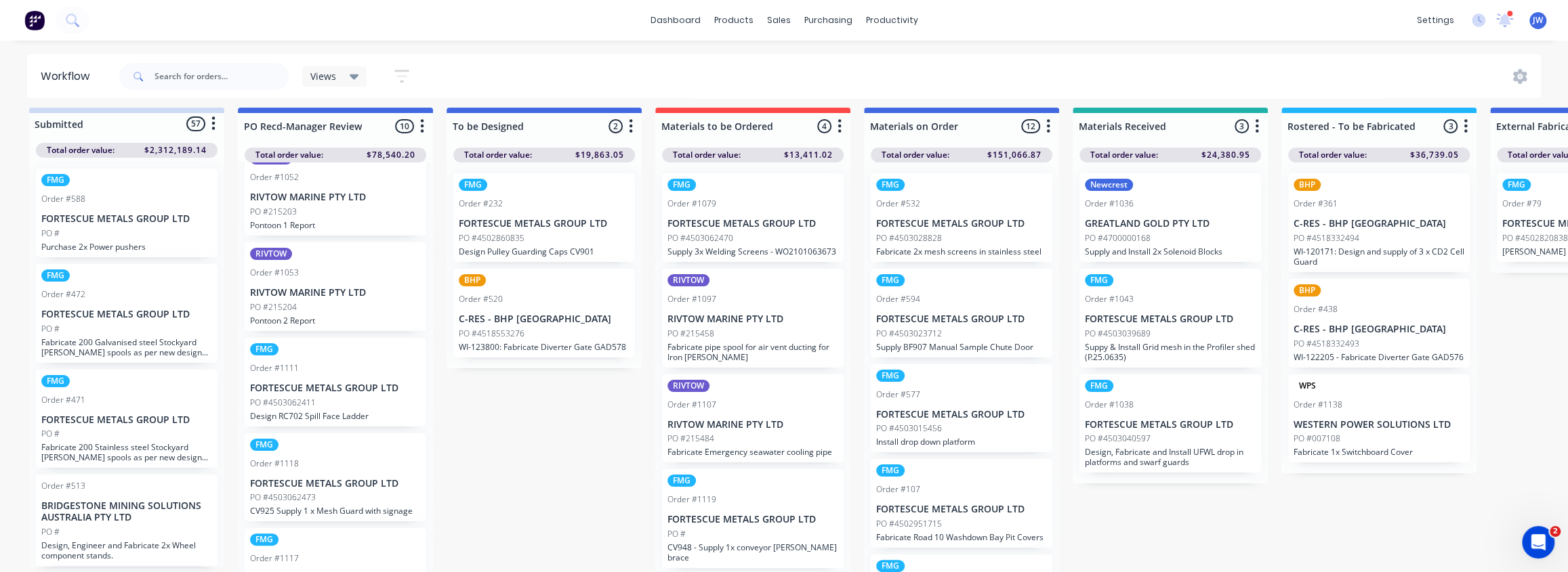
scroll to position [569, 0]
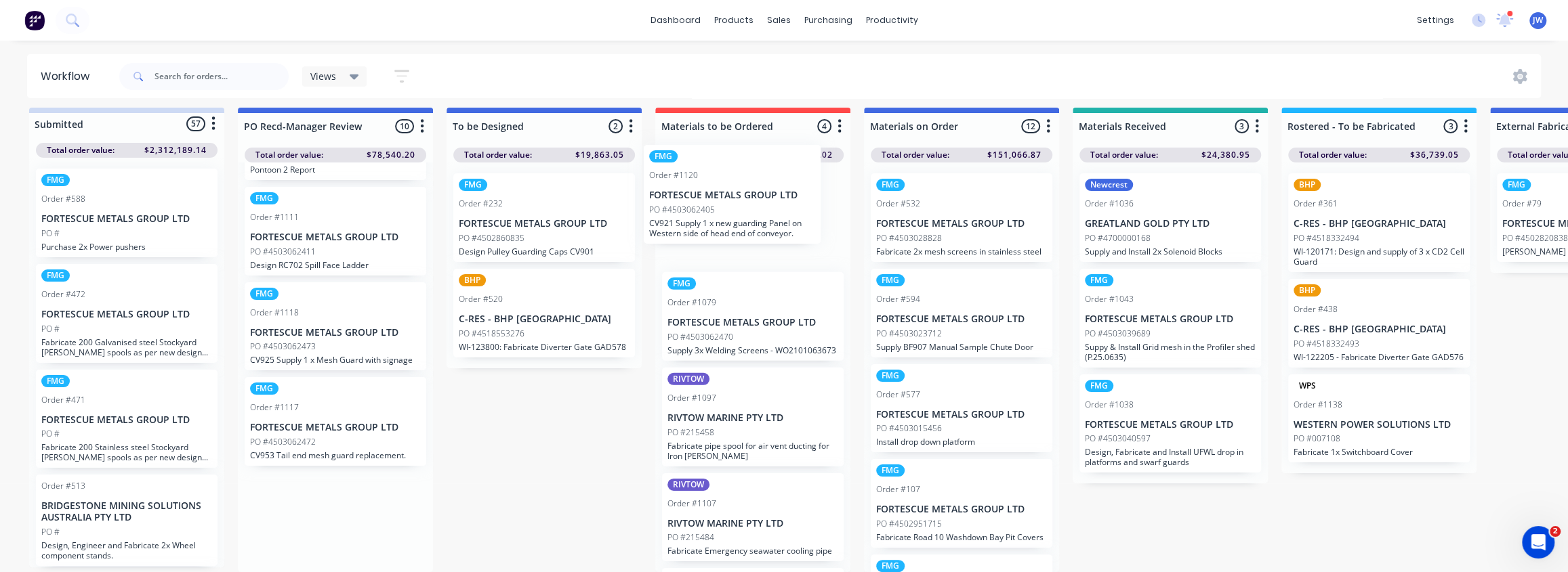
drag, startPoint x: 352, startPoint y: 528, endPoint x: 755, endPoint y: 210, distance: 513.4
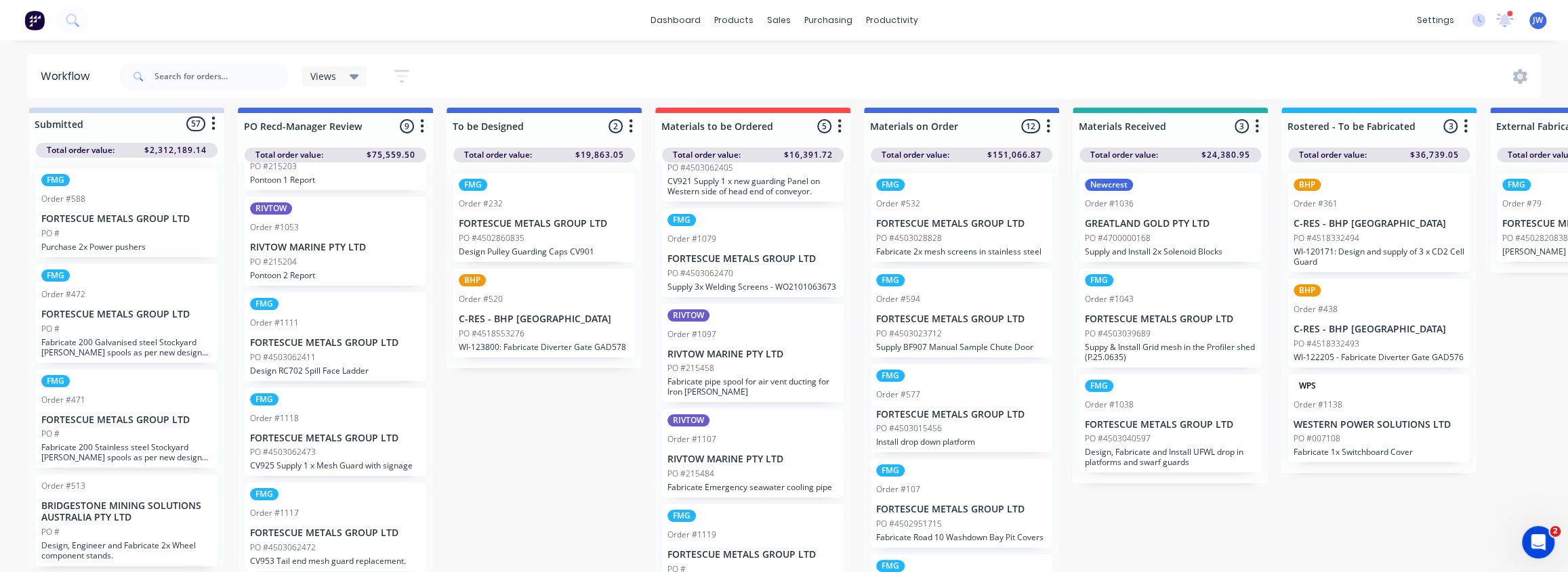
scroll to position [103, 0]
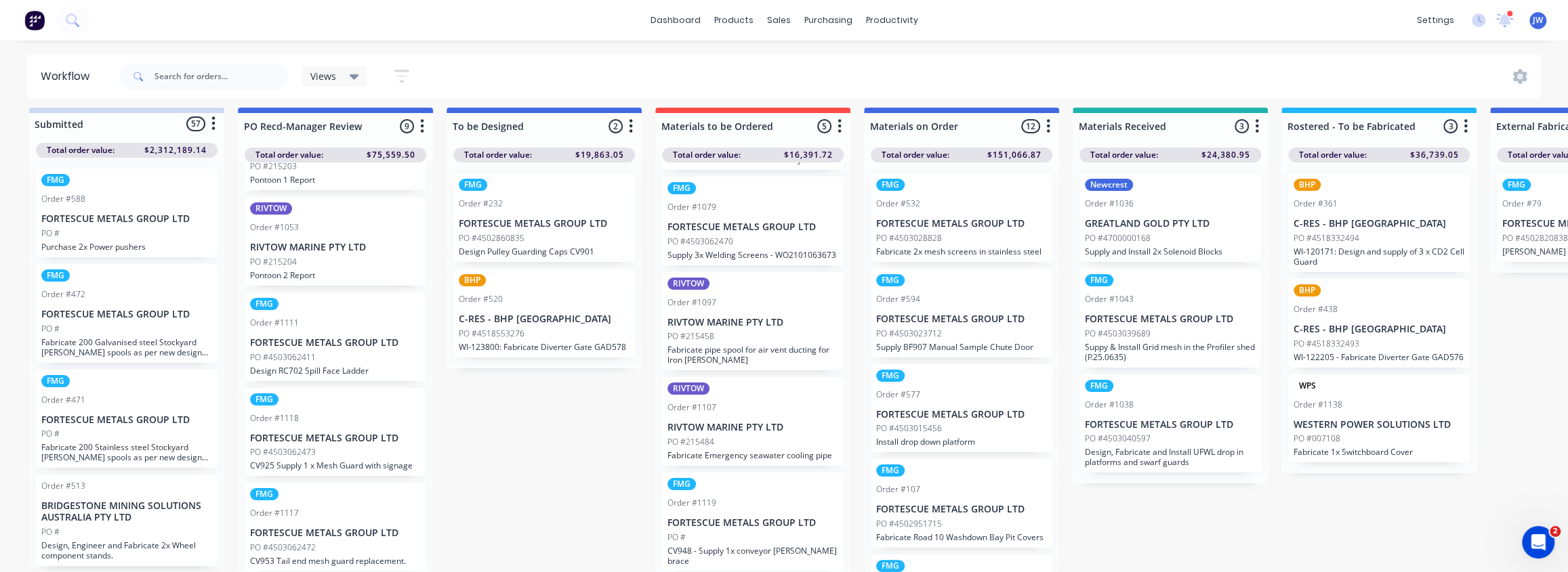
click at [790, 519] on p "FORTESCUE METALS GROUP LTD" at bounding box center [752, 523] width 171 height 12
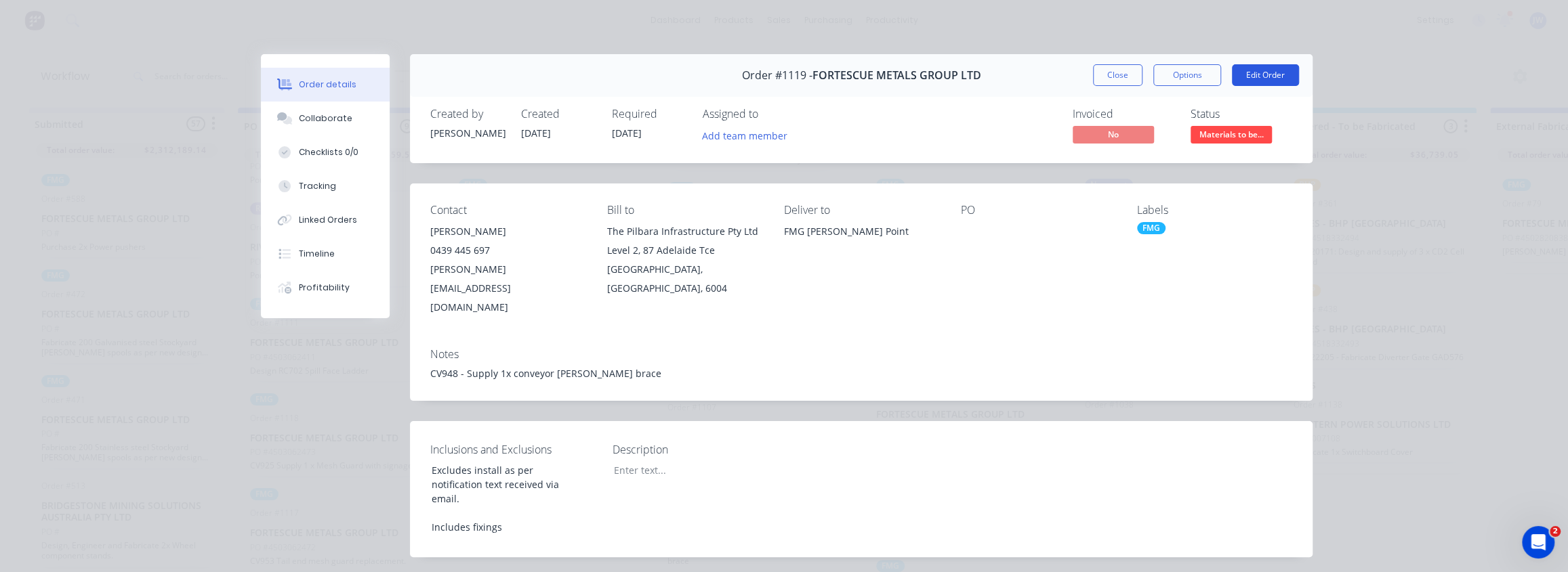
click at [1266, 75] on button "Edit Order" at bounding box center [1265, 75] width 67 height 22
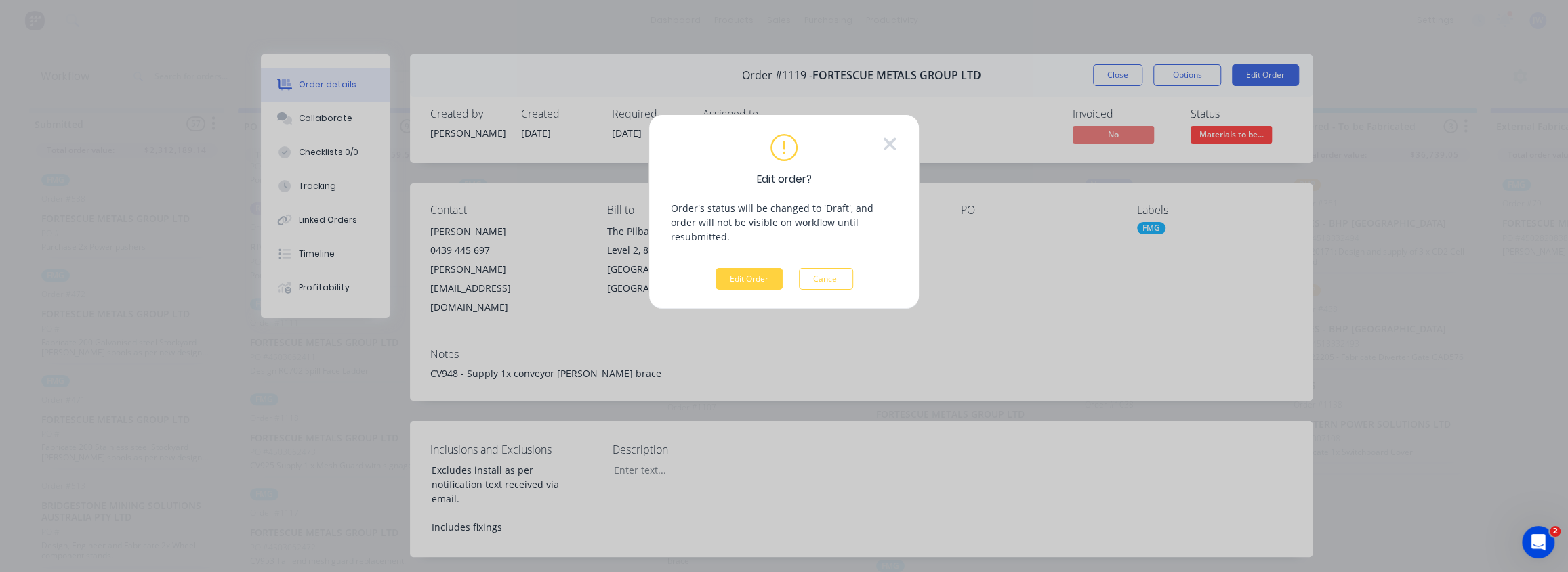
scroll to position [7, 0]
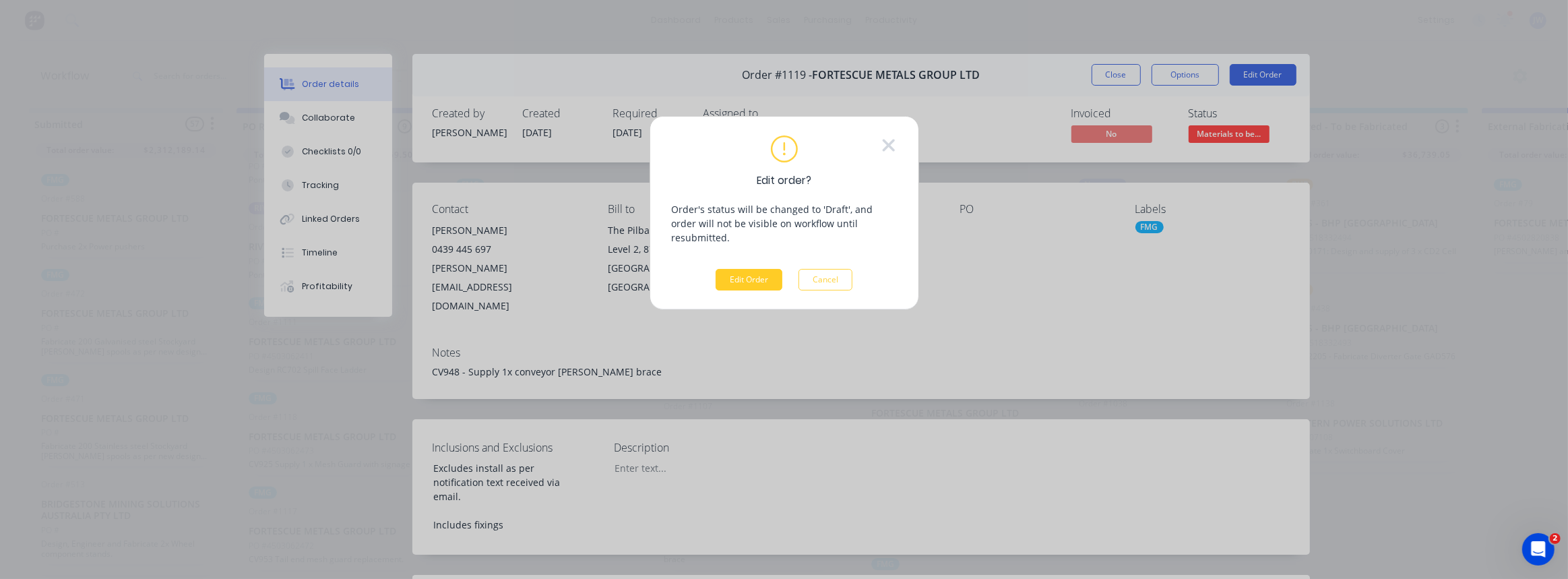
click at [752, 269] on button "Edit Order" at bounding box center [749, 279] width 67 height 21
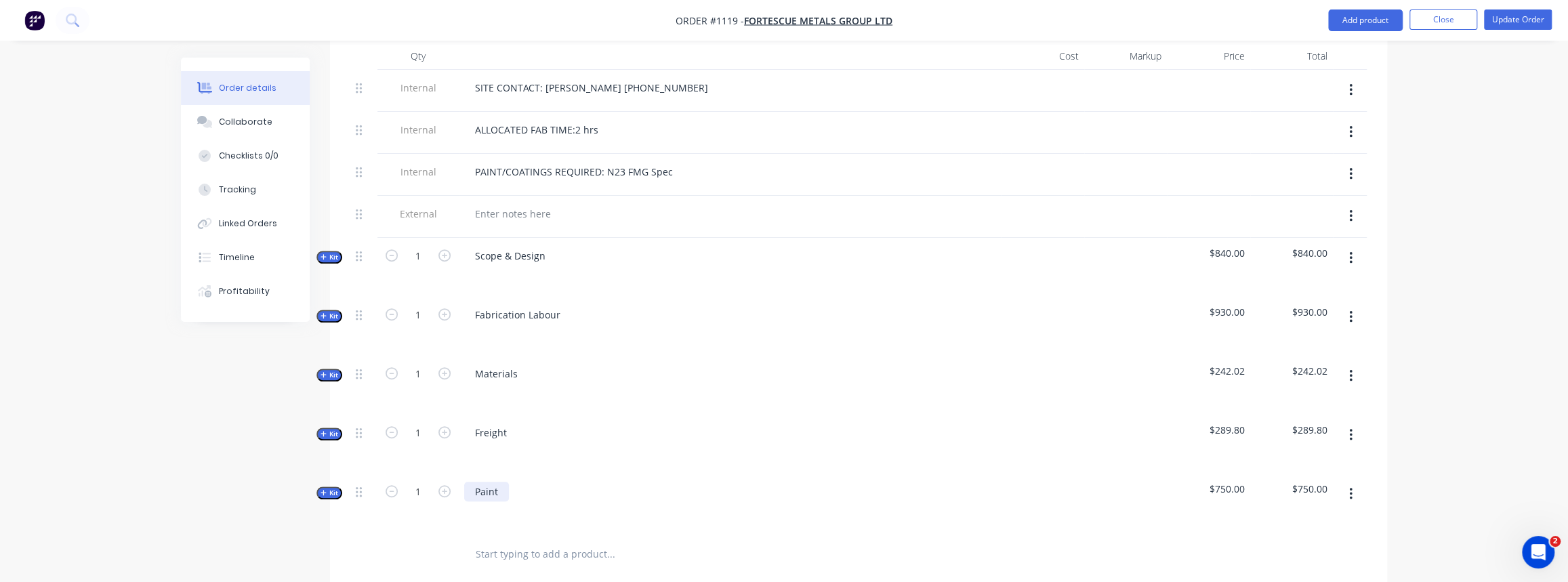
scroll to position [616, 0]
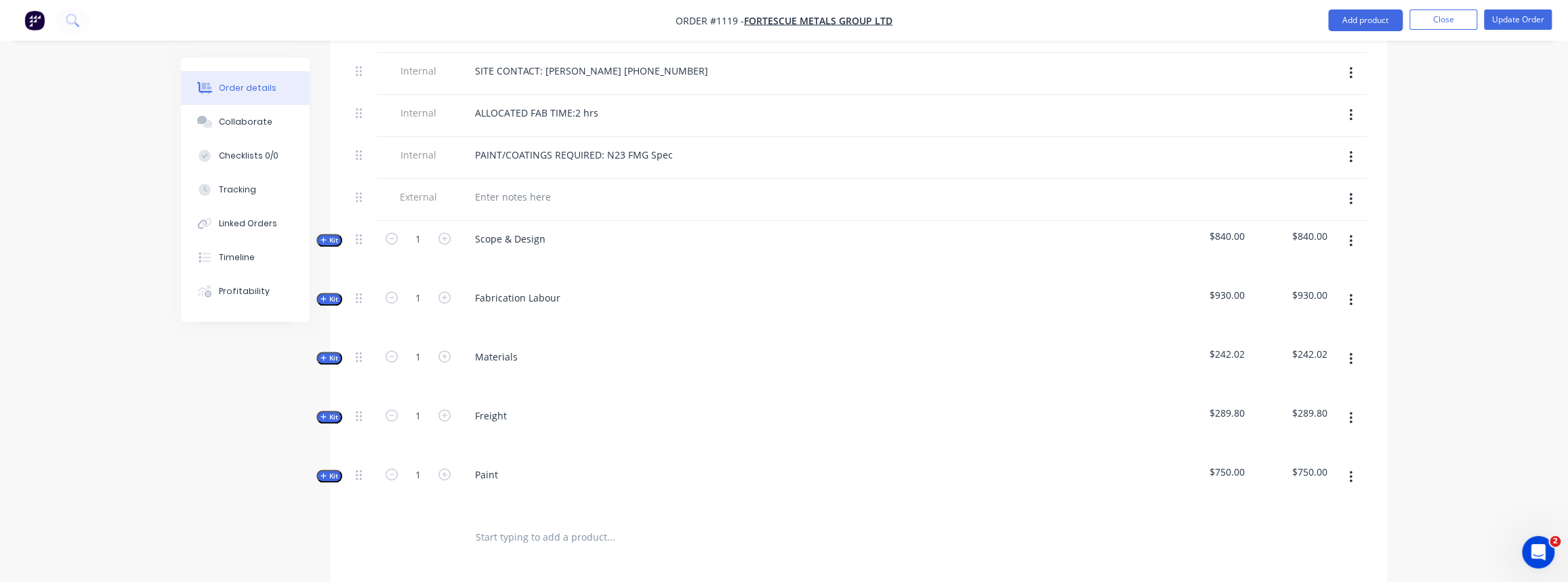
click at [325, 354] on icon "button" at bounding box center [324, 357] width 6 height 7
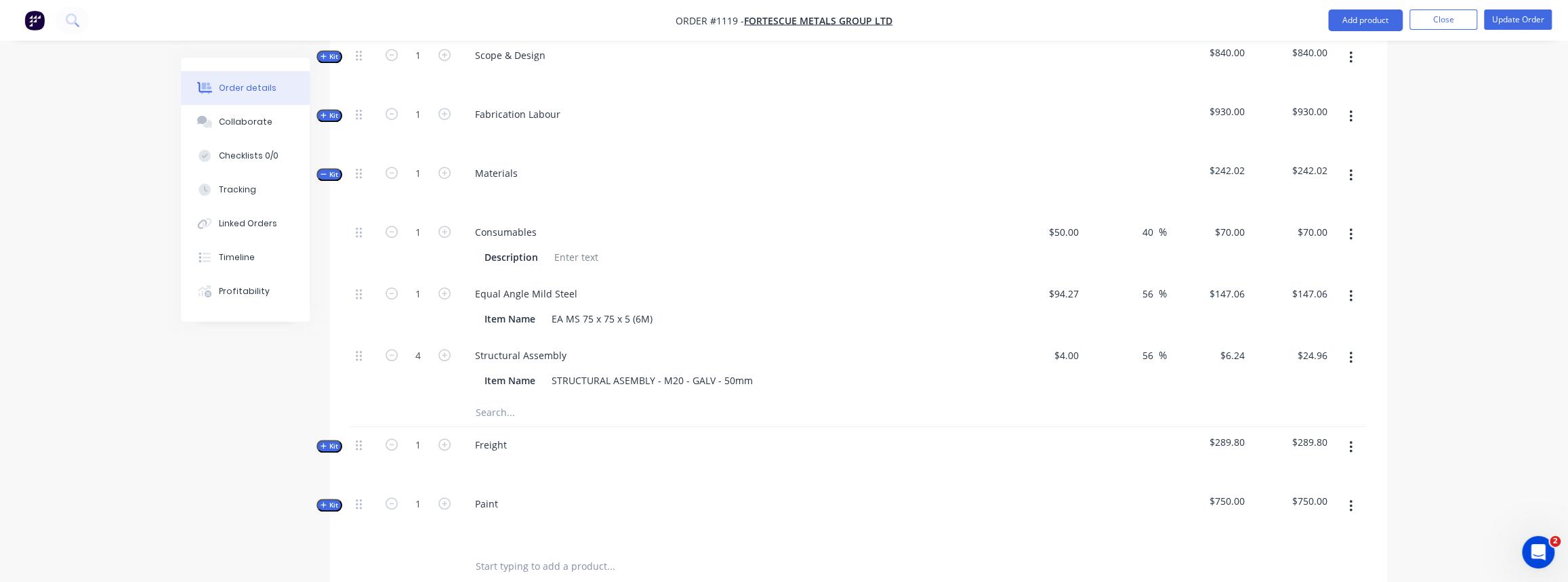
scroll to position [800, 0]
click at [568, 345] on div "Structural Assembly" at bounding box center [520, 355] width 113 height 20
click at [1513, 26] on button "Update Order" at bounding box center [1517, 20] width 67 height 21
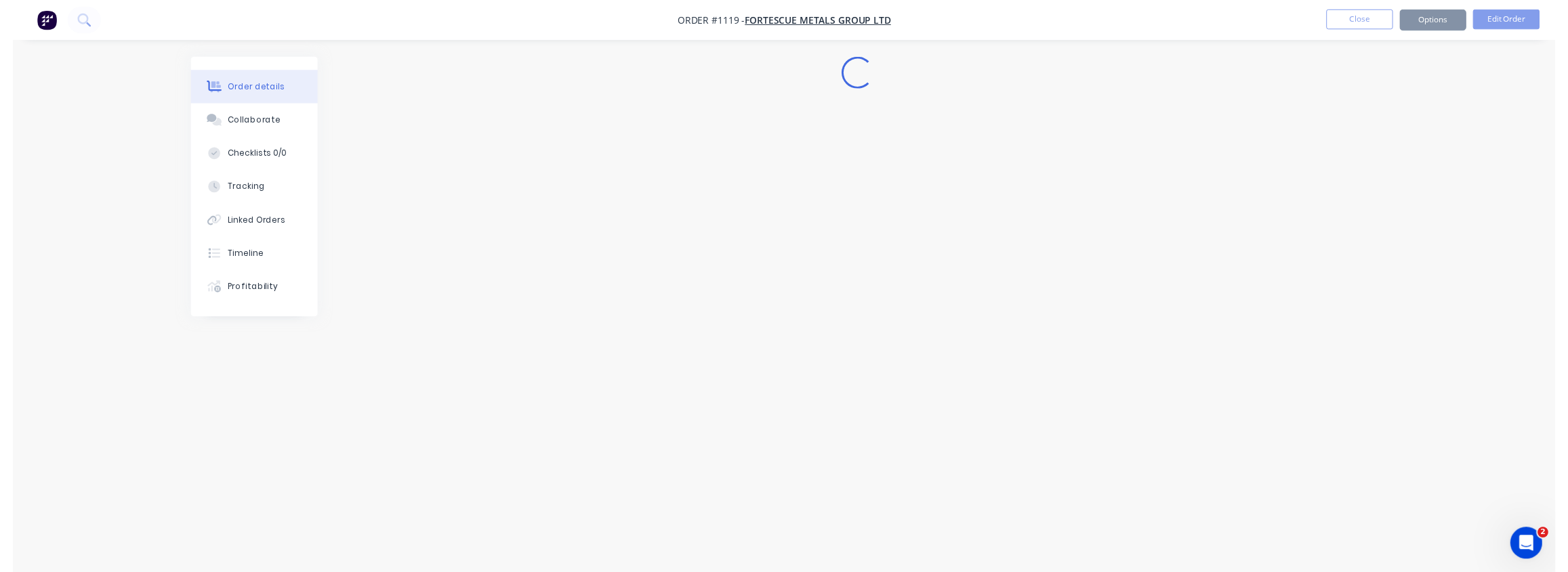
scroll to position [0, 0]
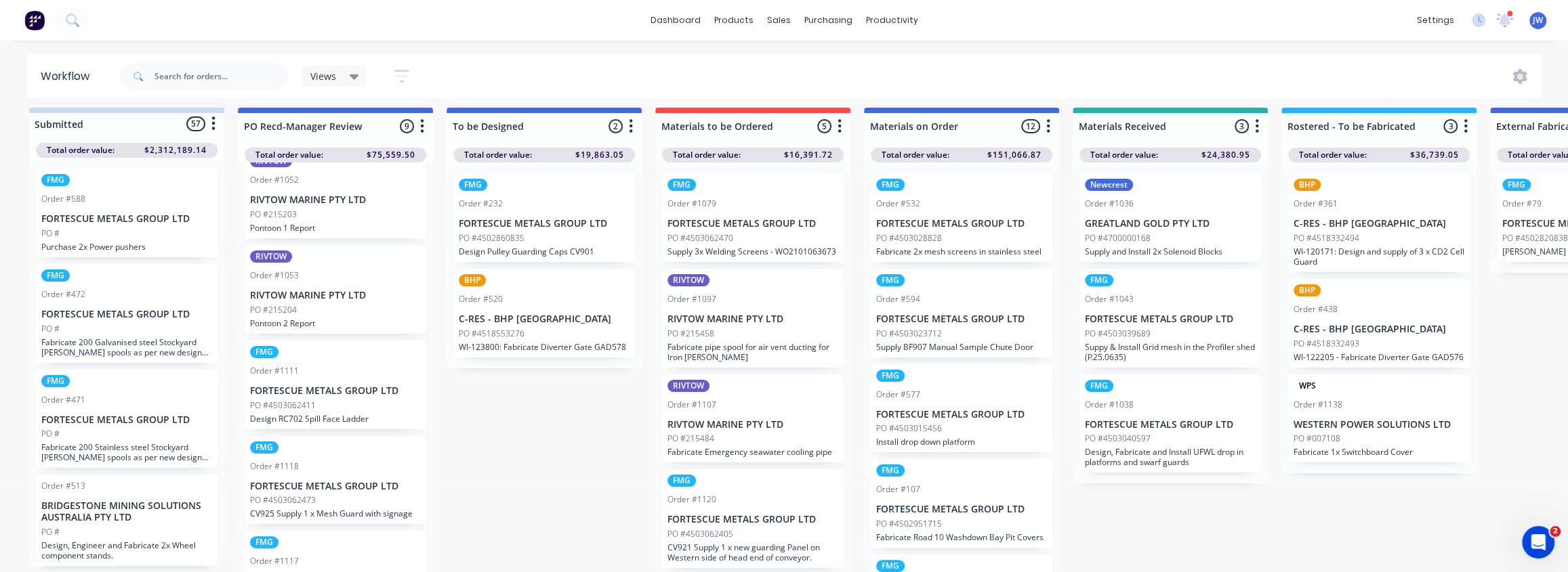
scroll to position [463, 0]
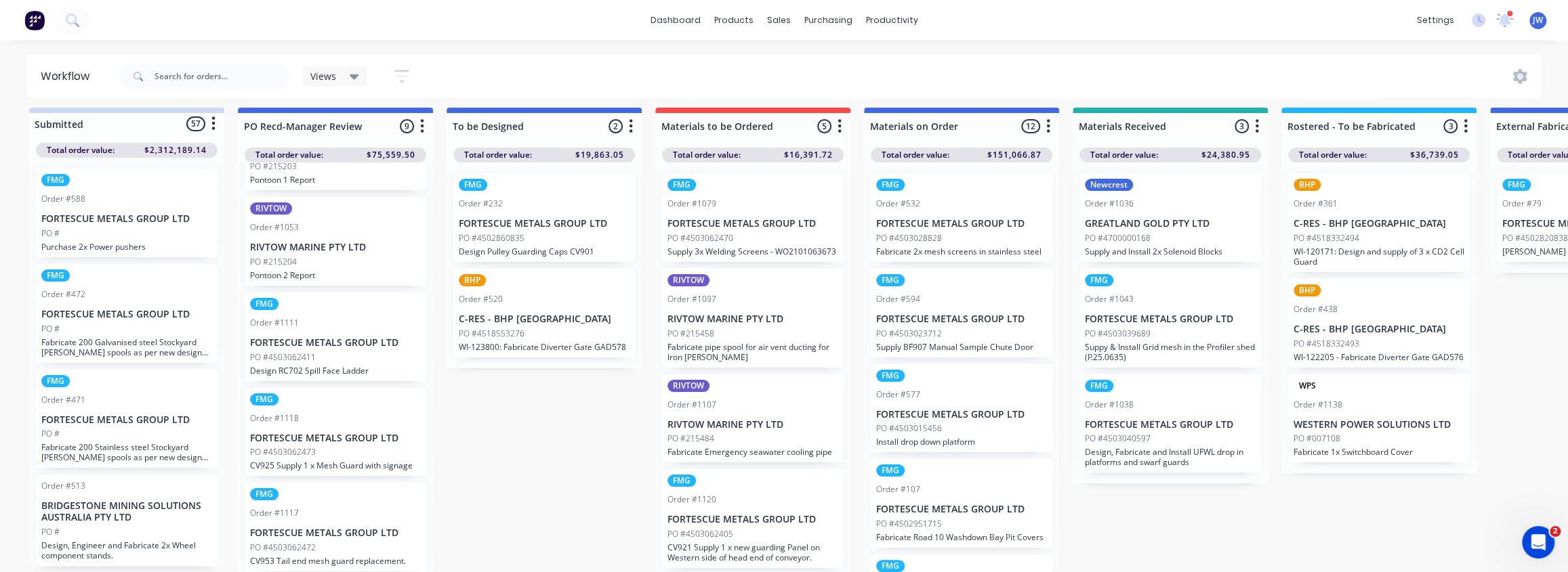
click at [349, 528] on p "FORTESCUE METALS GROUP LTD" at bounding box center [336, 534] width 171 height 12
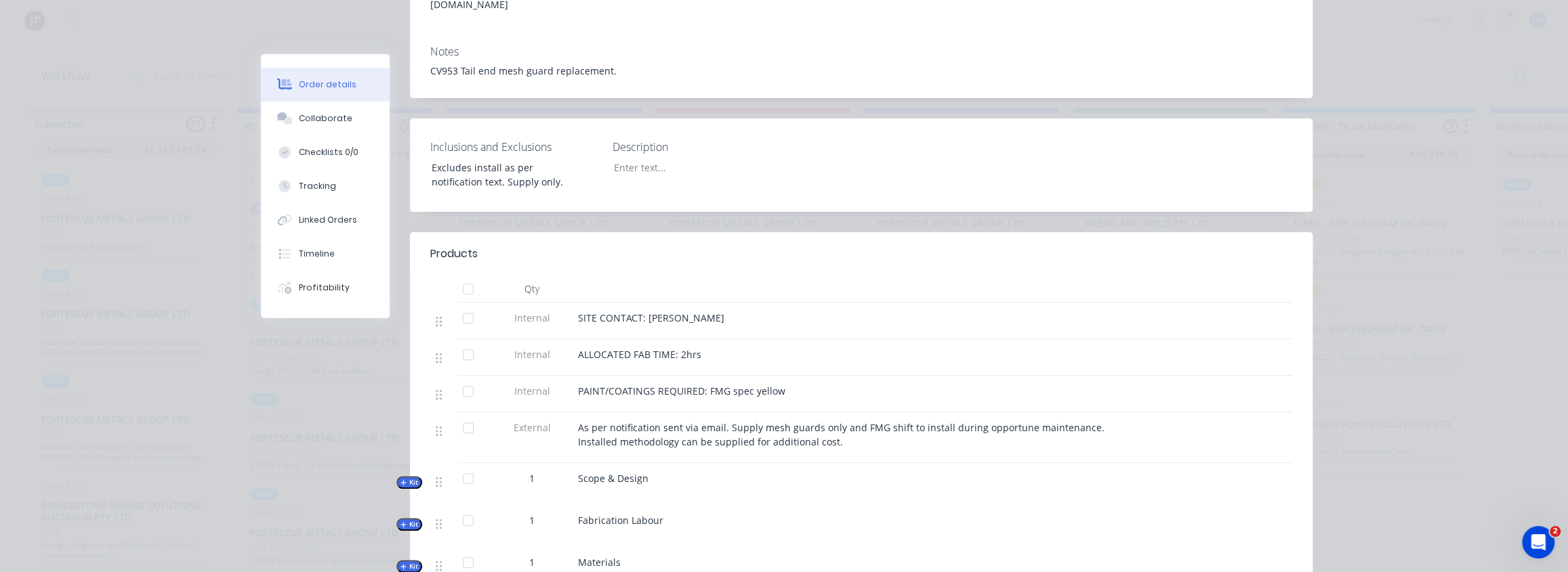
scroll to position [307, 0]
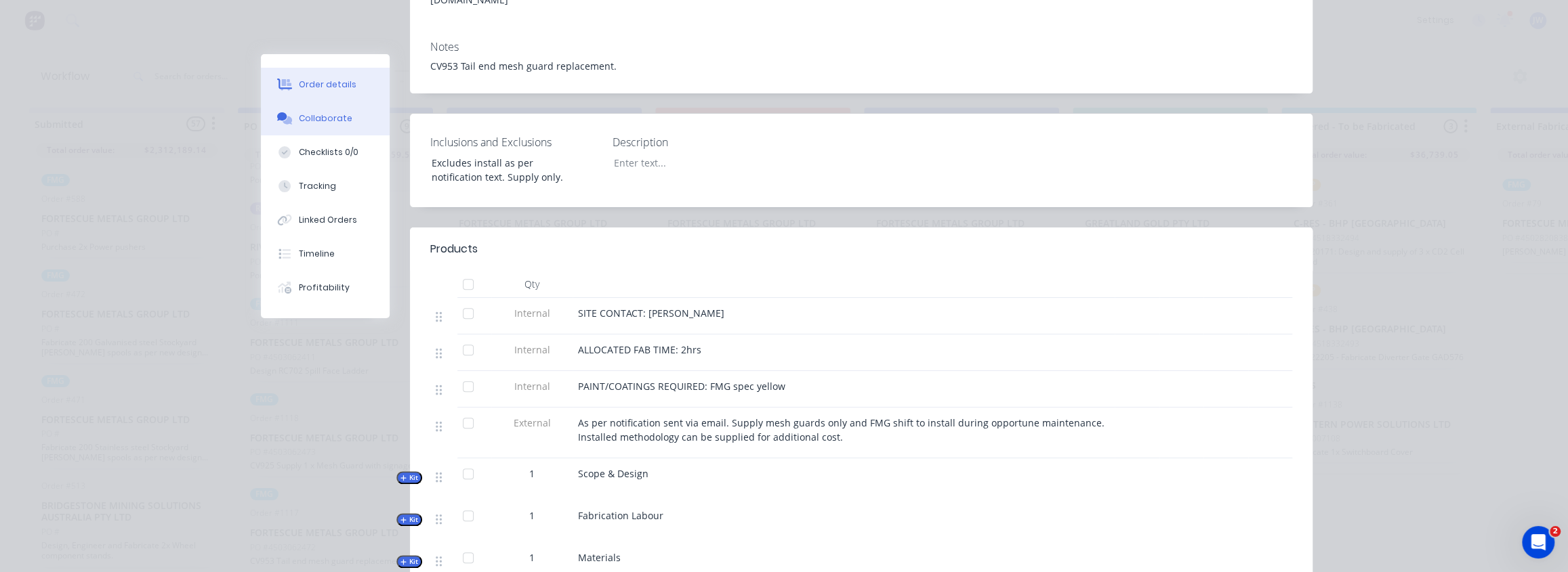
click at [316, 125] on button "Collaborate" at bounding box center [326, 118] width 129 height 34
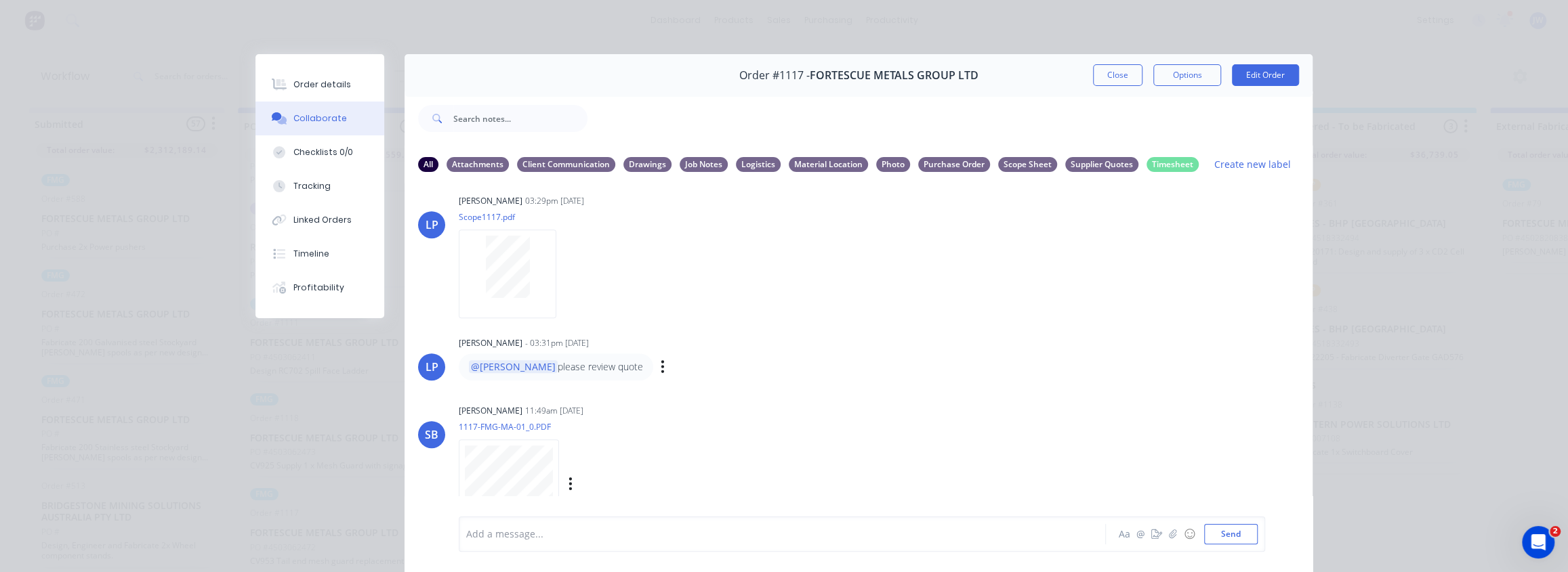
scroll to position [549, 0]
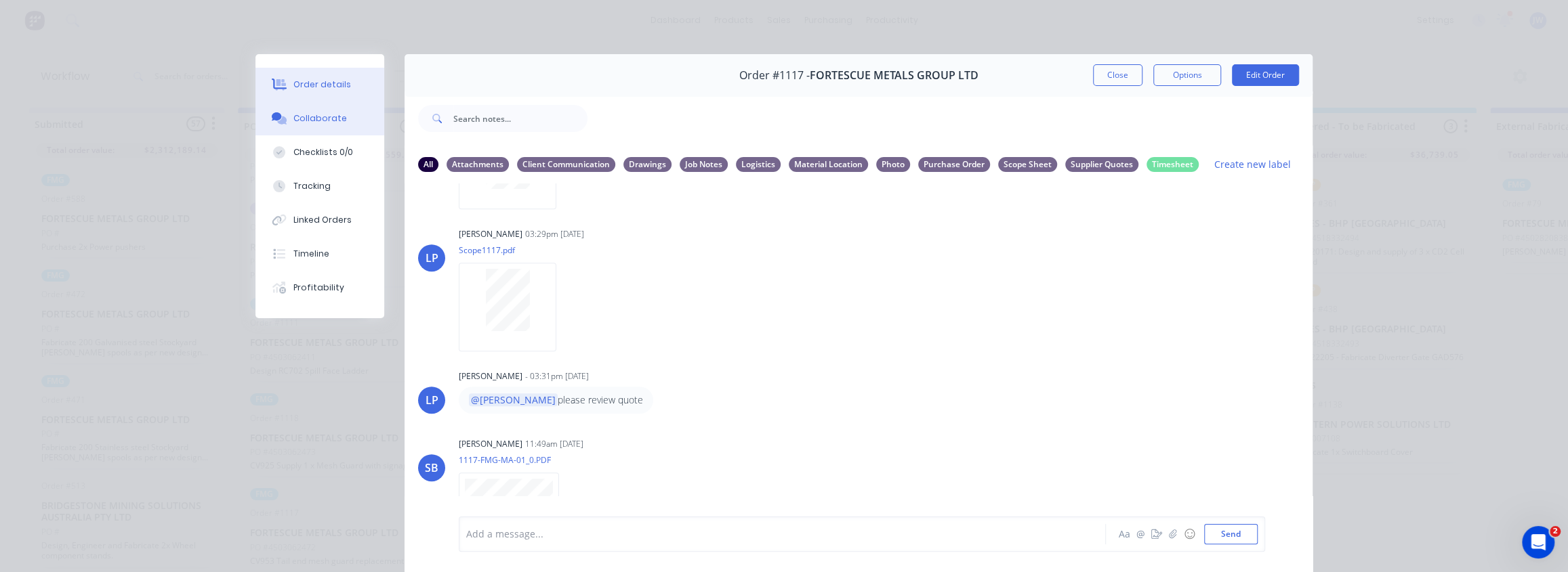
click at [299, 95] on button "Order details" at bounding box center [320, 84] width 129 height 34
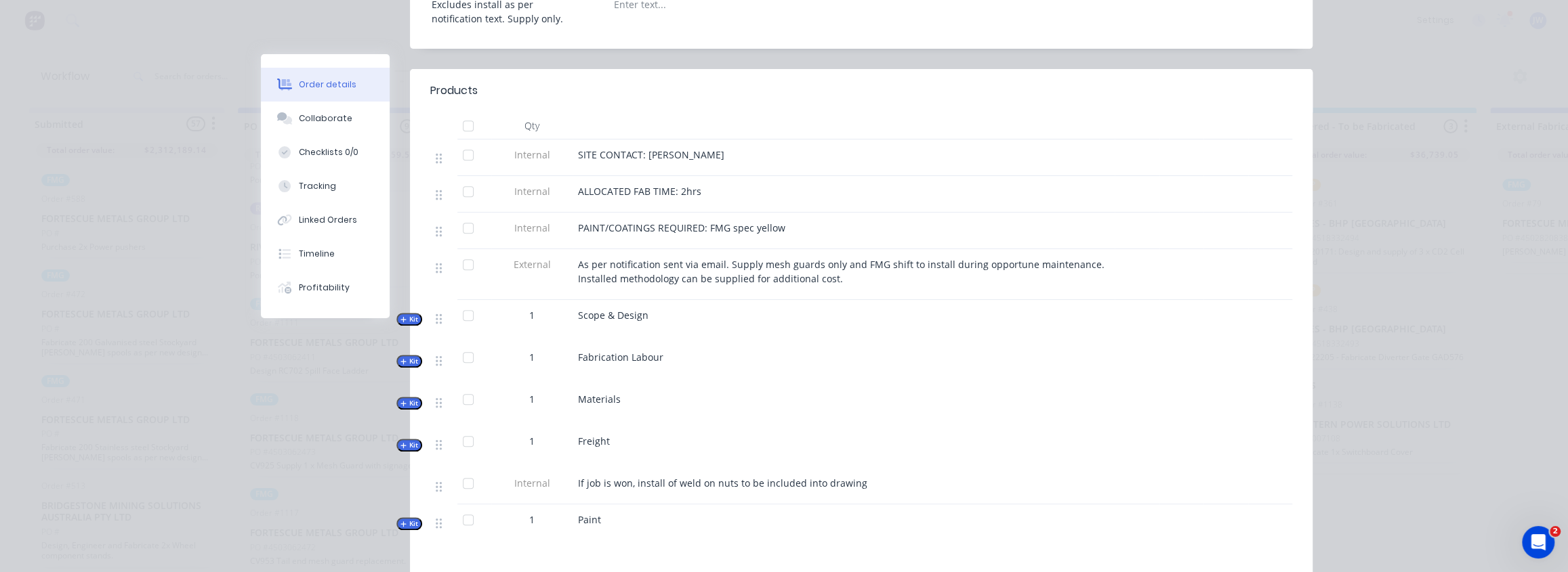
scroll to position [493, 0]
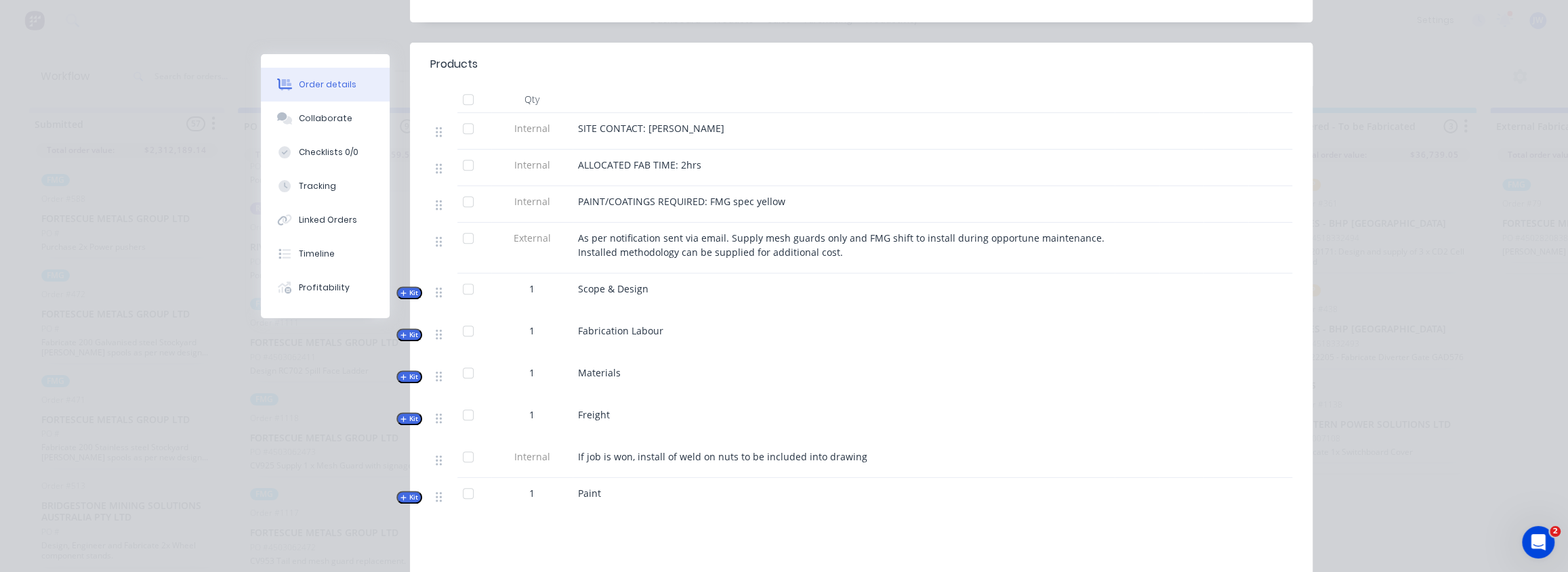
click at [400, 374] on icon "button" at bounding box center [403, 376] width 6 height 7
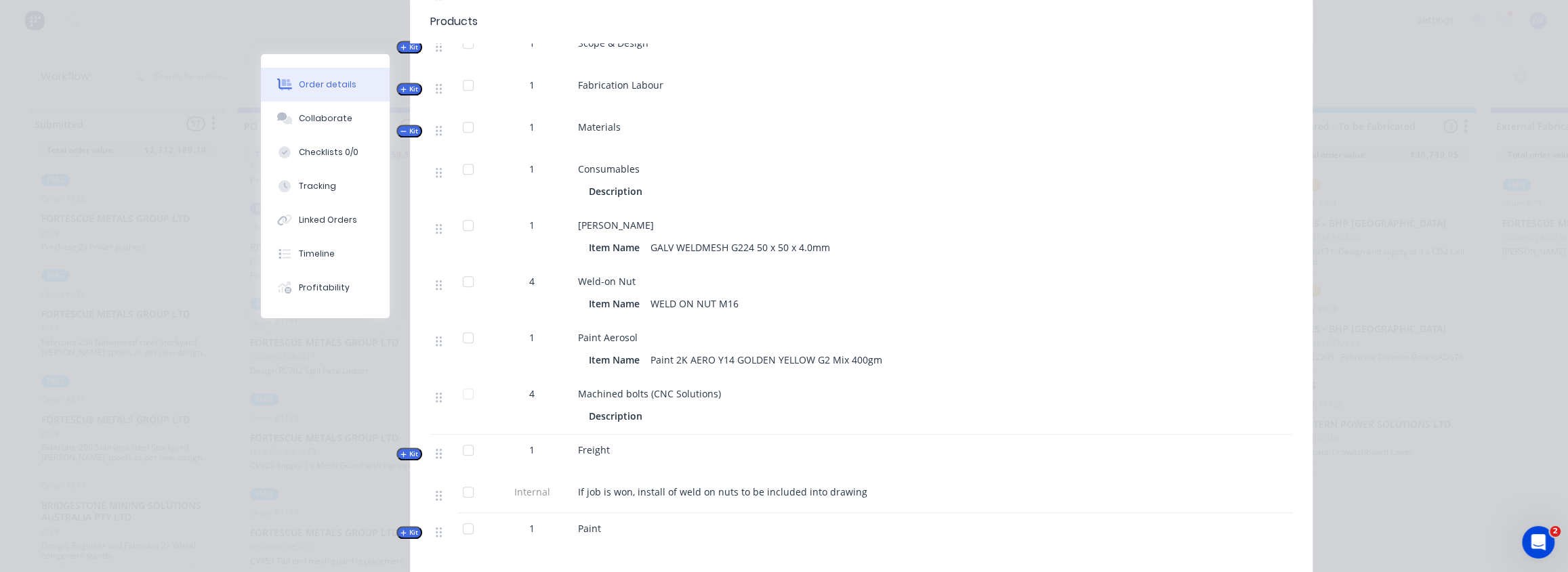
scroll to position [678, 0]
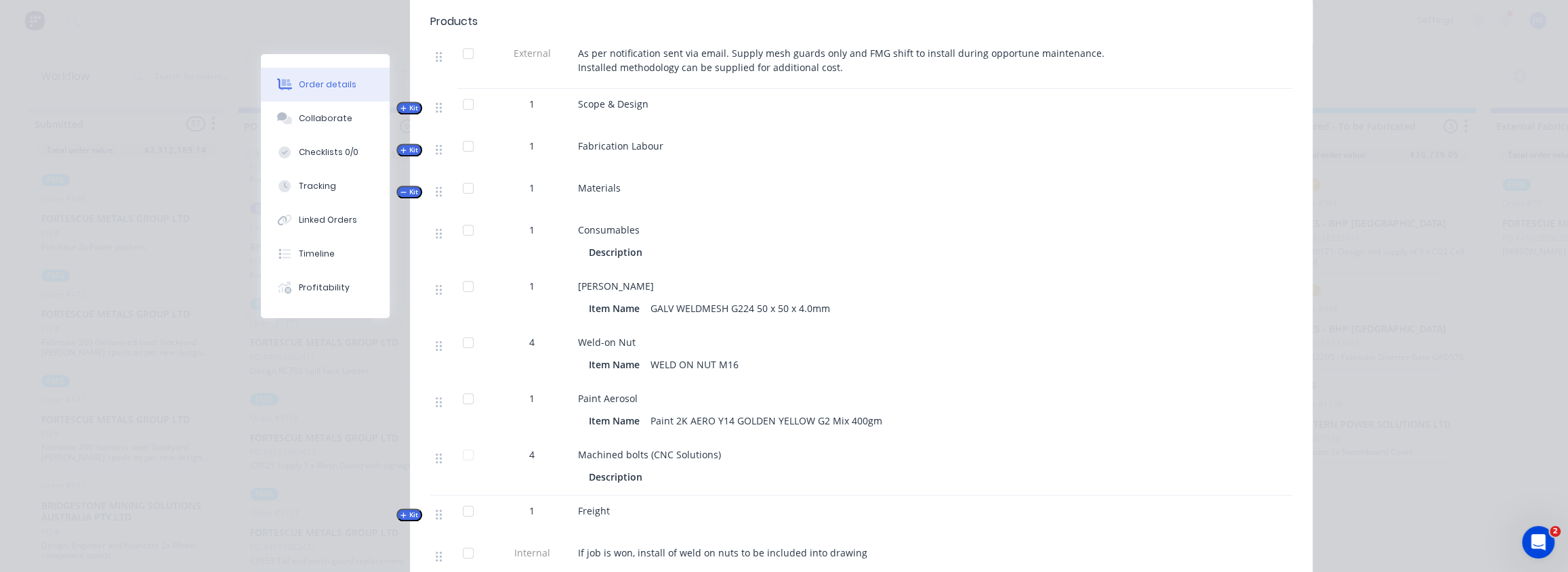
click at [715, 448] on div "Machined bolts (CNC Solutions)" at bounding box center [843, 455] width 531 height 15
click at [655, 449] on span "Machined bolts (CNC Solutions)" at bounding box center [650, 455] width 143 height 13
click at [594, 449] on span "Machined bolts (CNC Solutions)" at bounding box center [650, 455] width 143 height 13
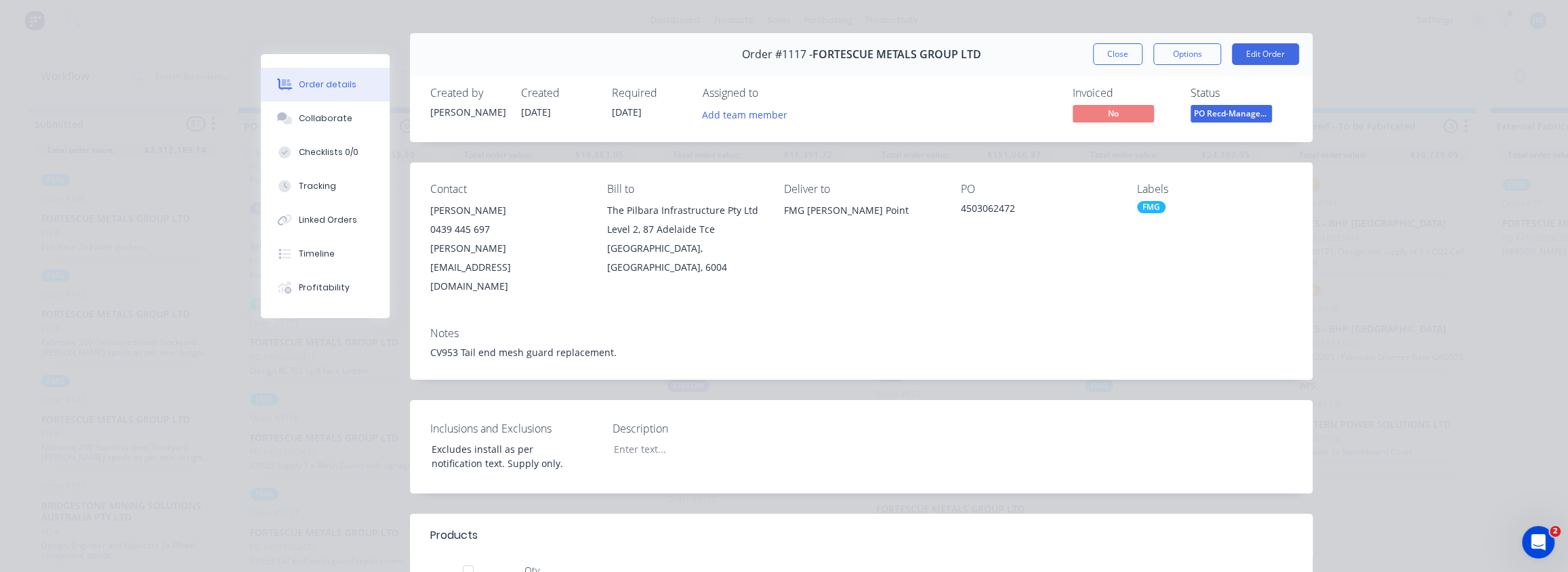
scroll to position [0, 0]
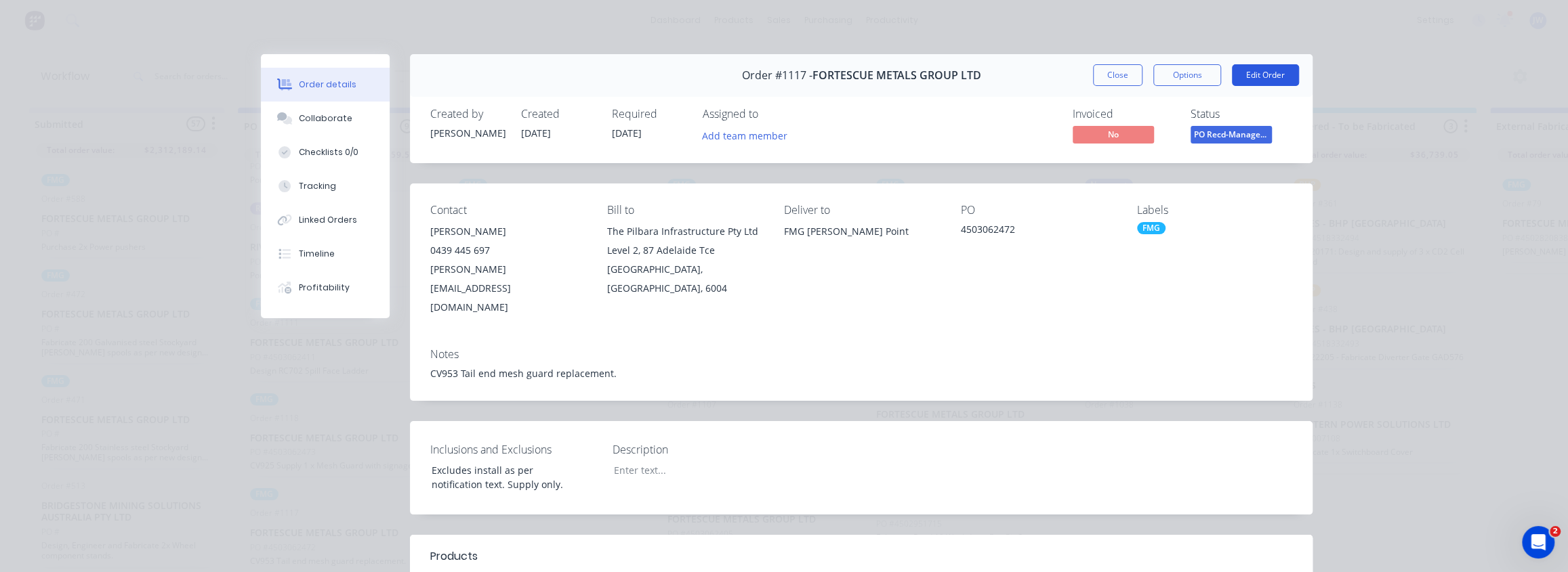
click at [1271, 65] on button "Edit Order" at bounding box center [1265, 75] width 67 height 22
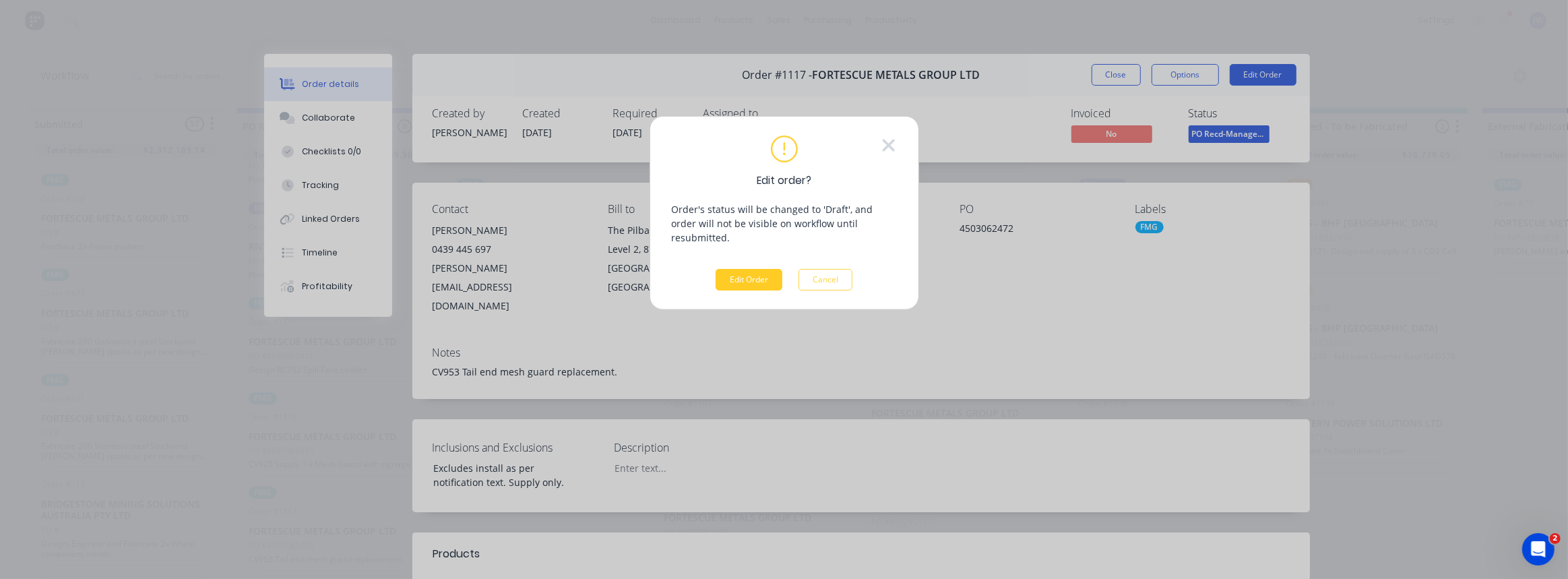
click at [736, 269] on button "Edit Order" at bounding box center [749, 279] width 67 height 21
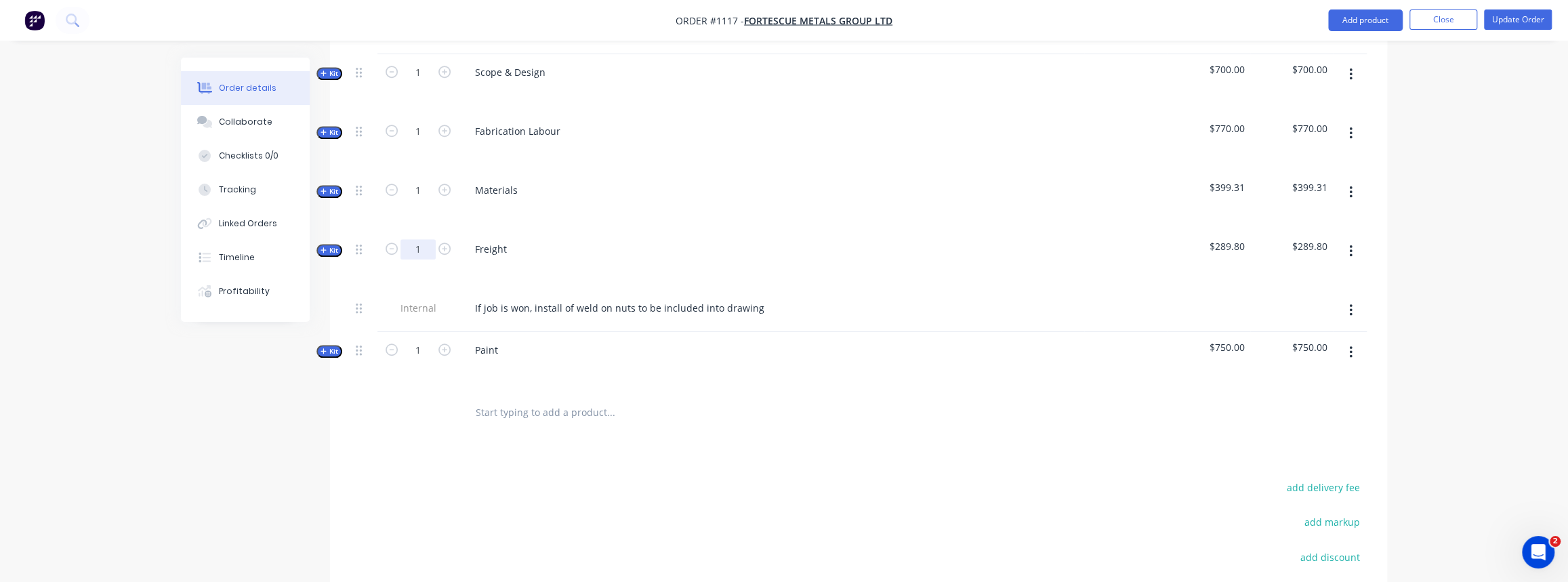
scroll to position [746, 0]
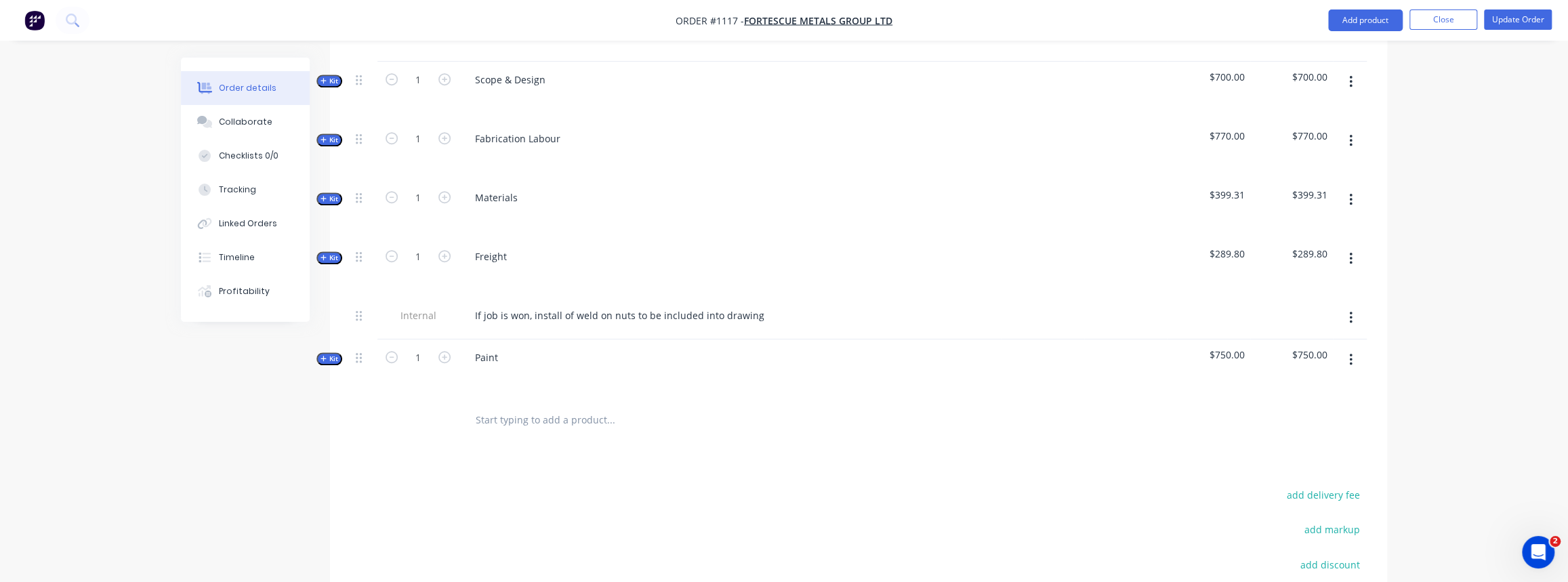
click at [334, 194] on span "Kit" at bounding box center [330, 199] width 18 height 10
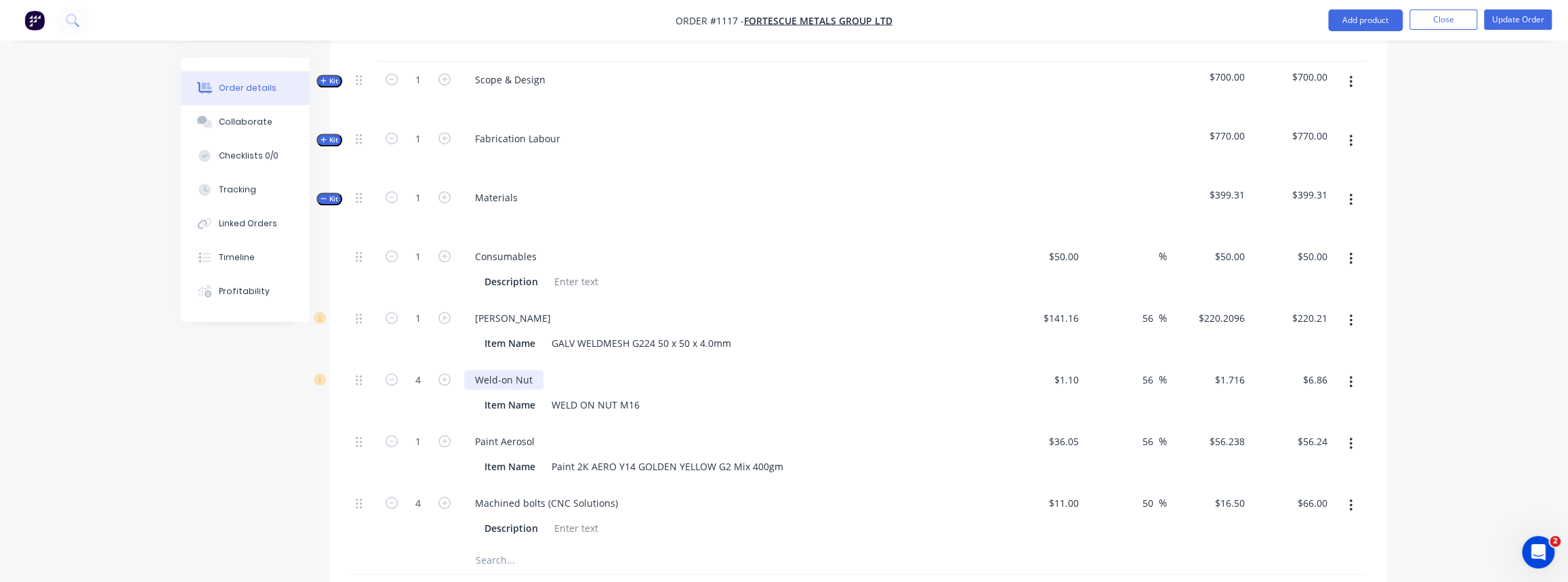
click at [534, 370] on div "Weld-on Nut" at bounding box center [503, 380] width 79 height 20
drag, startPoint x: 560, startPoint y: 354, endPoint x: 554, endPoint y: 354, distance: 6.0
click at [554, 370] on div "Weld-on Nut - STOCK" at bounding box center [522, 380] width 118 height 20
drag, startPoint x: 538, startPoint y: 355, endPoint x: 575, endPoint y: 362, distance: 37.7
click at [575, 370] on div "Weld-on Nut - STOCK" at bounding box center [522, 380] width 118 height 20
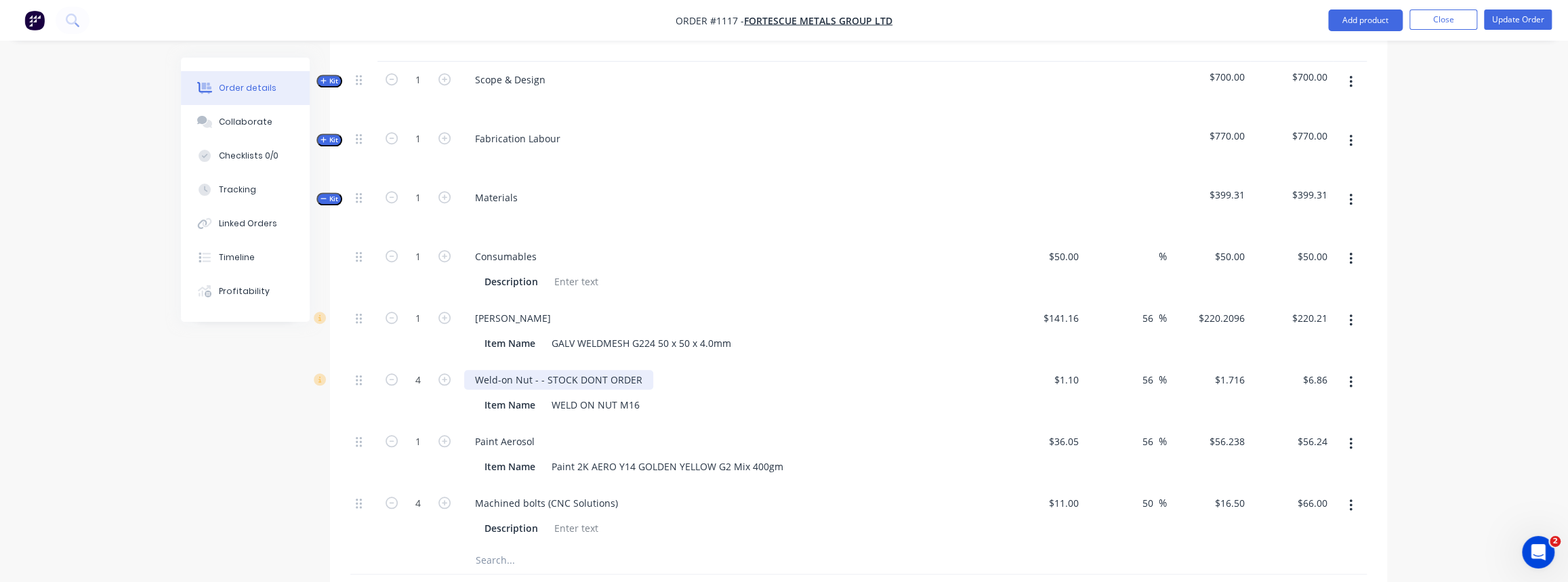
click at [628, 370] on div "Weld-on Nut - - STOCK DONT ORDER" at bounding box center [558, 380] width 189 height 20
drag, startPoint x: 636, startPoint y: 360, endPoint x: 539, endPoint y: 353, distance: 97.3
click at [539, 370] on div "Weld-on Nut - - STOCK DONT ORDER" at bounding box center [558, 380] width 189 height 20
copy div "- STOCK DONT ORDER"
click at [538, 370] on div "Weld-on Nut - - STOCK DONT ORDER" at bounding box center [558, 380] width 189 height 20
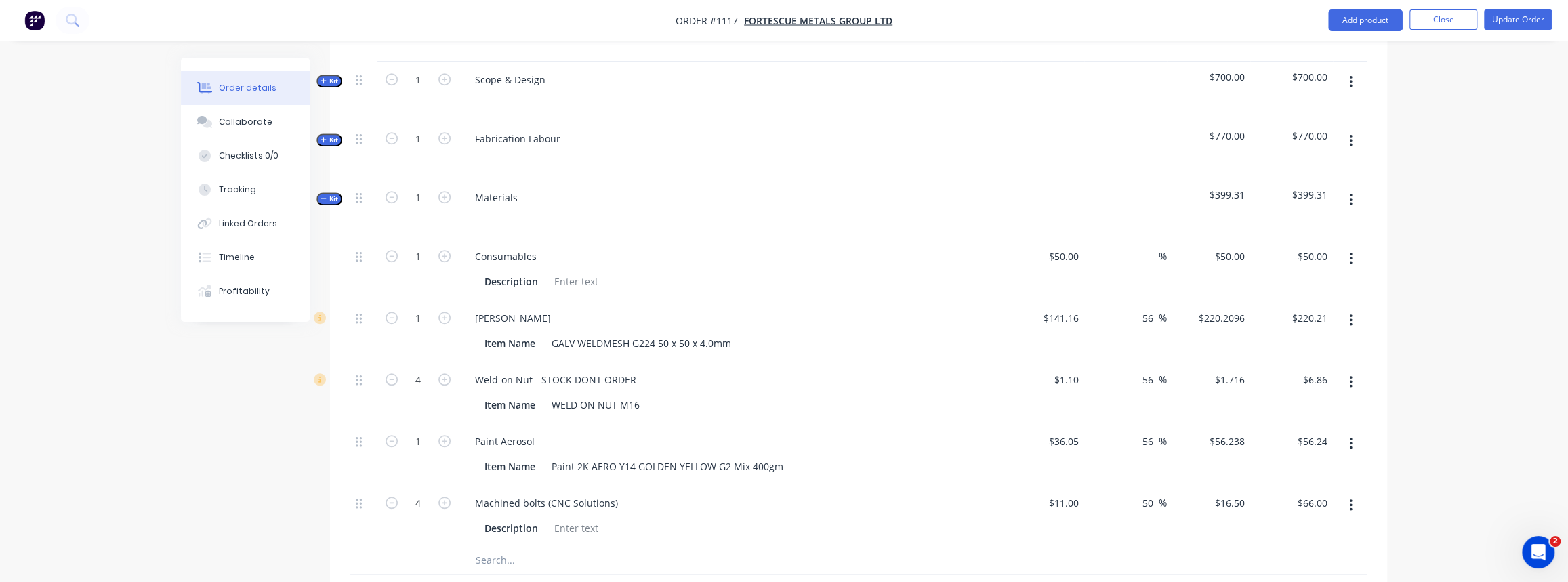
click at [588, 424] on div "Paint Aerosol Item Name Paint 2K AERO Y14 GOLDEN YELLOW G2 Mix 400gm" at bounding box center [730, 454] width 542 height 62
click at [535, 431] on div "Paint Aerosol" at bounding box center [504, 441] width 81 height 20
click at [614, 493] on div "Machined bolts (CNC Solutions)" at bounding box center [546, 503] width 164 height 20
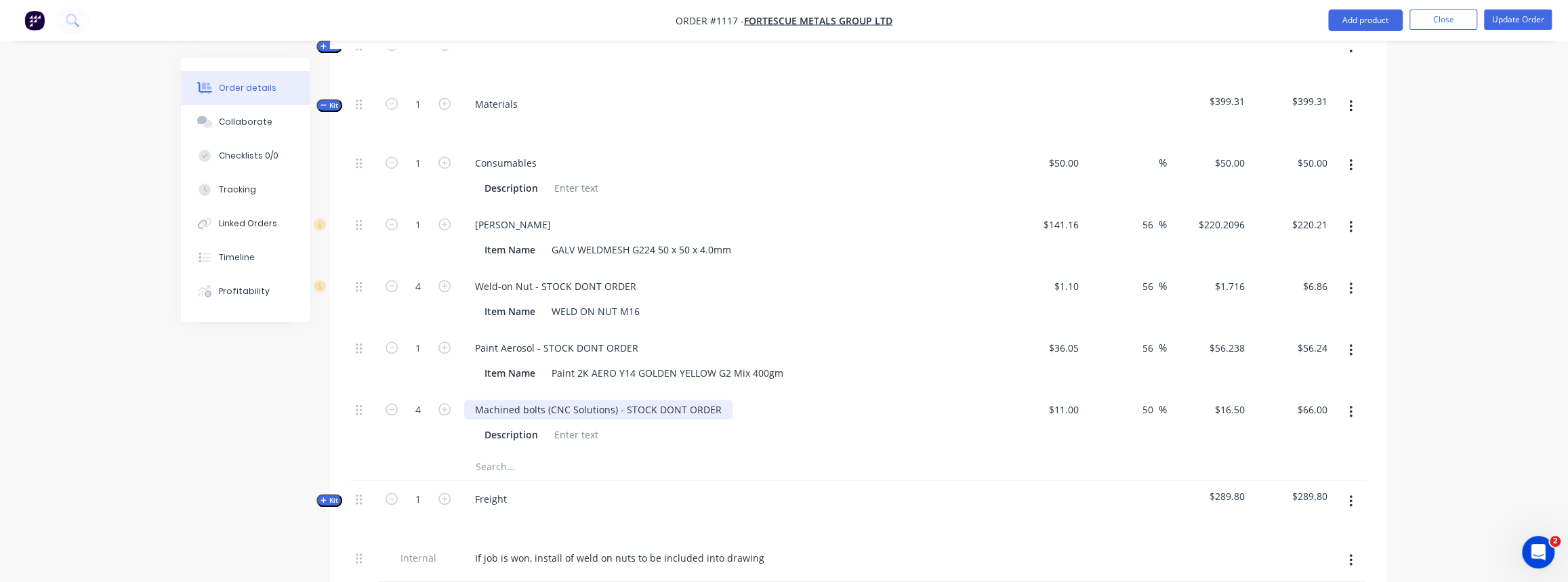
scroll to position [808, 0]
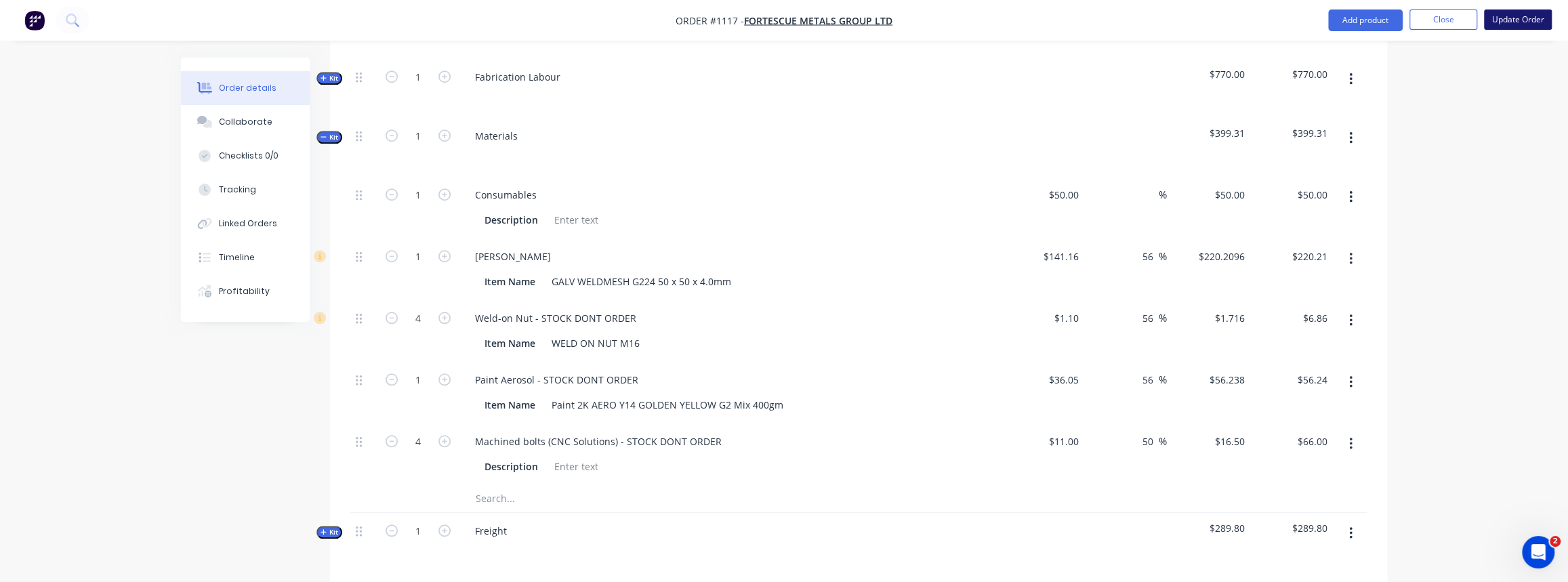
click at [1513, 26] on button "Update Order" at bounding box center [1517, 20] width 67 height 21
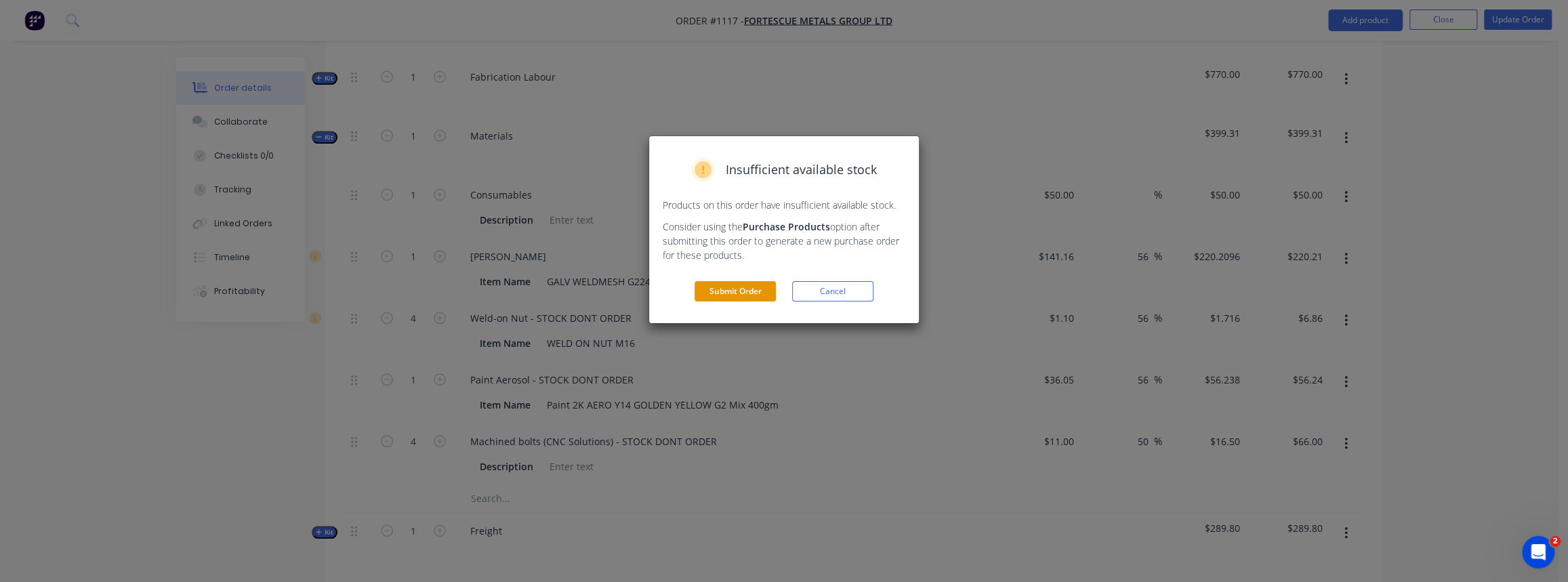
click at [734, 290] on button "Submit Order" at bounding box center [735, 291] width 81 height 21
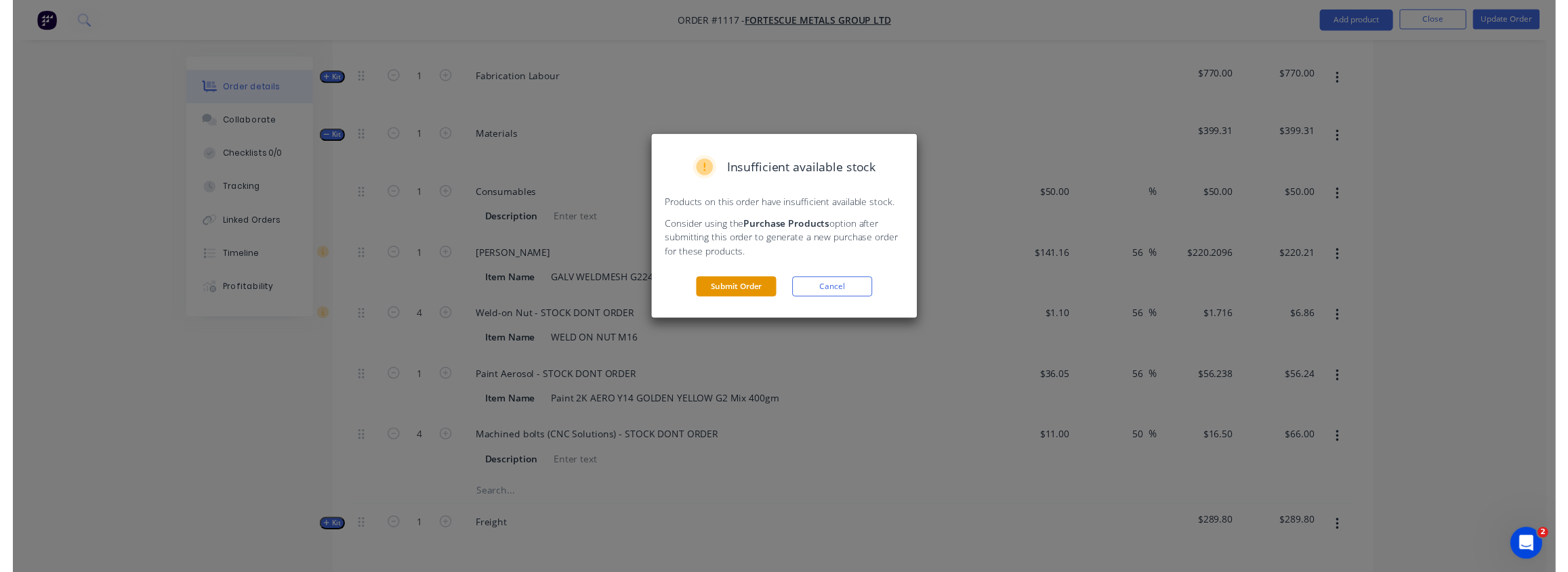
scroll to position [0, 0]
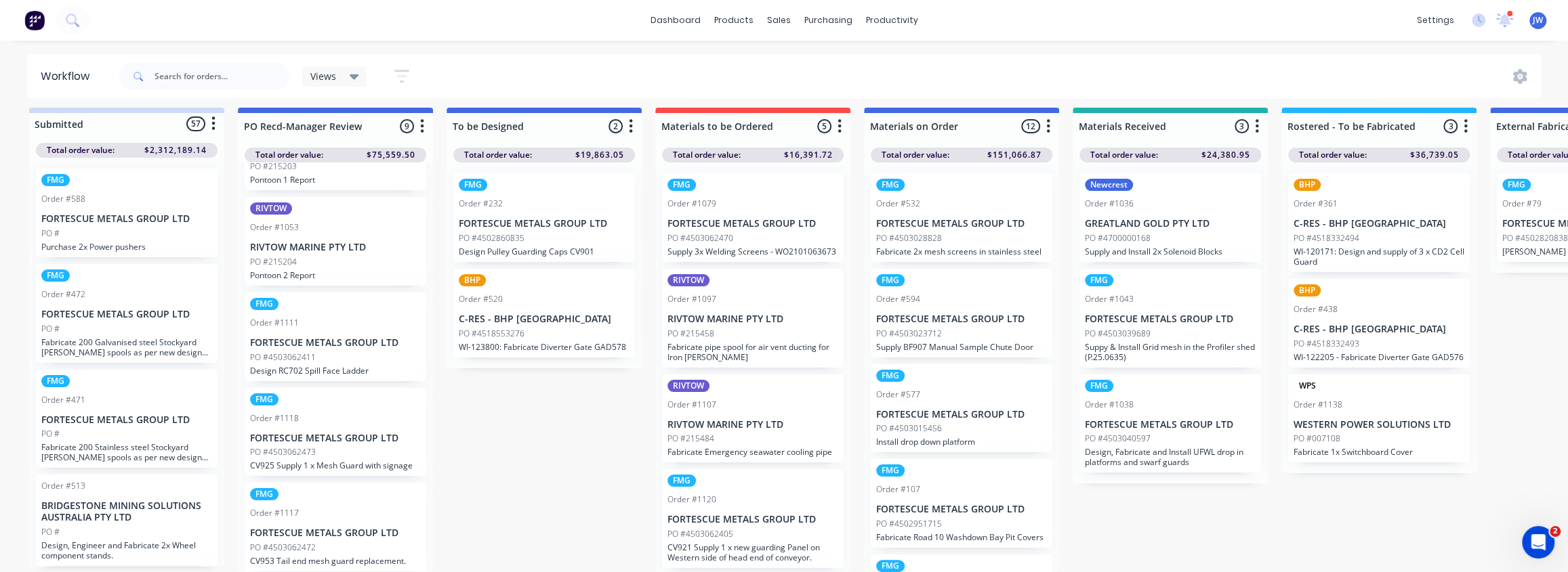
scroll to position [16, 0]
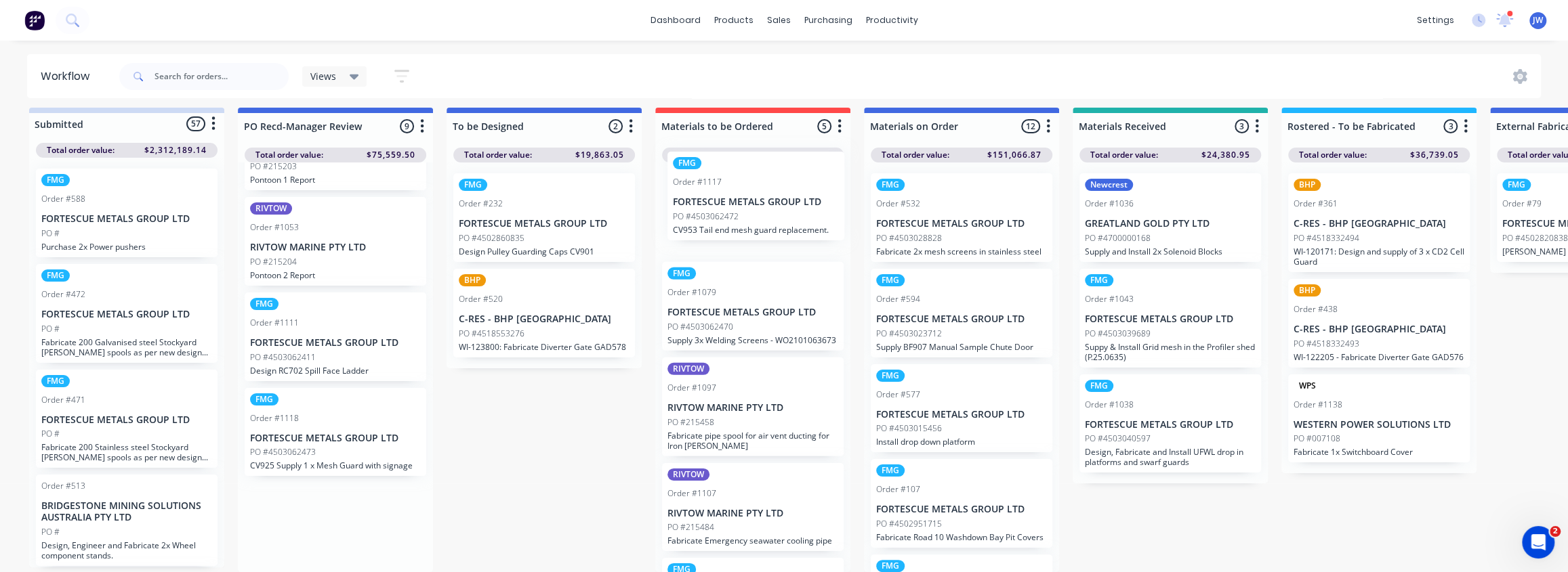
drag, startPoint x: 336, startPoint y: 532, endPoint x: 762, endPoint y: 211, distance: 533.4
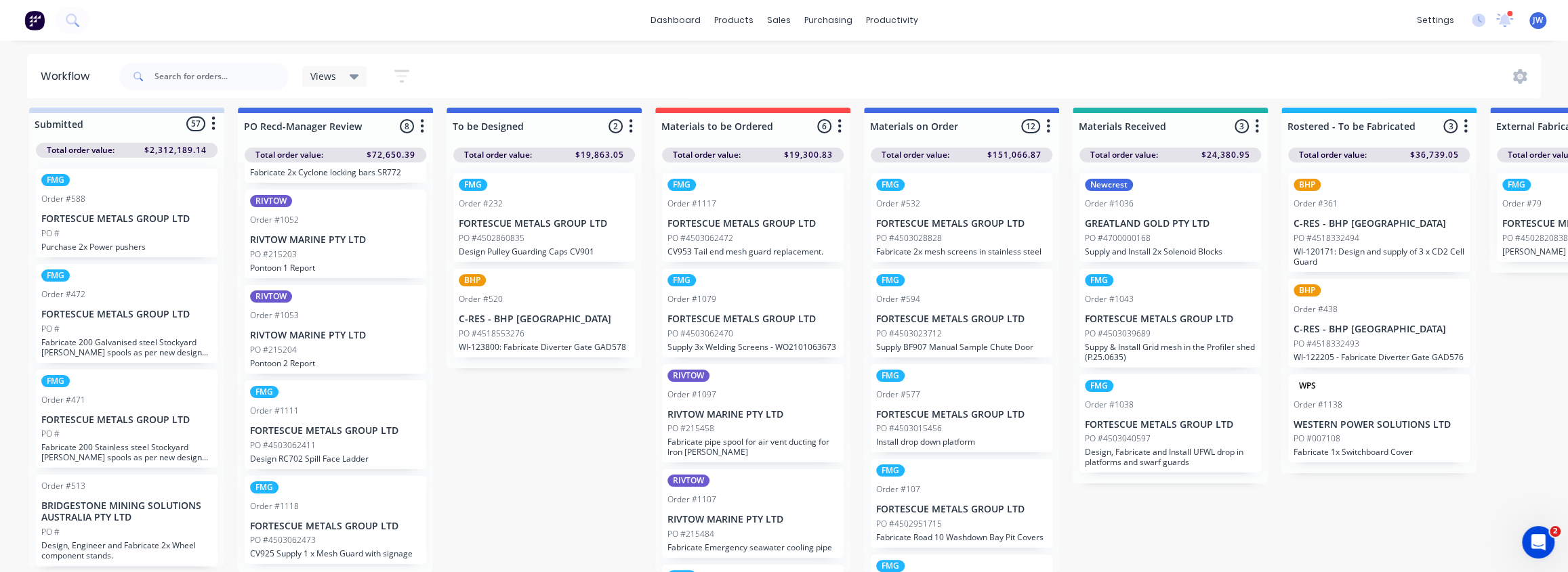
scroll to position [368, 0]
click at [341, 530] on div "FMG Order #1118 FORTESCUE METALS GROUP LTD PO #4503062473 CV925 Supply 1 x Mesh…" at bounding box center [336, 528] width 182 height 89
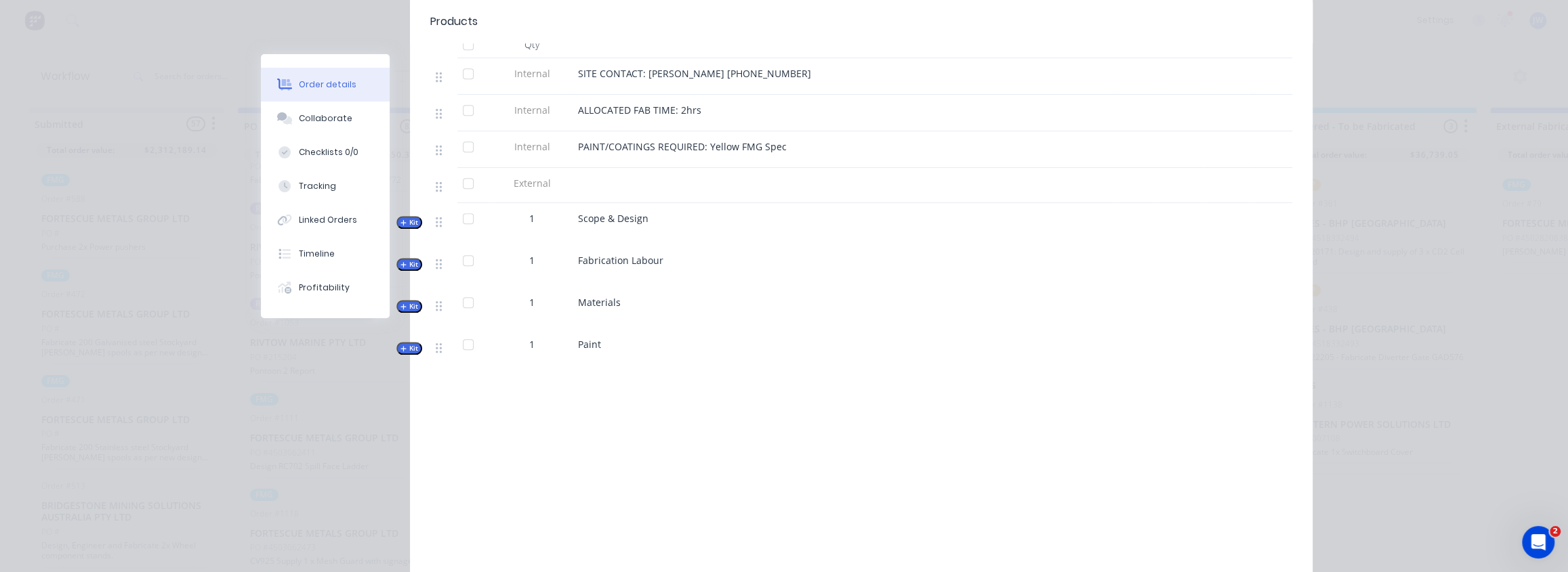
scroll to position [554, 0]
click at [400, 254] on icon "button" at bounding box center [403, 257] width 6 height 7
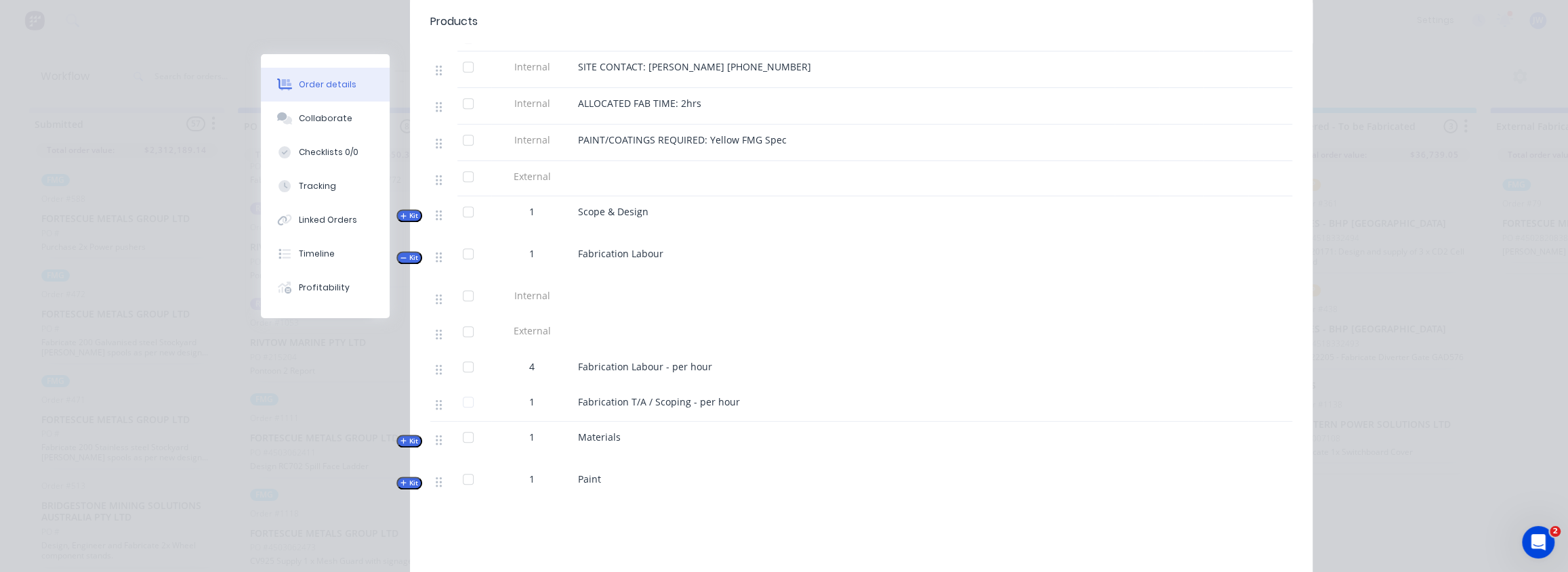
drag, startPoint x: 397, startPoint y: 238, endPoint x: 403, endPoint y: 248, distance: 11.7
click at [400, 254] on icon "button" at bounding box center [403, 257] width 6 height 7
click at [407, 294] on span "Kit" at bounding box center [409, 299] width 18 height 10
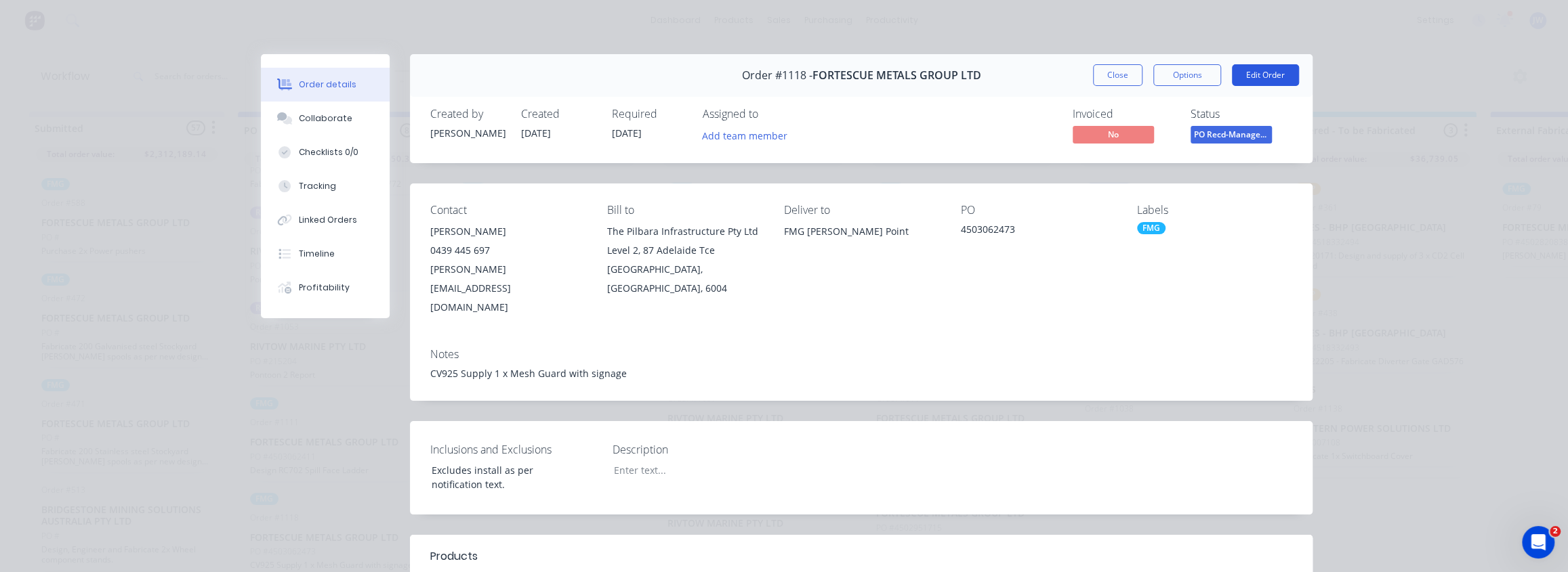
scroll to position [0, 0]
click at [1125, 70] on button "Close" at bounding box center [1117, 75] width 50 height 22
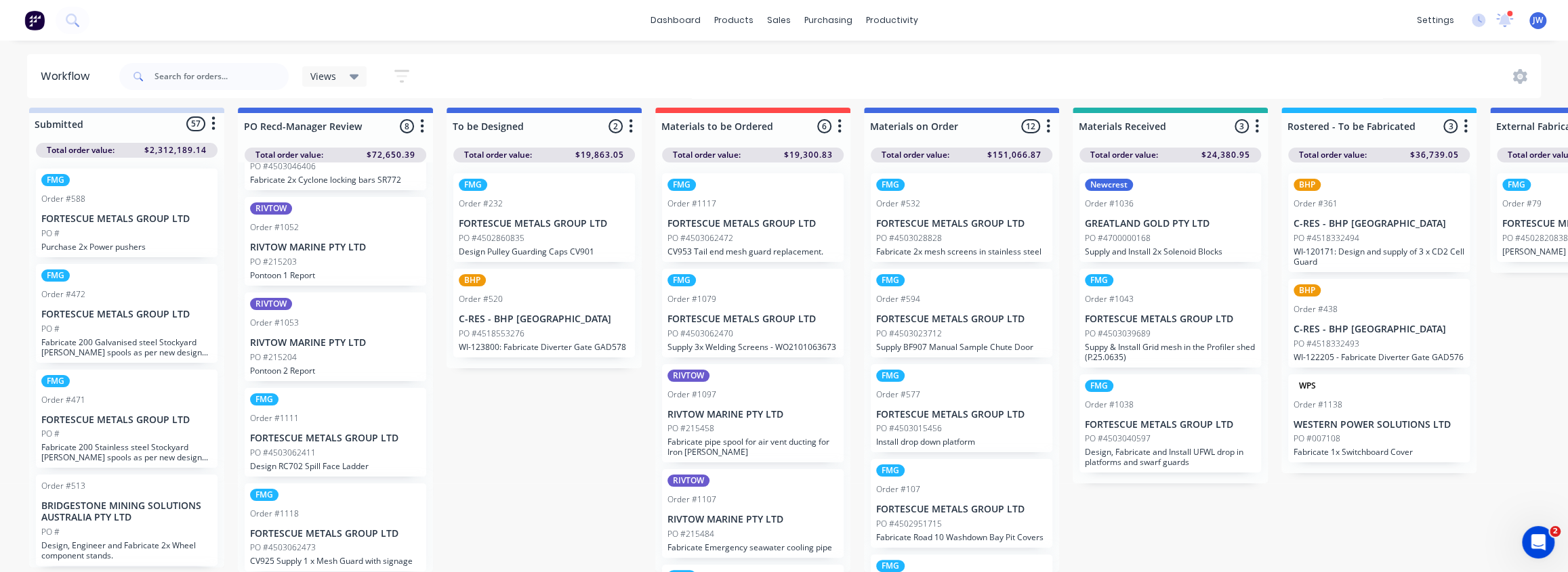
scroll to position [16, 0]
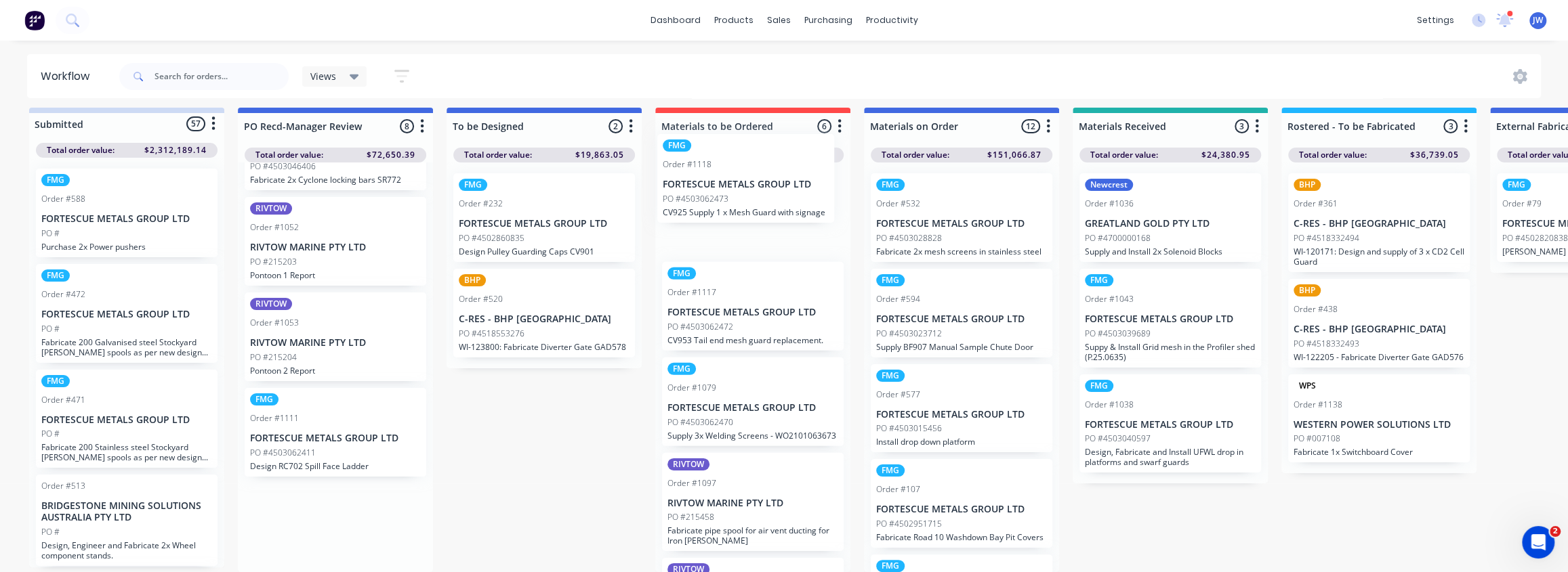
drag, startPoint x: 346, startPoint y: 539, endPoint x: 762, endPoint y: 197, distance: 538.5
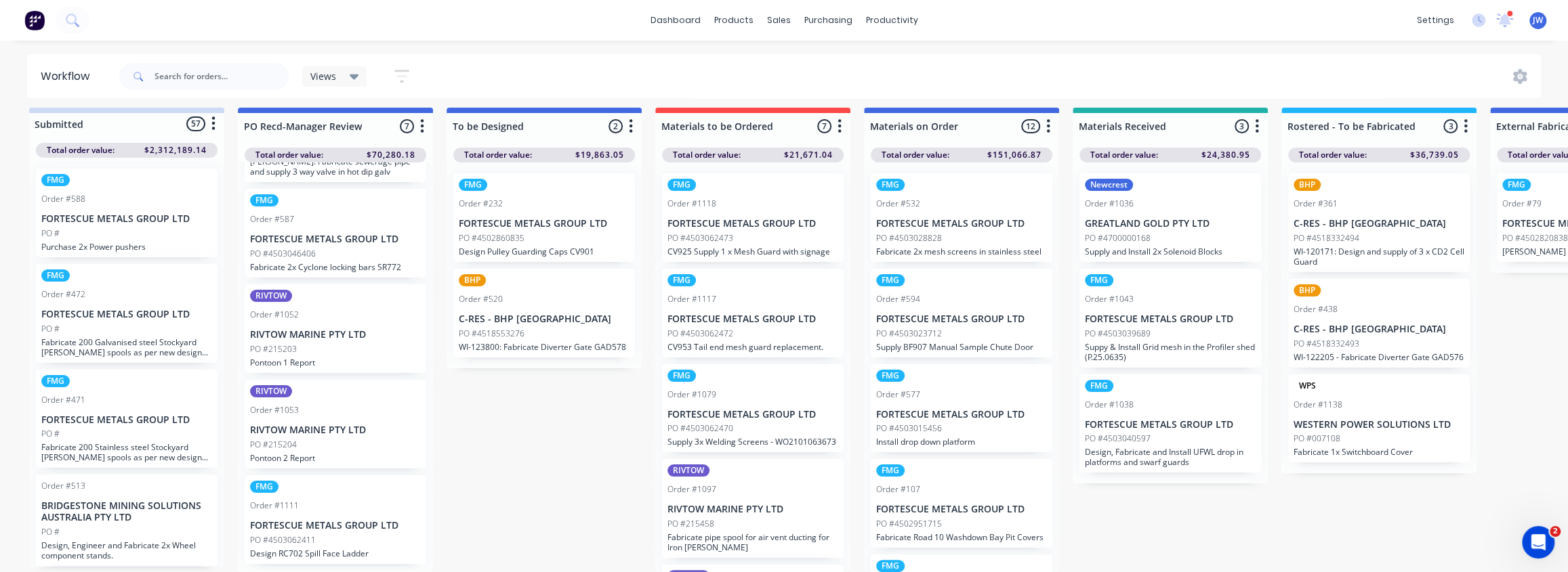
scroll to position [273, 0]
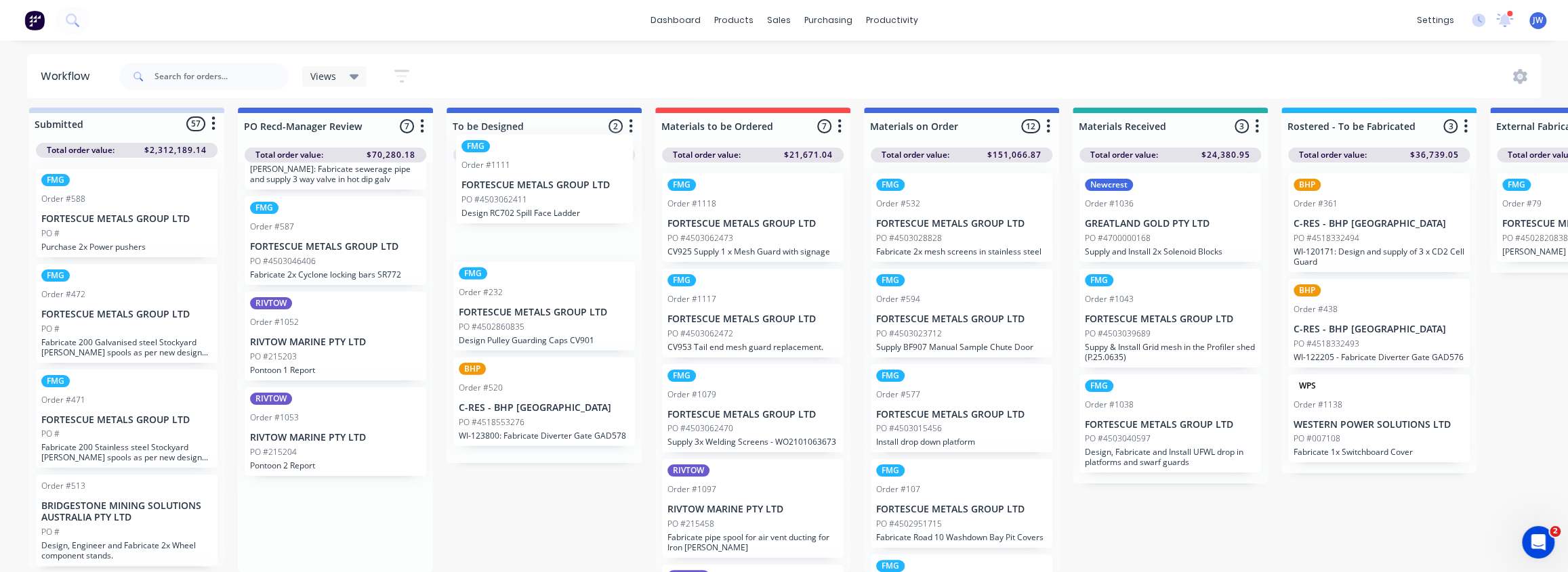
drag, startPoint x: 359, startPoint y: 541, endPoint x: 583, endPoint y: 197, distance: 410.5
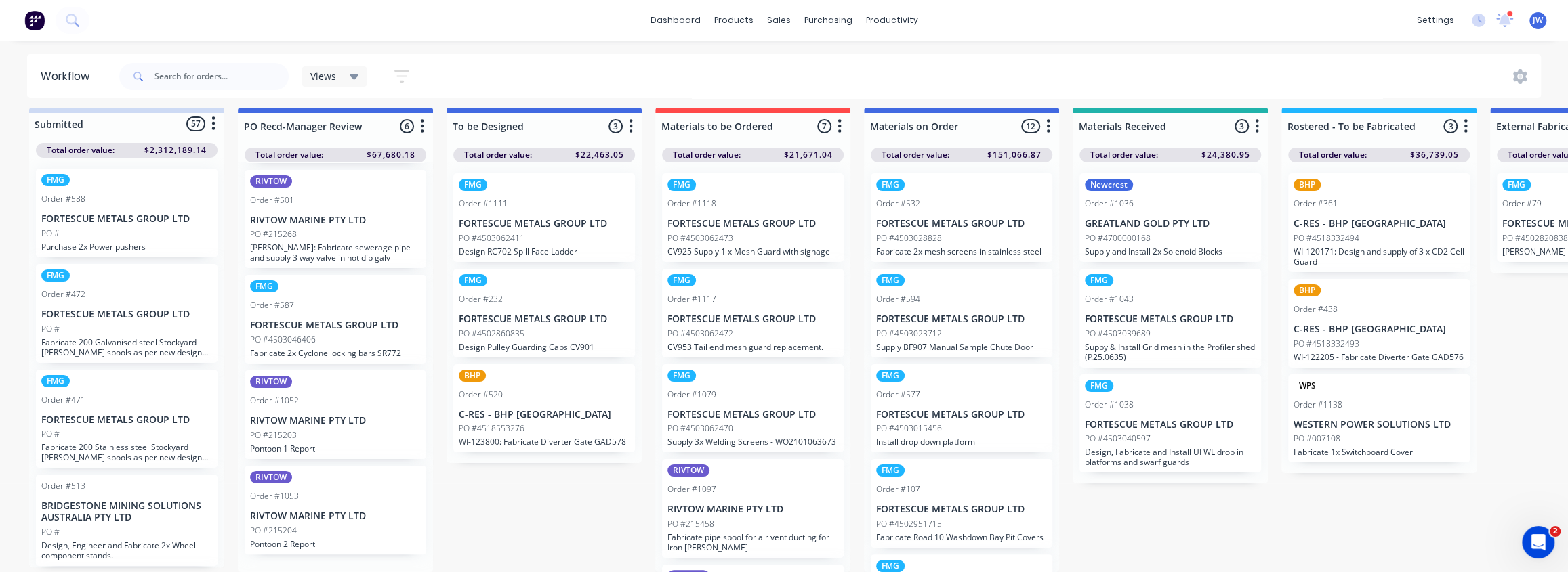
scroll to position [177, 0]
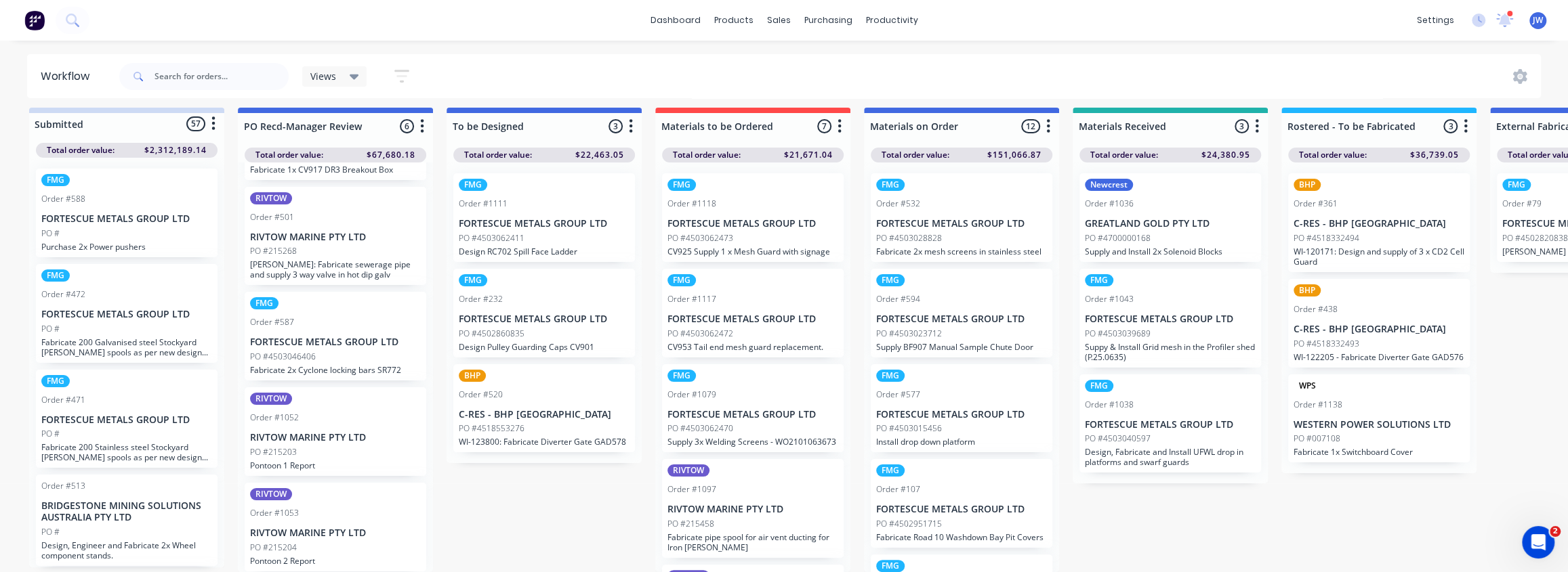
click at [539, 233] on div "PO #4503062411" at bounding box center [544, 239] width 171 height 12
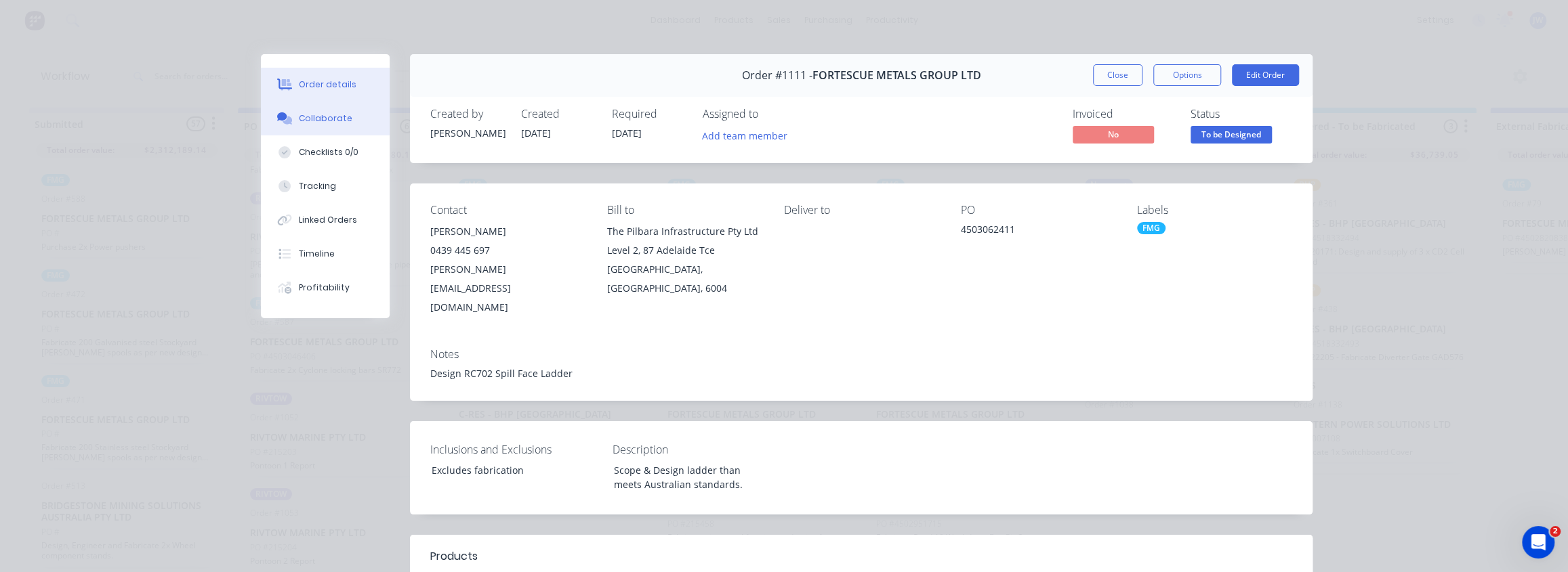
click at [312, 124] on div "Collaborate" at bounding box center [325, 118] width 54 height 12
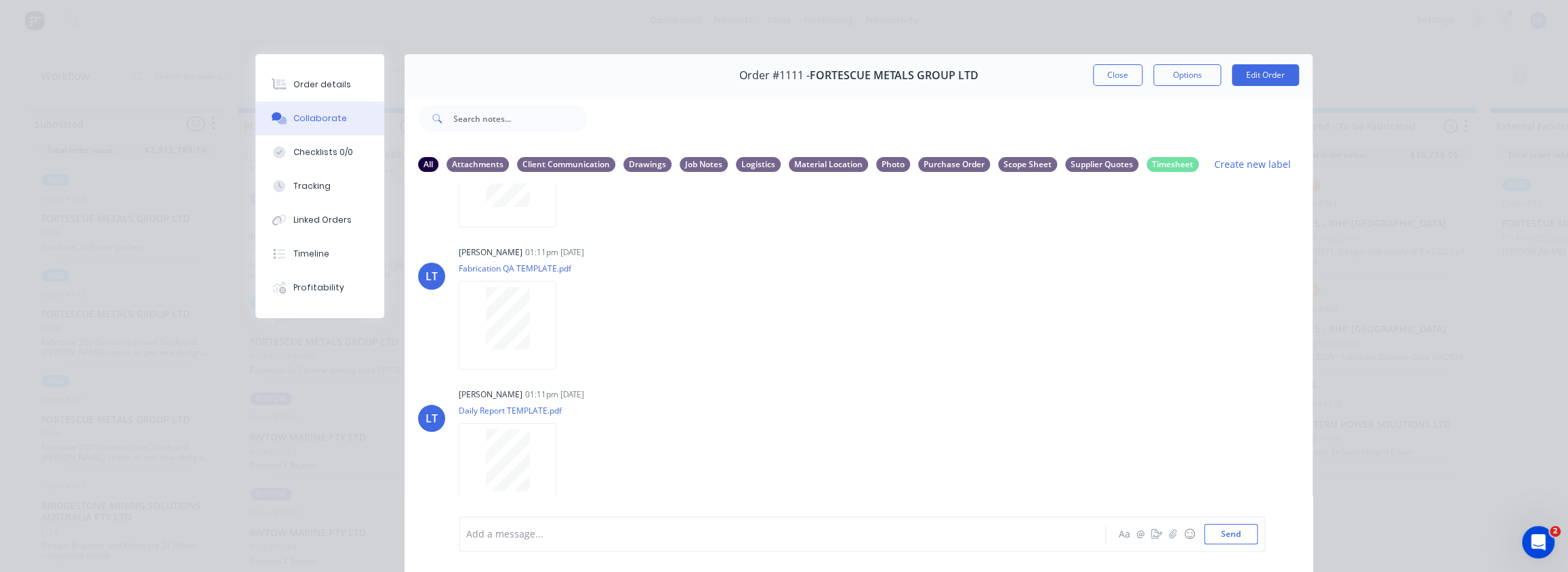
scroll to position [0, 0]
